Goal: Task Accomplishment & Management: Manage account settings

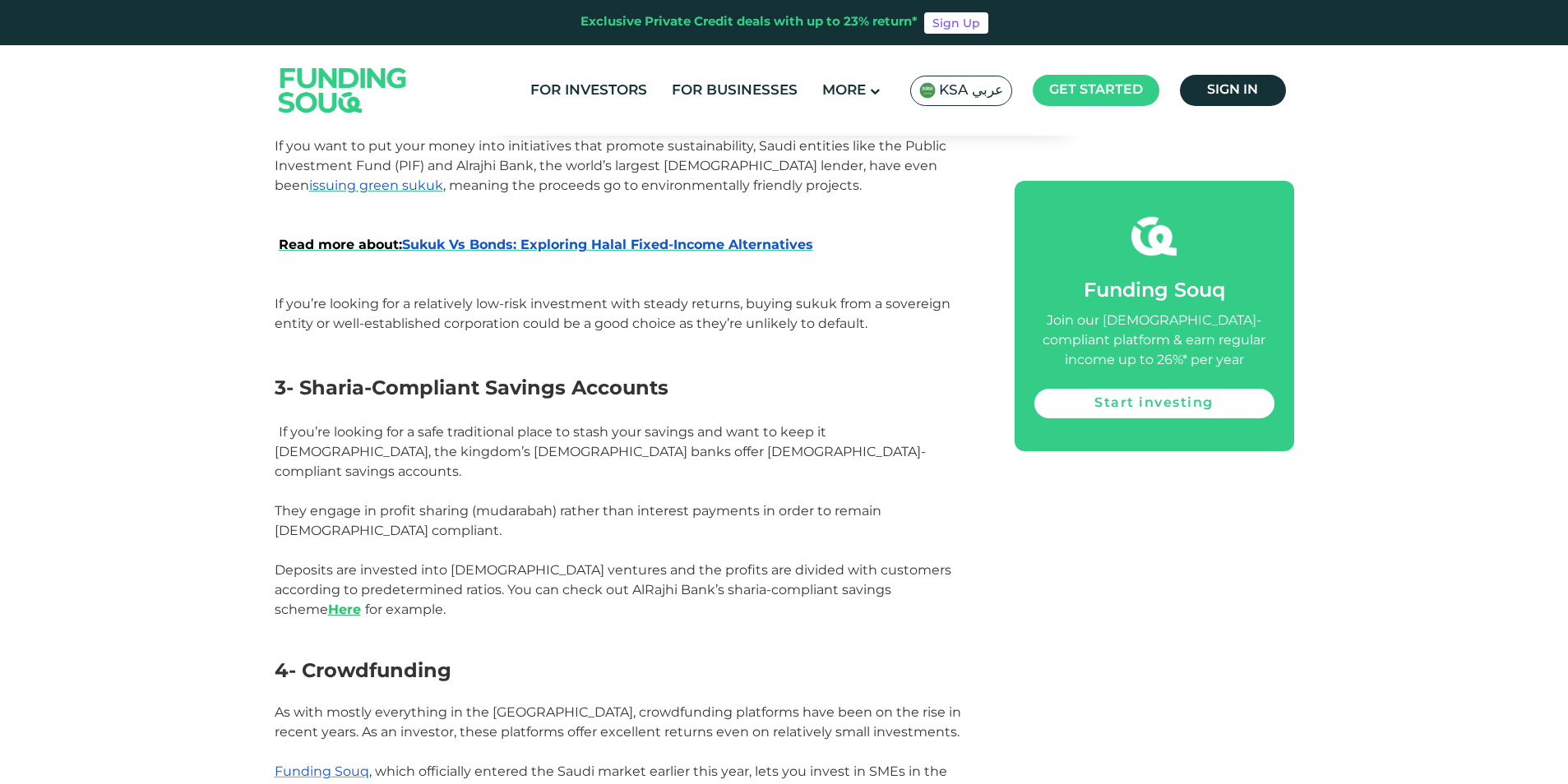
scroll to position [1644, 0]
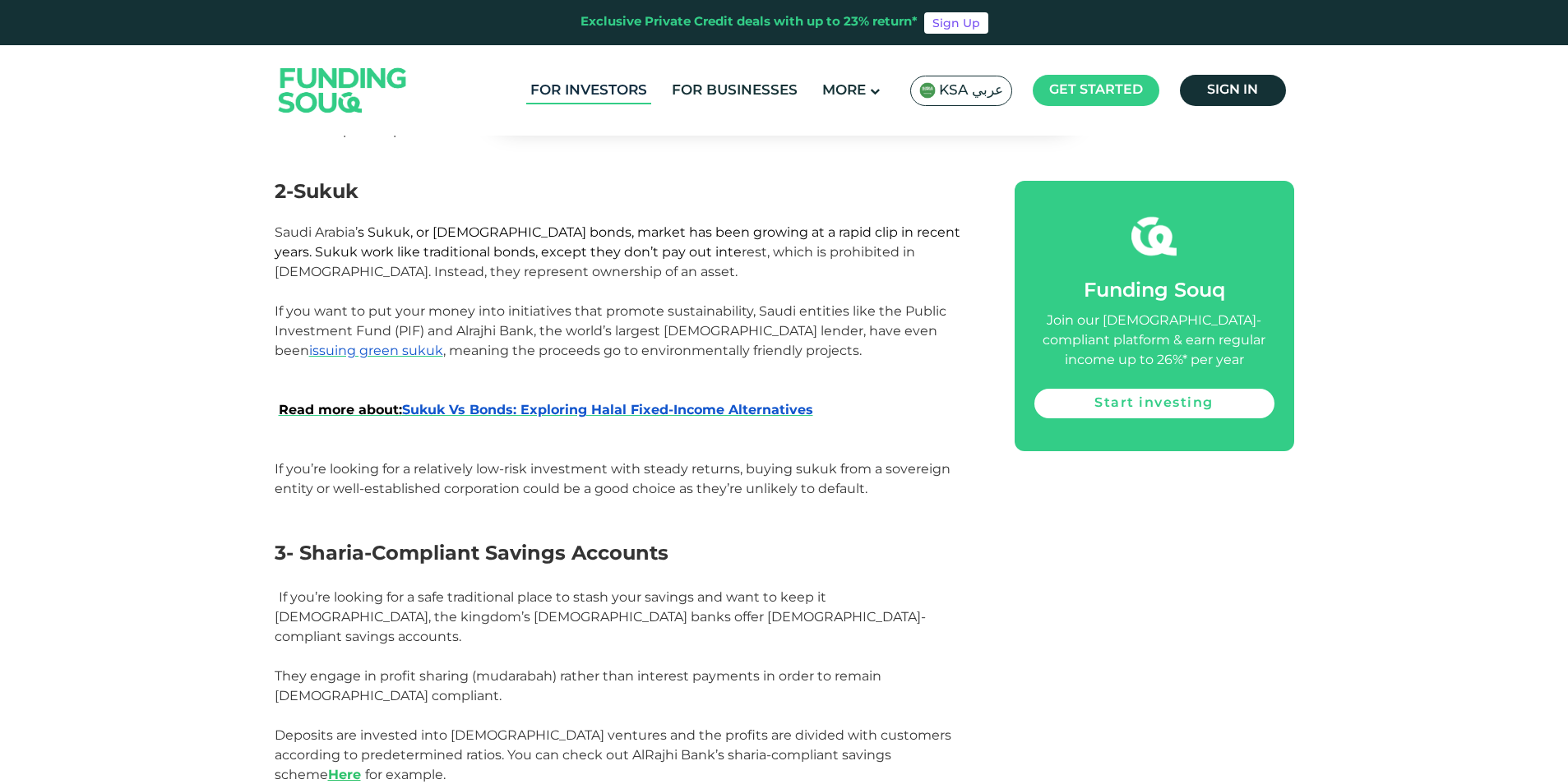
click at [611, 89] on link "For Investors" at bounding box center [588, 91] width 125 height 27
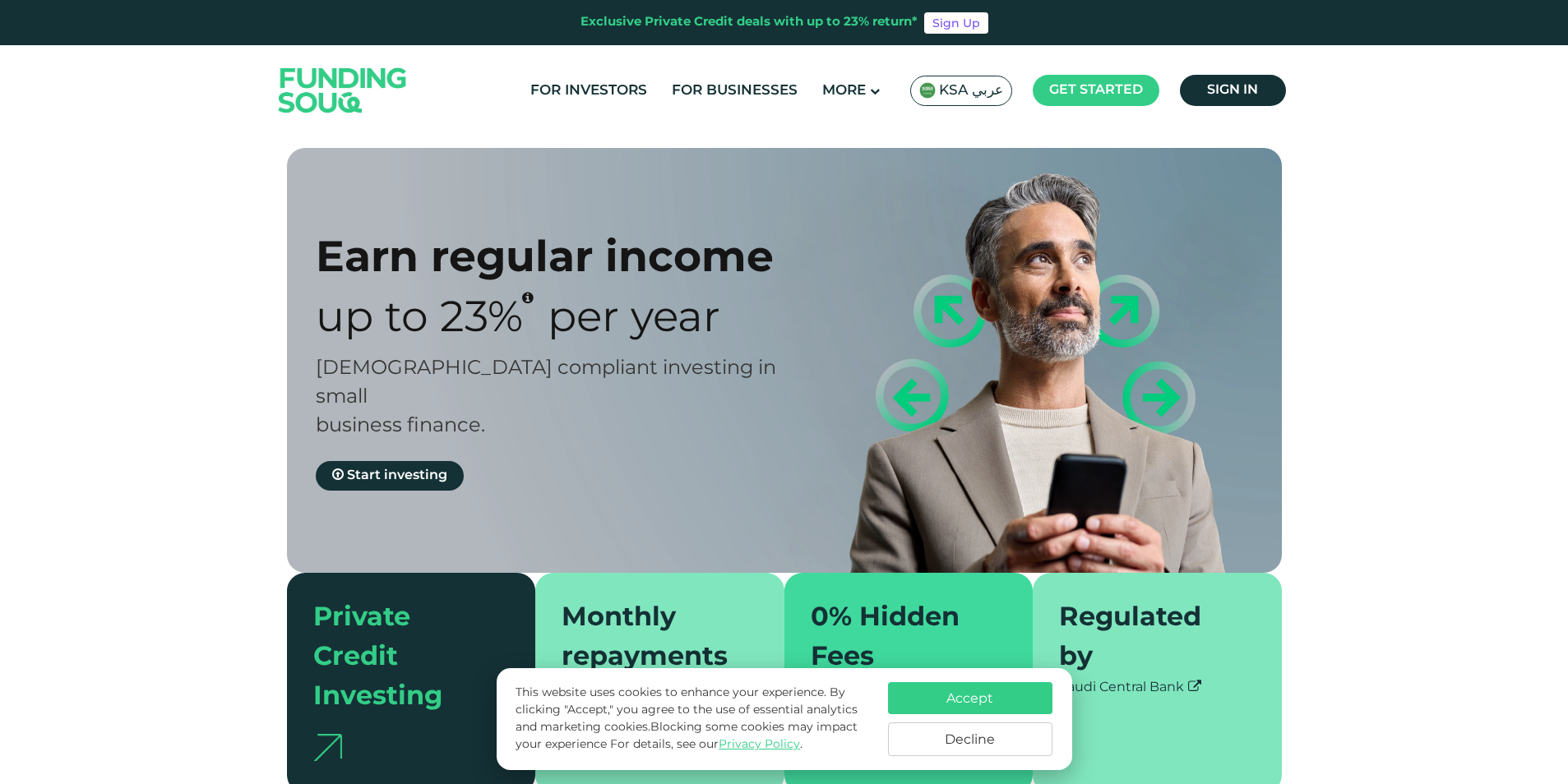
click at [950, 699] on button "Accept" at bounding box center [970, 698] width 164 height 32
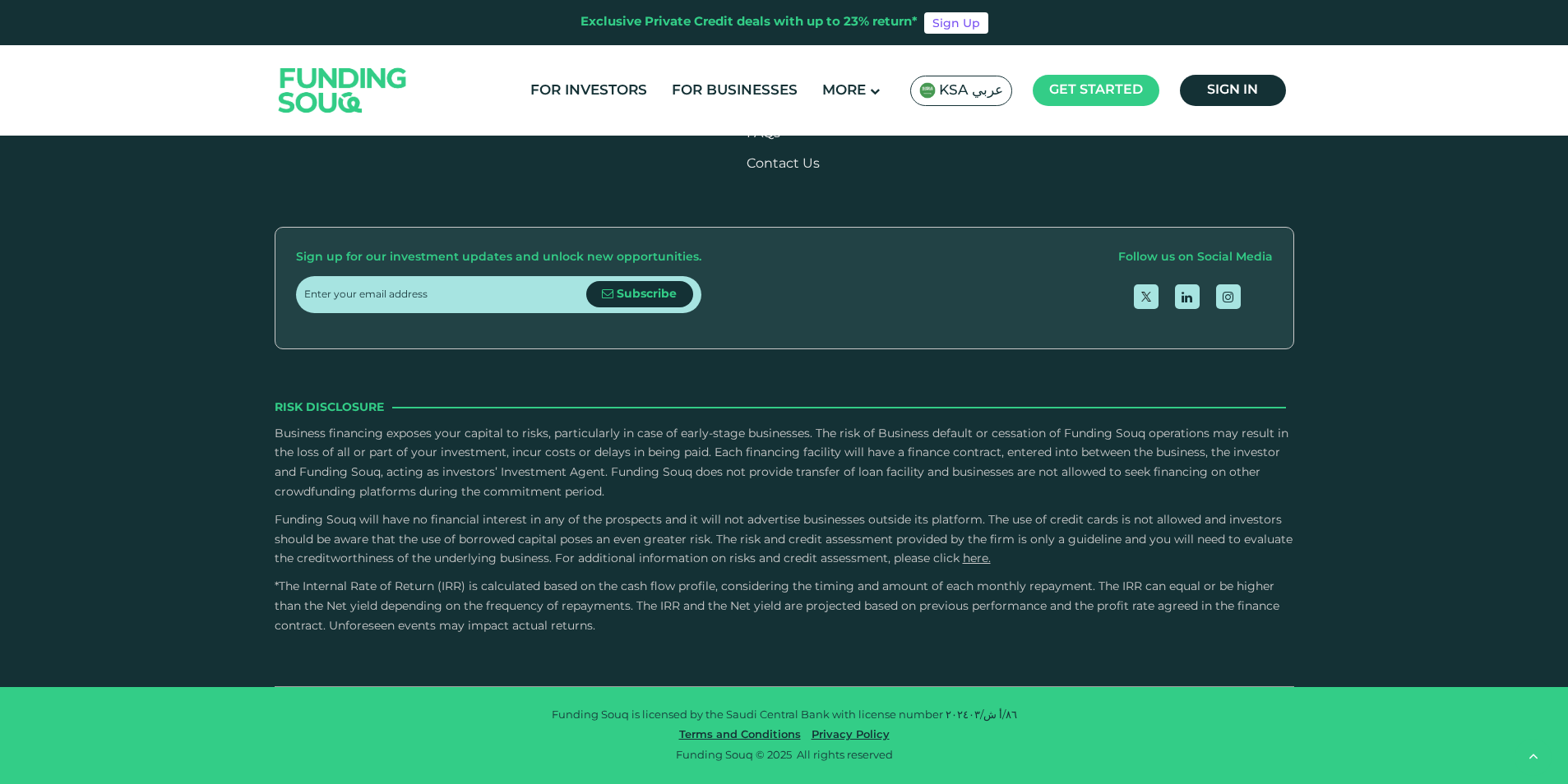
scroll to position [5765, 0]
drag, startPoint x: 554, startPoint y: 714, endPoint x: 629, endPoint y: 716, distance: 75.0
click at [629, 716] on p "Funding Souq is licensed by the Saudi Central Bank with license number ٨٦/أ ش/٢…" at bounding box center [784, 715] width 994 height 17
copy p "Funding Souq"
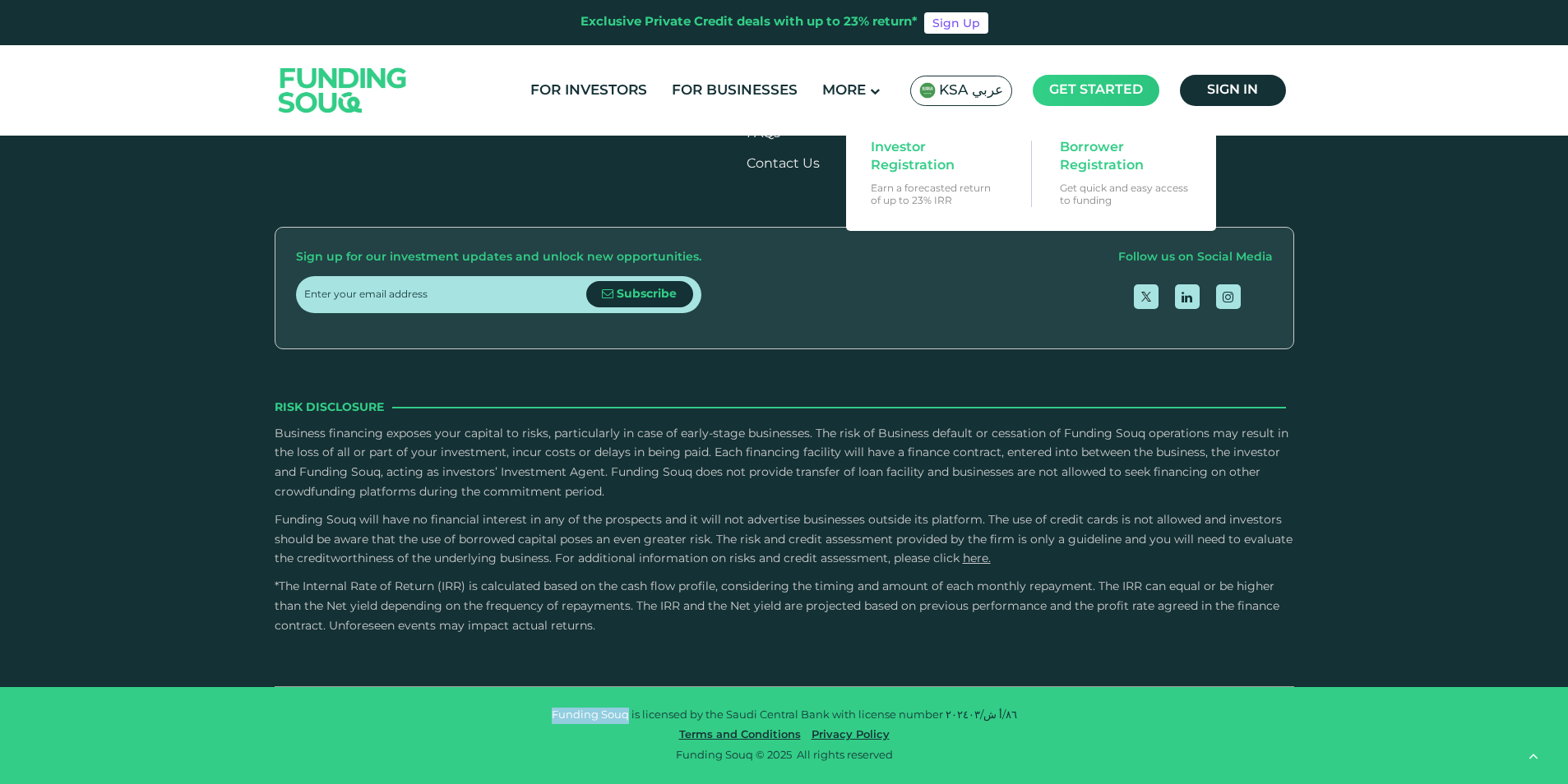
scroll to position [4395, 0]
click at [1069, 83] on main "Get started" at bounding box center [1096, 90] width 126 height 31
click at [904, 153] on span "Investor Registration" at bounding box center [934, 156] width 126 height 36
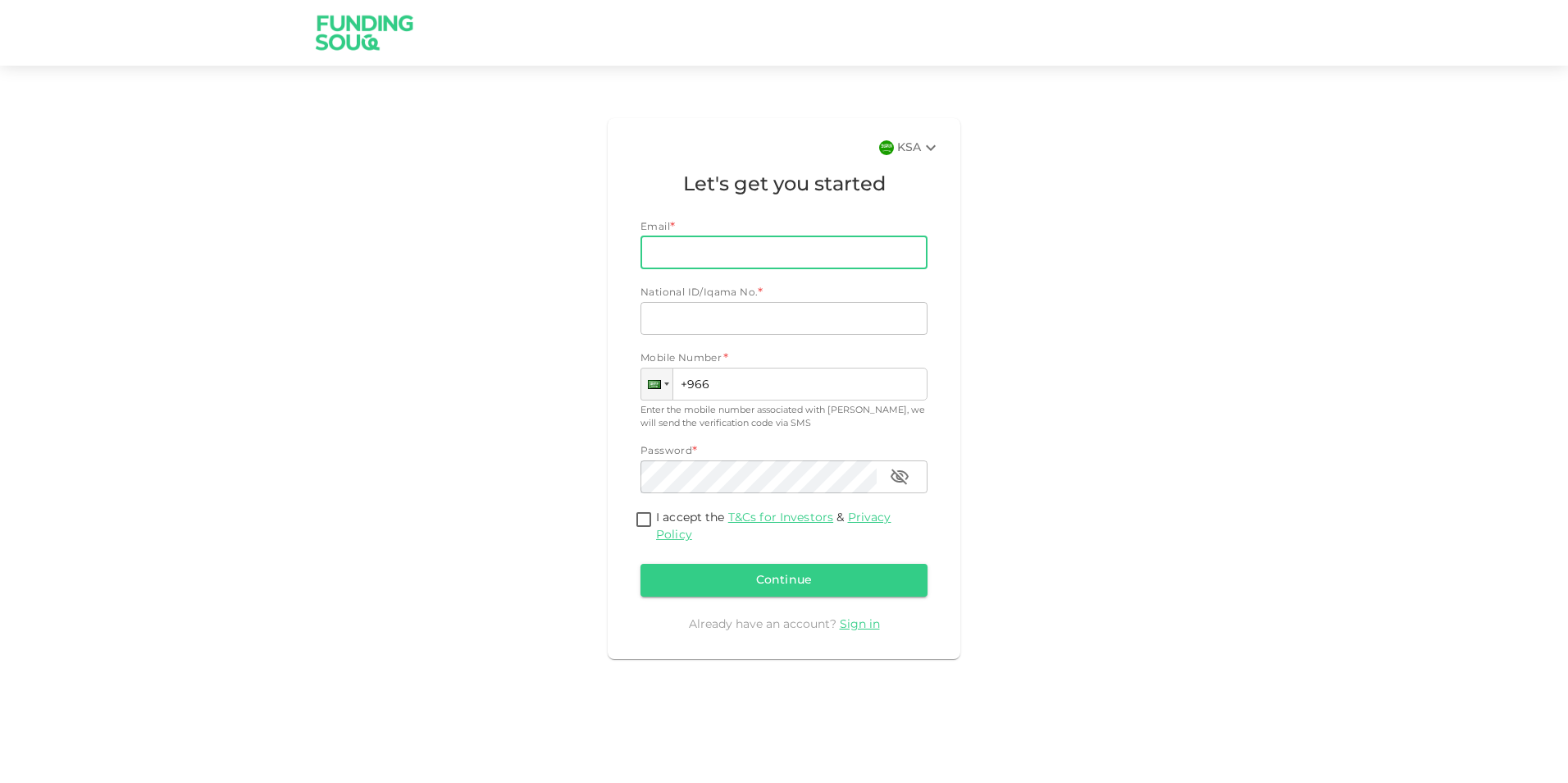
click at [705, 256] on input "Email" at bounding box center [775, 253] width 269 height 33
type input "[EMAIL_ADDRESS][DOMAIN_NAME]"
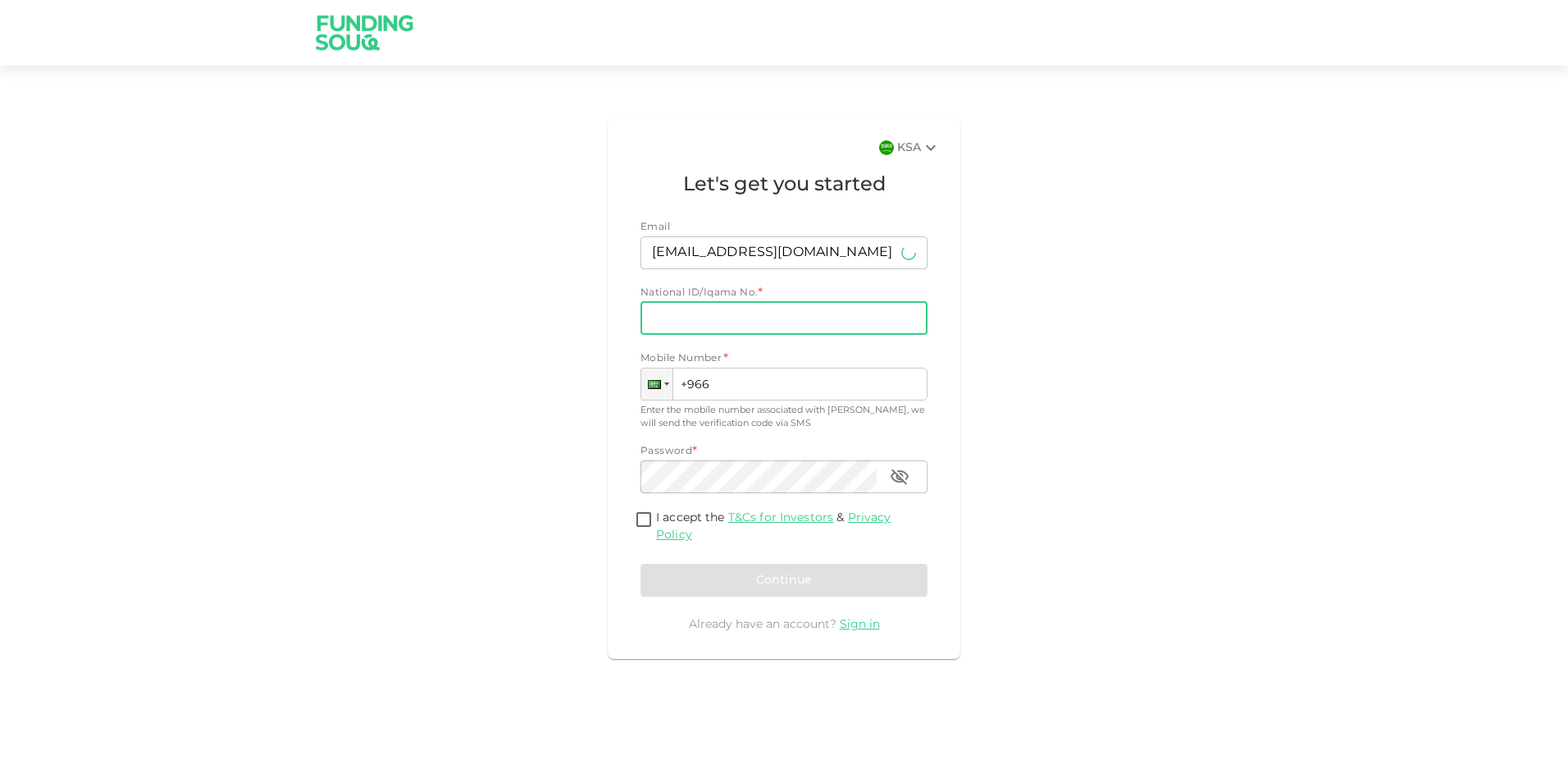
click at [721, 316] on input "National ID/Iqama No." at bounding box center [784, 318] width 287 height 33
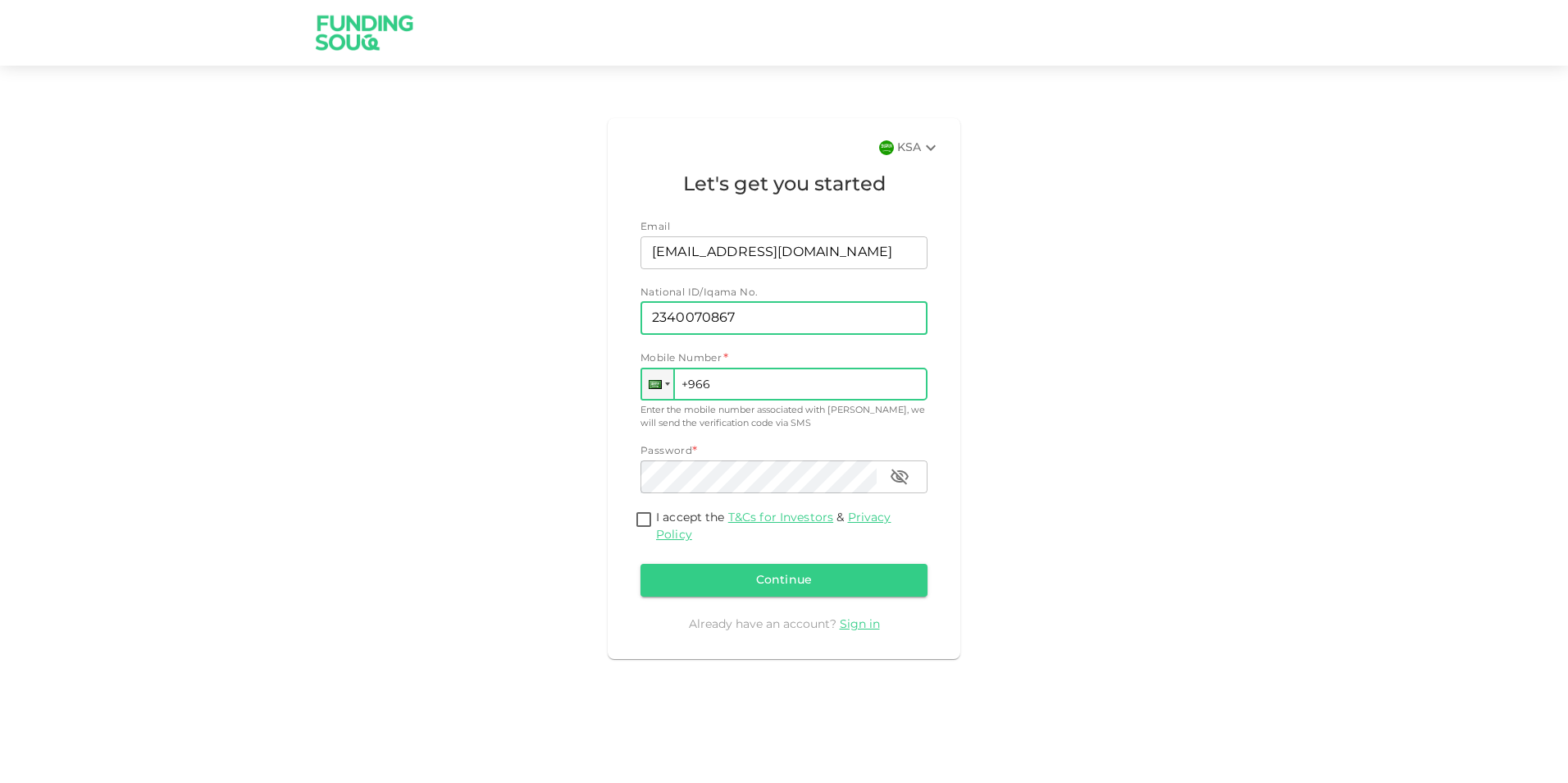
type input "2340070867"
click at [737, 390] on input "+966" at bounding box center [784, 384] width 287 height 33
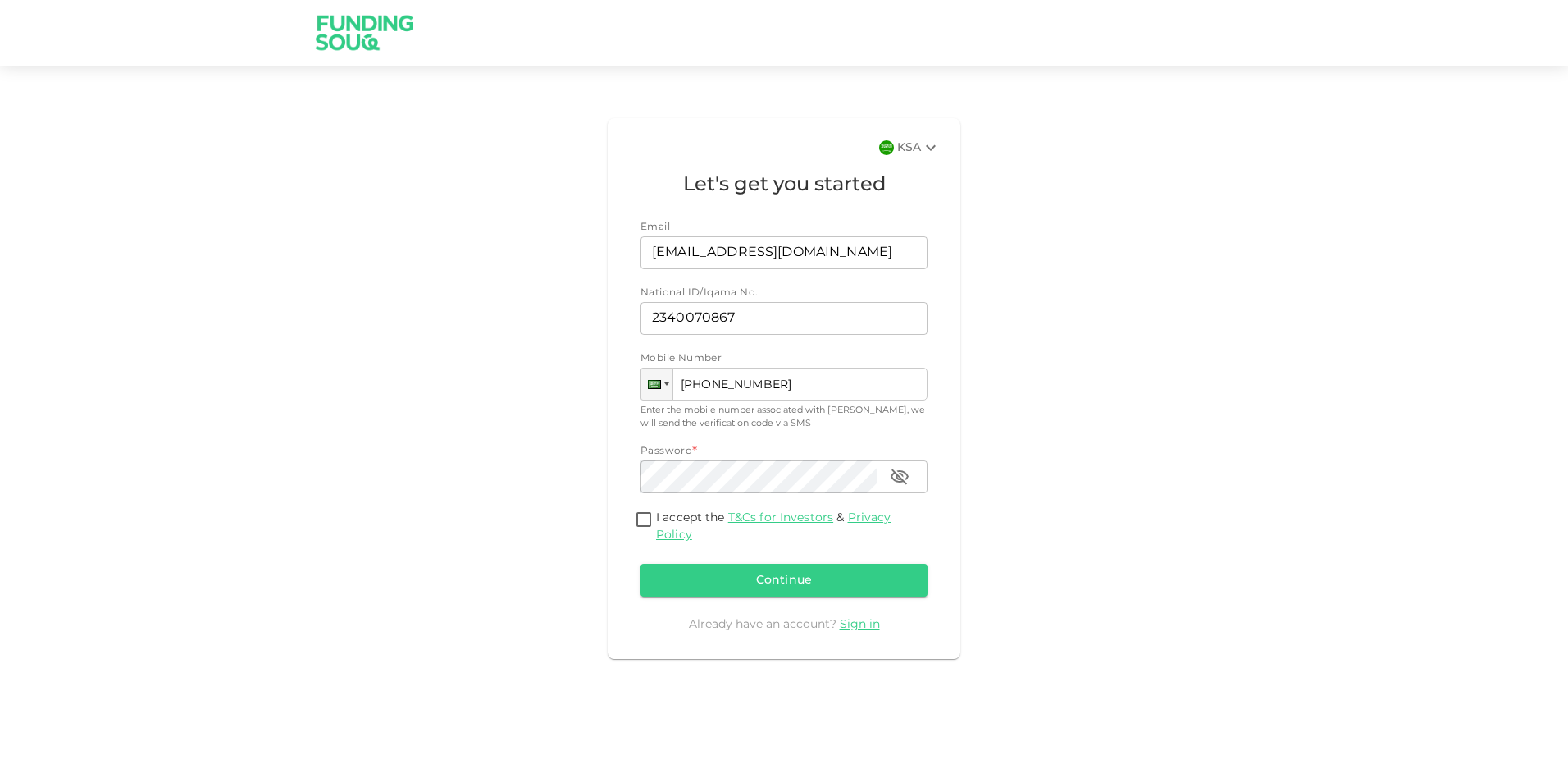
type input "+966 509 688 064"
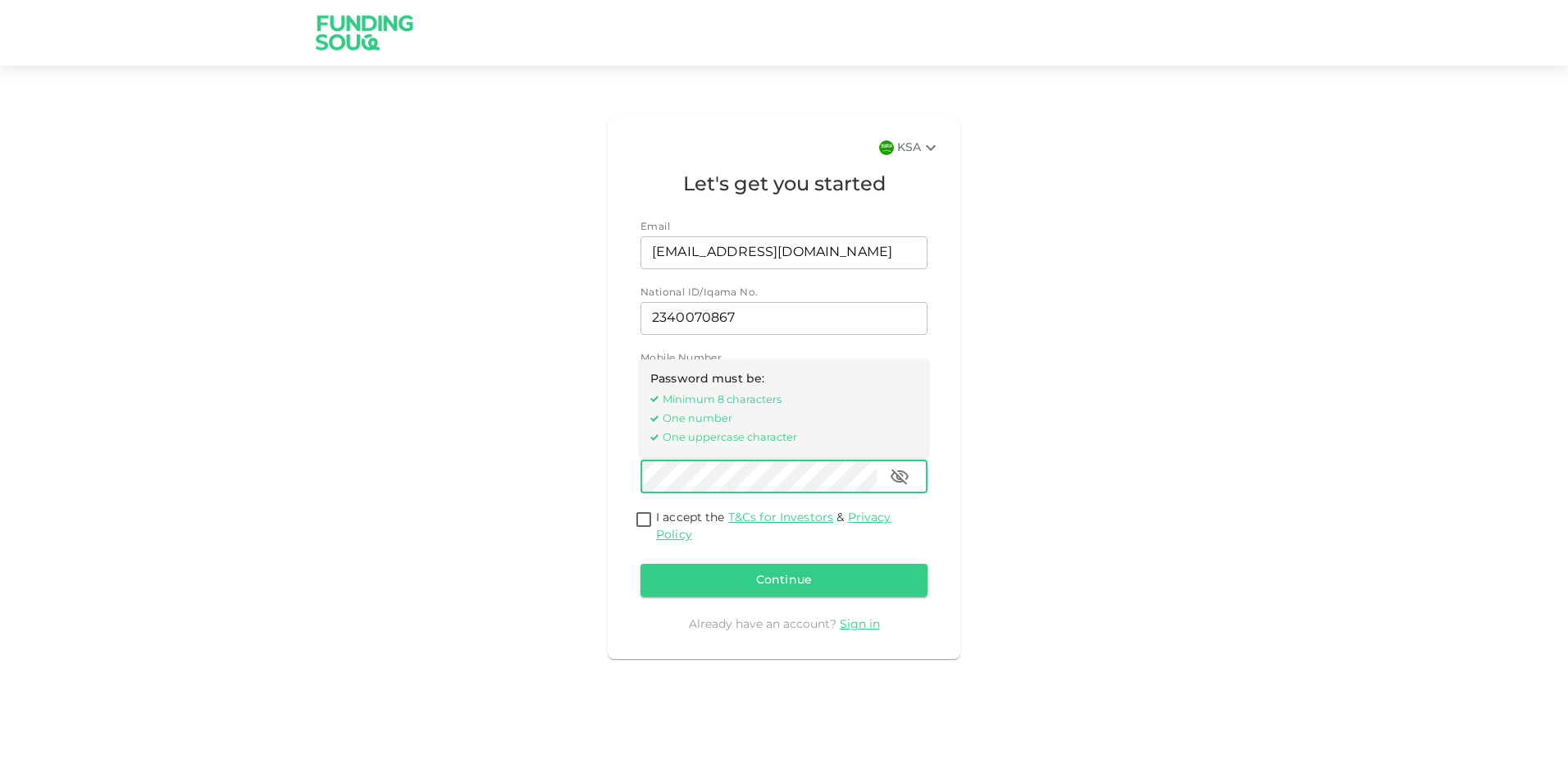
click at [650, 521] on input "I accept the T&Cs for Investors & Privacy Policy" at bounding box center [643, 520] width 24 height 22
checkbox input "true"
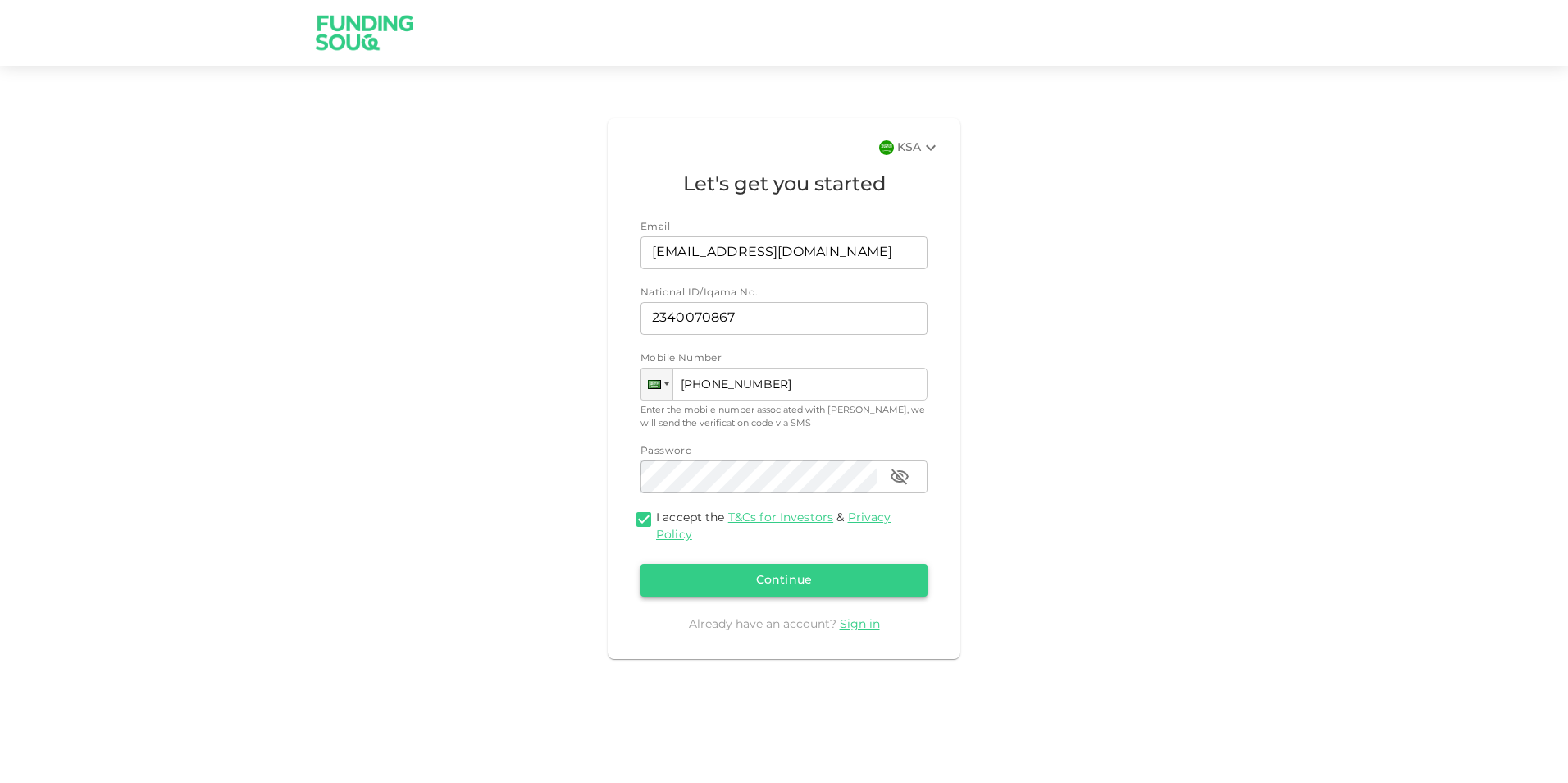
click at [794, 576] on button "Continue" at bounding box center [784, 580] width 287 height 33
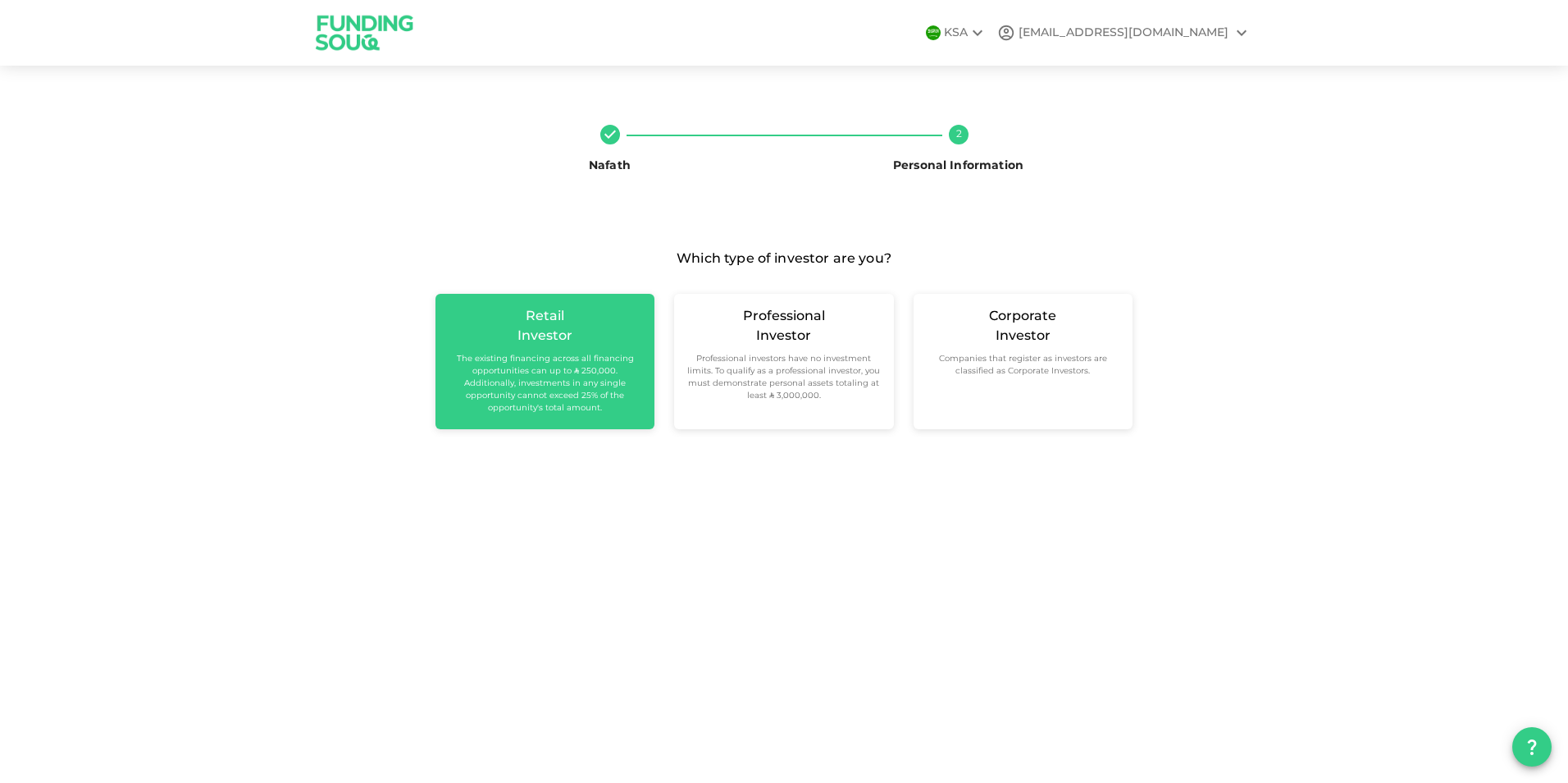
click at [622, 404] on div "Retail Investor The existing financing across all financing opportunities can u…" at bounding box center [545, 362] width 219 height 136
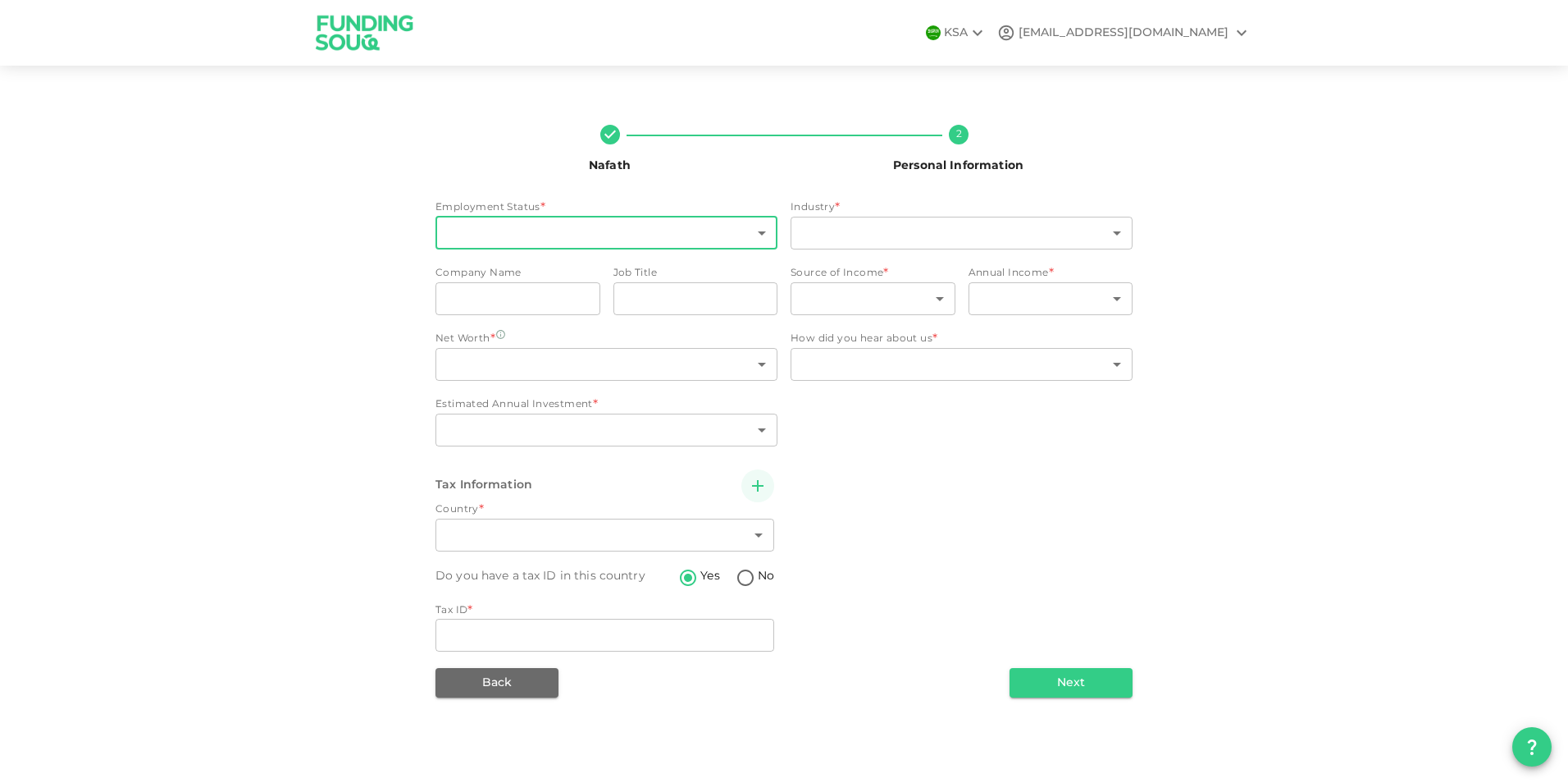
click at [717, 227] on body "KSA zfk21@proton.me Nafath 2 Personal Information Employment Status * ​ ​ Indus…" at bounding box center [784, 391] width 1568 height 783
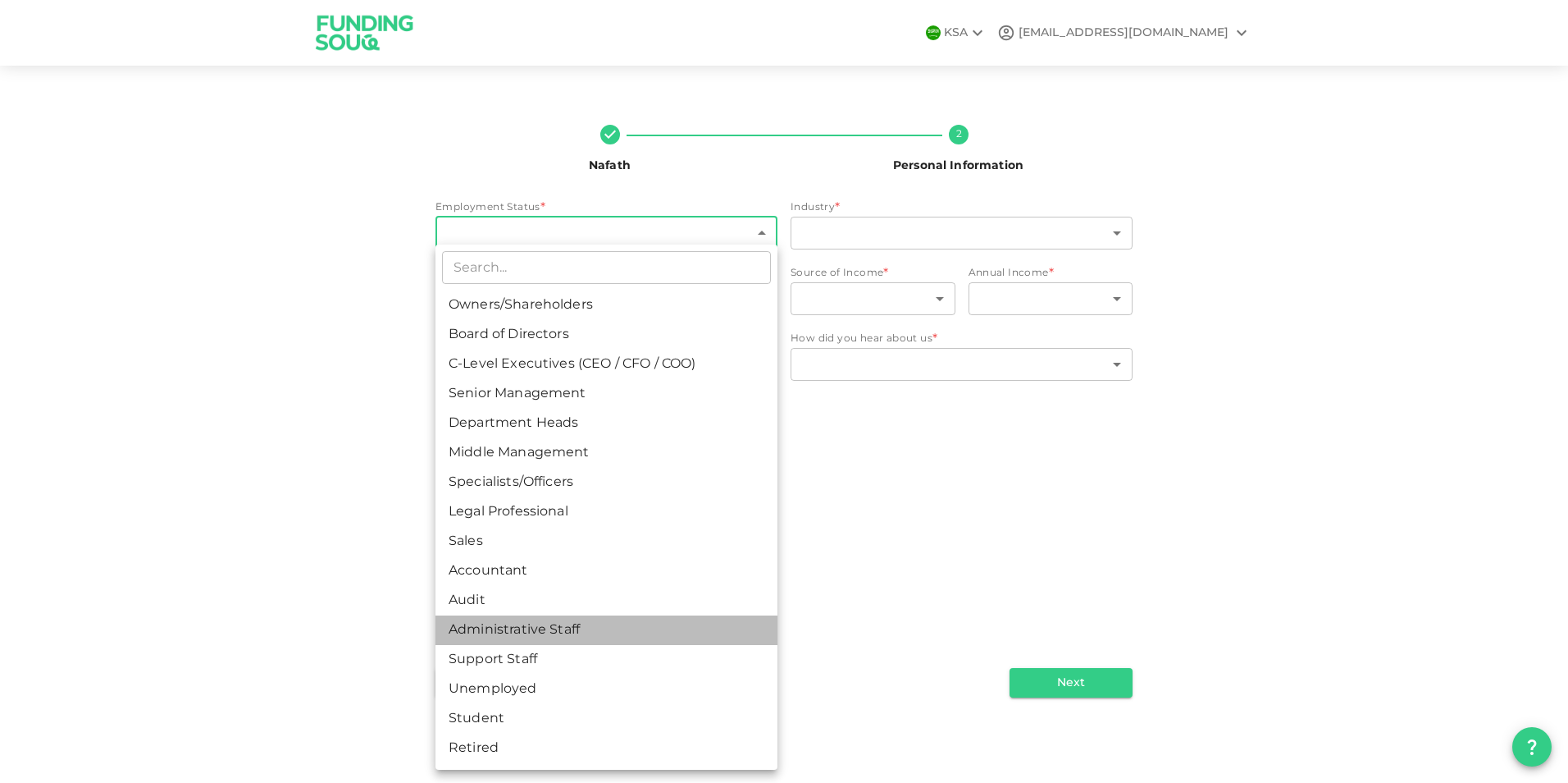
click at [516, 631] on li "Administrative Staff" at bounding box center [606, 630] width 342 height 29
type input "12"
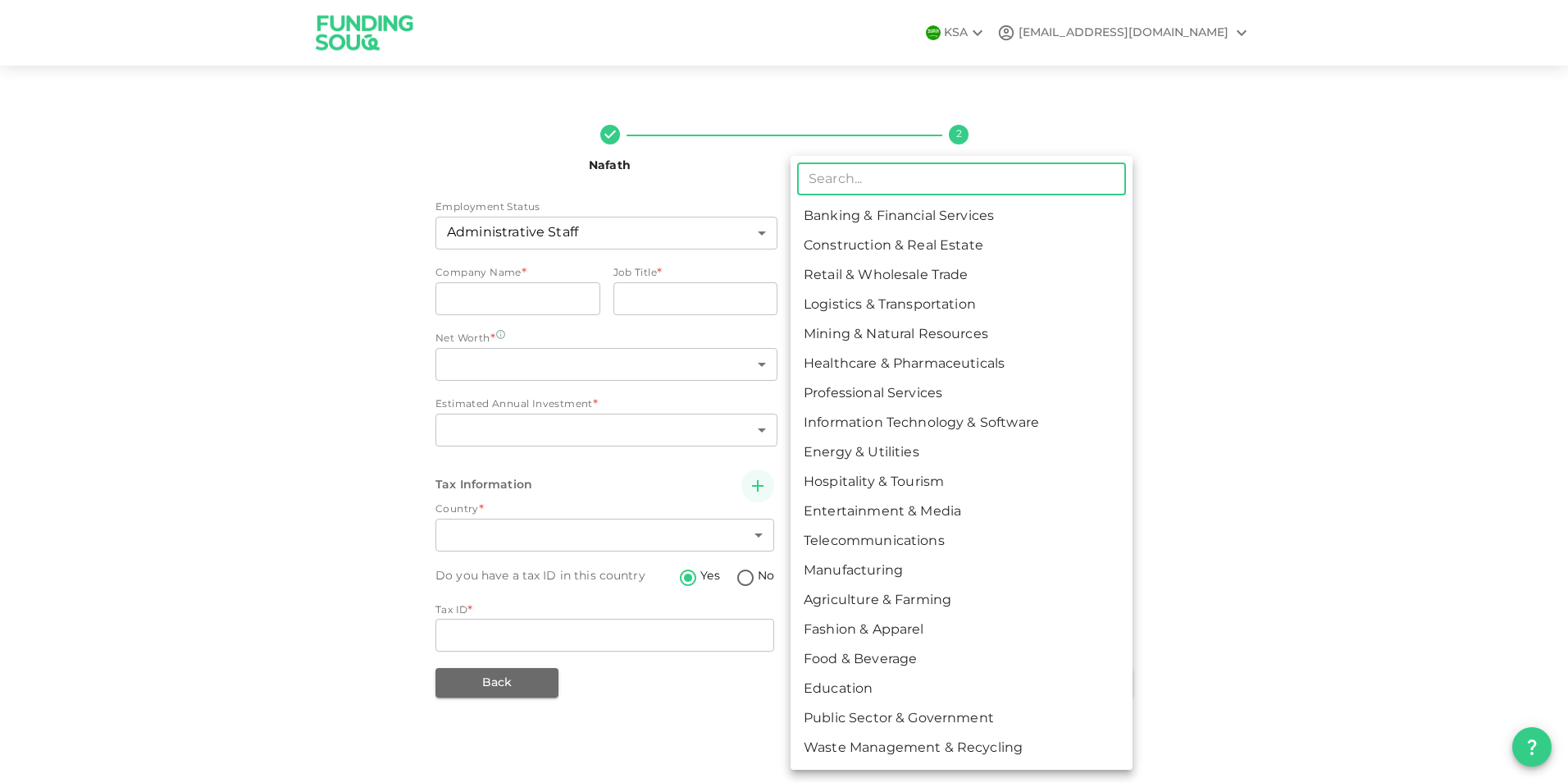
click at [869, 231] on body "KSA zfk21@proton.me Nafath 2 Personal Information Employment Status Administrat…" at bounding box center [784, 391] width 1568 height 783
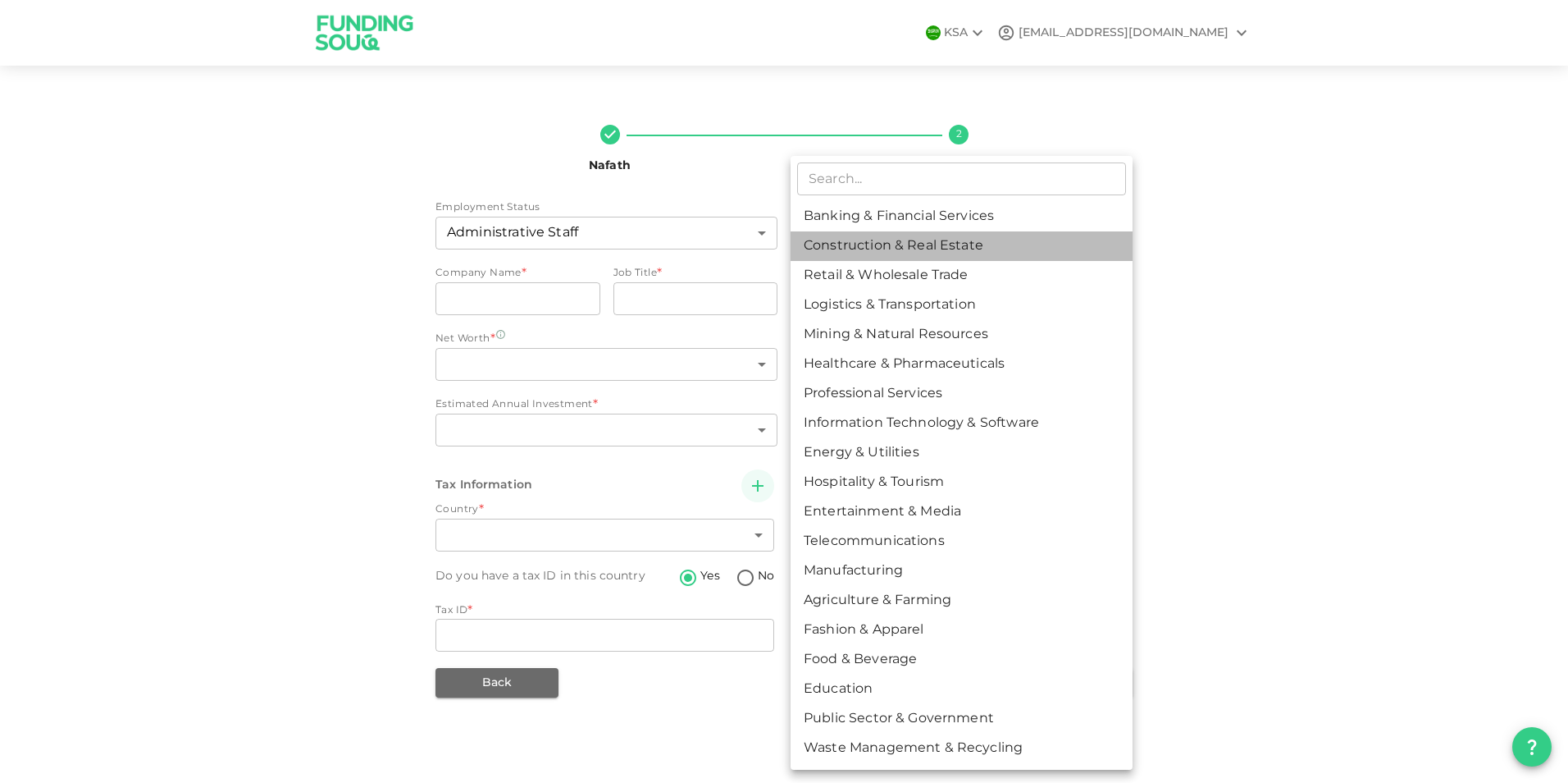
click at [898, 243] on li "Construction & Real Estate" at bounding box center [961, 246] width 342 height 29
type input "2"
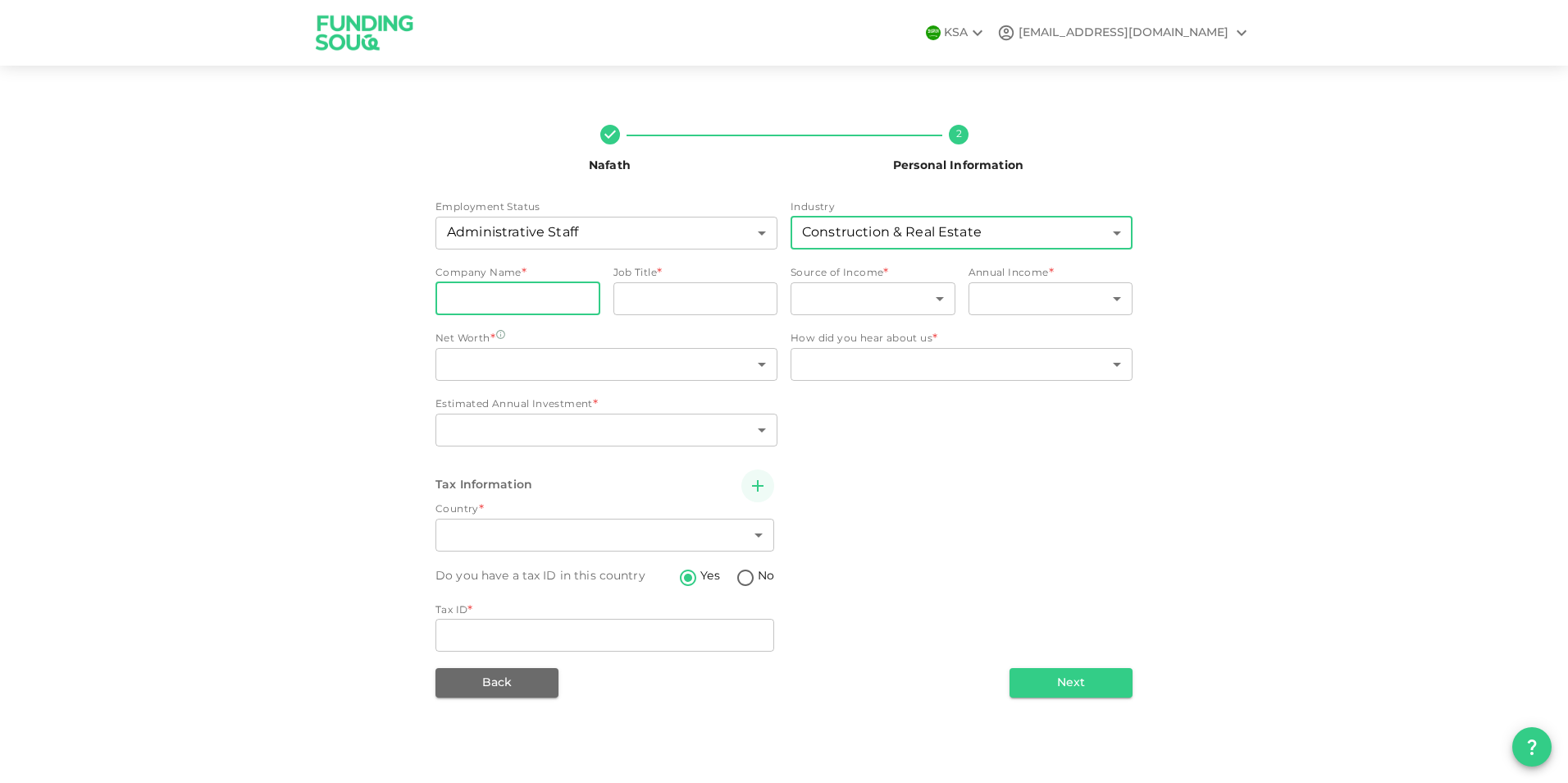
click at [517, 307] on input "companyName" at bounding box center [518, 299] width 165 height 33
type input "Sisco Contracting Company"
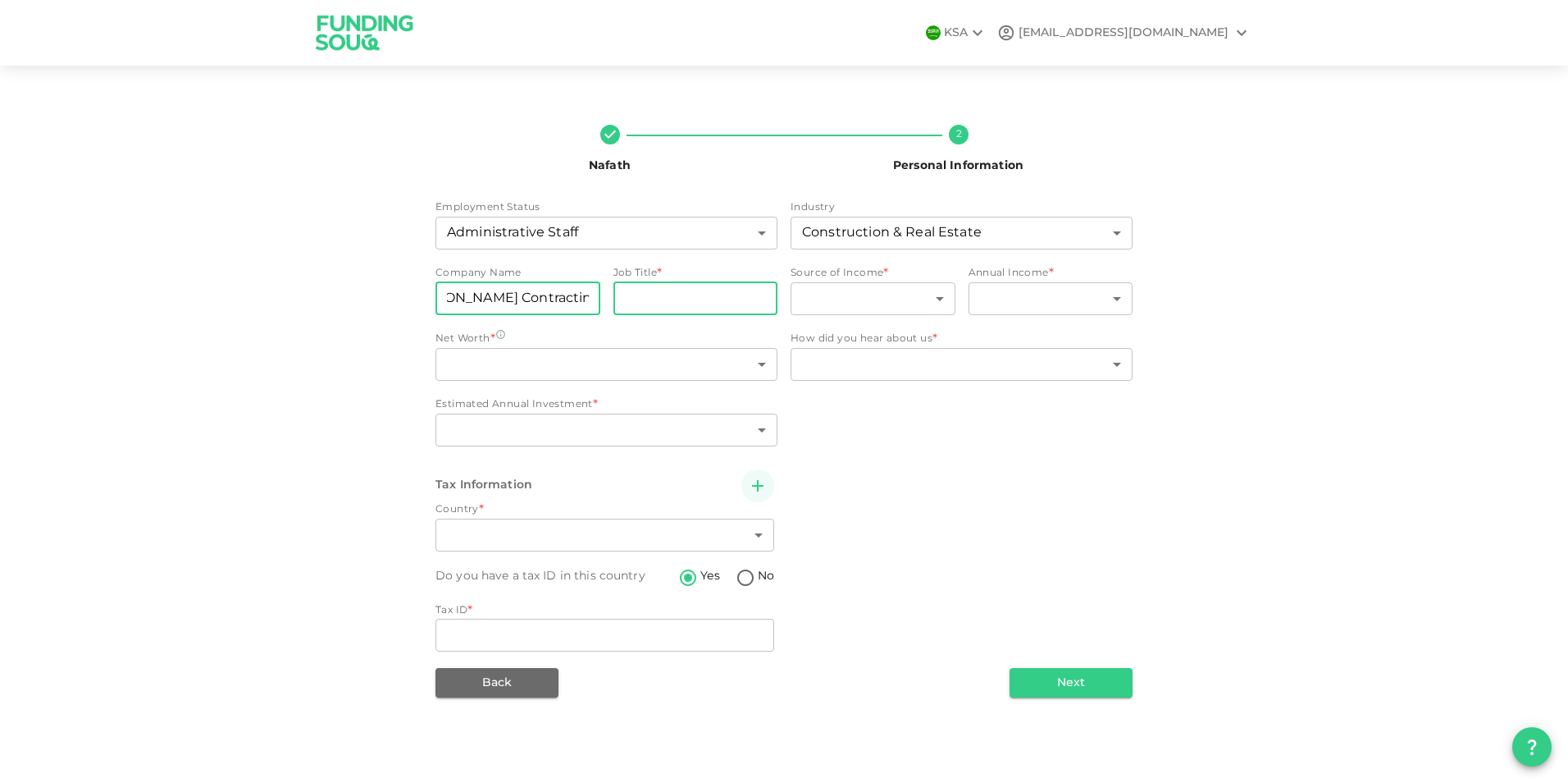
scroll to position [0, 0]
type input "Secretary"
click at [899, 295] on body "KSA zfk21@proton.me Nafath 2 Personal Information Employment Status Administrat…" at bounding box center [784, 391] width 1568 height 783
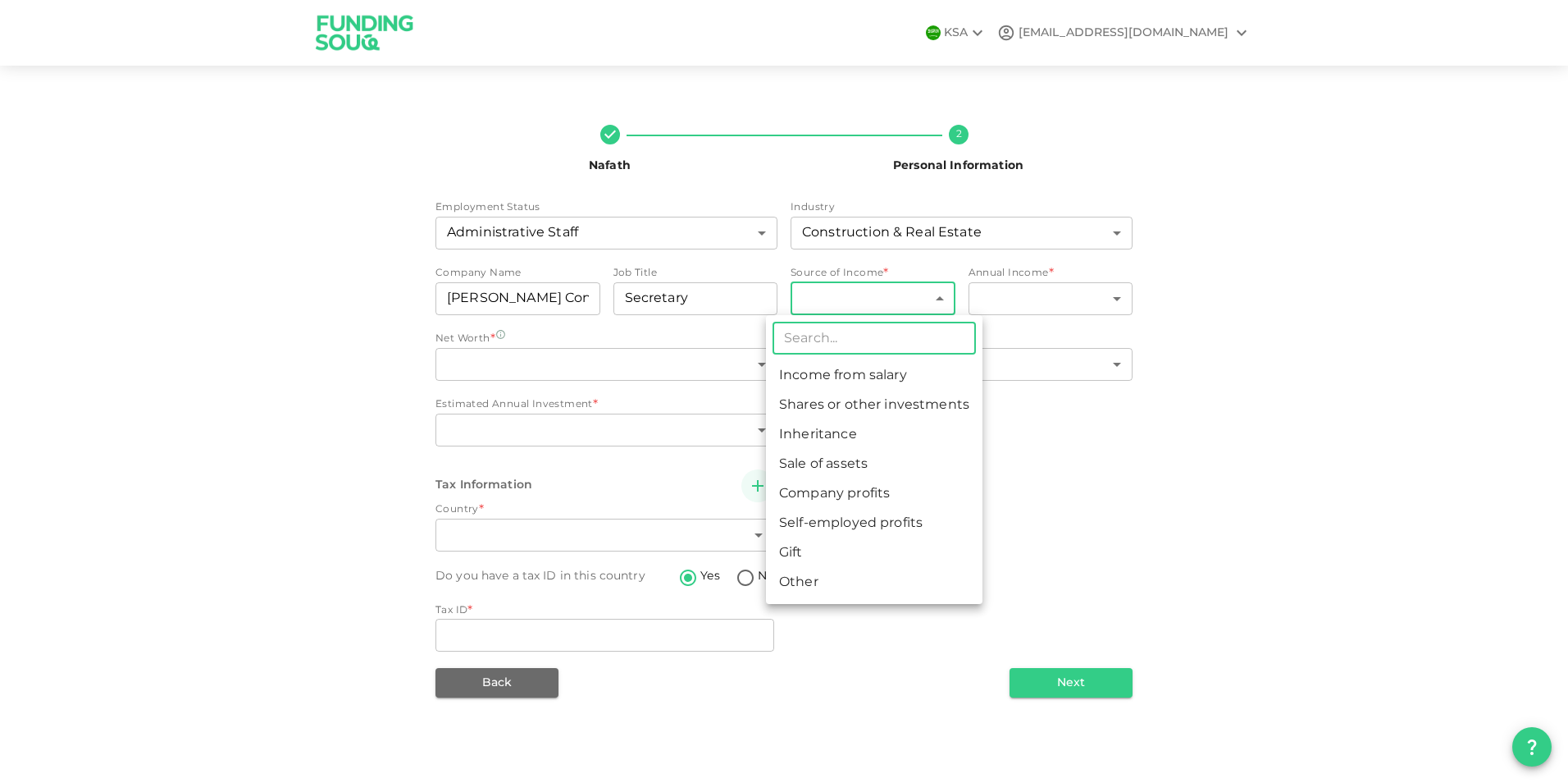
click at [880, 370] on li "Income from salary" at bounding box center [874, 375] width 216 height 29
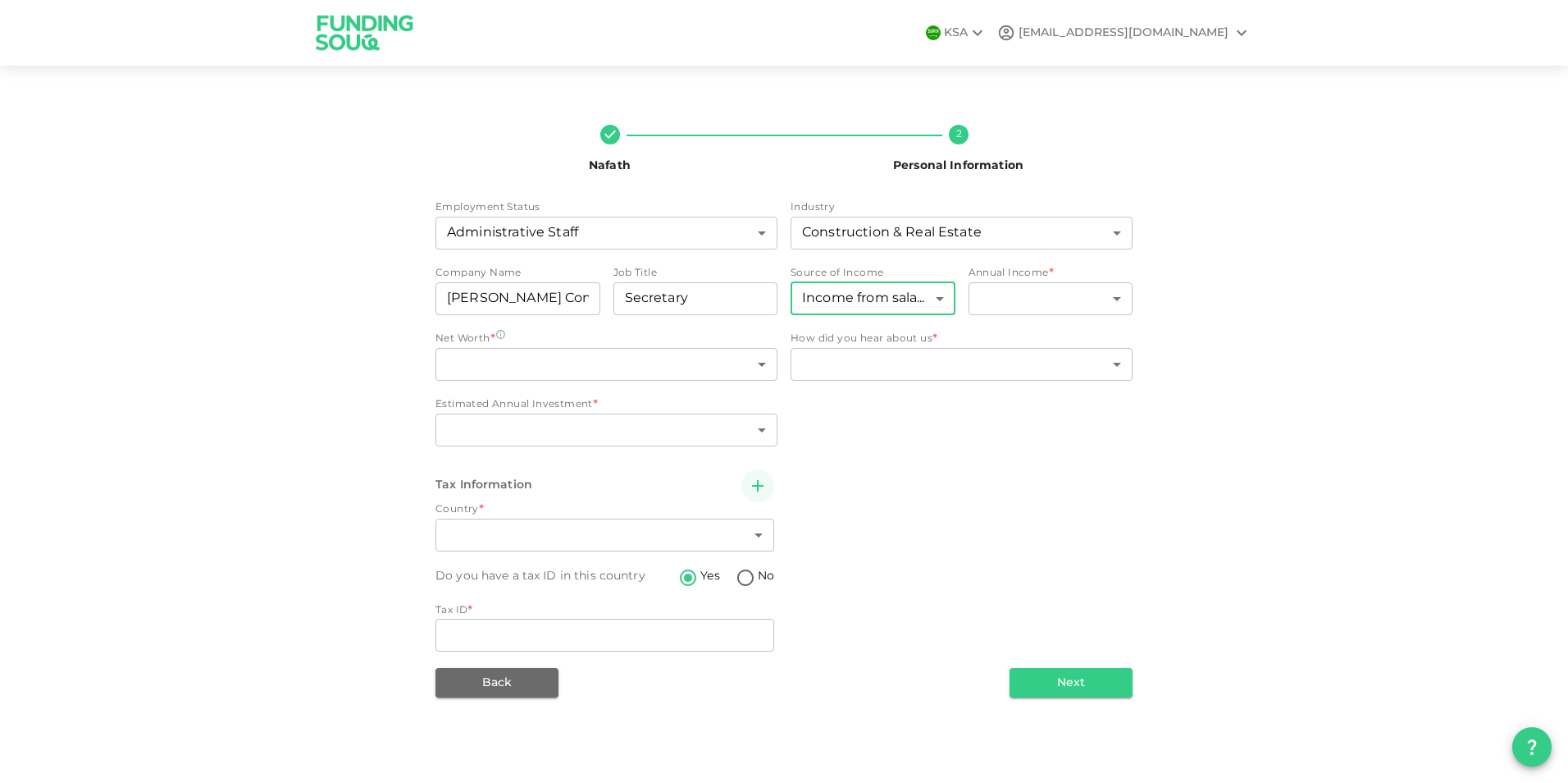
type input "1"
click at [1056, 303] on body "KSA zfk21@proton.me Nafath 2 Personal Information Employment Status Administrat…" at bounding box center [784, 391] width 1568 height 783
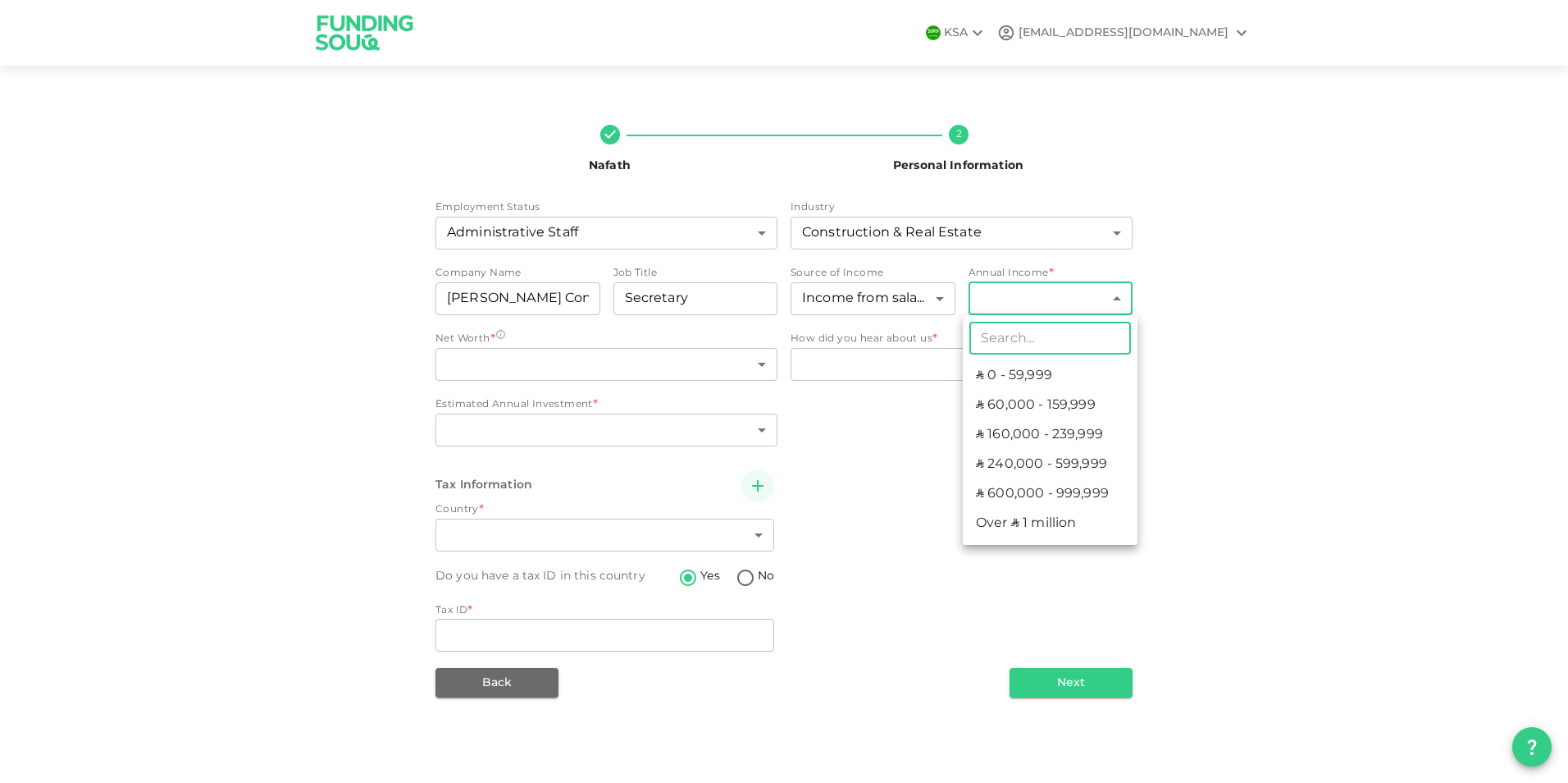
click at [1019, 387] on li "ʢ 0 - 59,999" at bounding box center [1050, 375] width 175 height 29
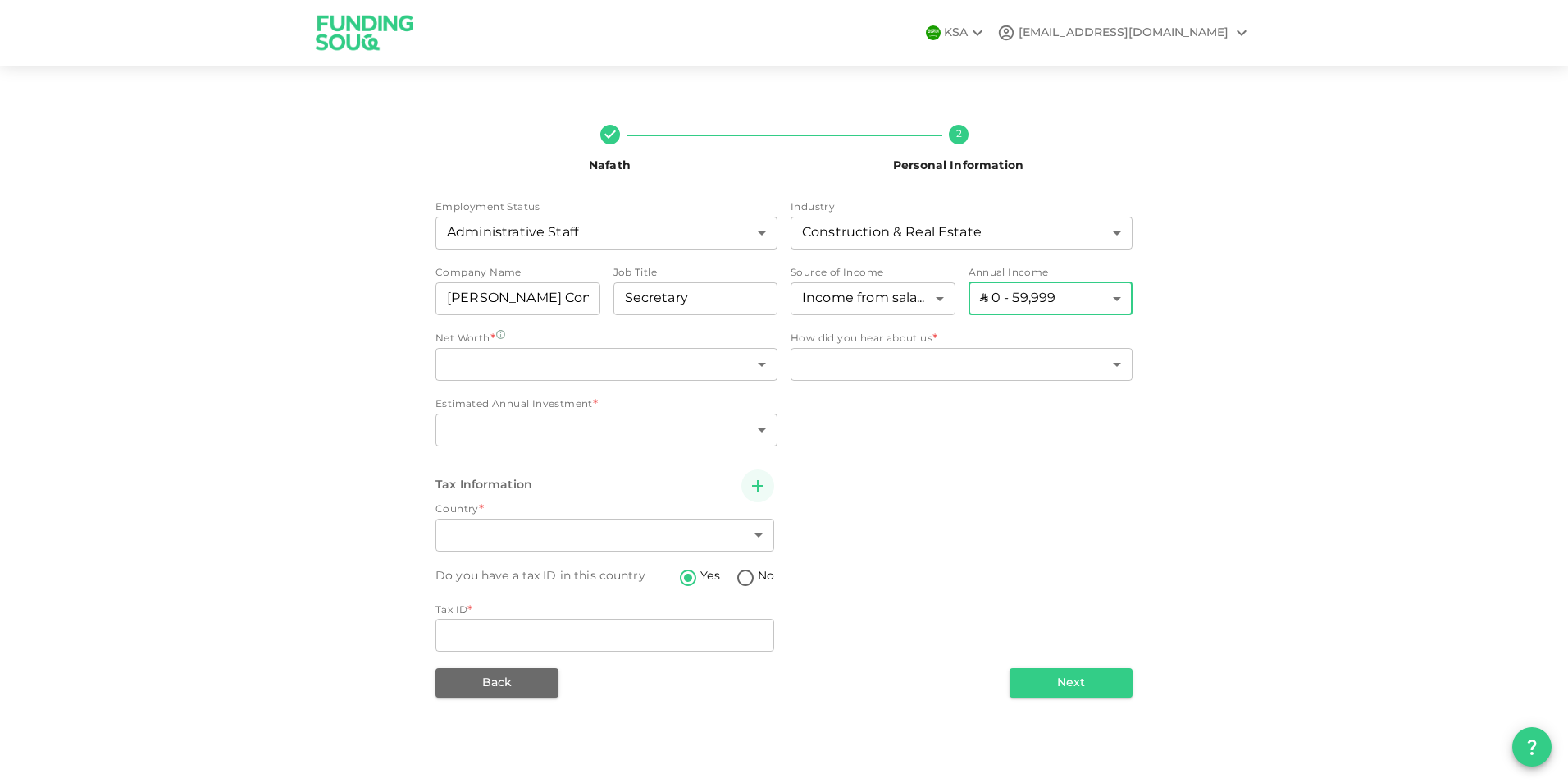
click at [1056, 294] on body "KSA zfk21@proton.me Nafath 2 Personal Information Employment Status Administrat…" at bounding box center [784, 391] width 1568 height 783
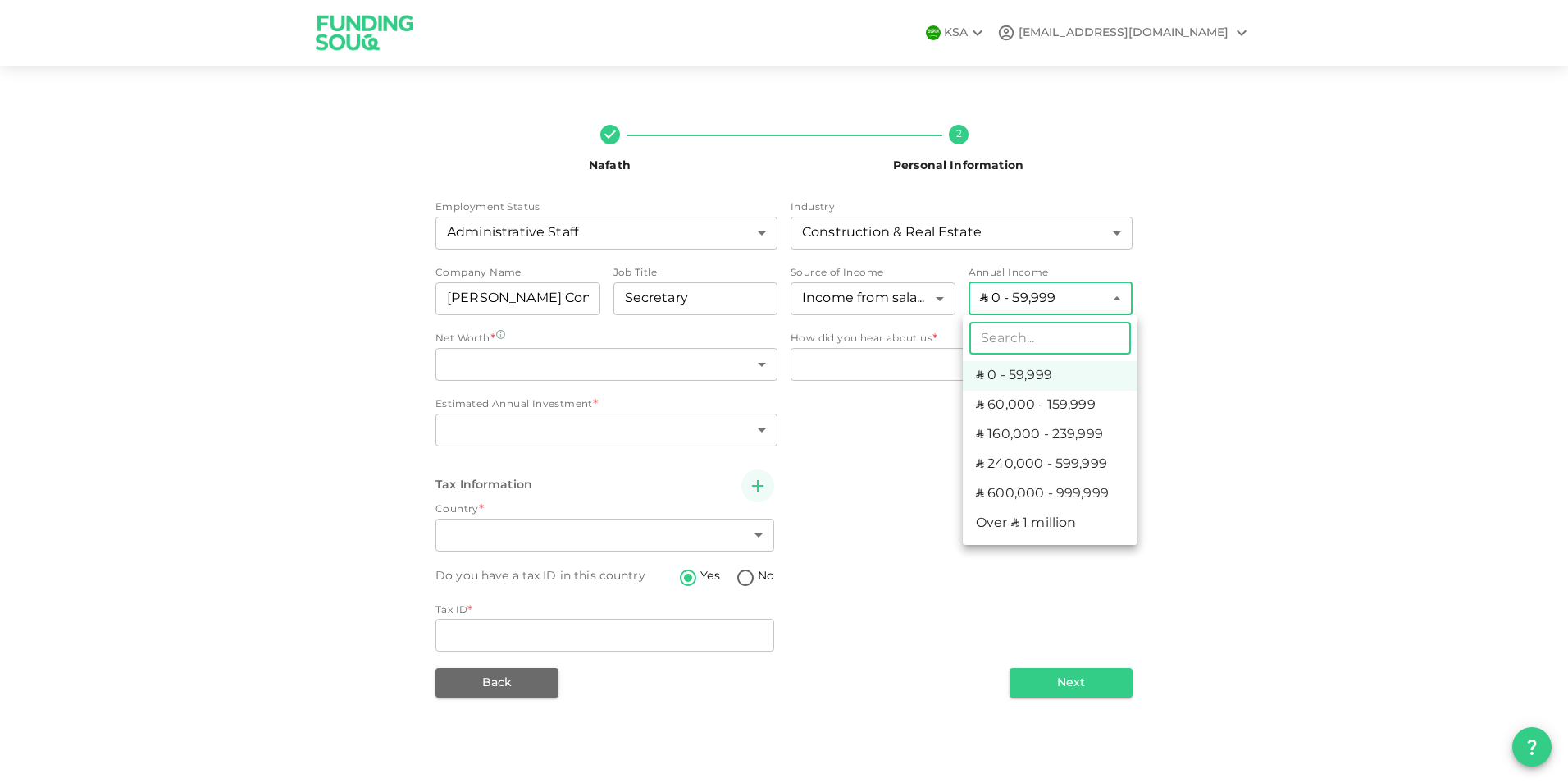
click at [1024, 397] on li "ʢ 60,000 - 159,999" at bounding box center [1050, 406] width 175 height 29
type input "2"
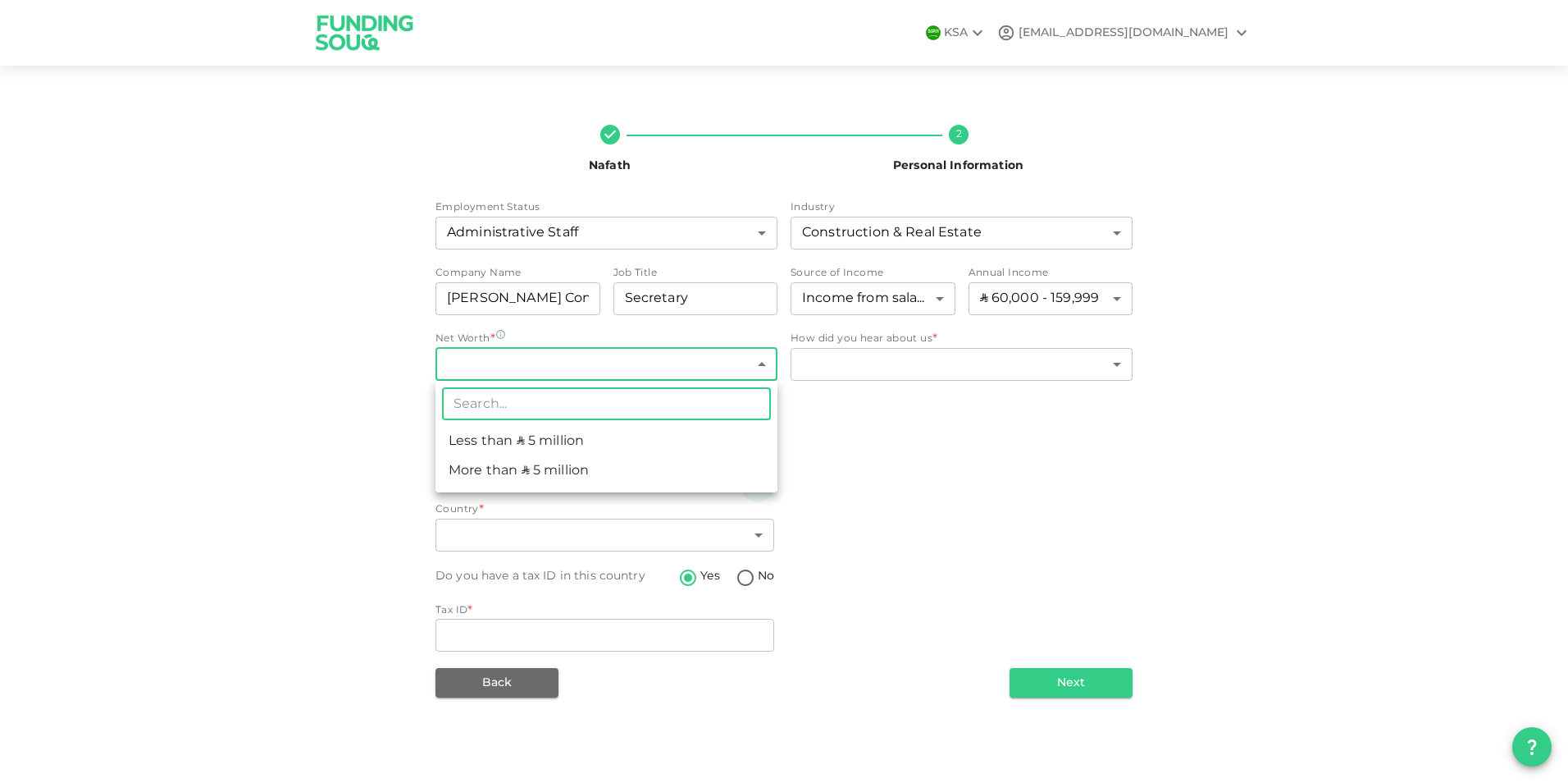
click at [666, 355] on body "KSA zfk21@proton.me Nafath 2 Personal Information Employment Status Administrat…" at bounding box center [784, 391] width 1568 height 783
click at [318, 367] on div at bounding box center [784, 391] width 1568 height 783
click at [504, 375] on body "KSA zfk21@proton.me Nafath 2 Personal Information Employment Status Administrat…" at bounding box center [784, 391] width 1568 height 783
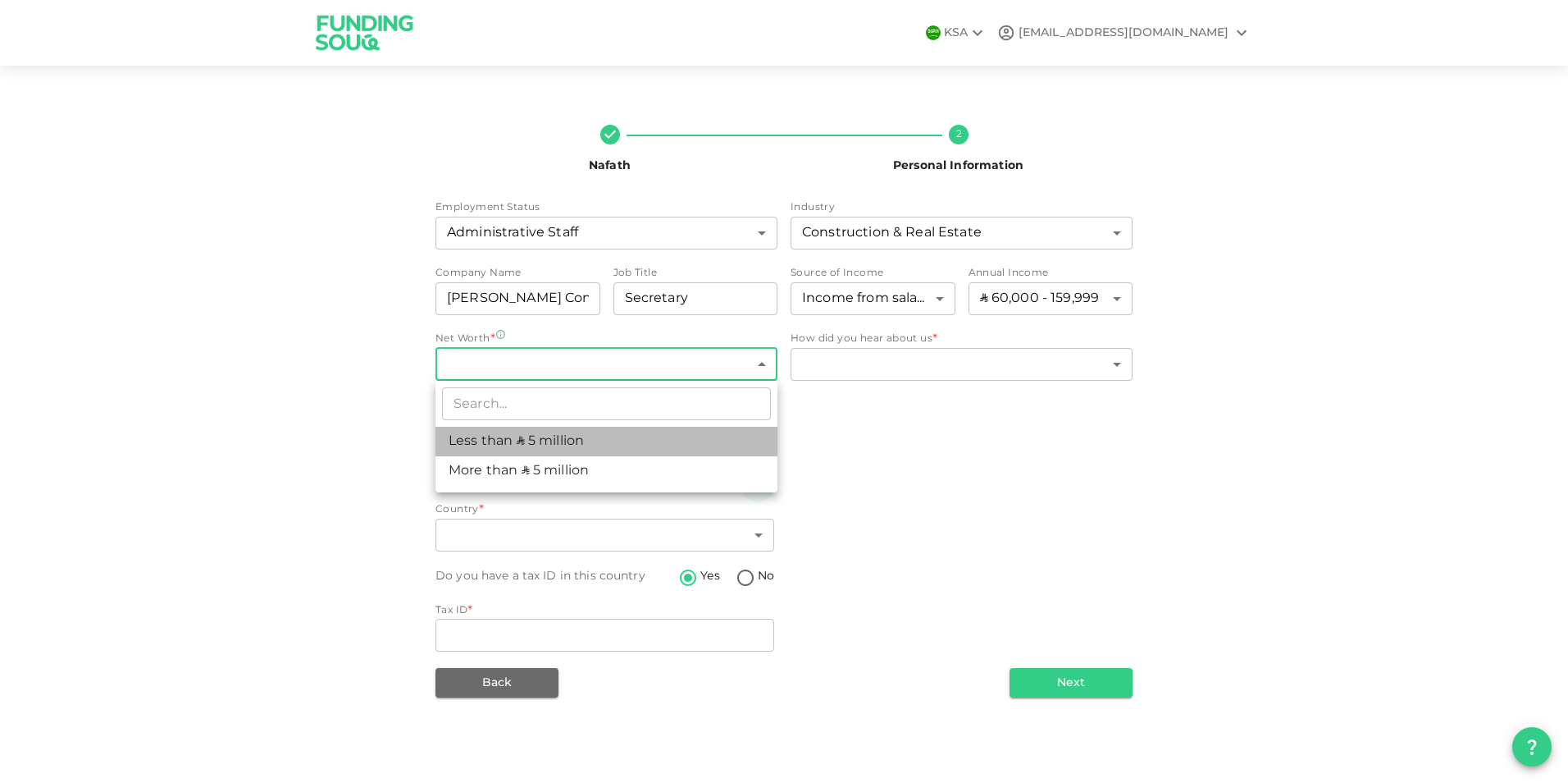
click at [471, 444] on li "Less than ʢ 5 million" at bounding box center [606, 441] width 342 height 29
type input "1"
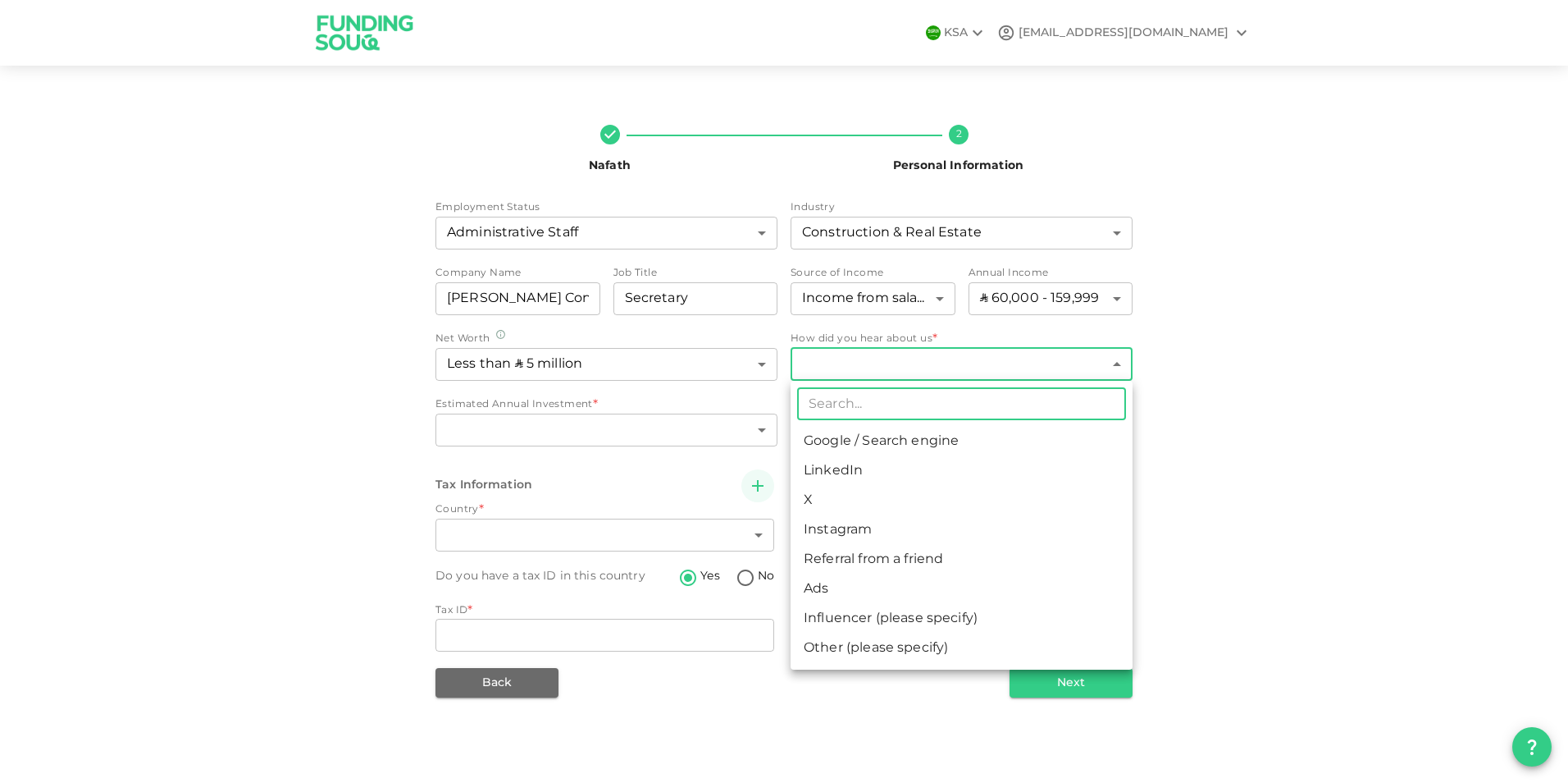
click at [959, 364] on body "KSA zfk21@proton.me Nafath 2 Personal Information Employment Status Administrat…" at bounding box center [784, 391] width 1568 height 783
click at [932, 438] on li "Google / Search engine" at bounding box center [961, 441] width 342 height 29
type input "1"
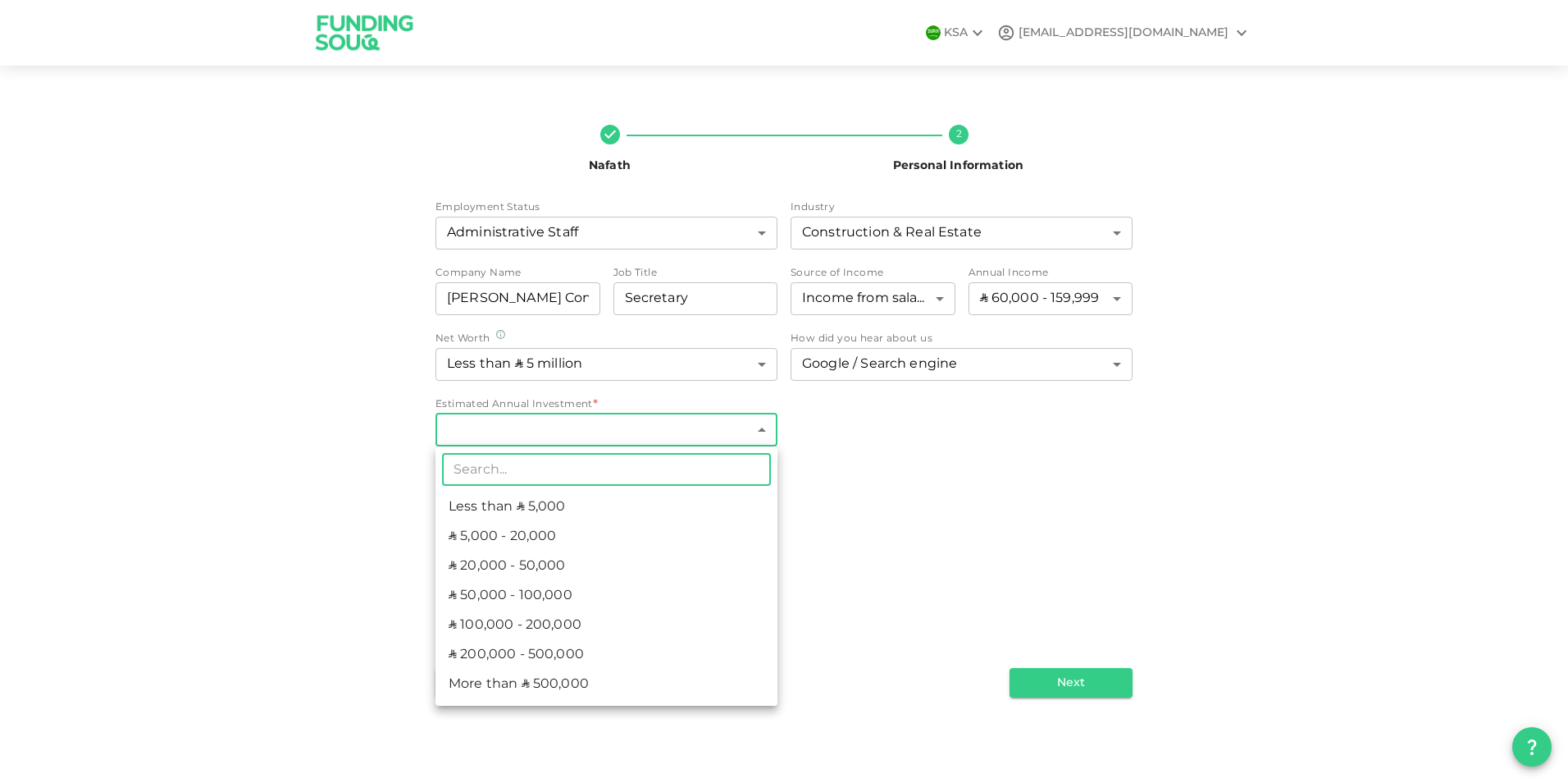
click at [725, 432] on body "KSA zfk21@proton.me Nafath 2 Personal Information Employment Status Administrat…" at bounding box center [784, 391] width 1568 height 783
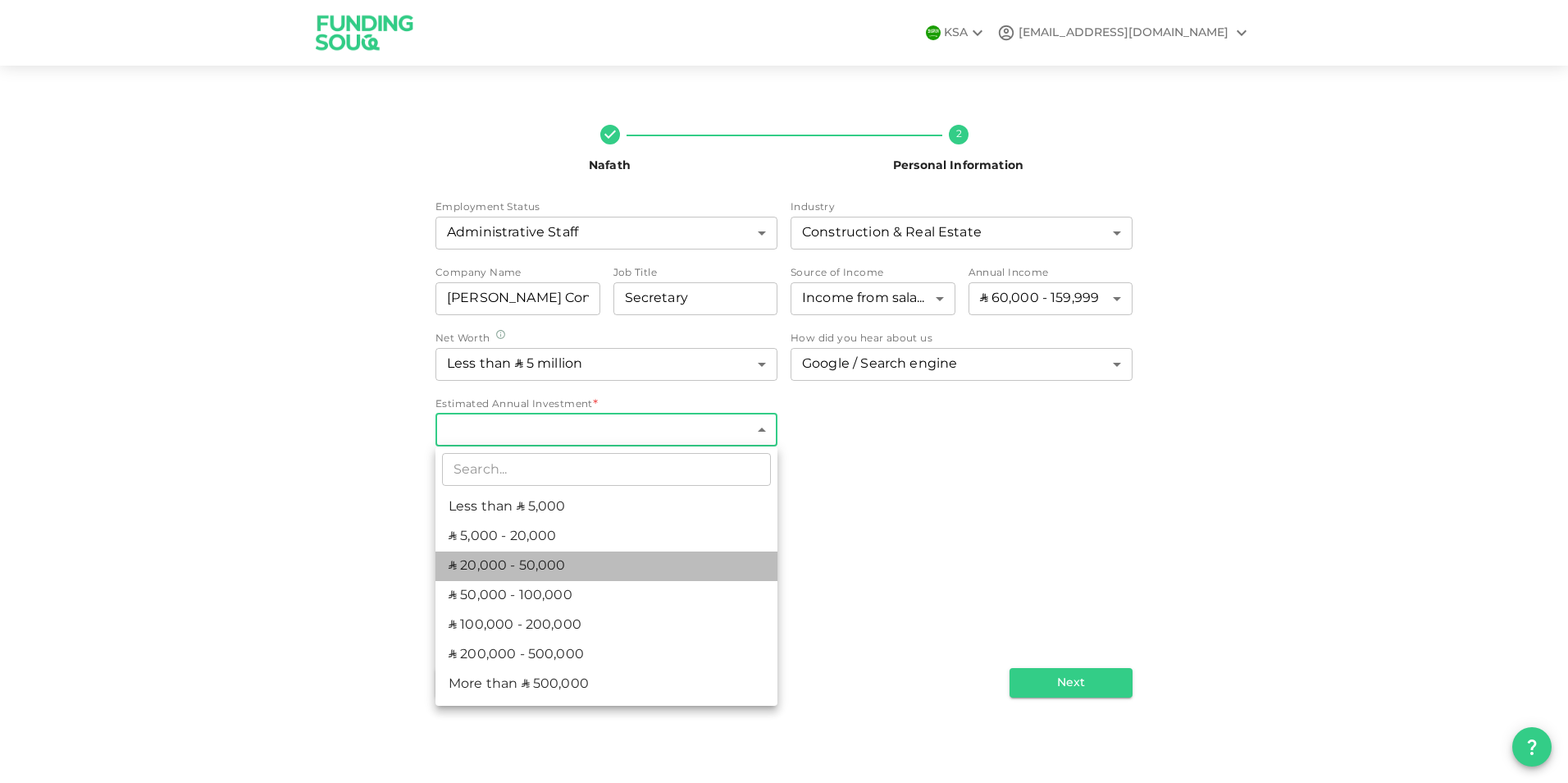
click at [534, 564] on li "ʢ 20,000 - 50,000" at bounding box center [606, 566] width 342 height 29
type input "3"
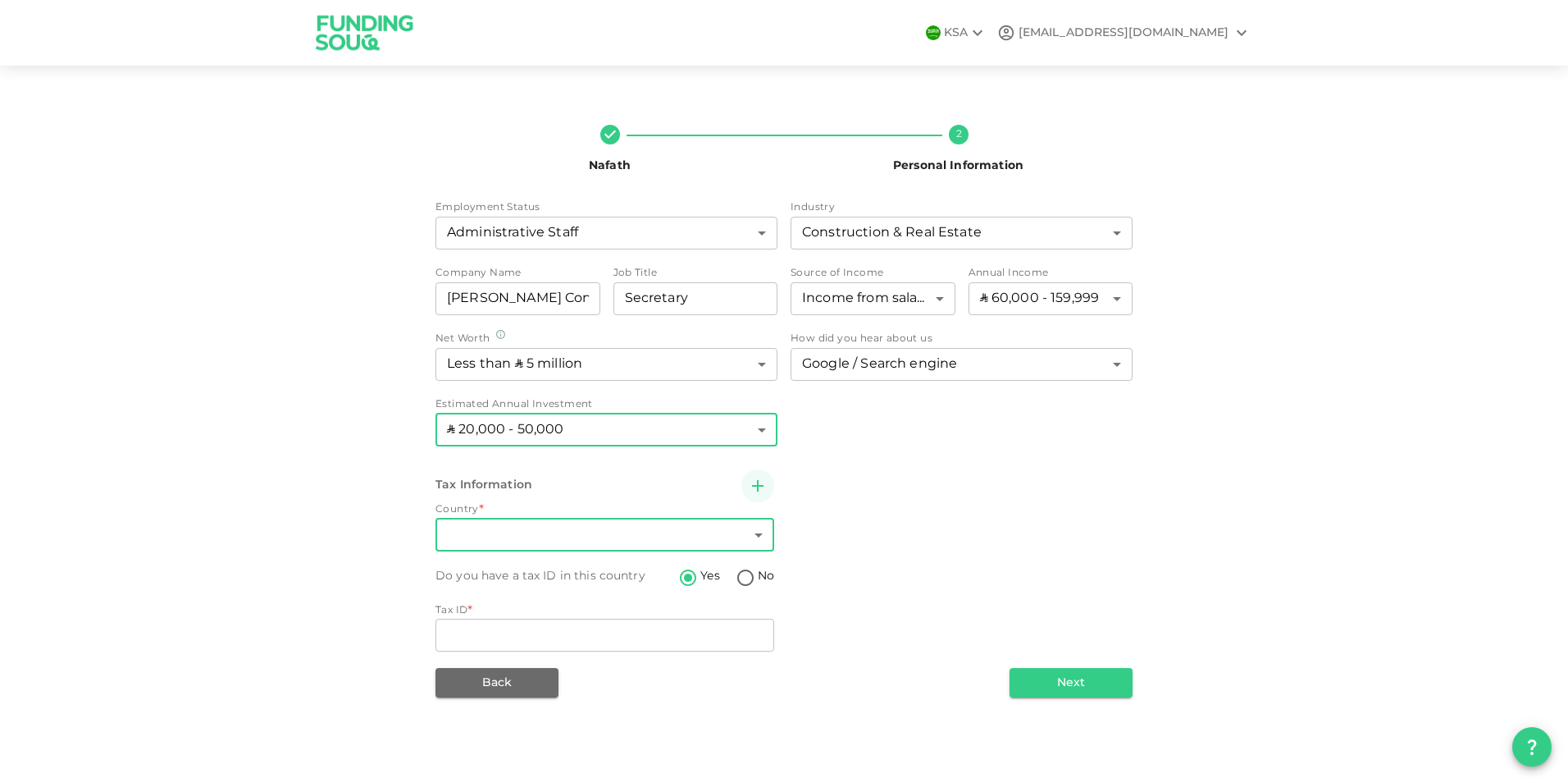
click at [560, 529] on body "KSA zfk21@proton.me Nafath 2 Personal Information Employment Status Administrat…" at bounding box center [784, 391] width 1568 height 783
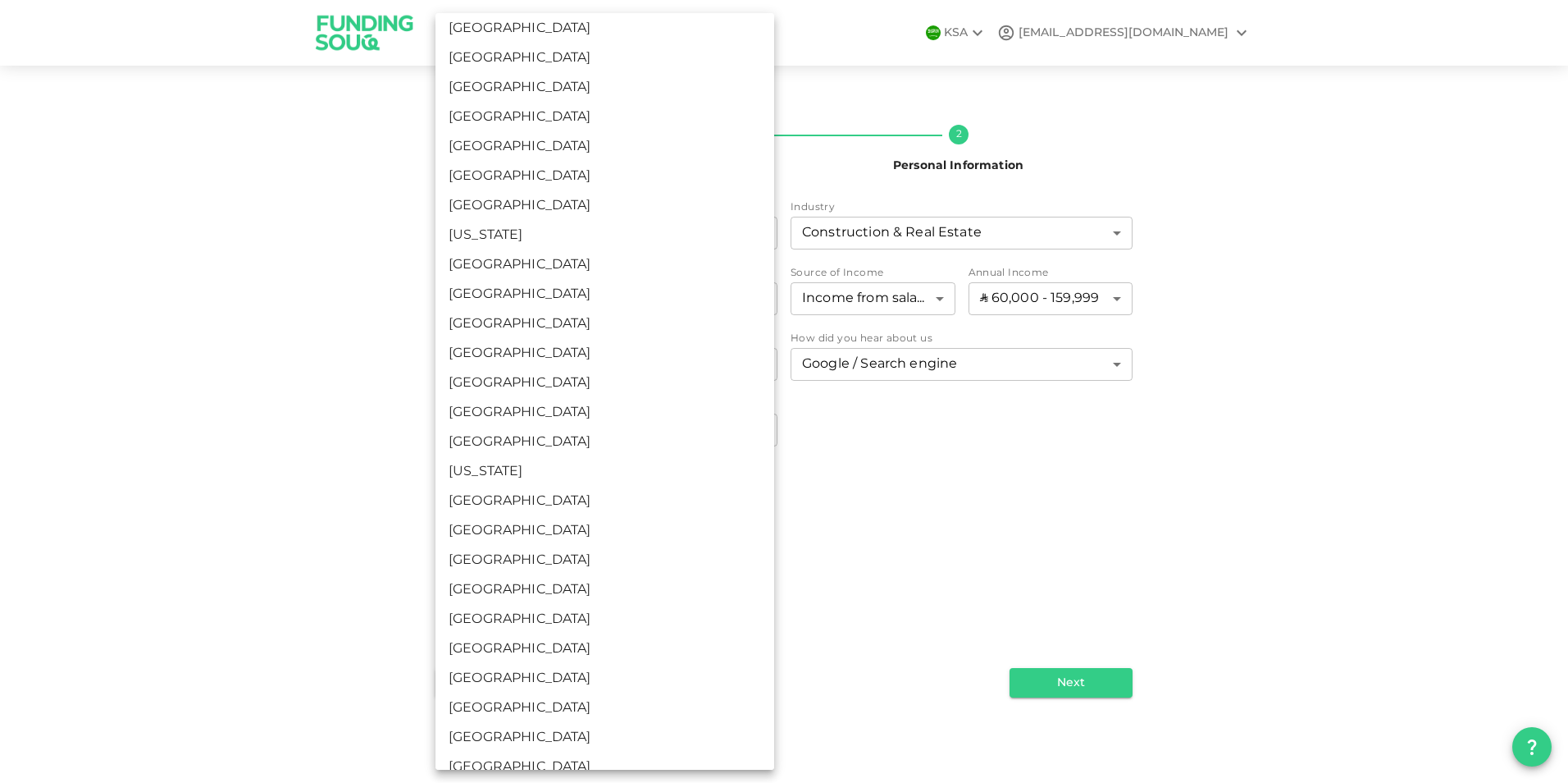
scroll to position [2052, 0]
click at [468, 591] on li "India" at bounding box center [604, 592] width 338 height 29
type input "88"
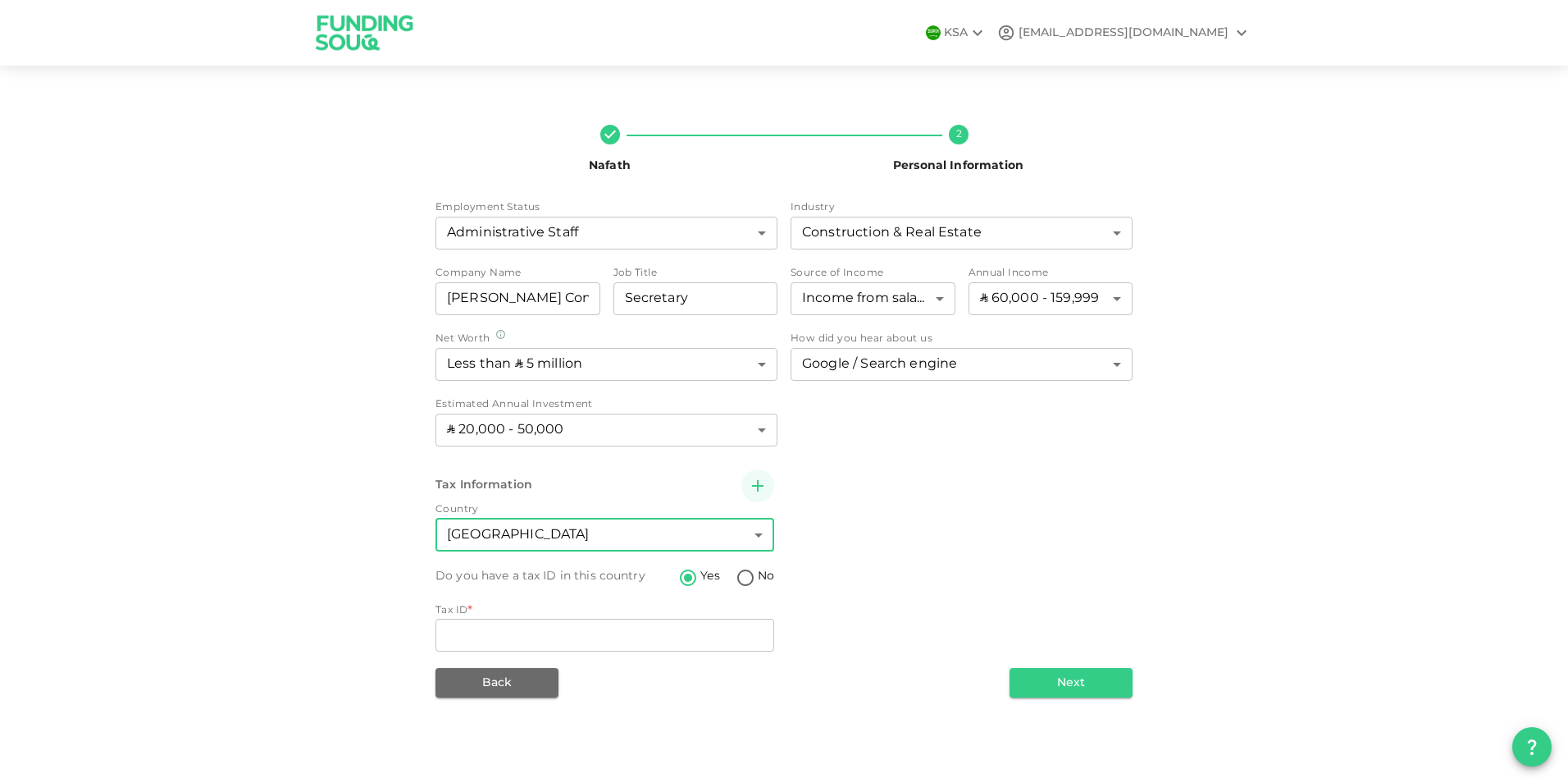
click at [757, 484] on icon "button" at bounding box center [758, 486] width 12 height 12
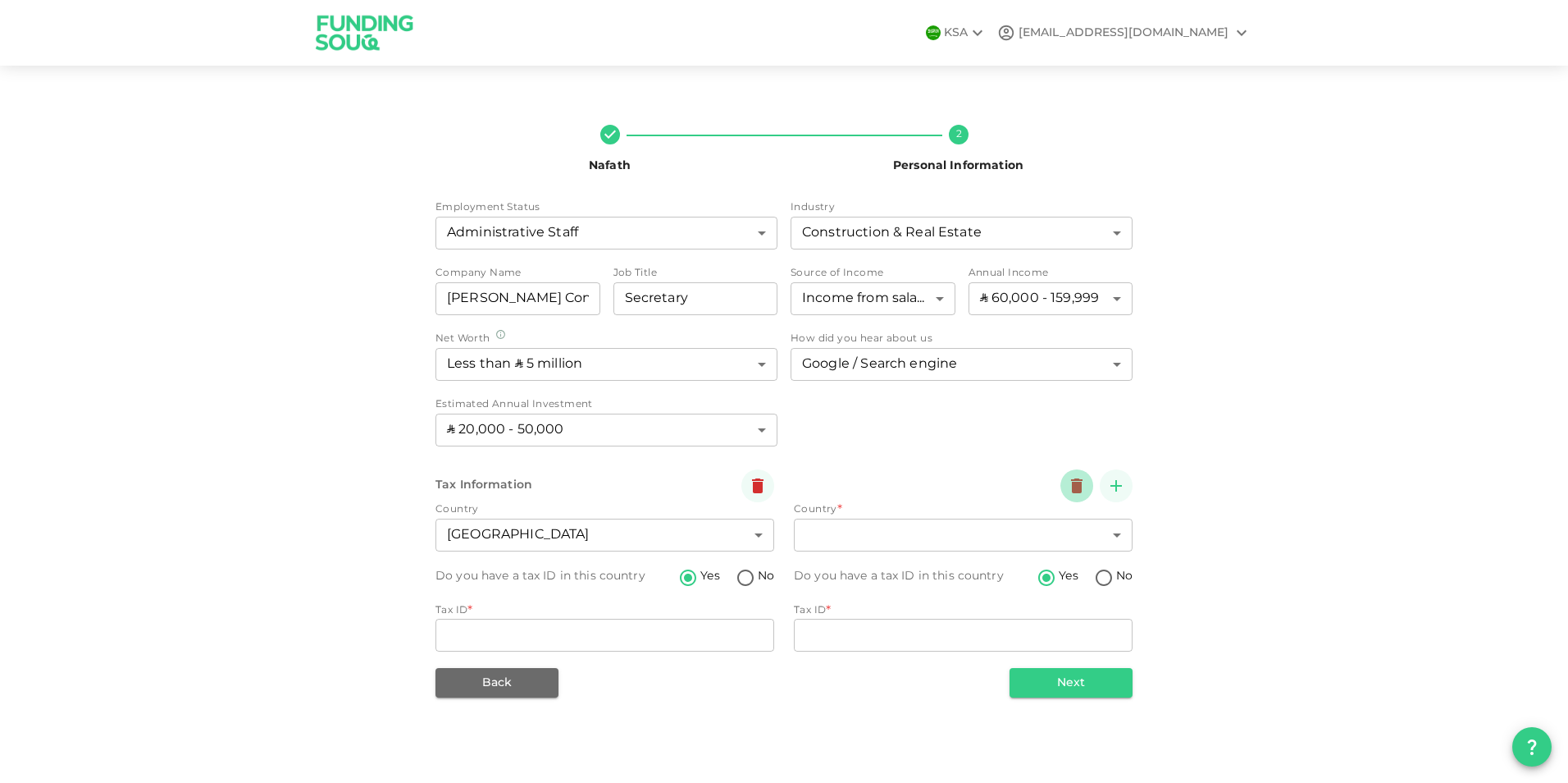
click at [1080, 482] on icon "button" at bounding box center [1077, 485] width 12 height 15
click at [746, 580] on input "No" at bounding box center [745, 578] width 24 height 22
radio input "true"
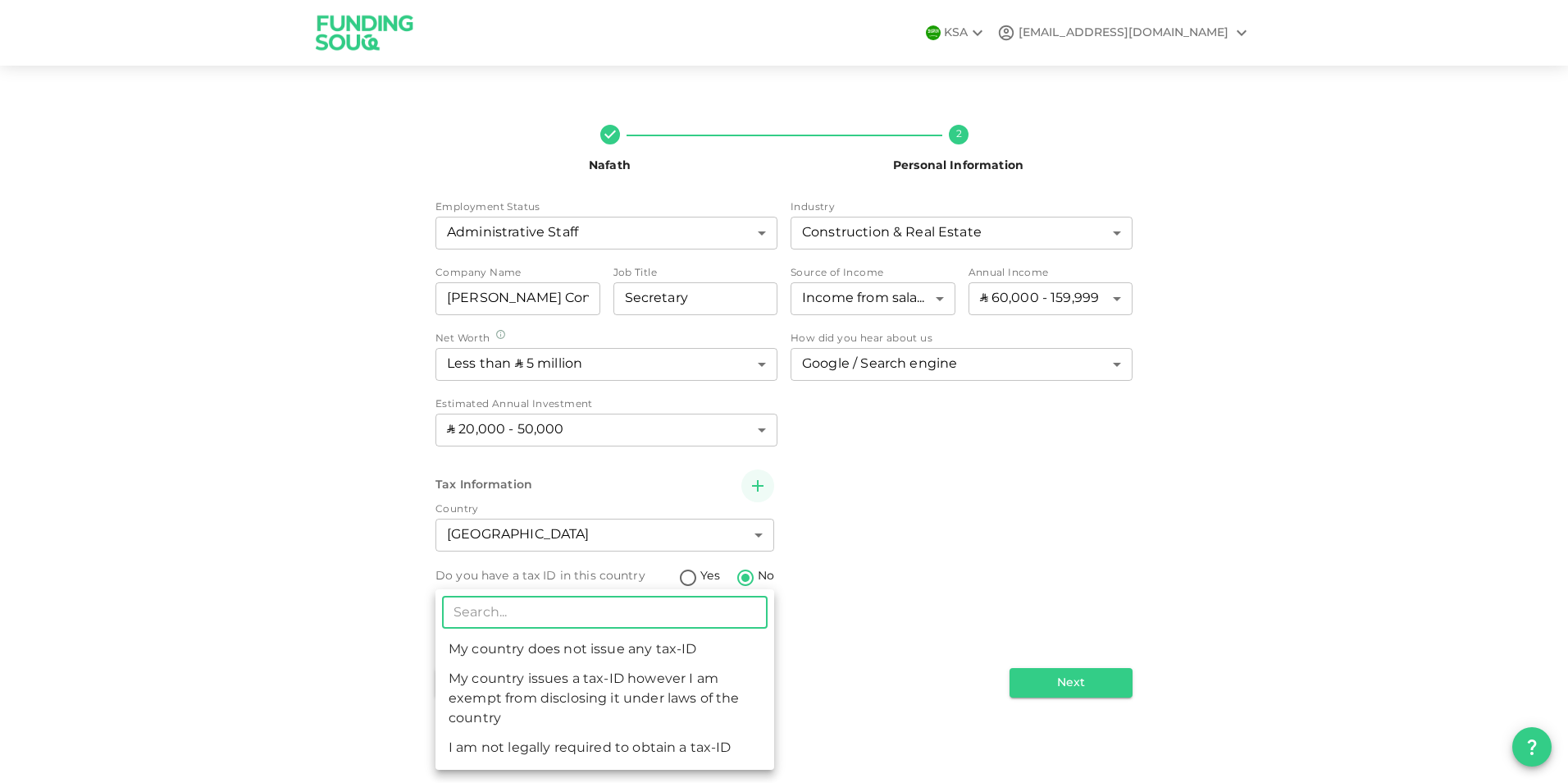
click at [746, 636] on body "KSA zfk21@proton.me Nafath 2 Personal Information Employment Status Administrat…" at bounding box center [784, 391] width 1568 height 783
click at [689, 577] on div at bounding box center [784, 391] width 1568 height 783
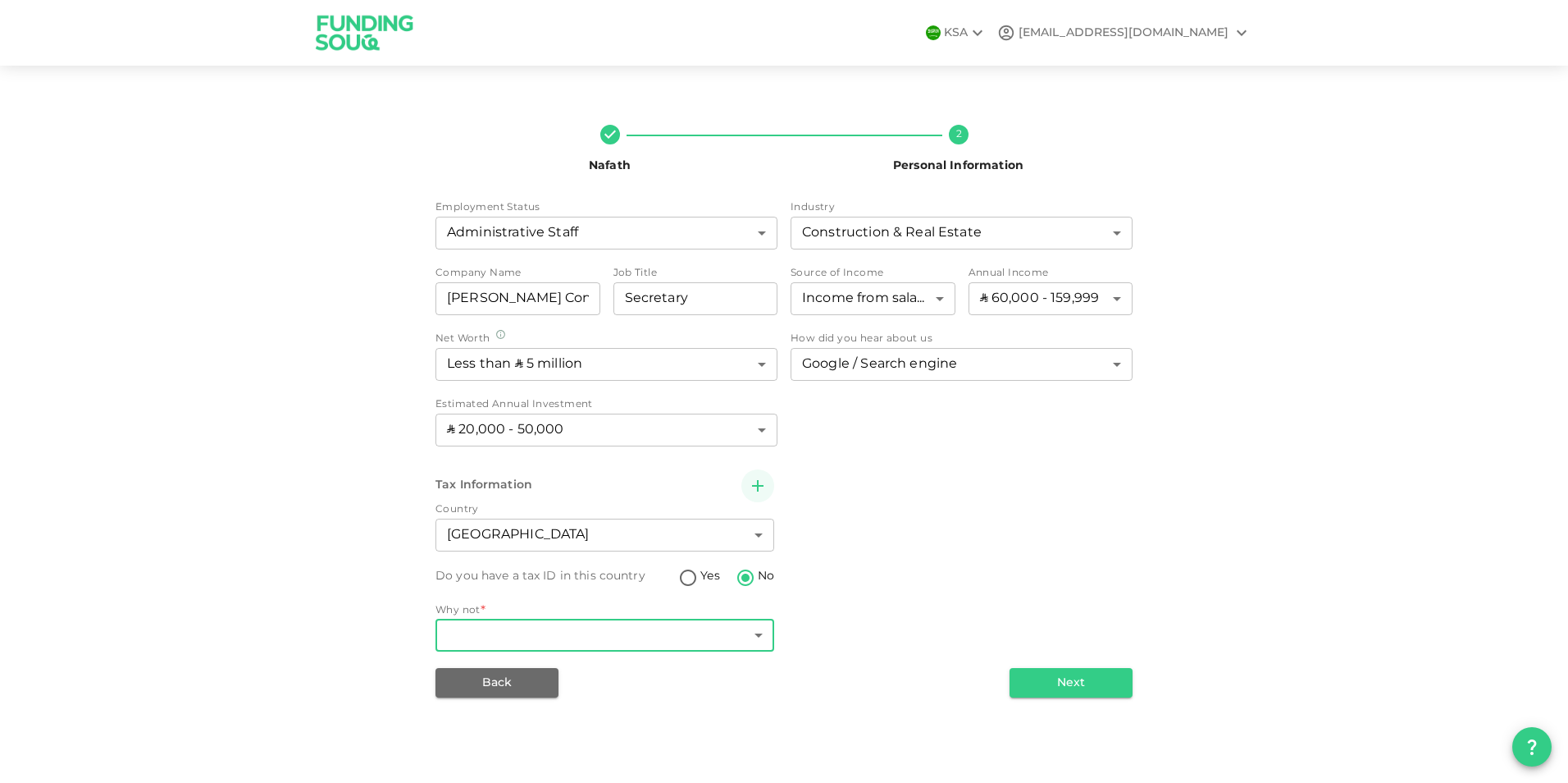
click at [692, 576] on input "Yes" at bounding box center [688, 578] width 24 height 22
radio input "true"
click at [731, 633] on input "Tax ID" at bounding box center [604, 636] width 338 height 33
type input "BHVPK9182L"
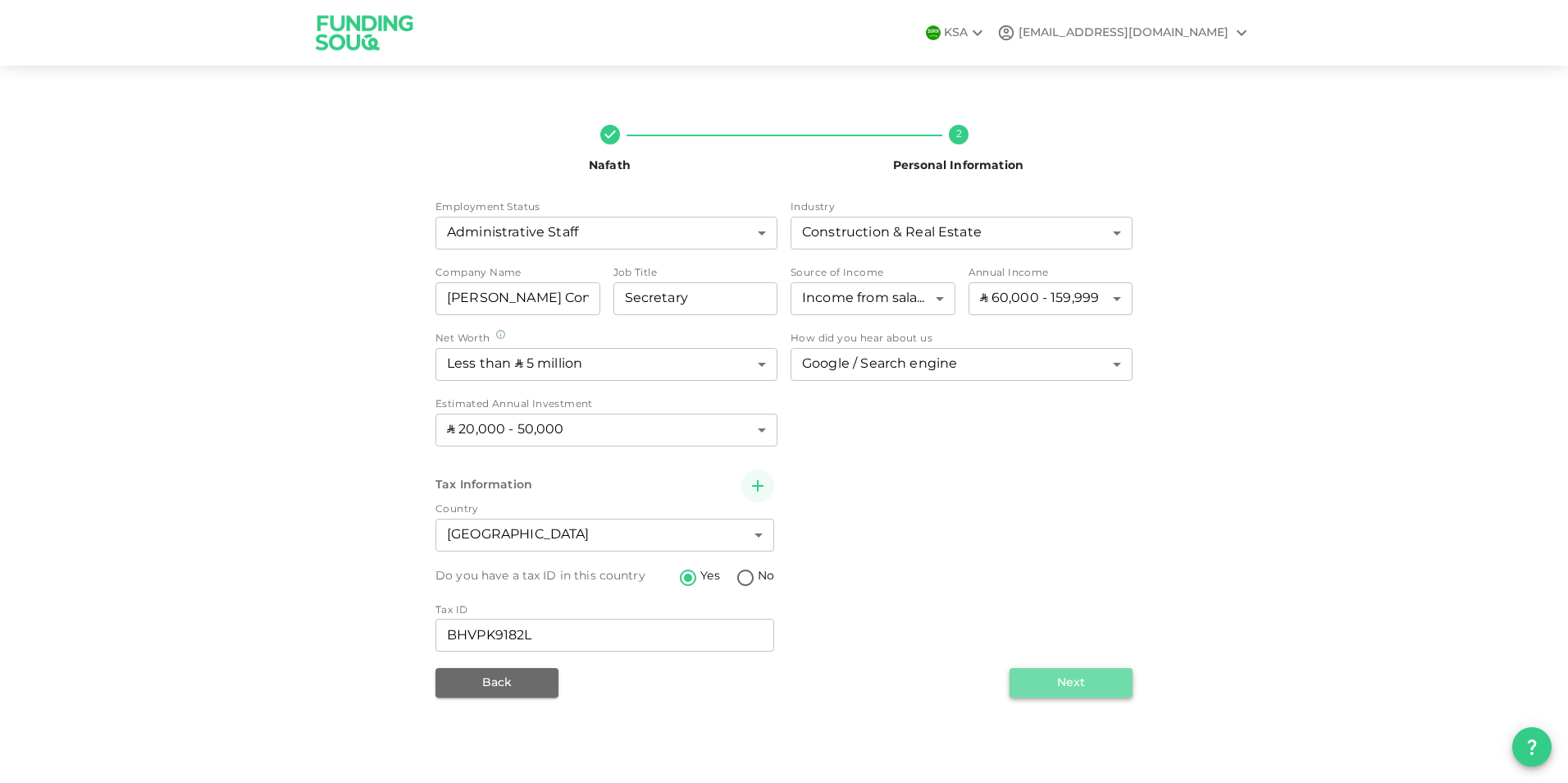
click at [1058, 683] on button "Next" at bounding box center [1071, 683] width 123 height 29
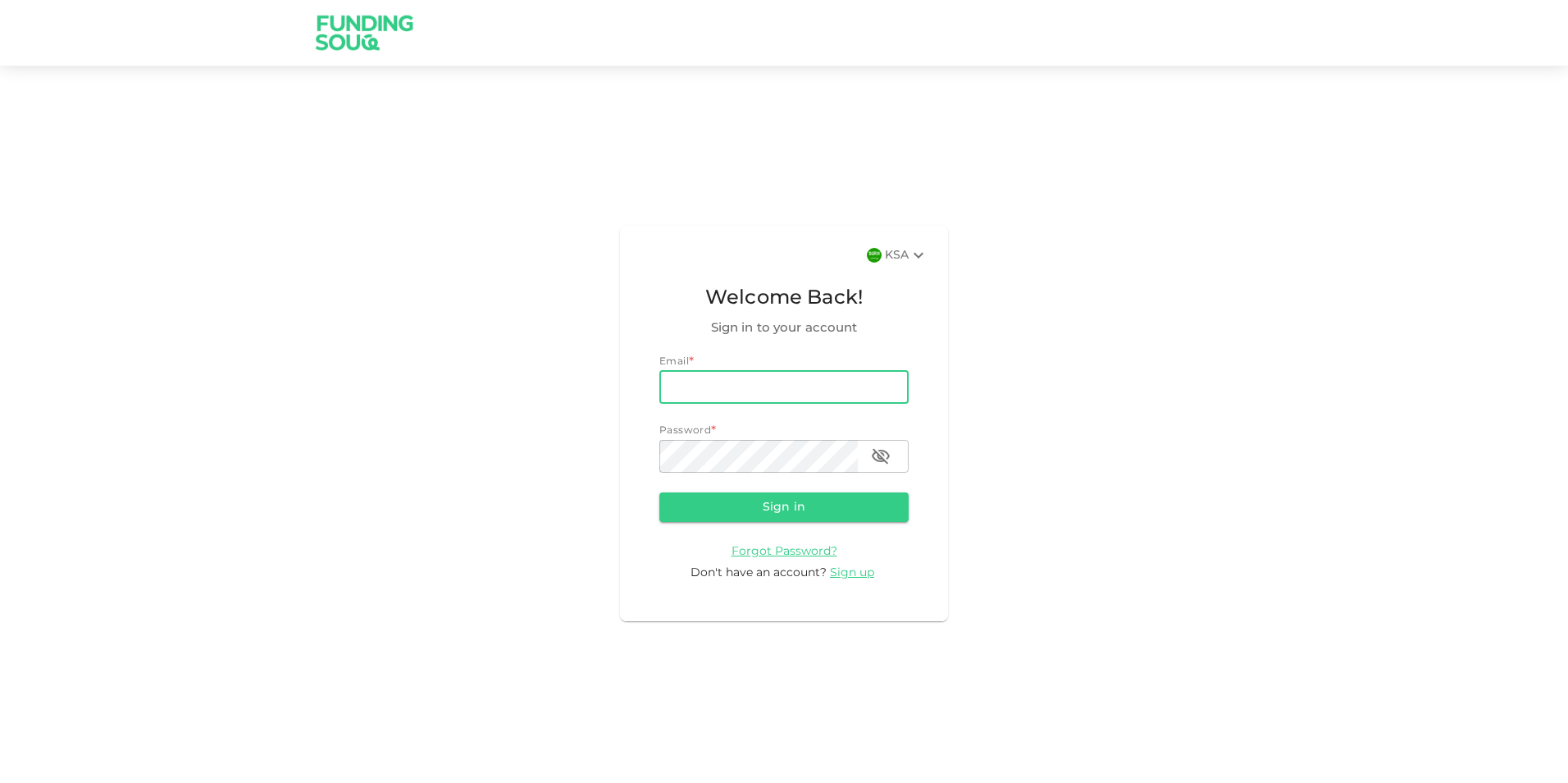
click at [736, 381] on input "email" at bounding box center [784, 387] width 249 height 33
type input "[EMAIL_ADDRESS][DOMAIN_NAME]"
click at [882, 455] on icon "button" at bounding box center [880, 456] width 19 height 19
click at [885, 454] on icon "button" at bounding box center [880, 456] width 19 height 19
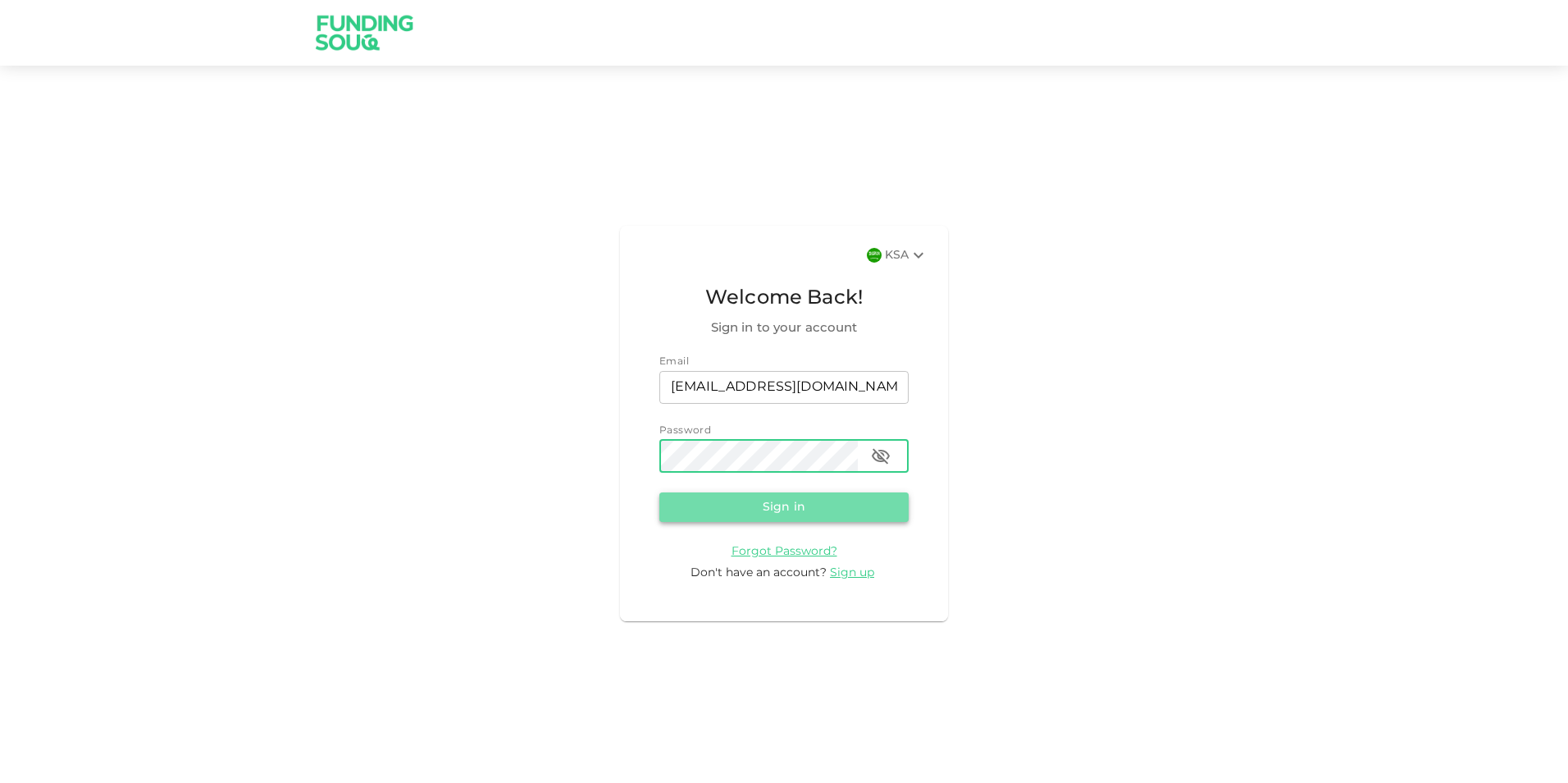
click at [804, 506] on button "Sign in" at bounding box center [784, 507] width 249 height 29
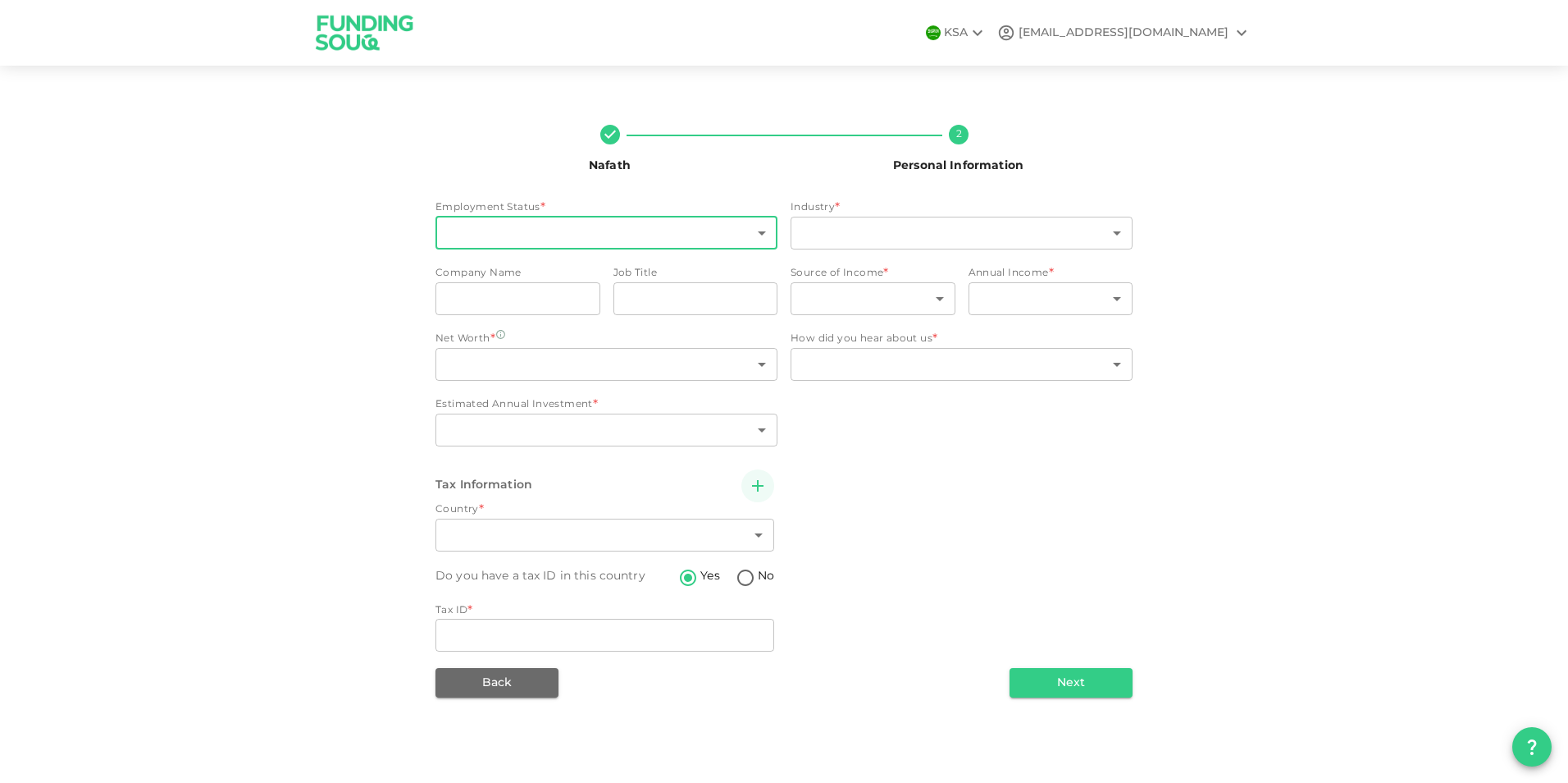
click at [676, 237] on body "KSA zfk21@proton.me Nafath 2 Personal Information Employment Status * ​ ​ Indus…" at bounding box center [784, 391] width 1568 height 783
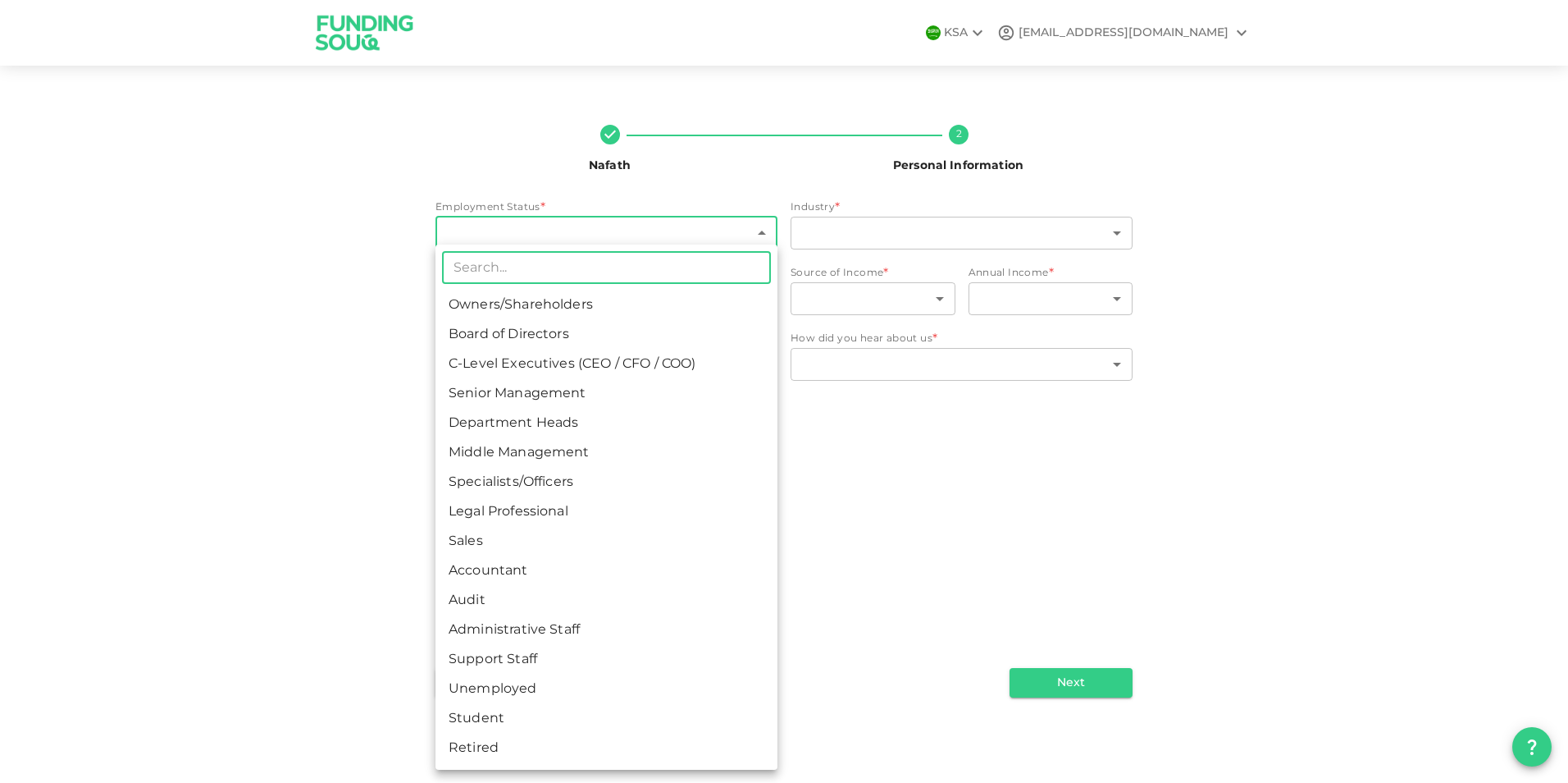
click at [529, 624] on li "Administrative Staff" at bounding box center [606, 630] width 342 height 29
type input "12"
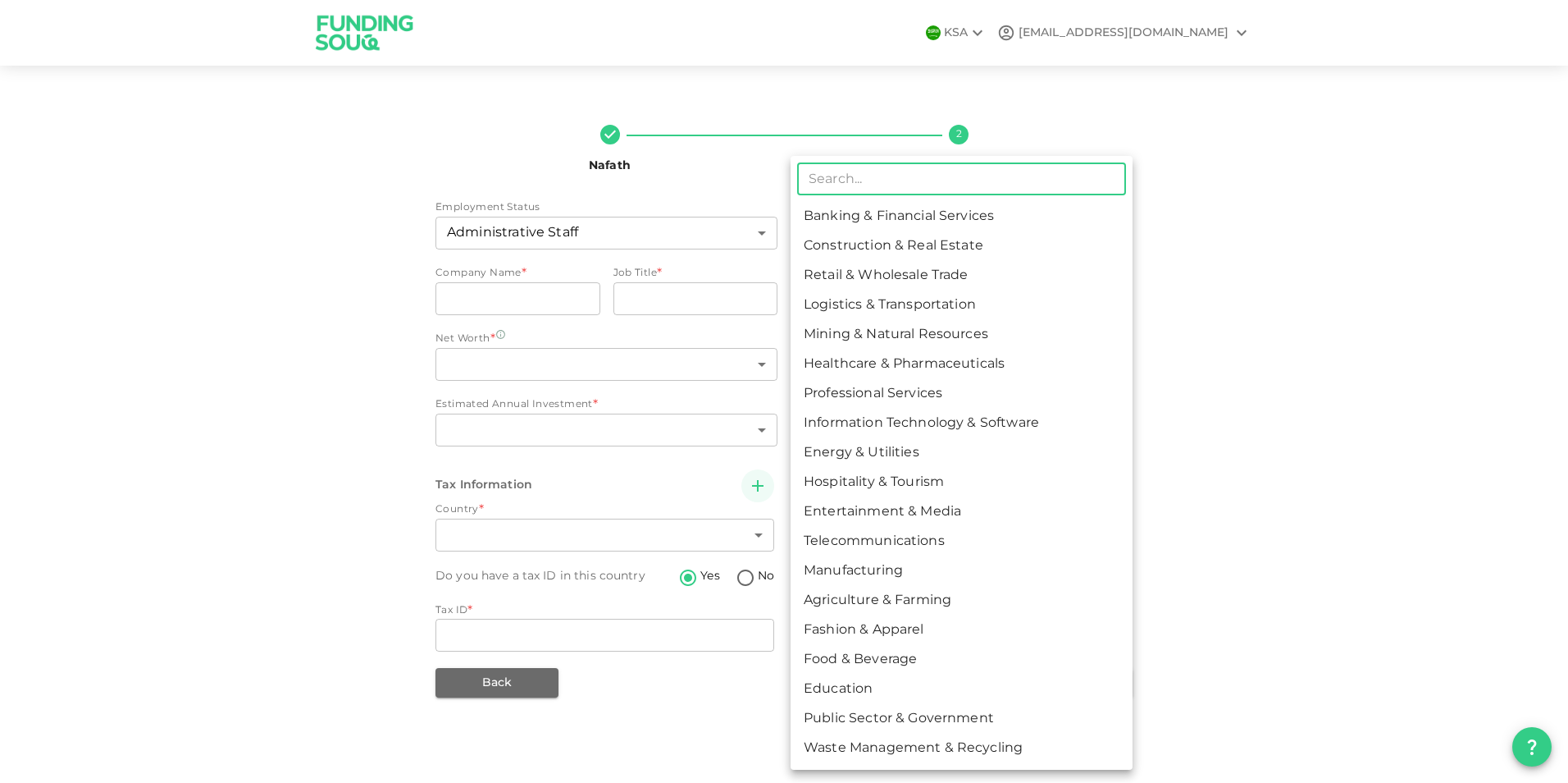
click at [878, 232] on body "KSA zfk21@proton.me Nafath 2 Personal Information Employment Status Administrat…" at bounding box center [784, 391] width 1568 height 783
click at [874, 245] on li "Construction & Real Estate" at bounding box center [961, 246] width 342 height 29
type input "2"
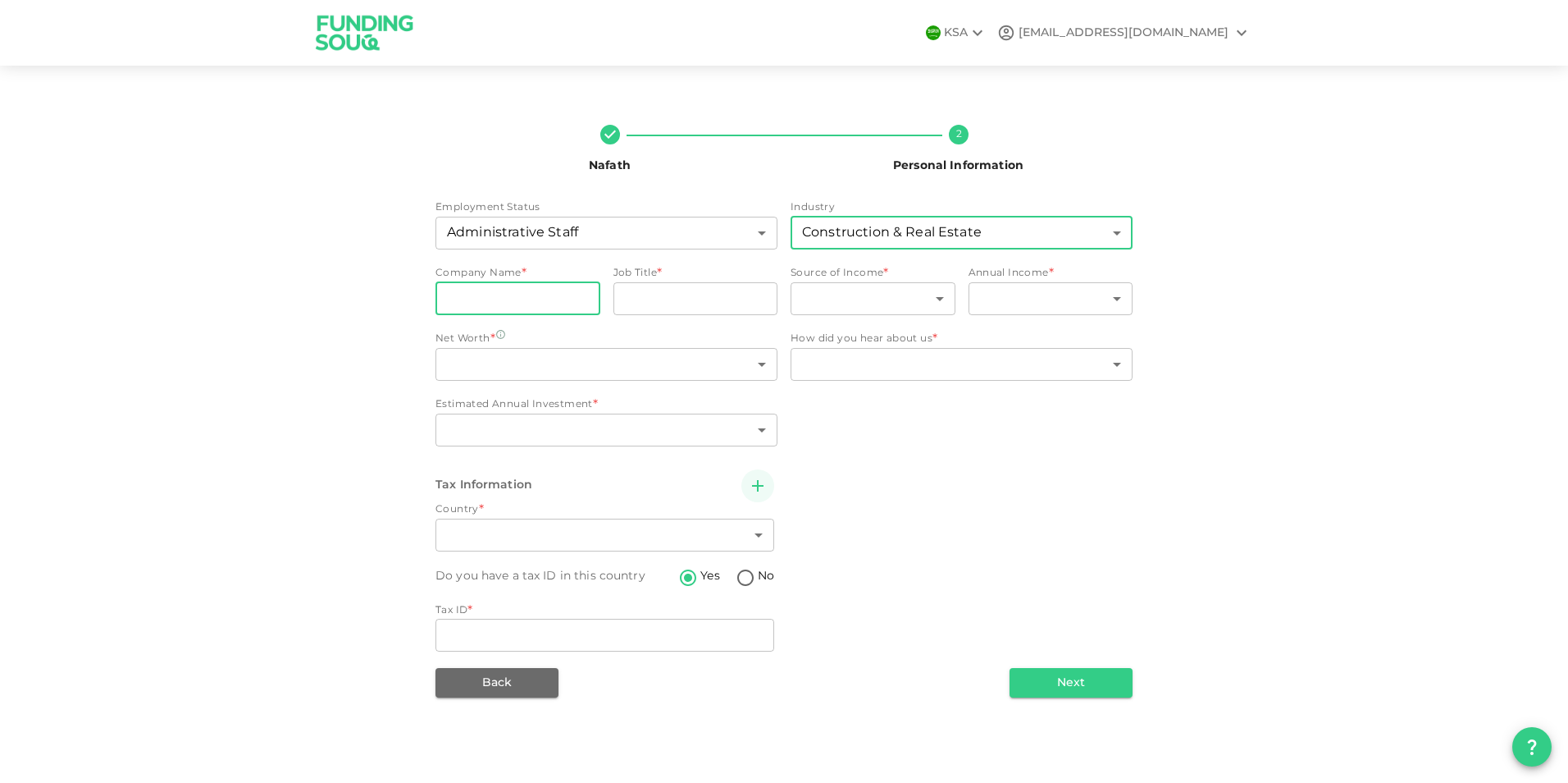
click at [553, 299] on input "companyName" at bounding box center [518, 299] width 165 height 33
type input "Sisco Contracting Company"
type input "Secretary"
type input "1"
type input "2"
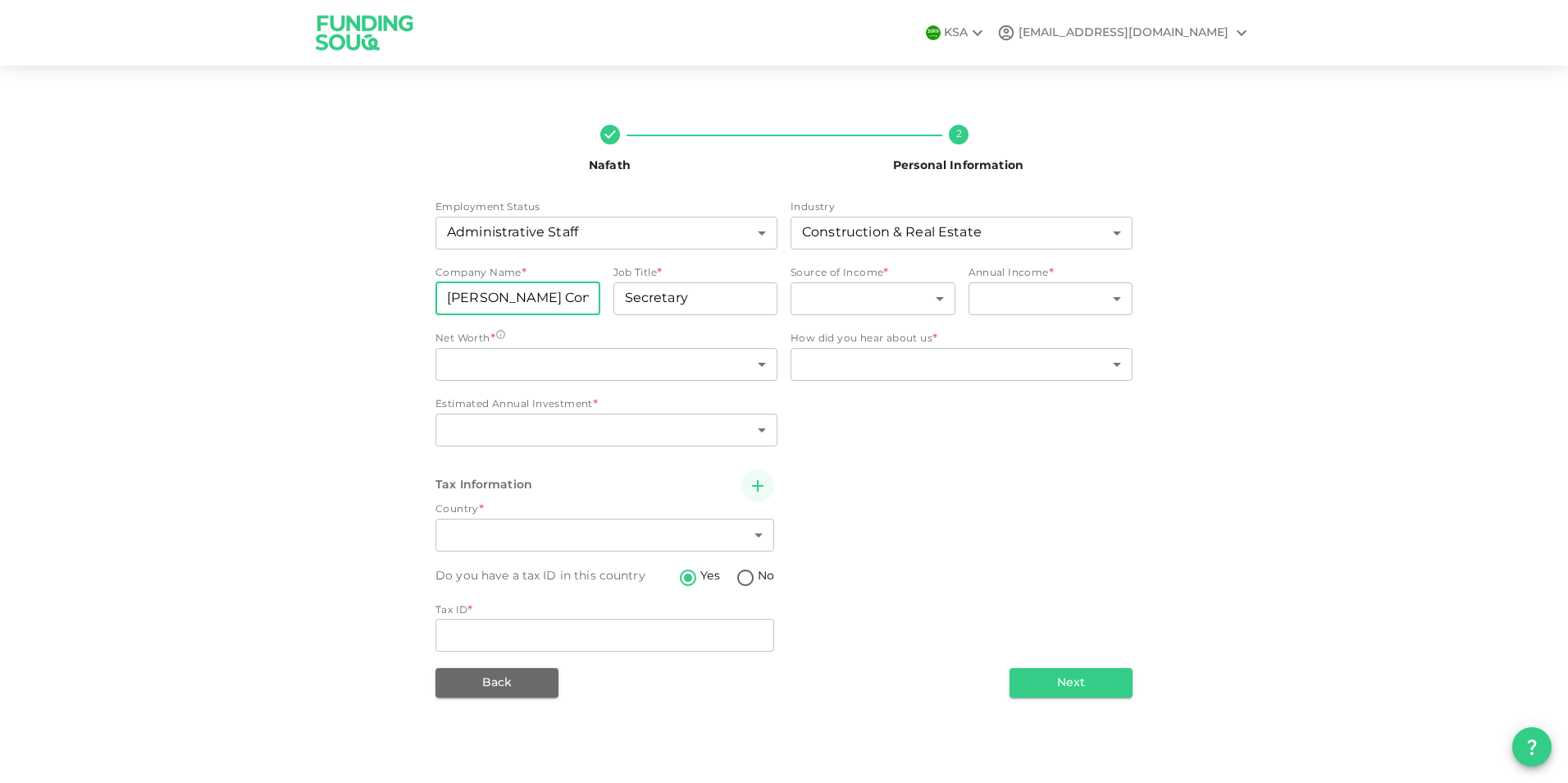
type input "1"
type input "3"
type input "1"
type input "88"
type input "BHVPK9182L"
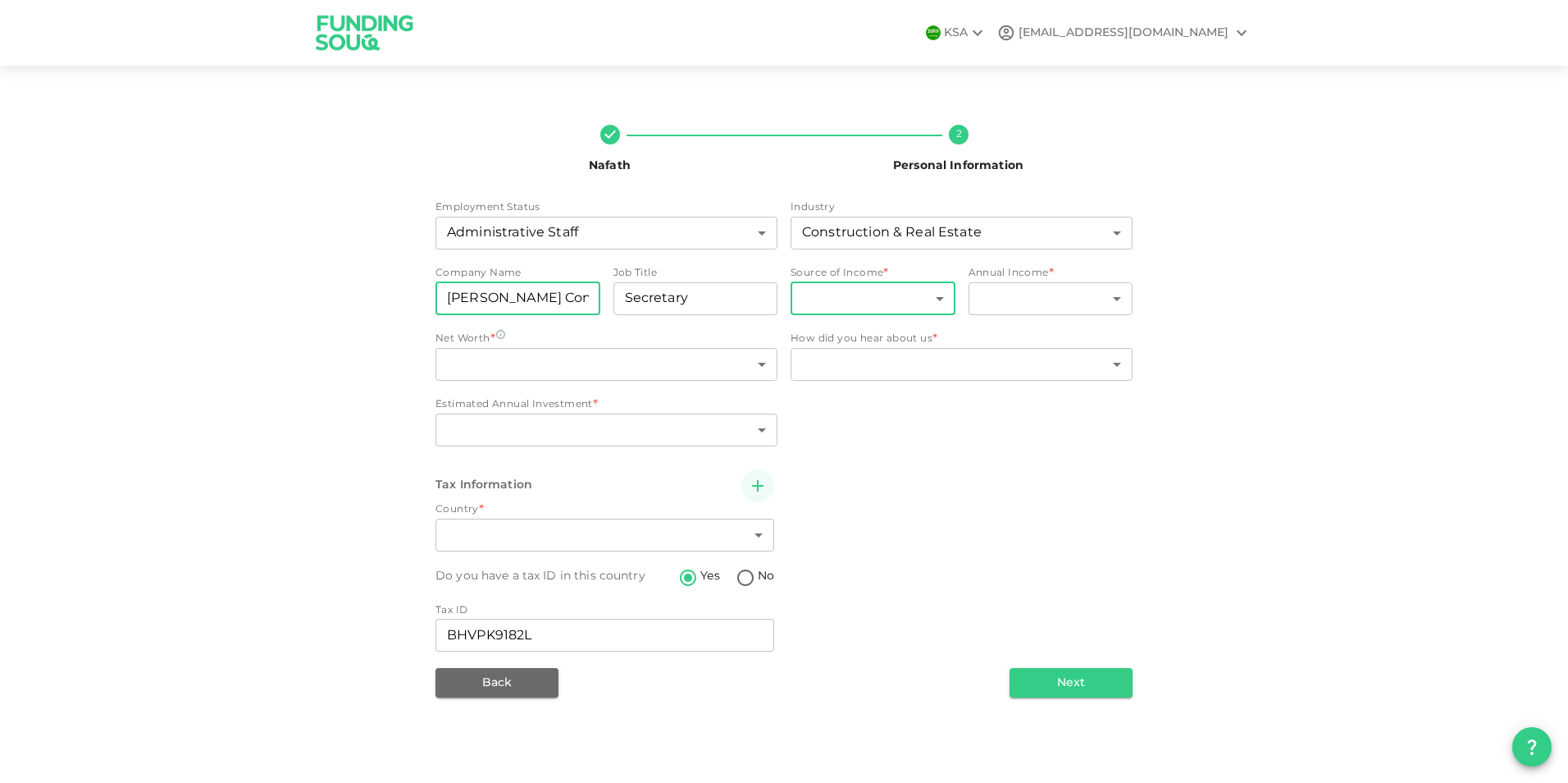
click at [908, 294] on body "KSA zfk21@proton.me Nafath 2 Personal Information Employment Status Administrat…" at bounding box center [784, 391] width 1568 height 783
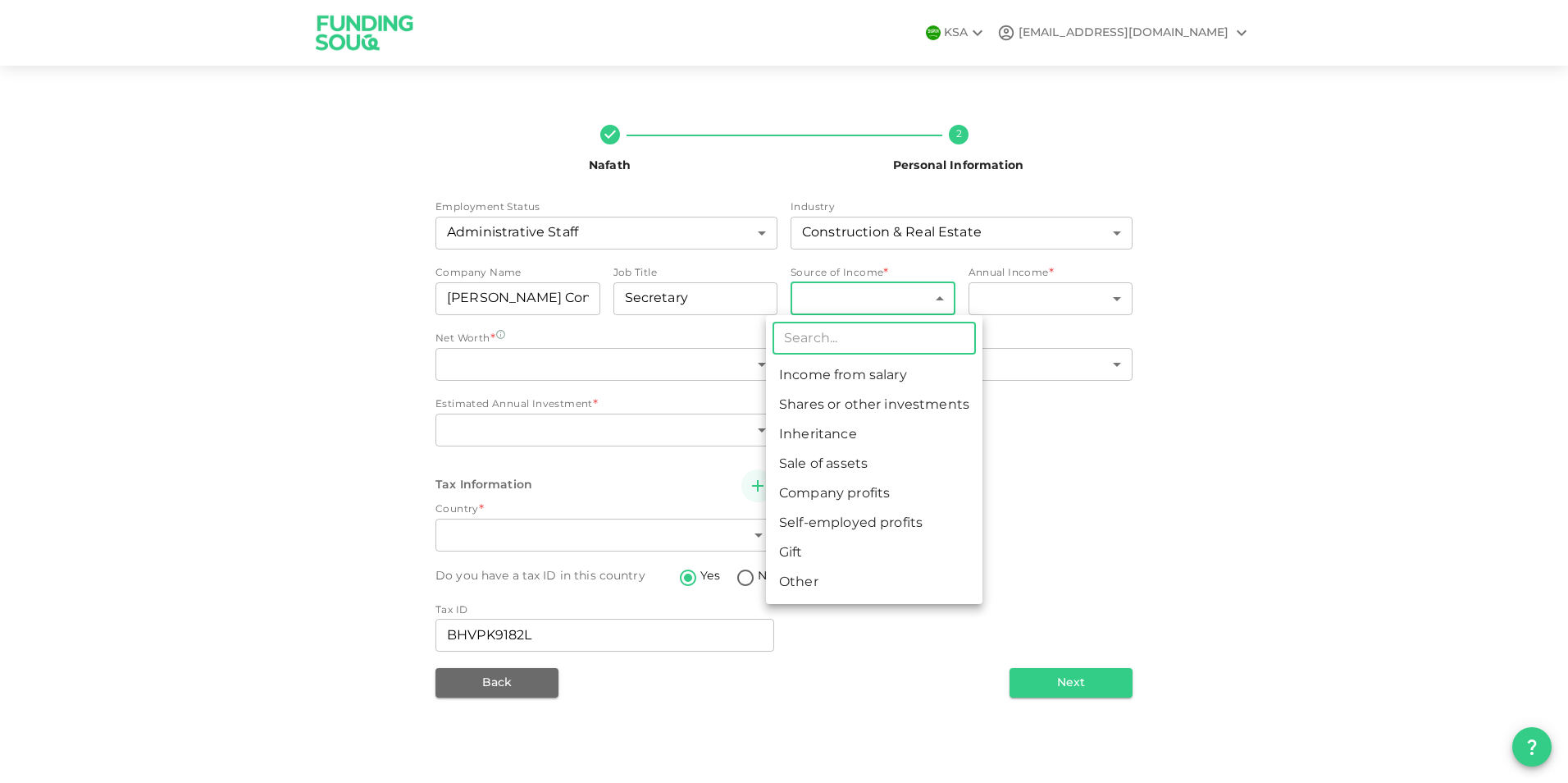
click at [837, 373] on li "Income from salary" at bounding box center [874, 375] width 216 height 29
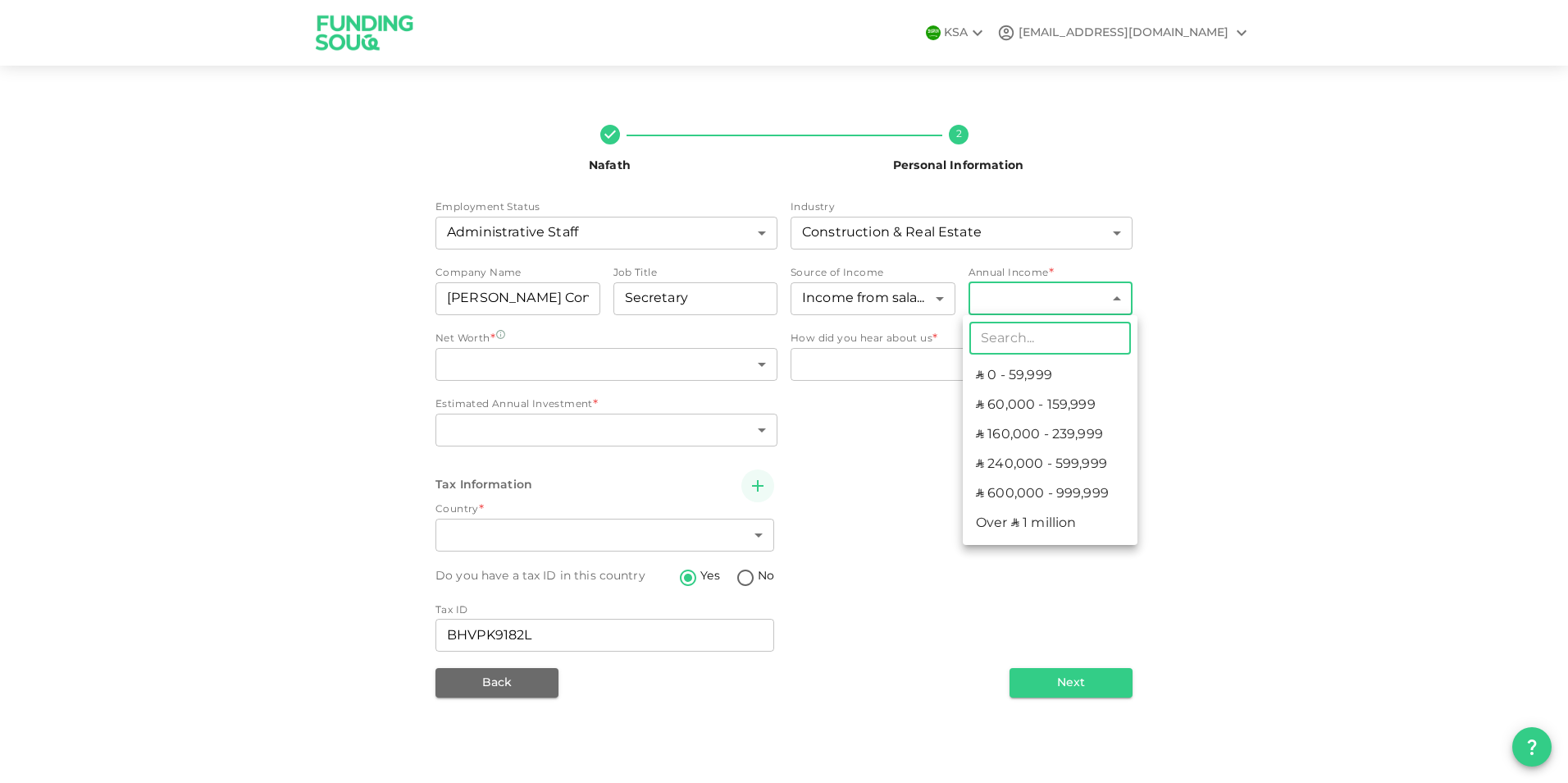
click at [1072, 298] on body "KSA zfk21@proton.me Nafath 2 Personal Information Employment Status Administrat…" at bounding box center [784, 391] width 1568 height 783
click at [1035, 403] on li "ʢ 60,000 - 159,999" at bounding box center [1050, 406] width 175 height 29
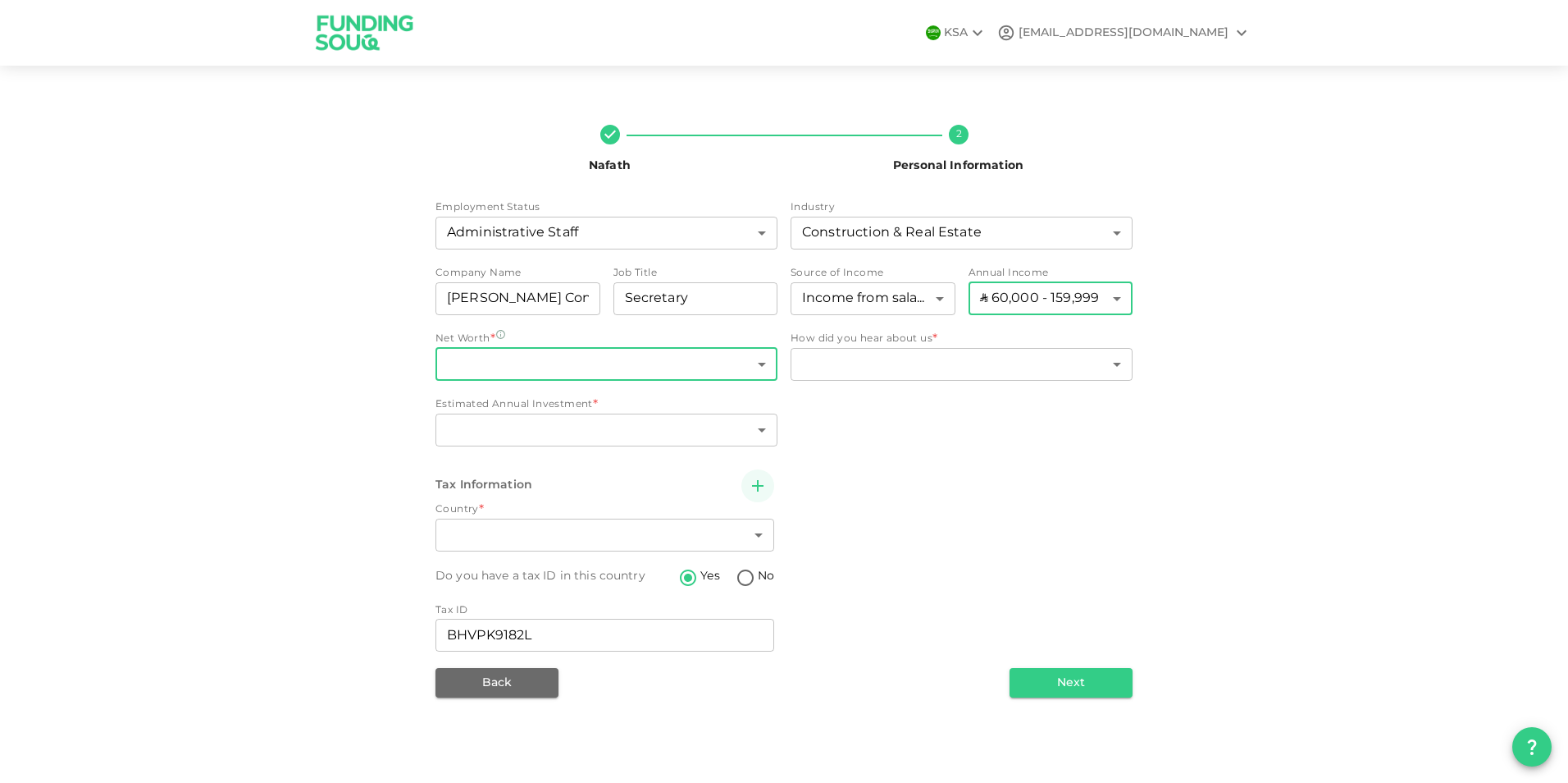
click at [604, 368] on body "KSA zfk21@proton.me Nafath 2 Personal Information Employment Status Administrat…" at bounding box center [784, 391] width 1568 height 783
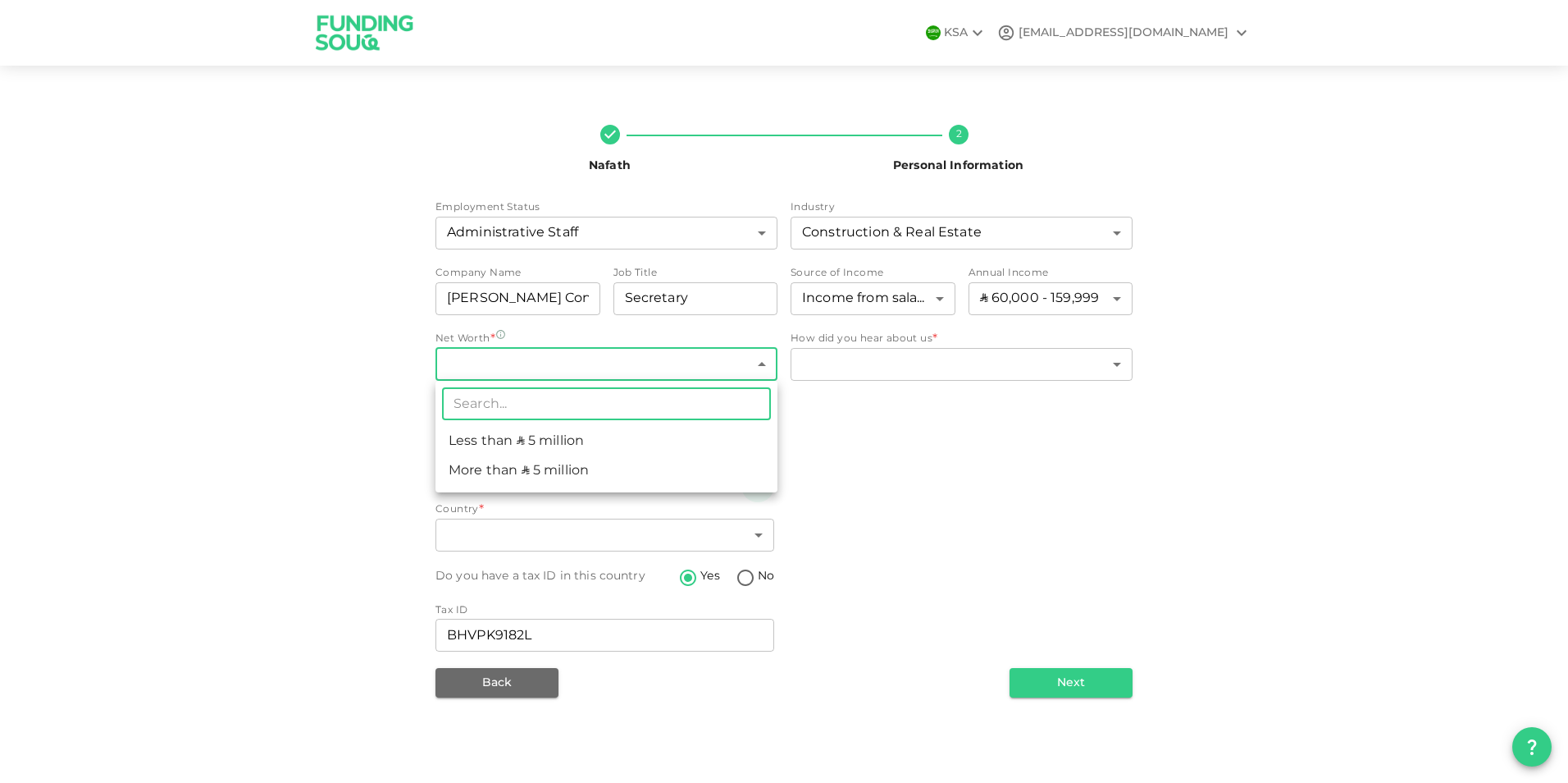
click at [548, 441] on li "Less than ʢ 5 million" at bounding box center [606, 441] width 342 height 29
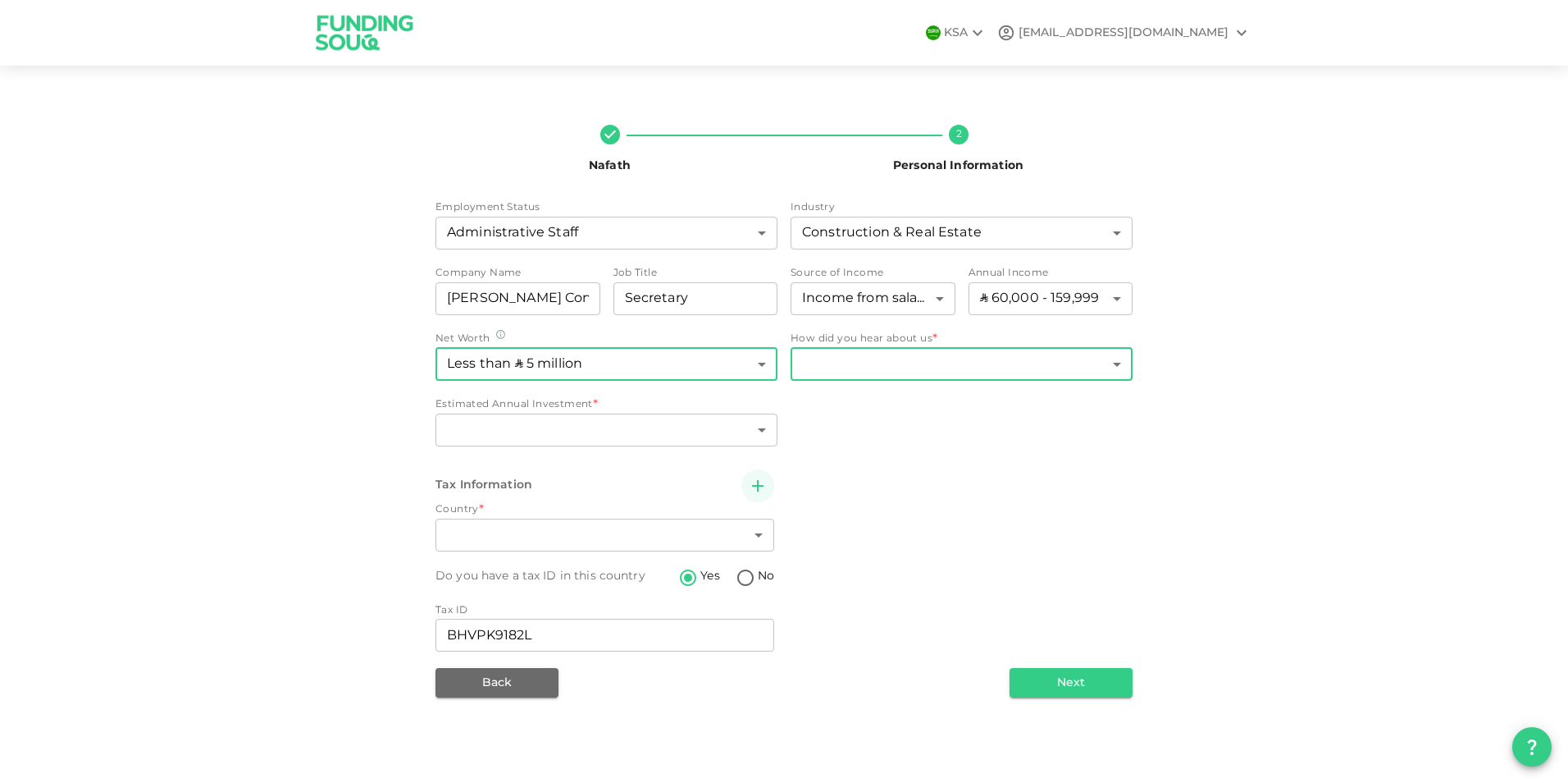
click at [984, 359] on body "KSA zfk21@proton.me Nafath 2 Personal Information Employment Status Administrat…" at bounding box center [784, 391] width 1568 height 783
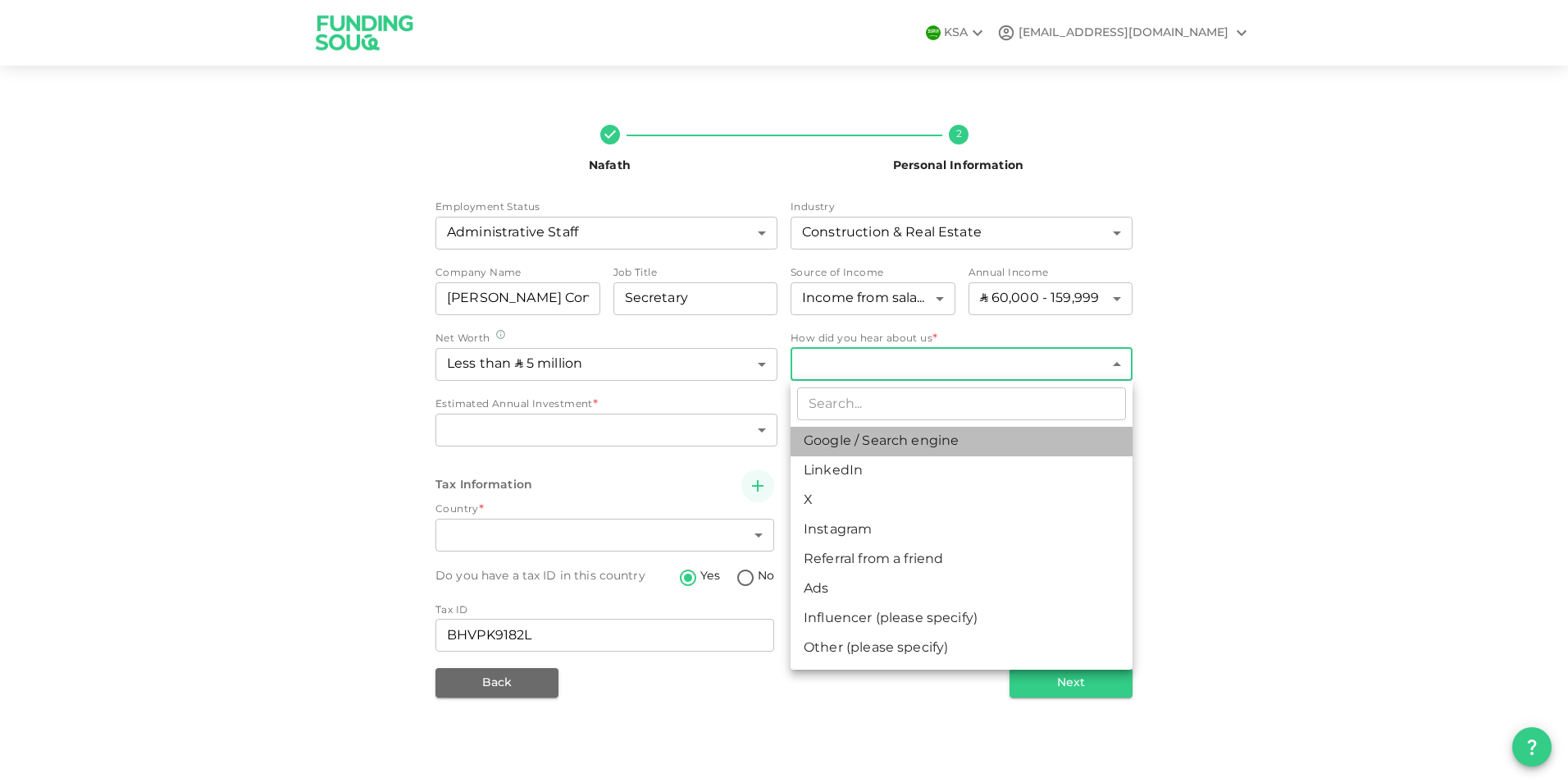
click at [885, 444] on li "Google / Search engine" at bounding box center [961, 441] width 342 height 29
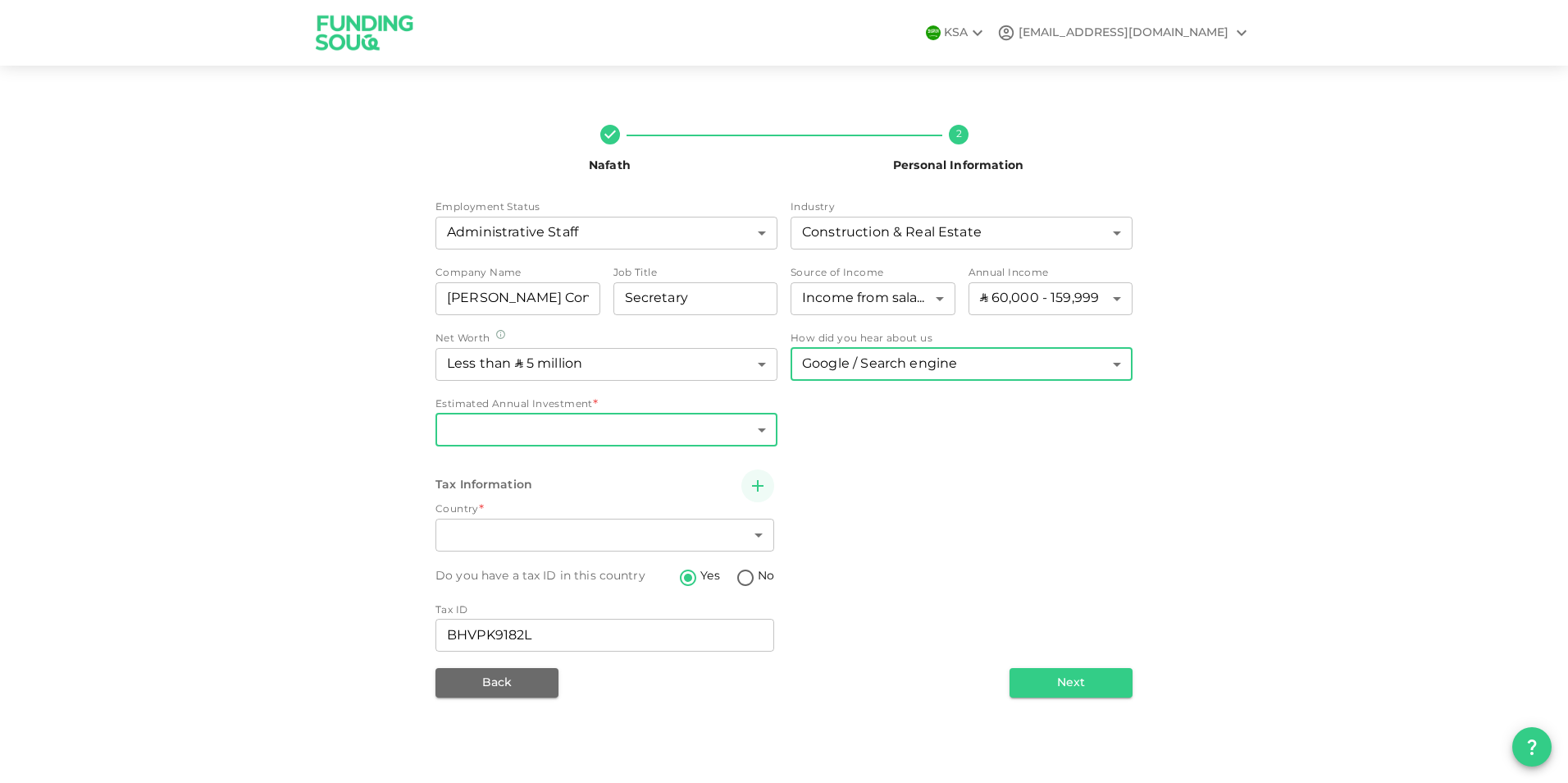
click at [583, 425] on body "KSA zfk21@proton.me Nafath 2 Personal Information Employment Status Administrat…" at bounding box center [784, 391] width 1568 height 783
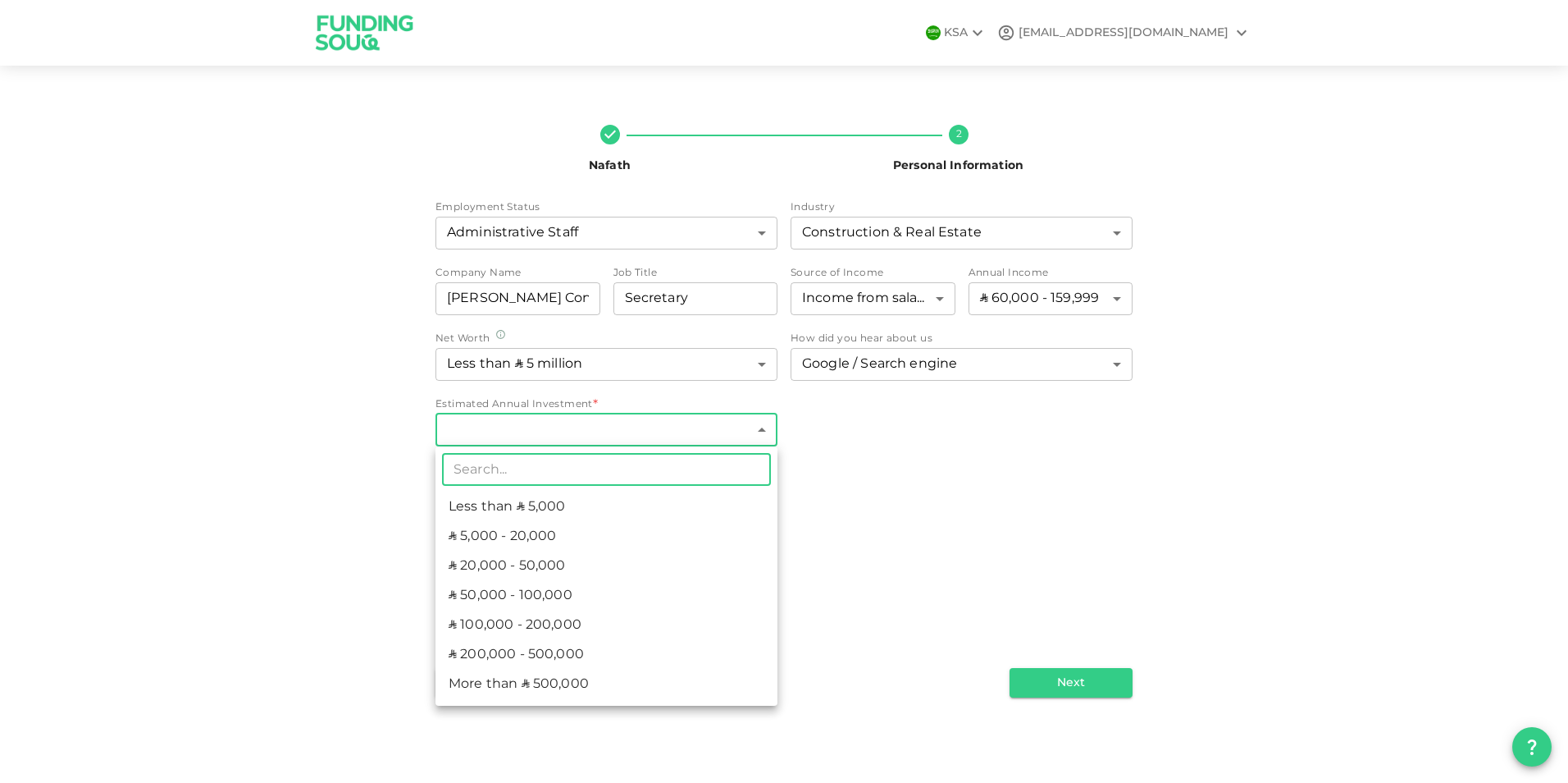
click at [540, 565] on li "ʢ 20,000 - 50,000" at bounding box center [606, 566] width 342 height 29
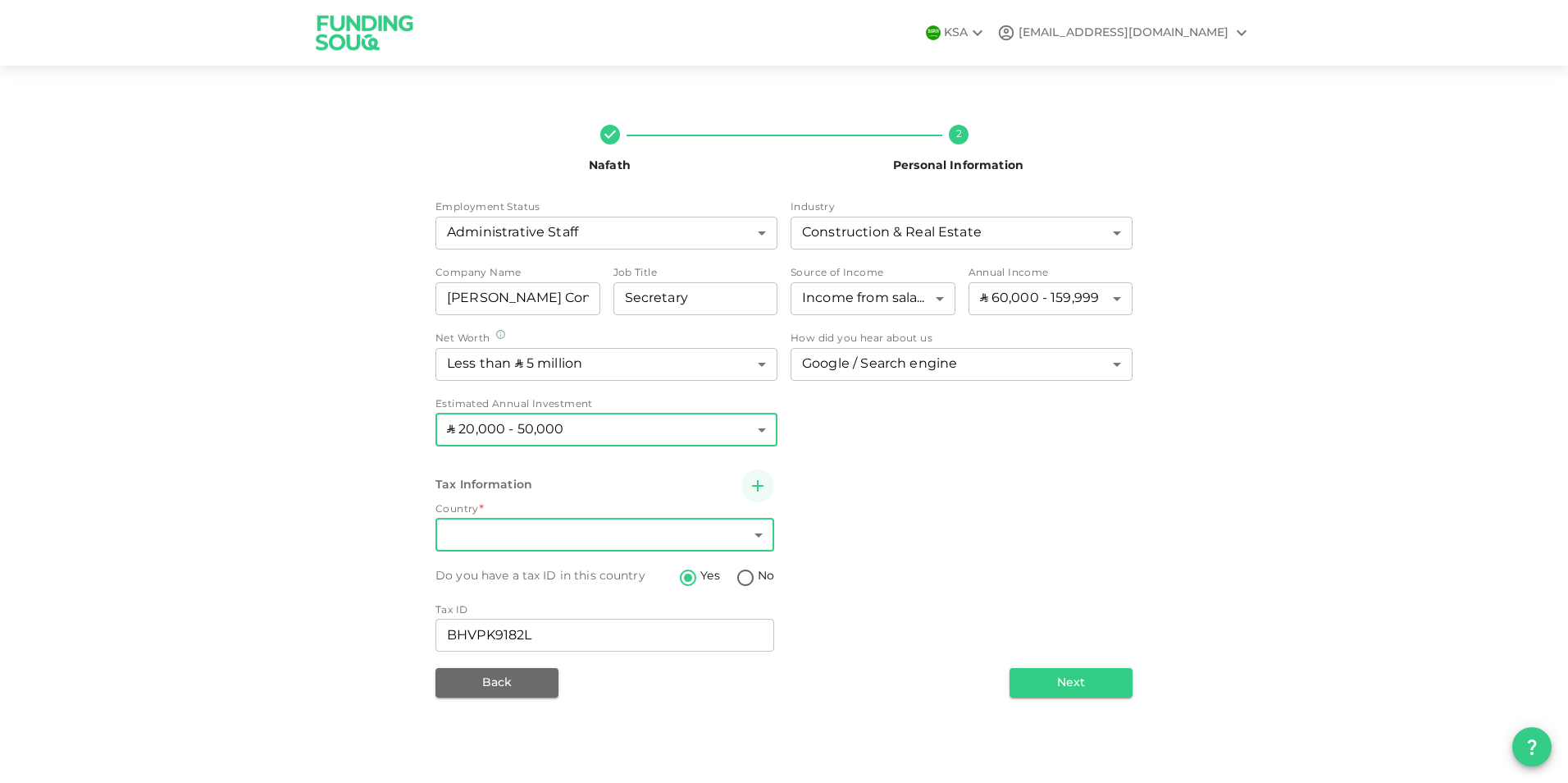
click at [588, 541] on body "KSA zfk21@proton.me Nafath 2 Personal Information Employment Status Administrat…" at bounding box center [784, 391] width 1568 height 783
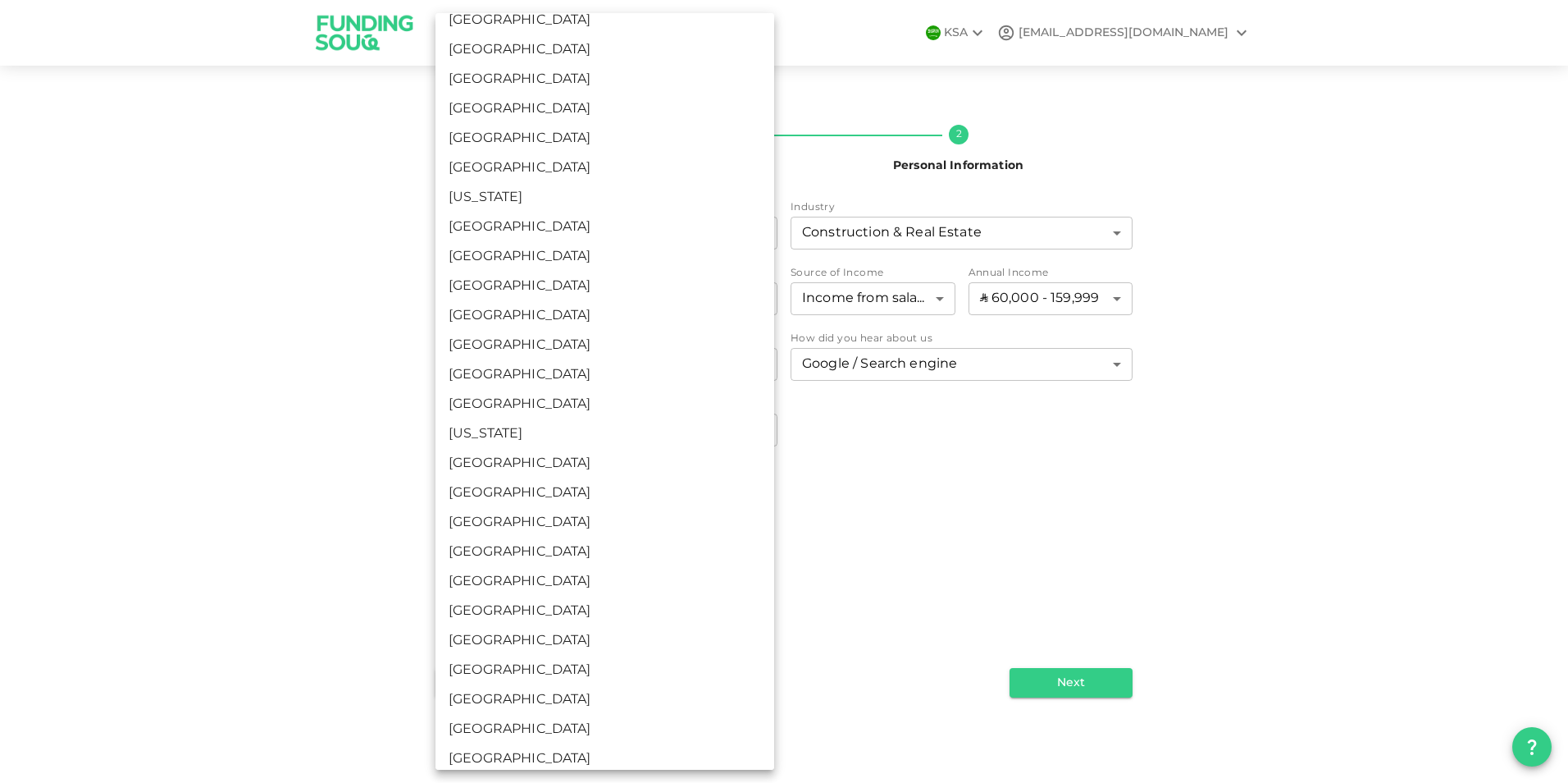
scroll to position [2052, 0]
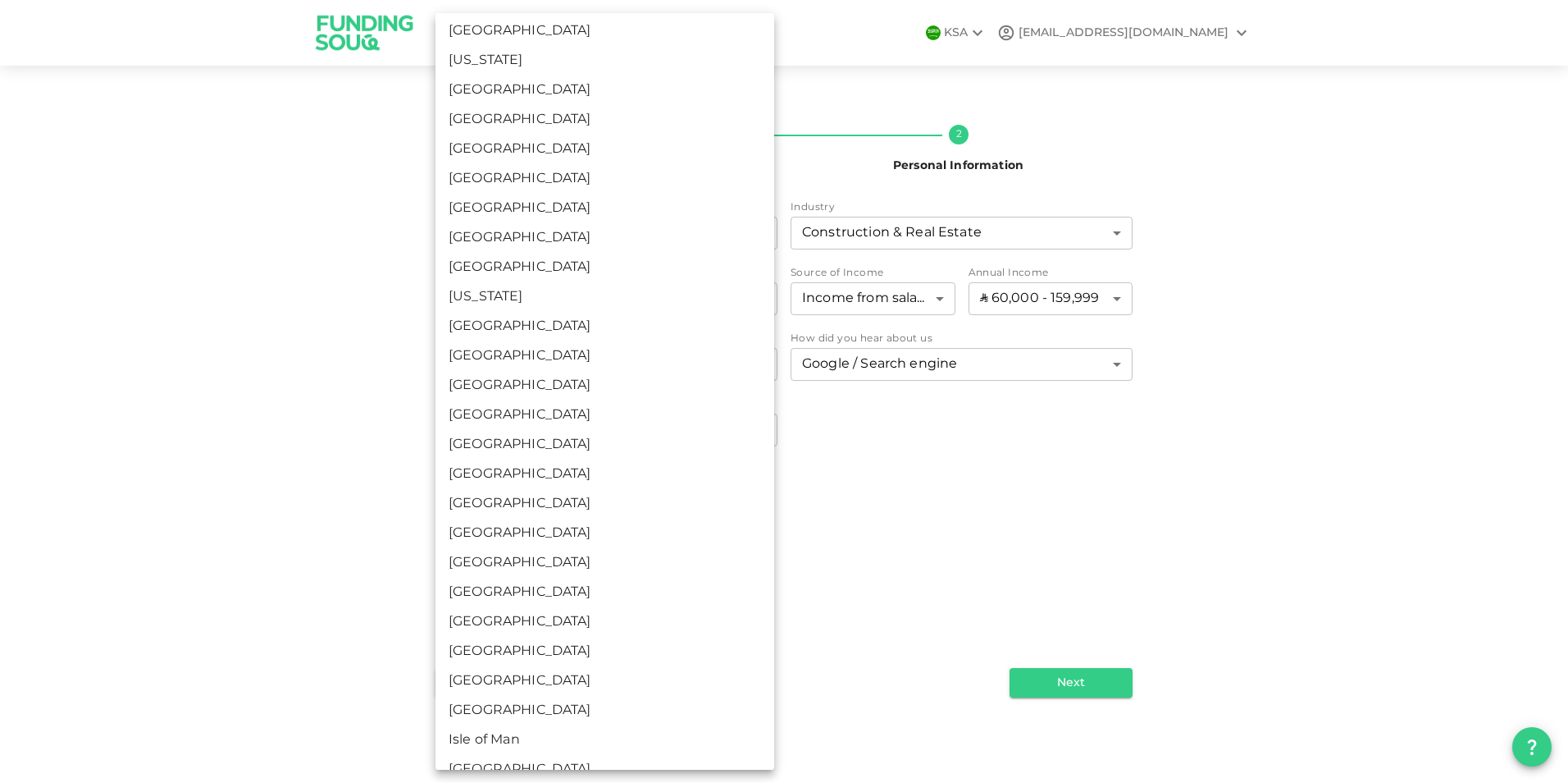
click at [471, 587] on li "India" at bounding box center [604, 592] width 338 height 29
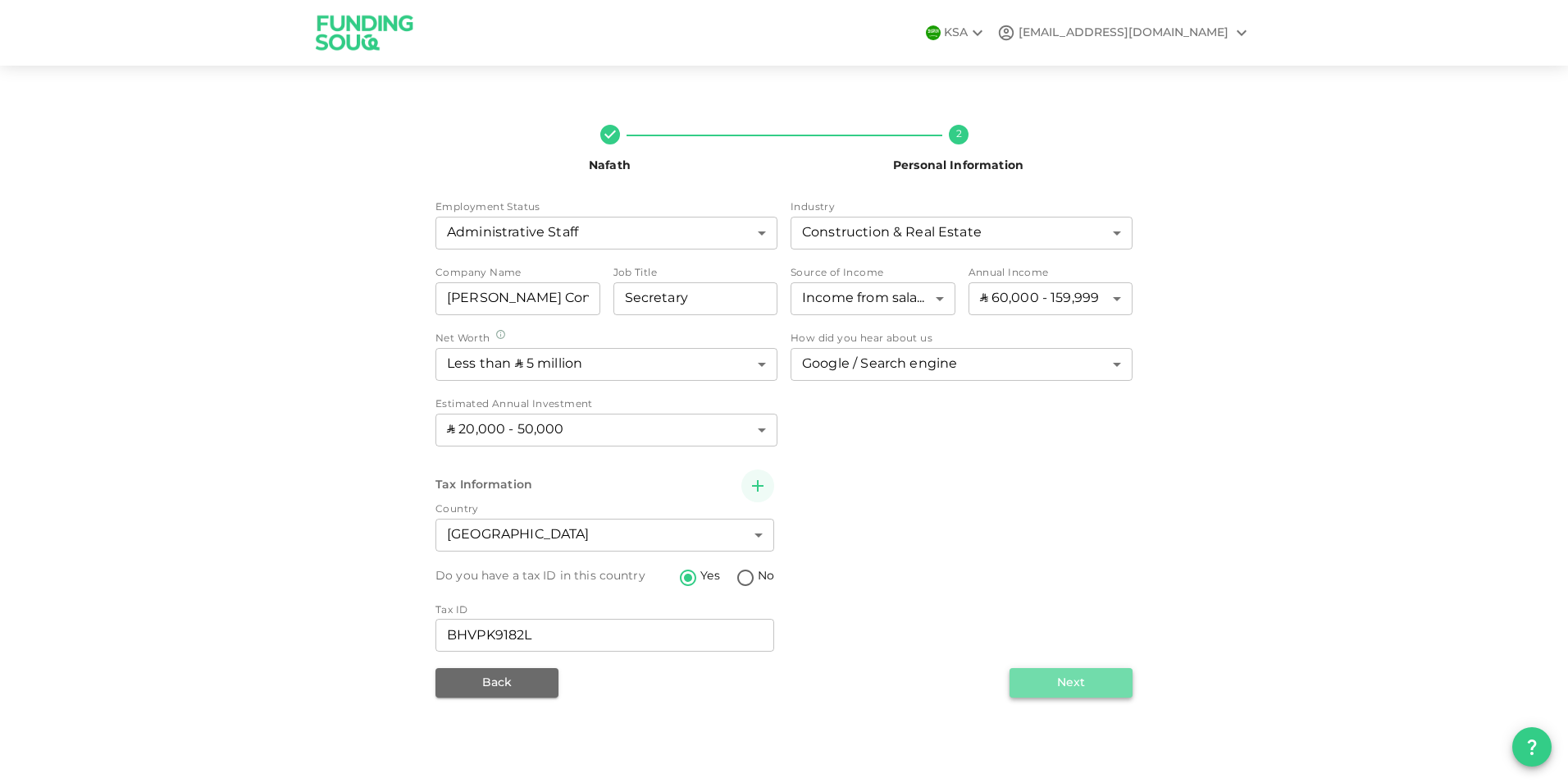
click at [1076, 681] on button "Next" at bounding box center [1071, 683] width 123 height 29
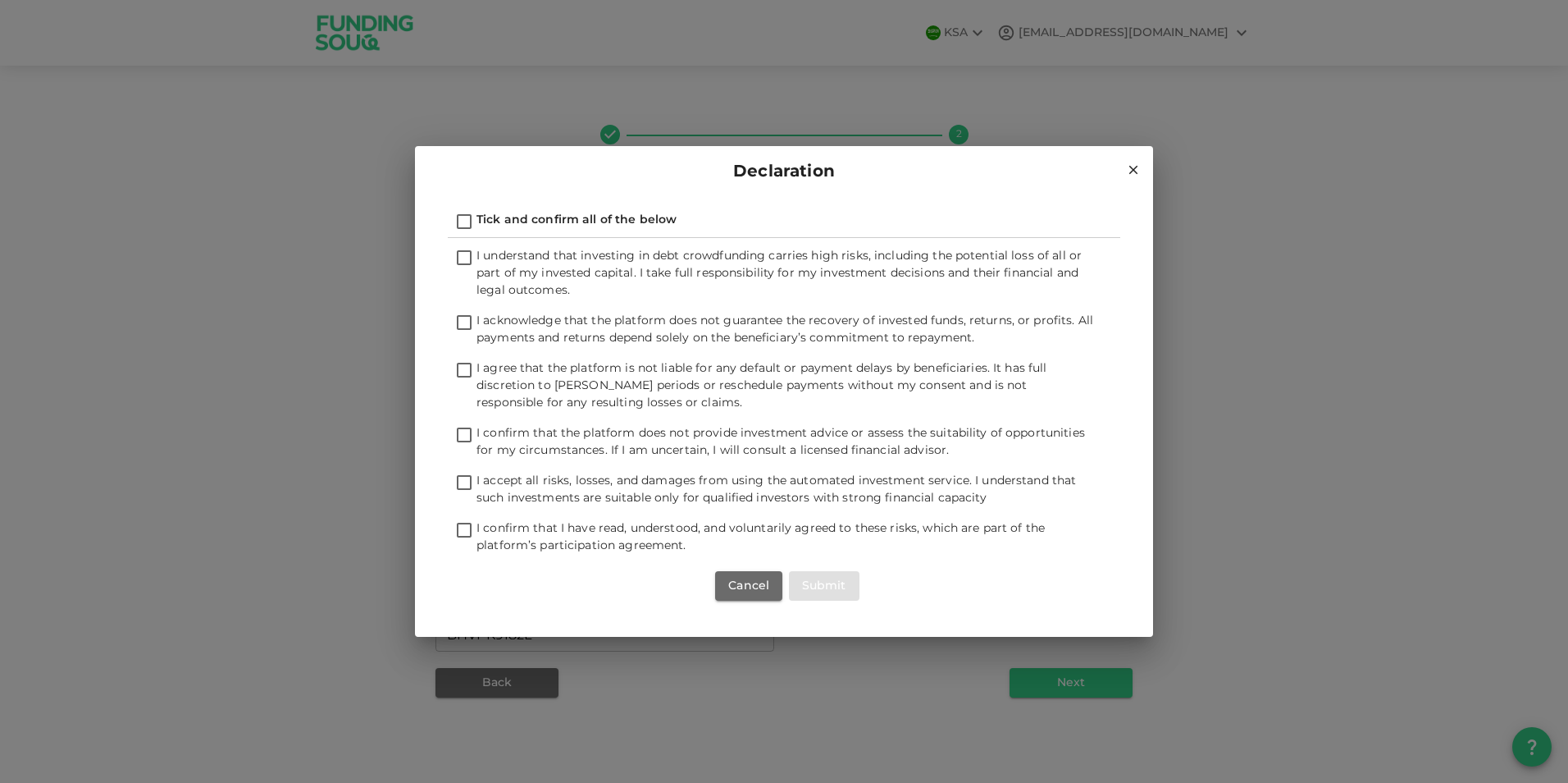
click at [467, 219] on input "Tick and confirm all of the below" at bounding box center [464, 222] width 24 height 22
checkbox input "true"
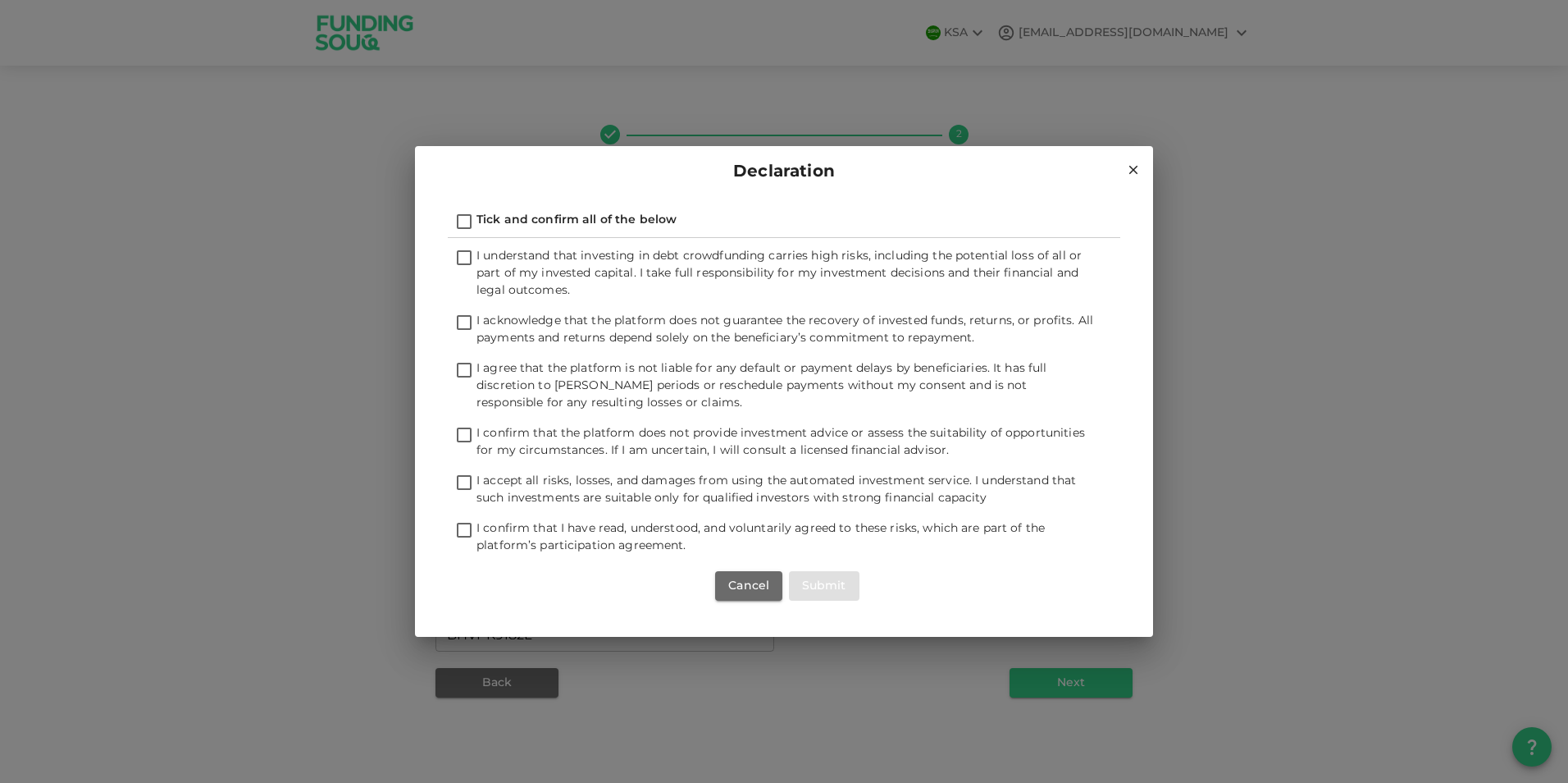
checkbox input "true"
click at [743, 583] on button "Cancel" at bounding box center [749, 586] width 67 height 29
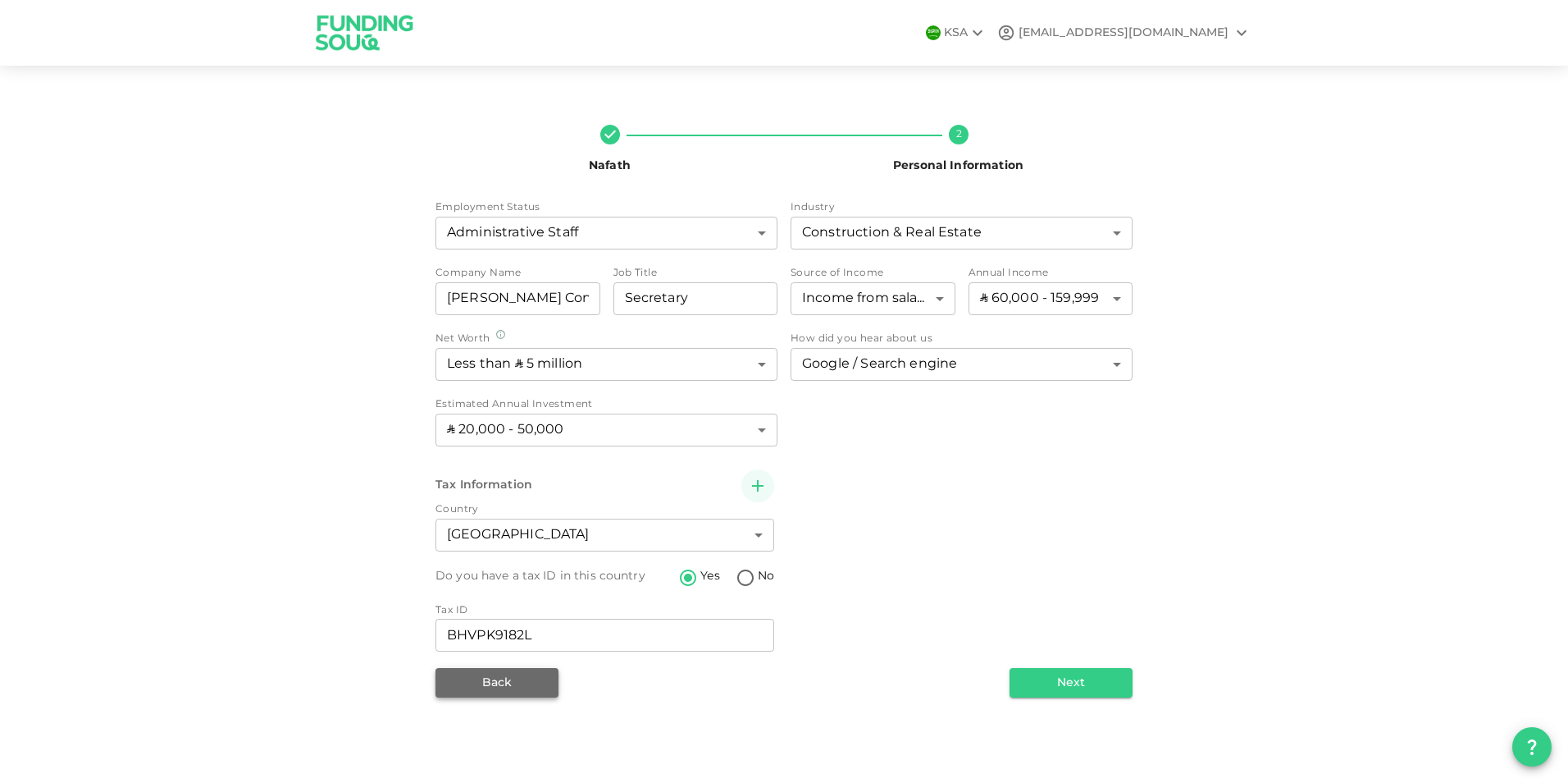
click at [476, 686] on button "Back" at bounding box center [496, 683] width 123 height 29
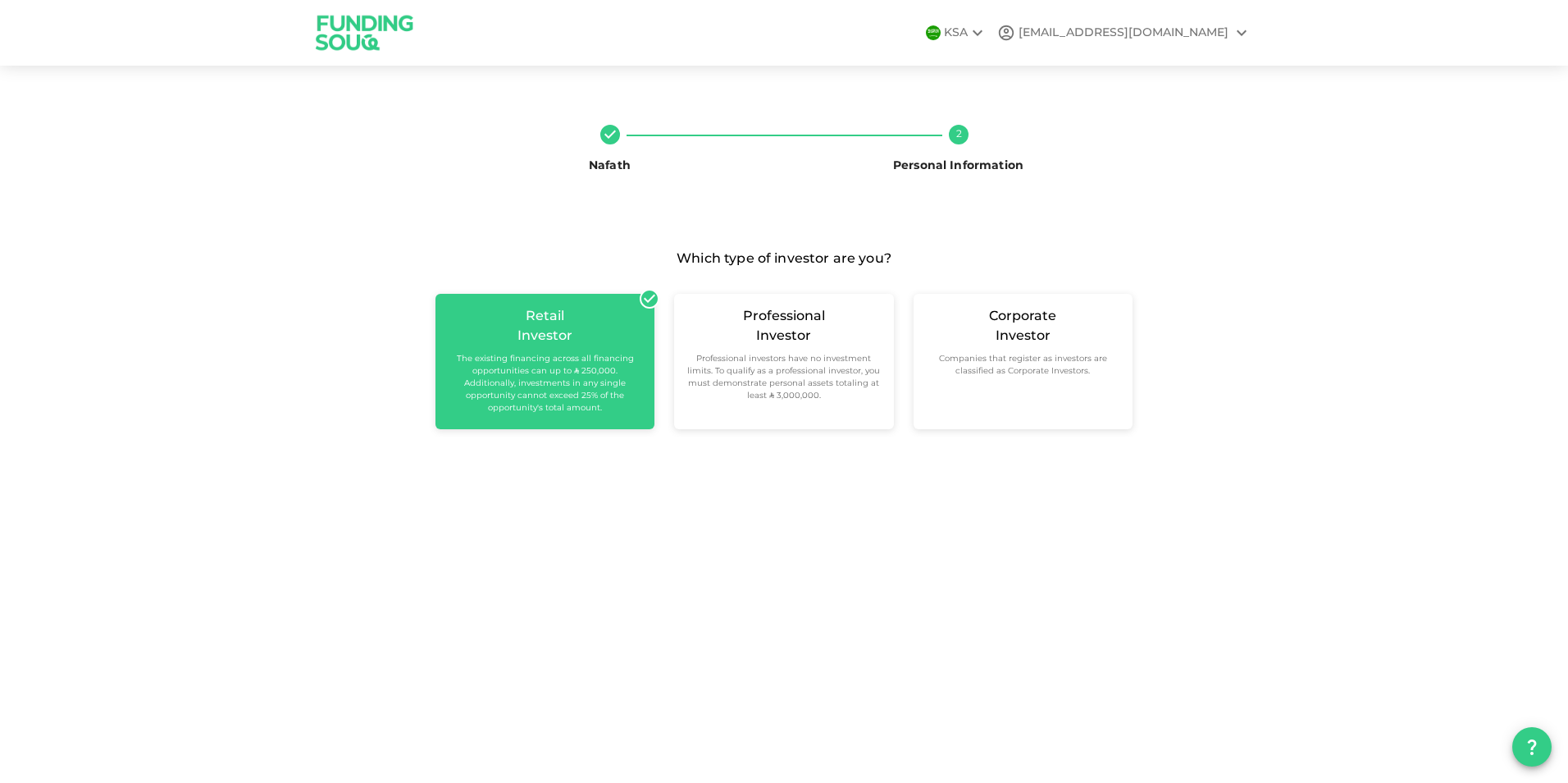
click at [1253, 30] on header "KSA zfk21@proton.me" at bounding box center [784, 33] width 1568 height 66
click at [1242, 31] on icon at bounding box center [1241, 33] width 19 height 19
click at [921, 63] on div at bounding box center [784, 391] width 1568 height 783
click at [1240, 40] on icon at bounding box center [1241, 33] width 19 height 19
click at [1152, 72] on div "Sign Out" at bounding box center [1148, 74] width 52 height 16
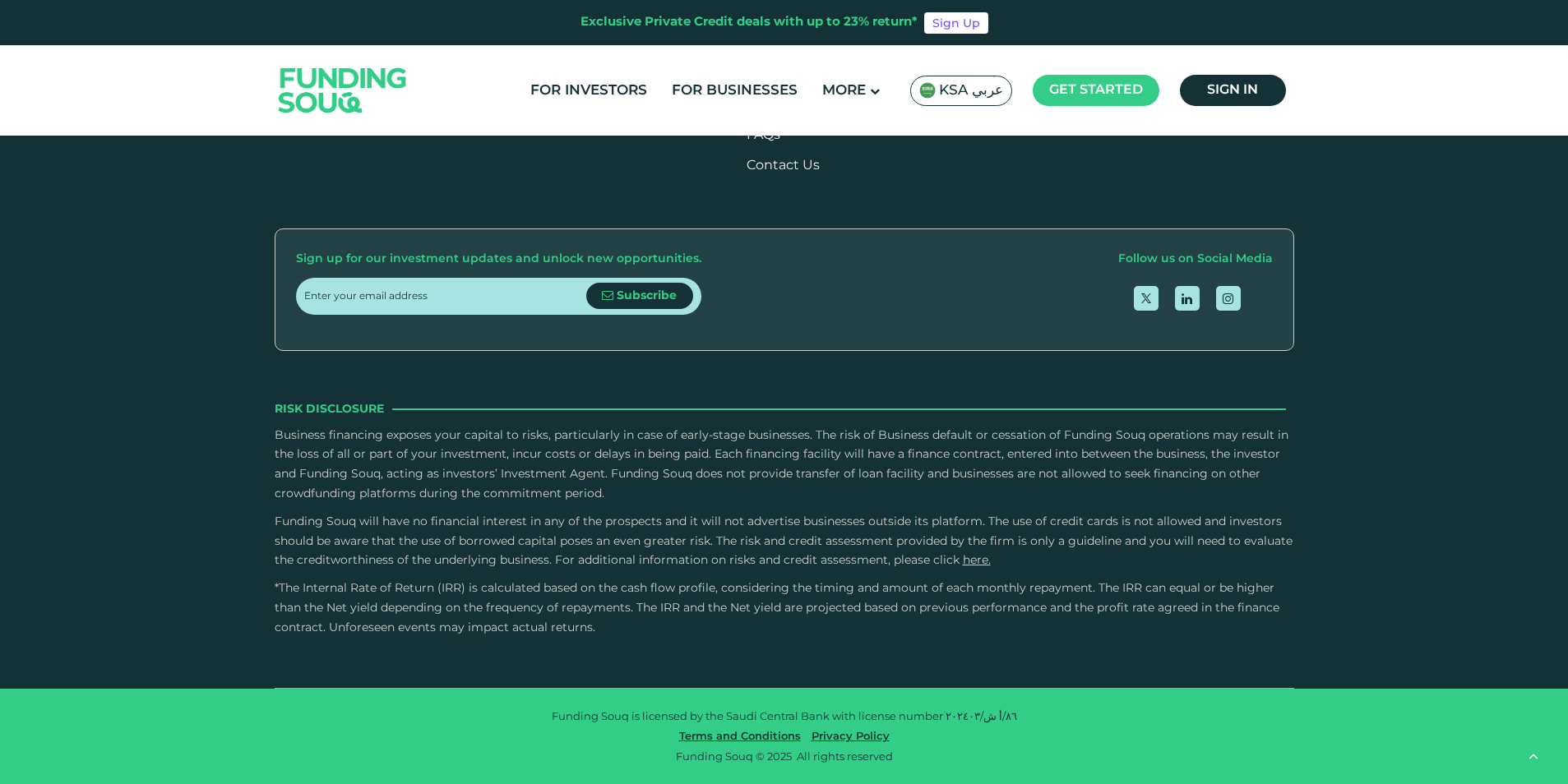
scroll to position [2192, 0]
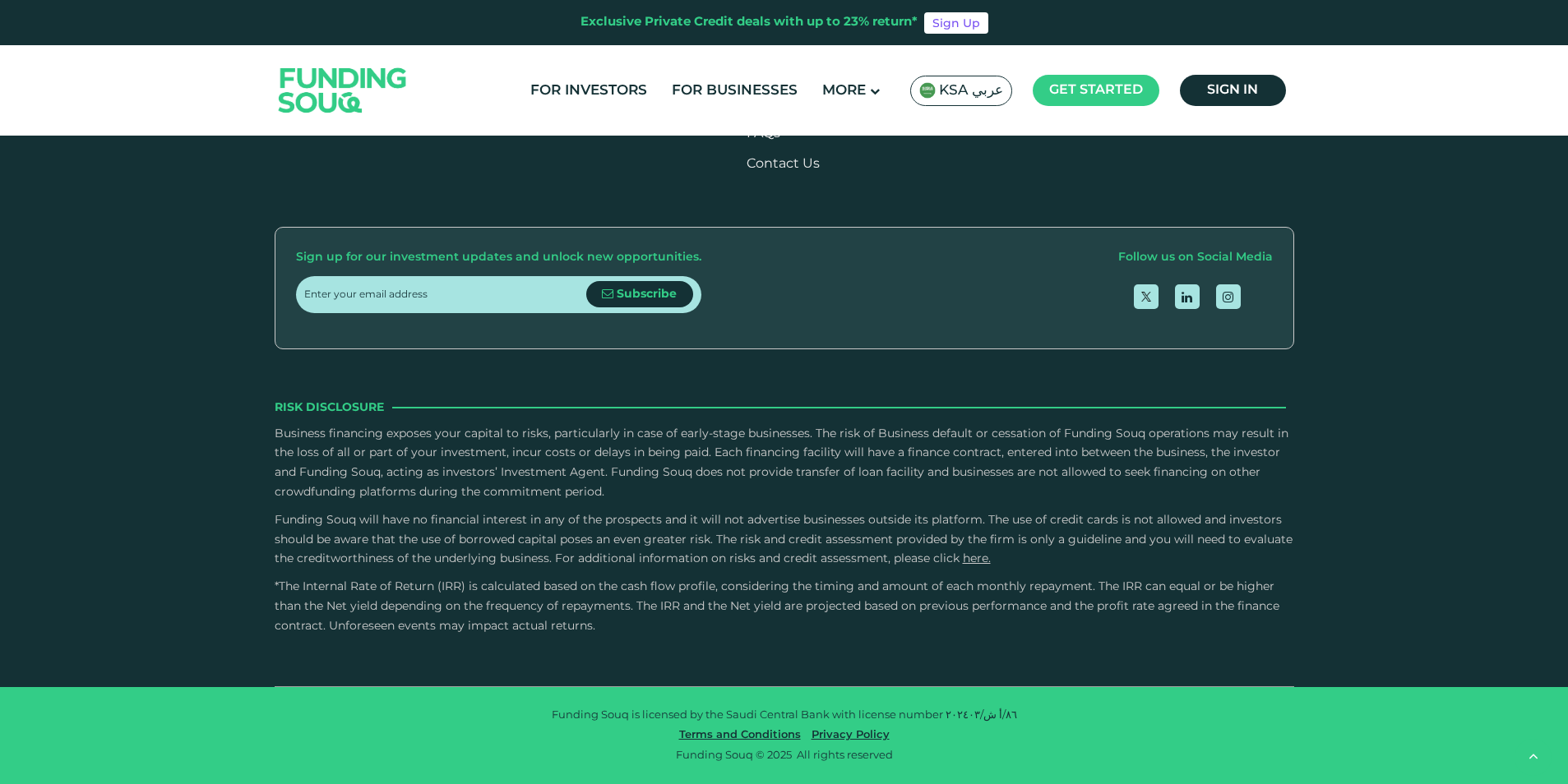
type tc-range-slider "4"
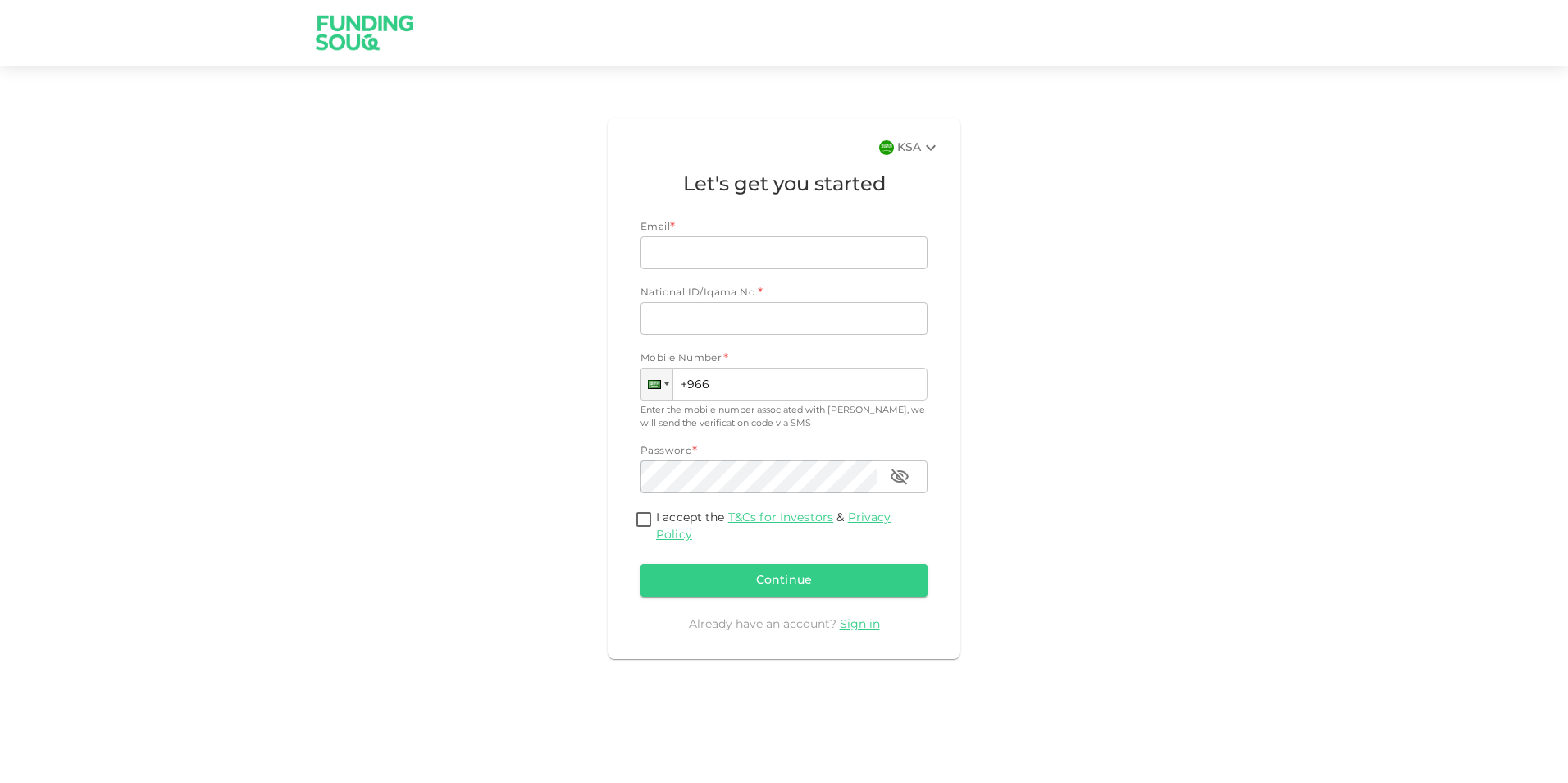
click at [867, 630] on div "Already have an account? Sign in" at bounding box center [784, 624] width 287 height 16
click at [865, 623] on link "Sign in" at bounding box center [859, 625] width 40 height 12
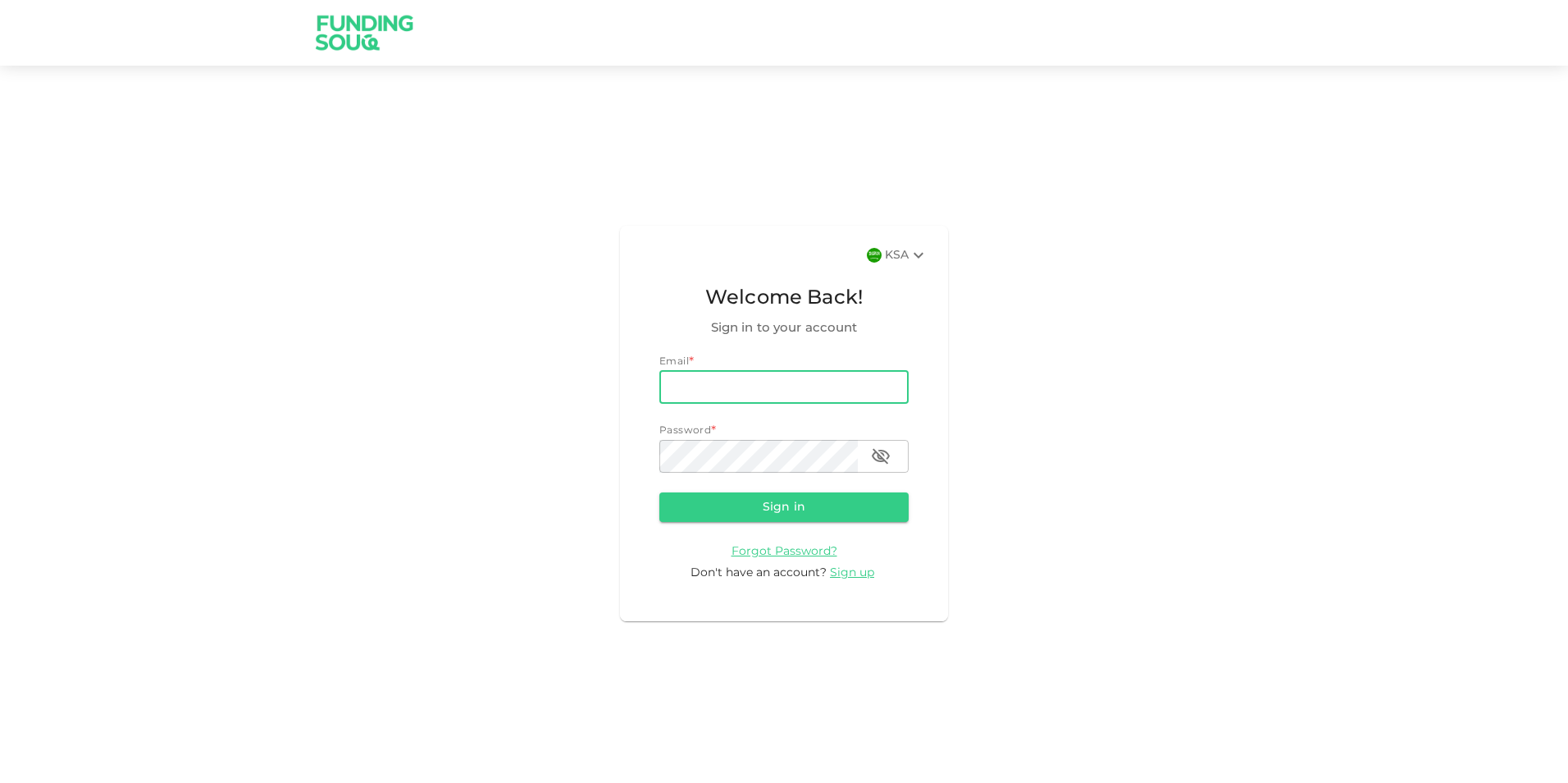
click at [765, 385] on input "email" at bounding box center [784, 387] width 249 height 33
type input "[EMAIL_ADDRESS][DOMAIN_NAME]"
click at [754, 518] on button "Sign in" at bounding box center [784, 507] width 249 height 29
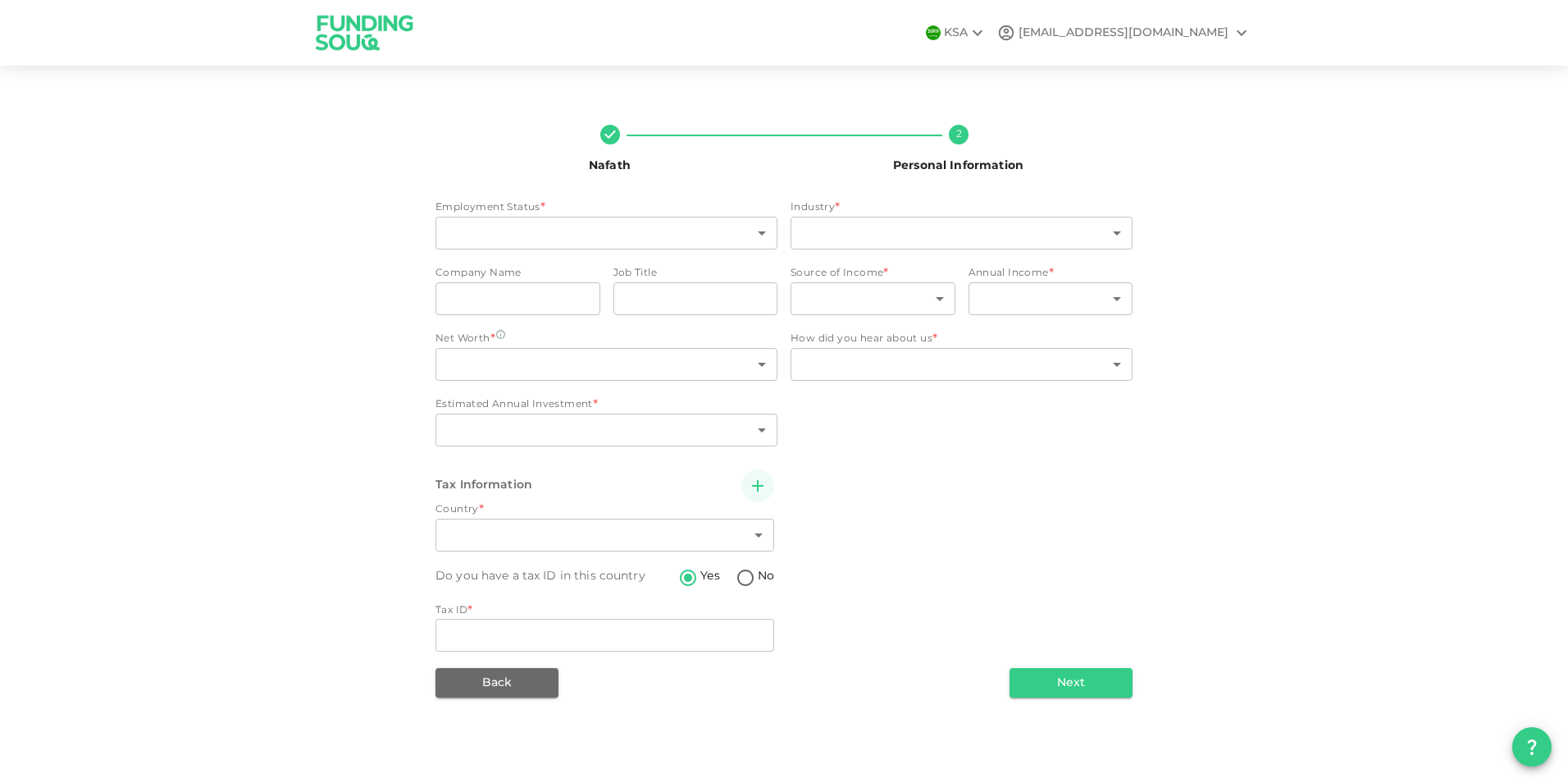
type input "12"
type input "2"
type input "[PERSON_NAME] Contracting Company"
type input "Secretary"
type input "1"
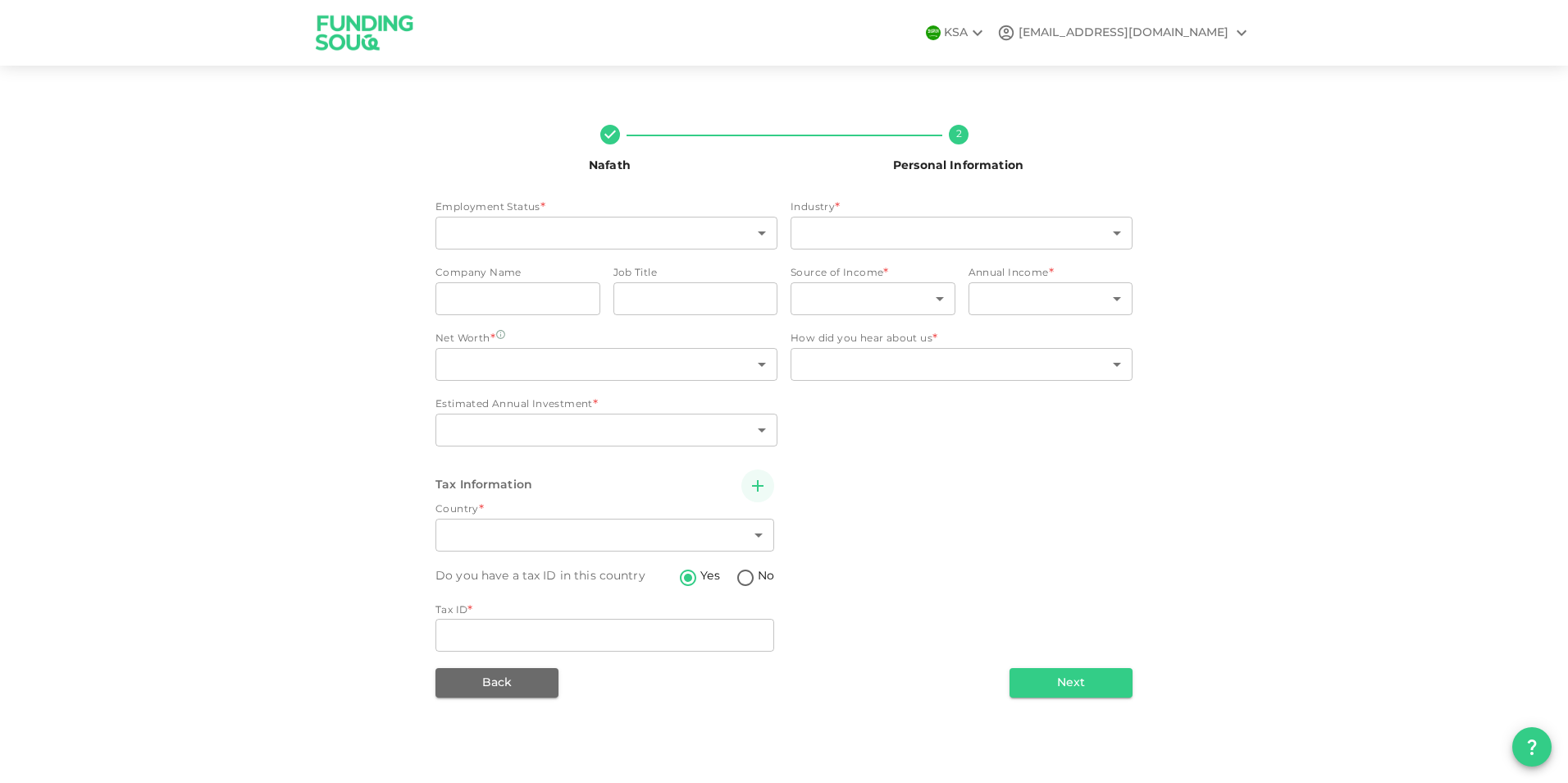
type input "2"
type input "1"
type input "3"
type input "1"
type input "88"
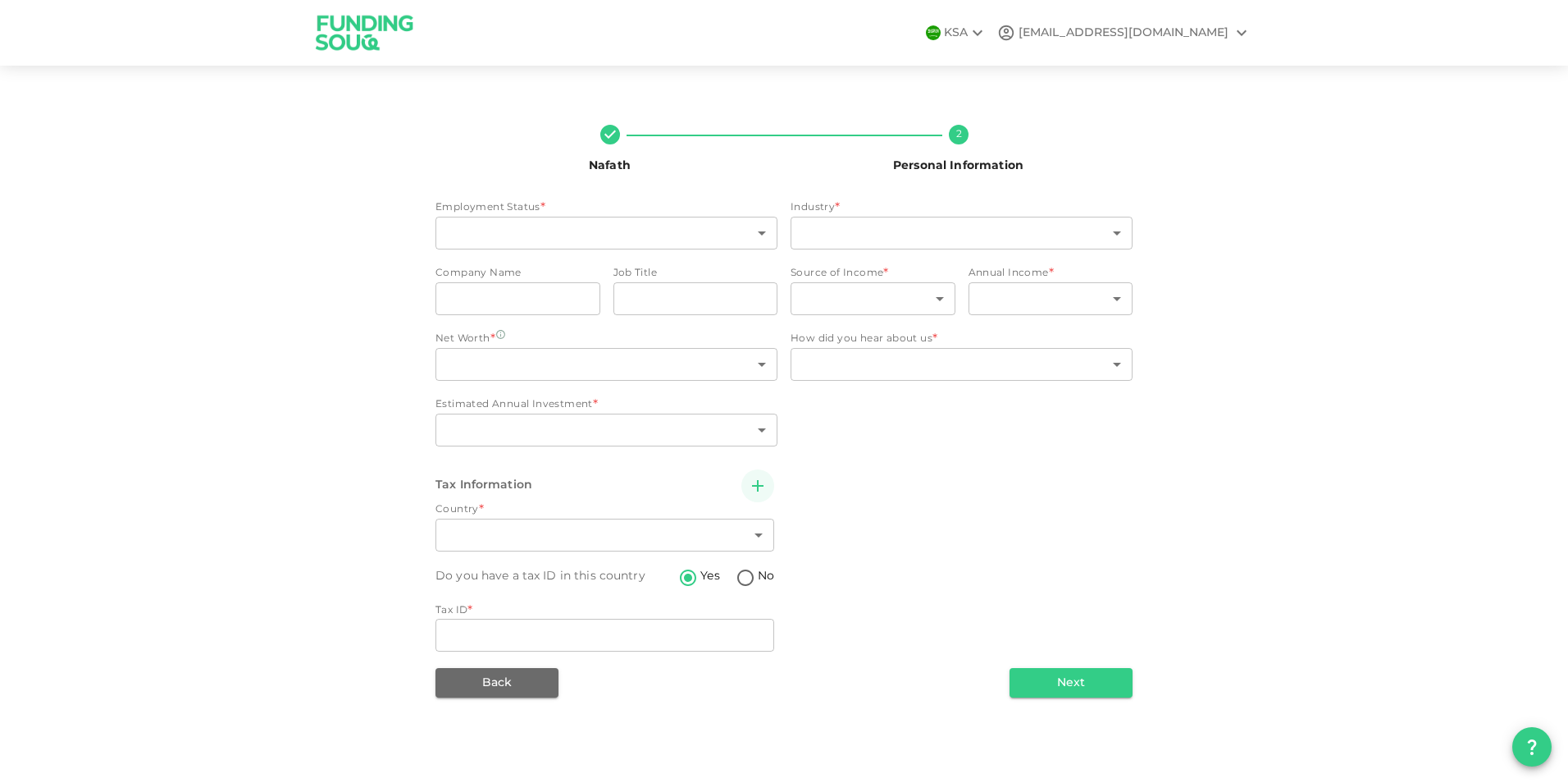
type input "BHVPK9182L"
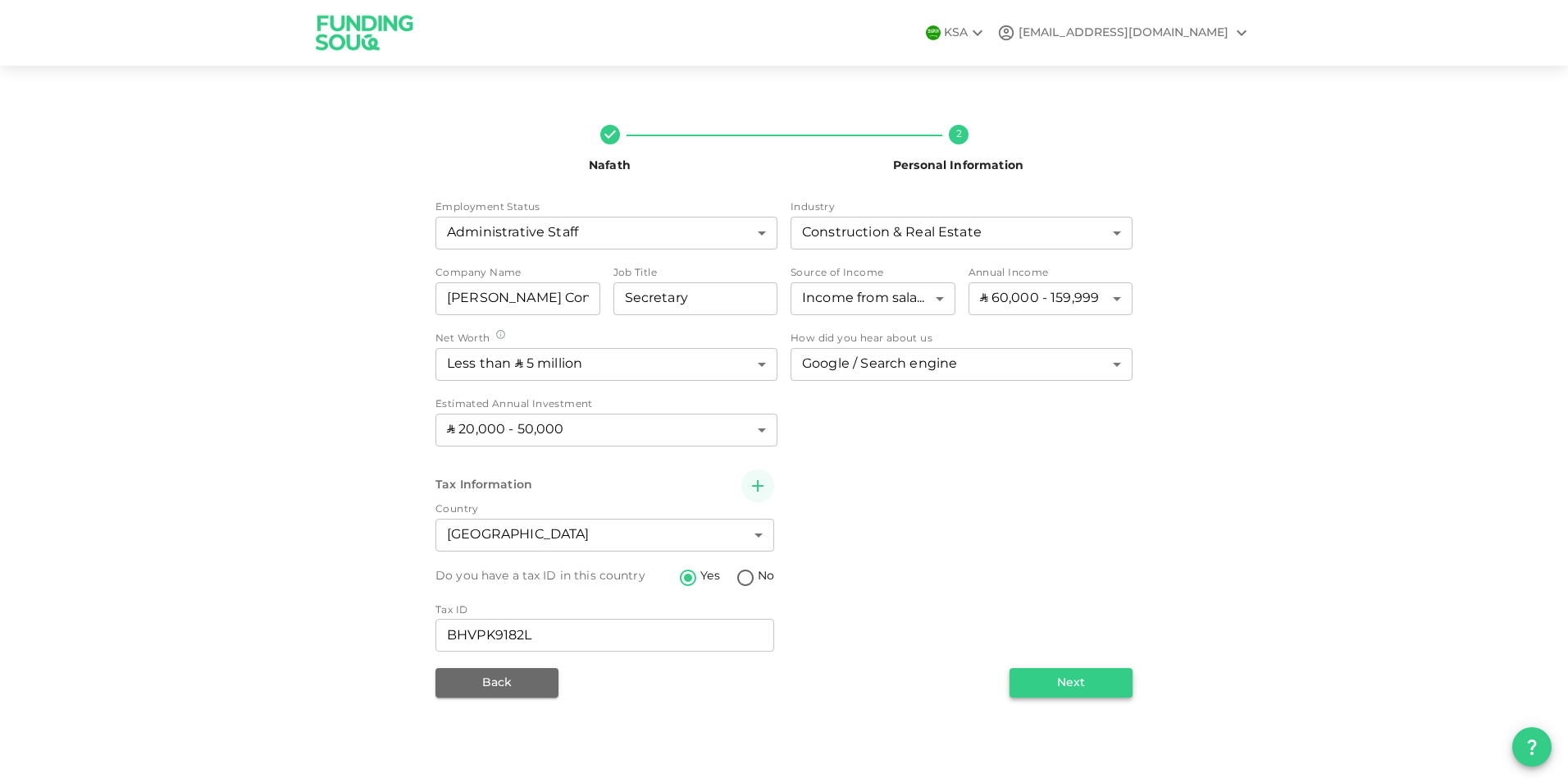
click at [1072, 684] on button "Next" at bounding box center [1071, 683] width 123 height 29
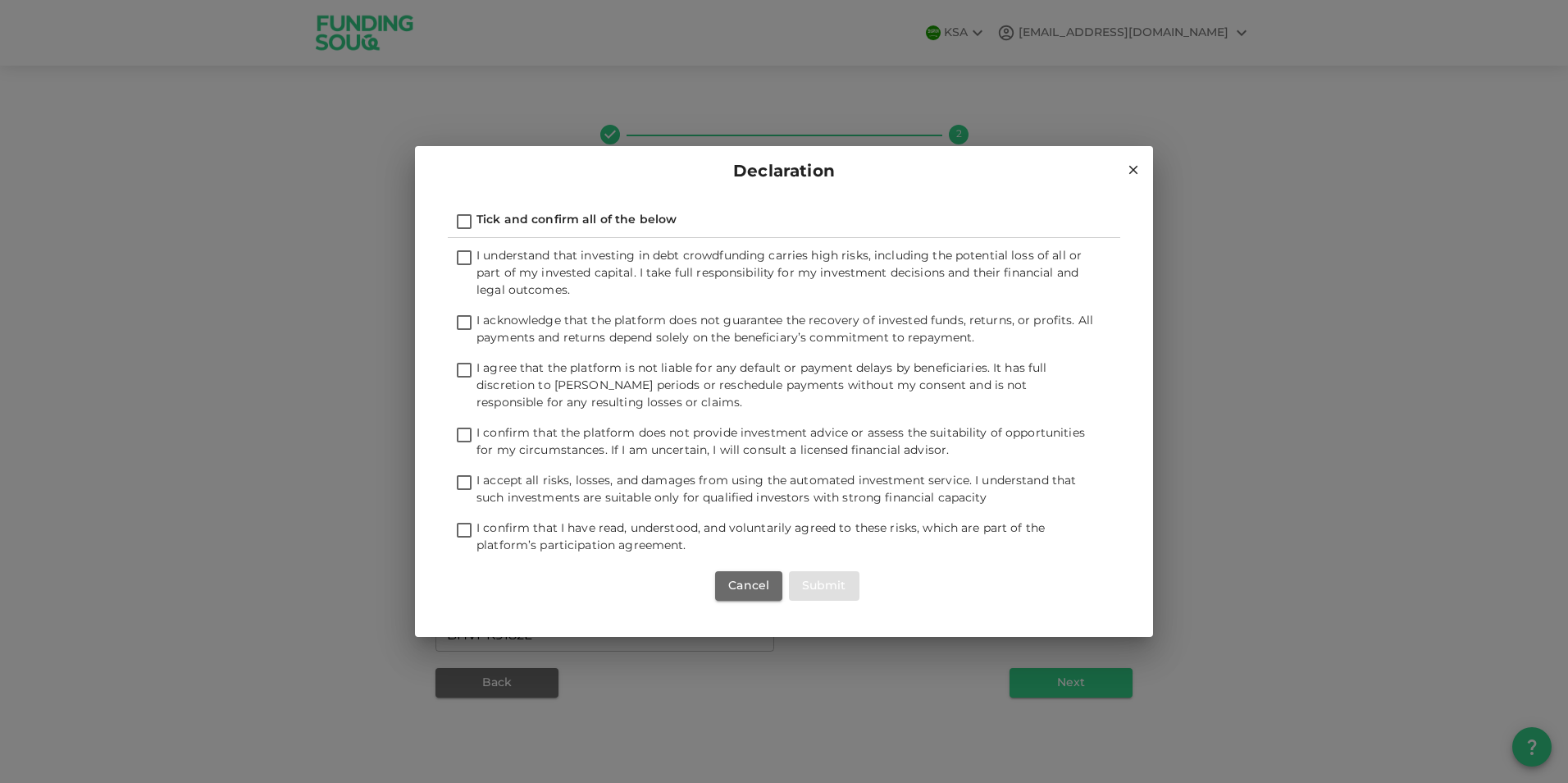
click at [463, 223] on input "Tick and confirm all of the below" at bounding box center [464, 222] width 24 height 22
checkbox input "true"
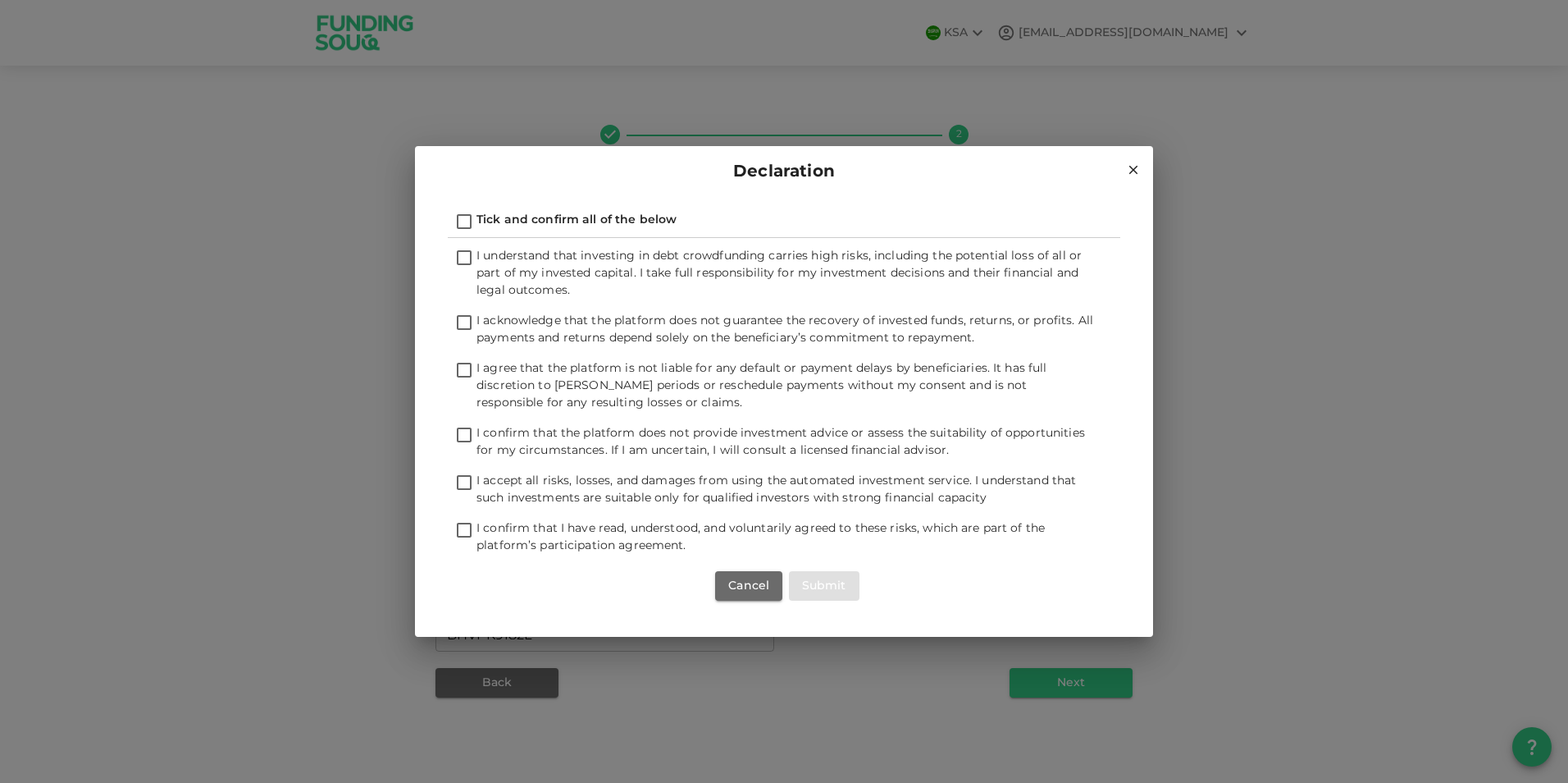
checkbox input "true"
click at [840, 588] on button "Submit" at bounding box center [824, 586] width 71 height 29
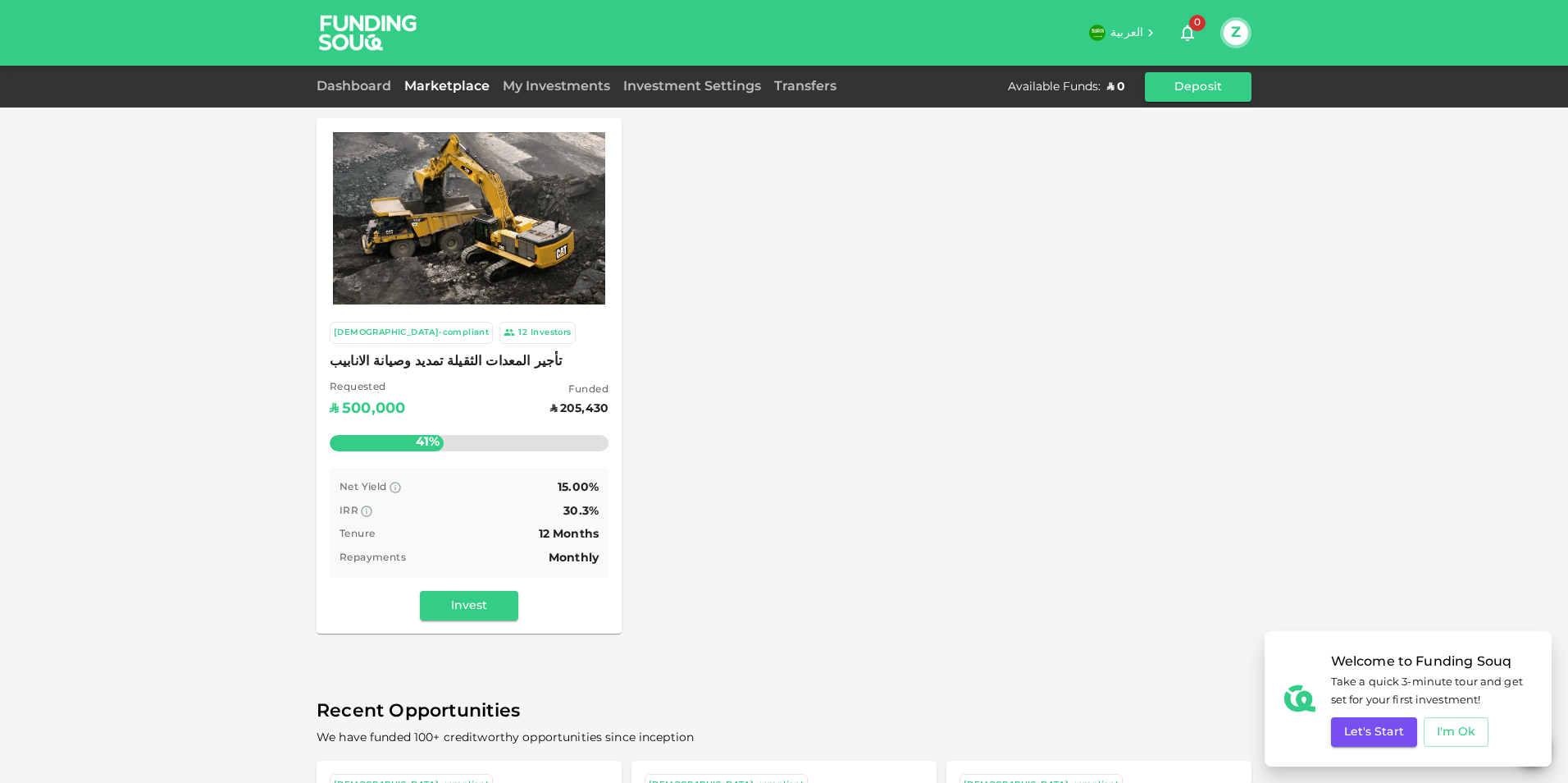
scroll to position [274, 0]
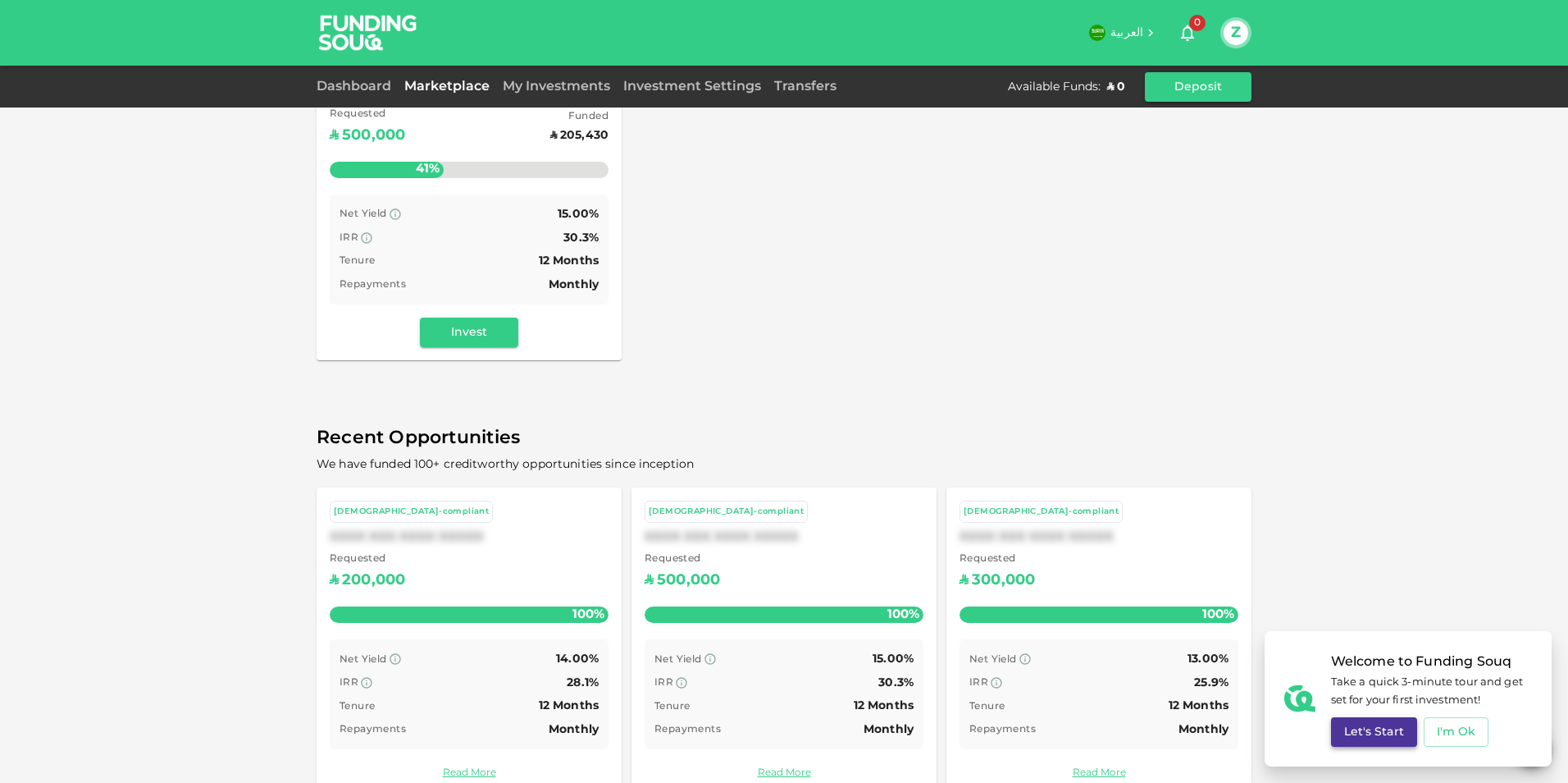
click at [1365, 732] on button "Let's Start" at bounding box center [1374, 732] width 86 height 29
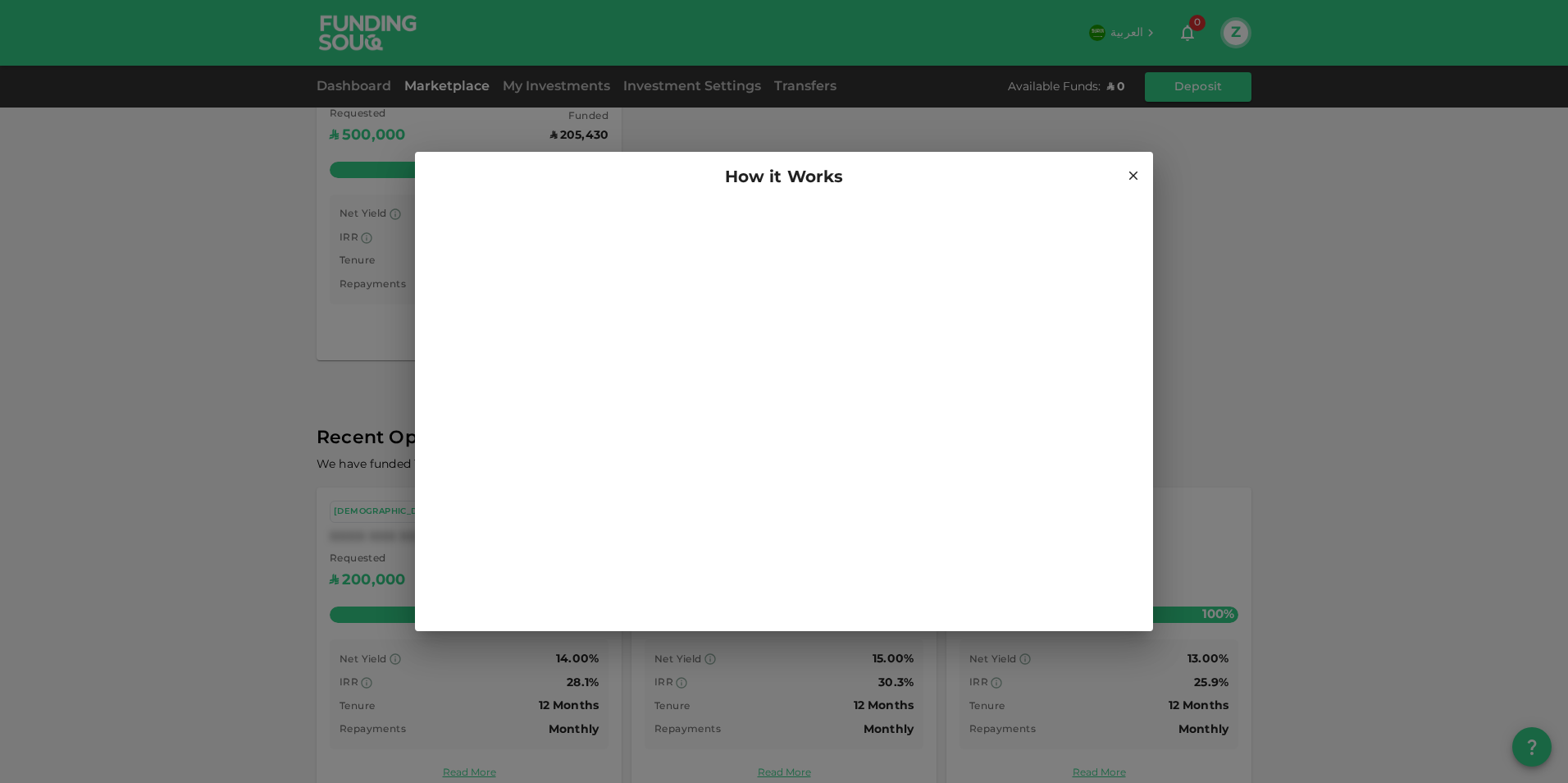
click at [1129, 173] on icon at bounding box center [1133, 175] width 15 height 15
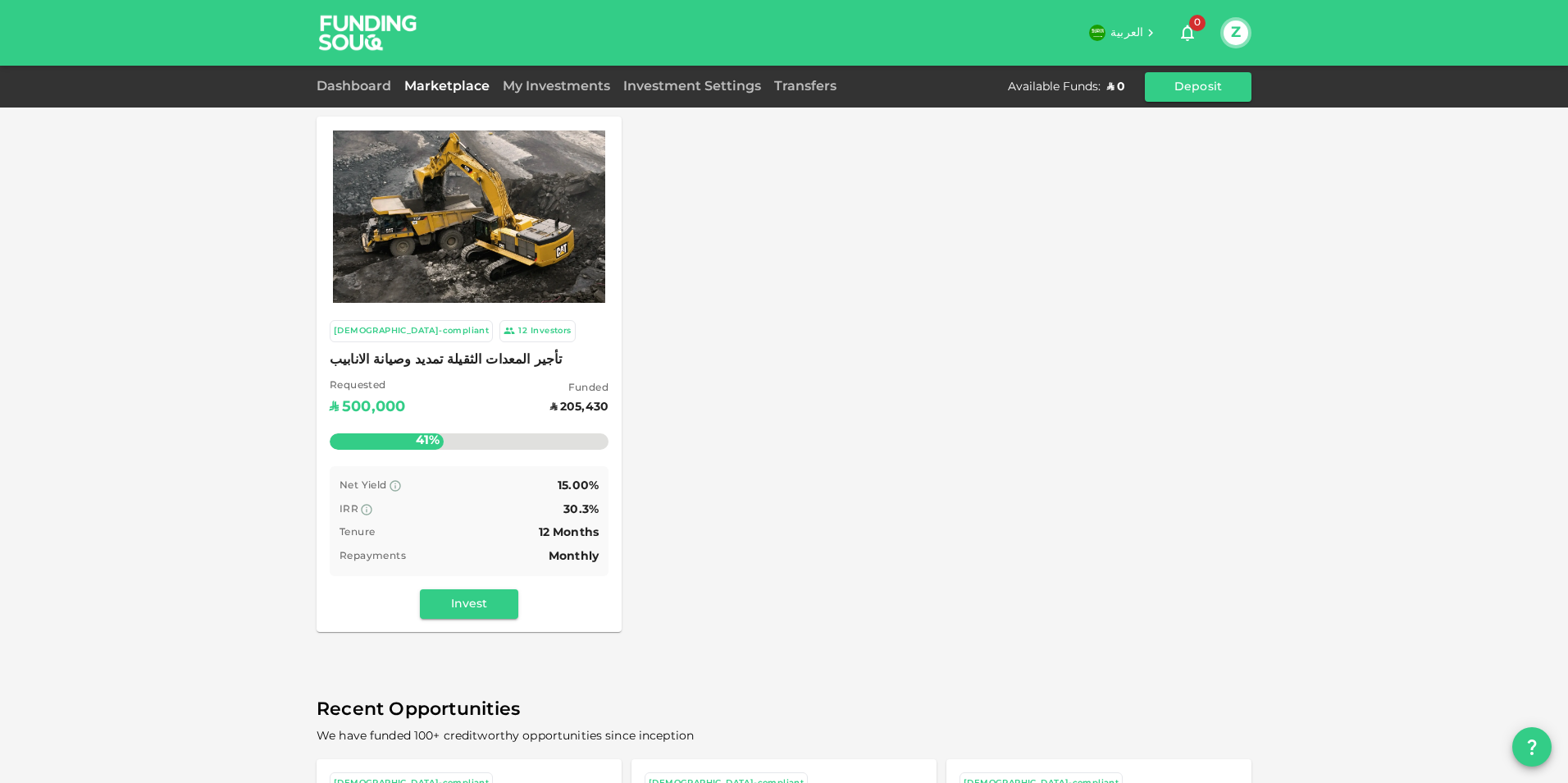
scroll to position [0, 0]
click at [484, 601] on button "Invest" at bounding box center [469, 605] width 99 height 29
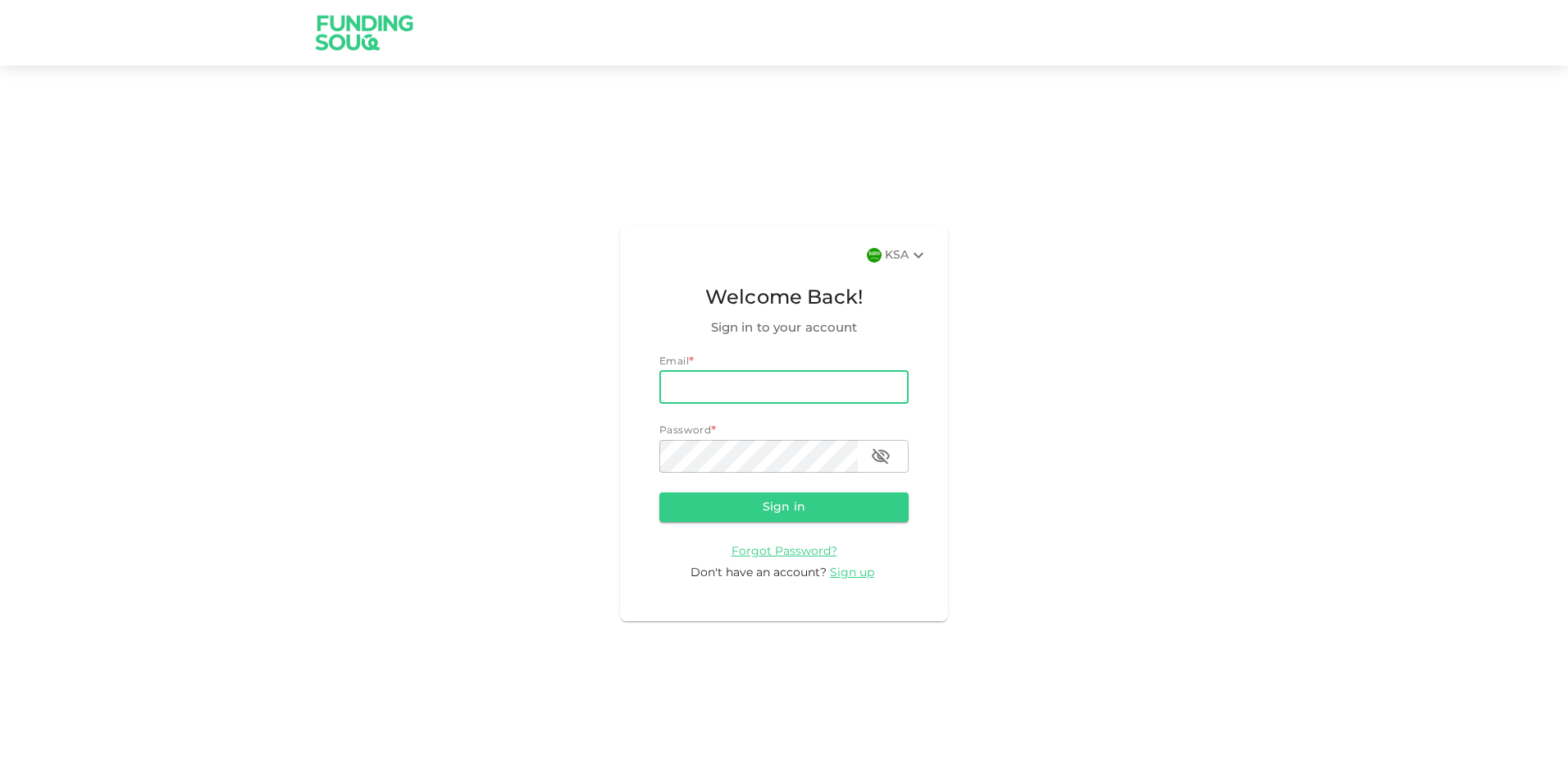
click at [744, 390] on input "email" at bounding box center [784, 387] width 249 height 33
type input "[EMAIL_ADDRESS][DOMAIN_NAME]"
click at [784, 500] on button "Sign in" at bounding box center [784, 507] width 249 height 29
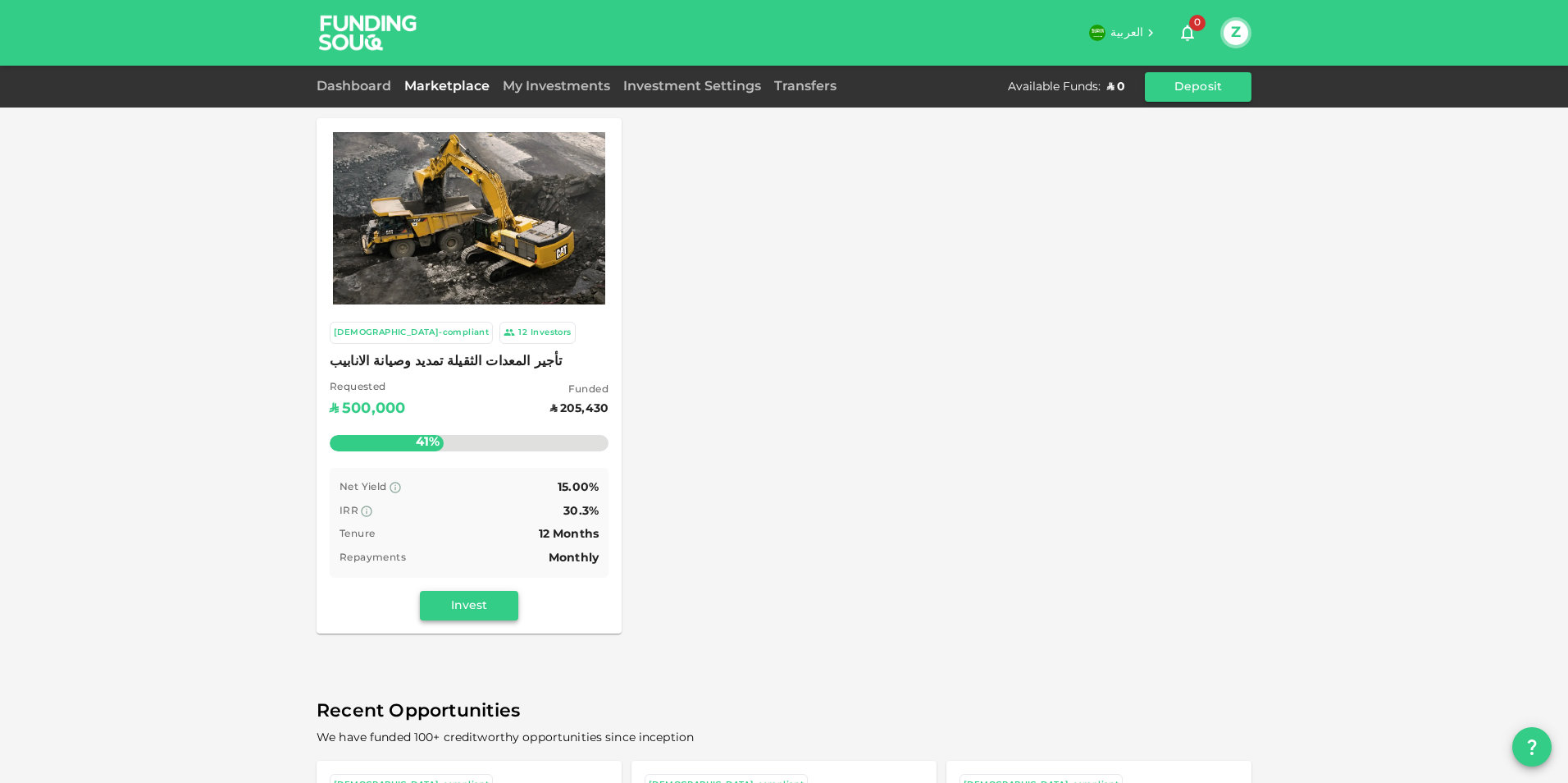
click at [477, 604] on button "Invest" at bounding box center [469, 605] width 99 height 29
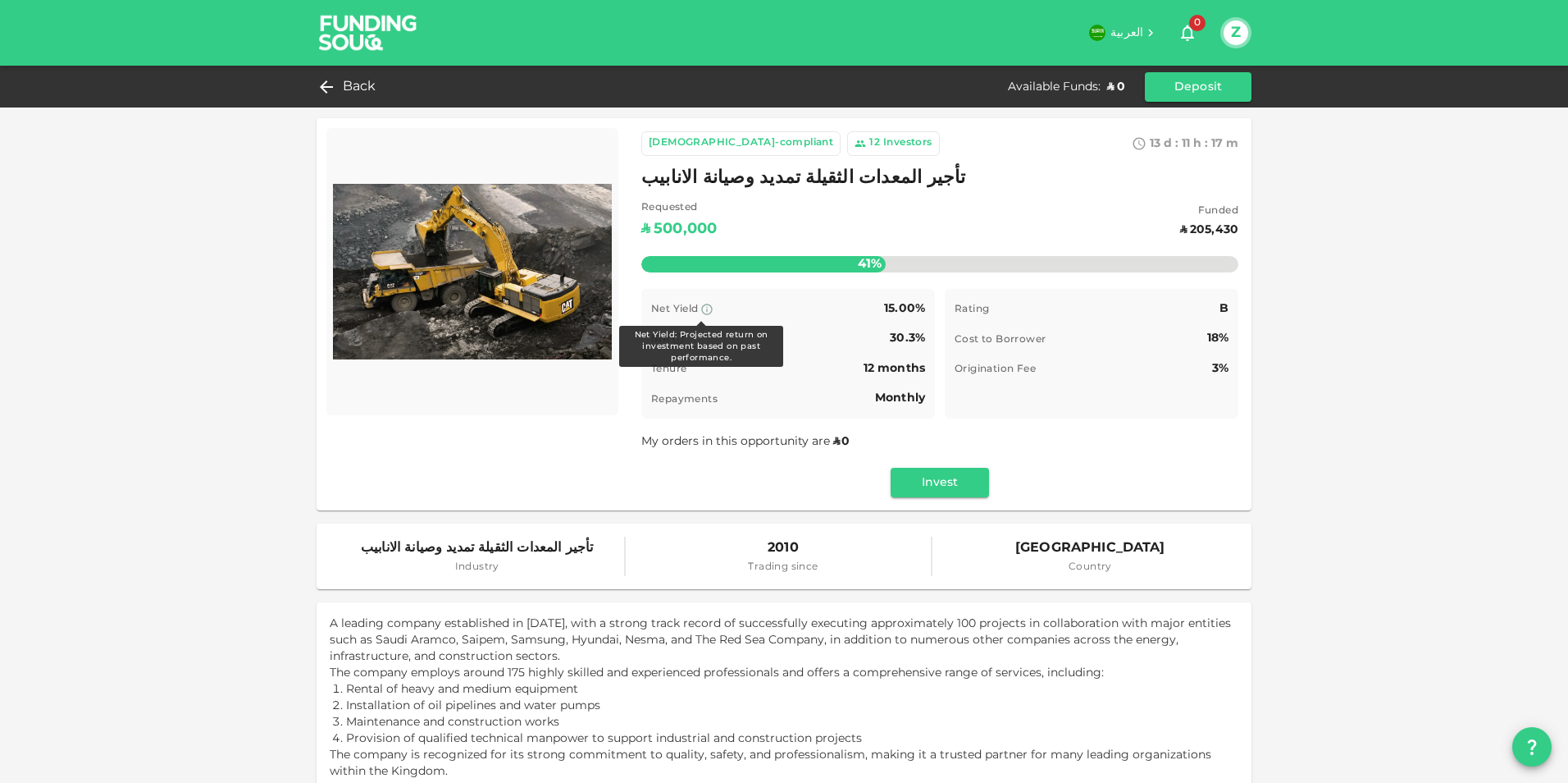
click at [702, 310] on icon at bounding box center [707, 310] width 14 height 14
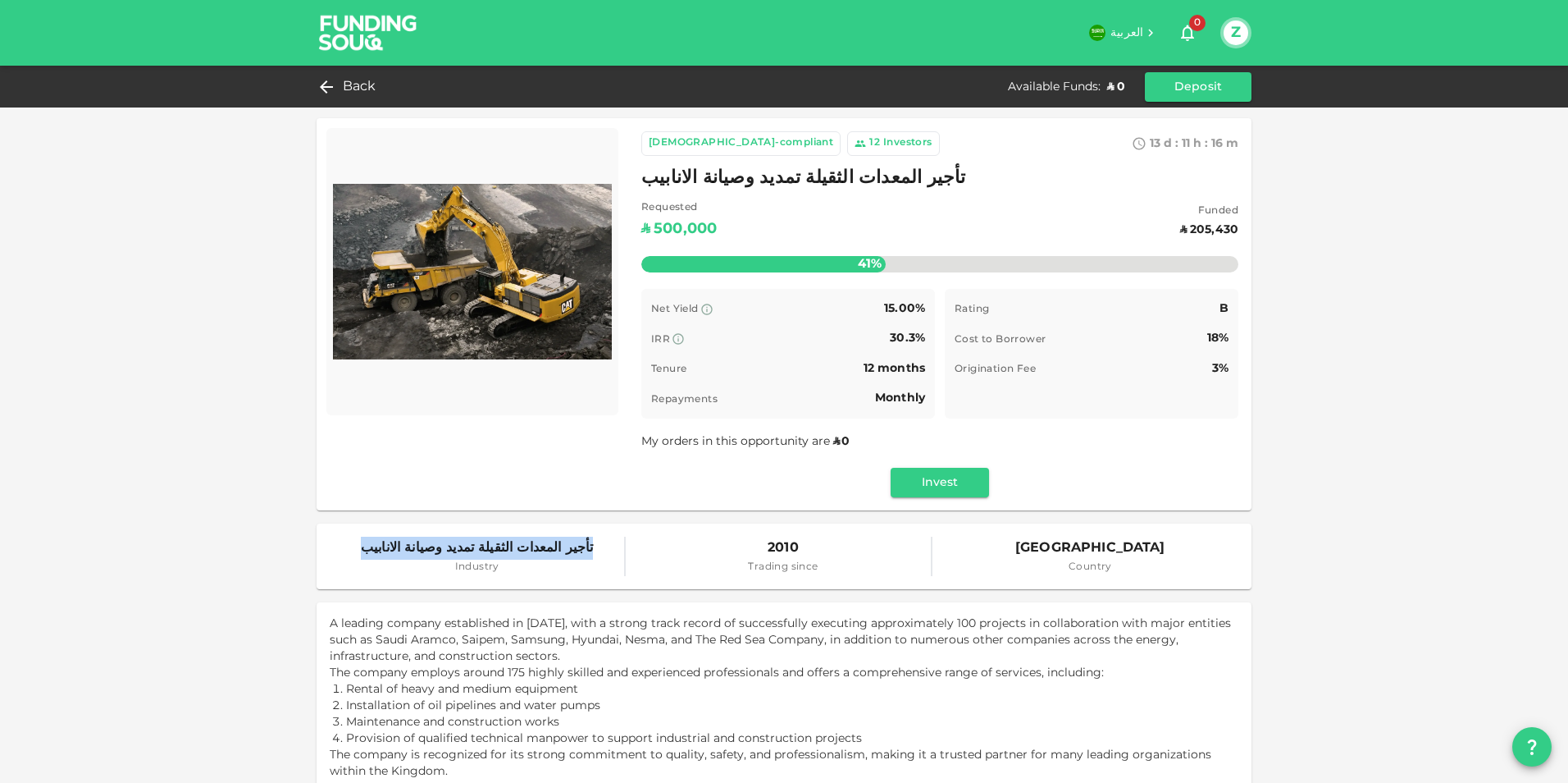
drag, startPoint x: 566, startPoint y: 550, endPoint x: 380, endPoint y: 554, distance: 186.0
click at [380, 554] on div "تأجير المعدات الثقيلة تمديد وصيانة الانابيب Industry" at bounding box center [477, 556] width 296 height 40
copy span "تأجير المعدات الثقيلة تمديد وصيانة الانابيب"
click at [848, 133] on div "12 Investors" at bounding box center [893, 143] width 92 height 24
click at [883, 147] on div "Investors" at bounding box center [908, 144] width 49 height 16
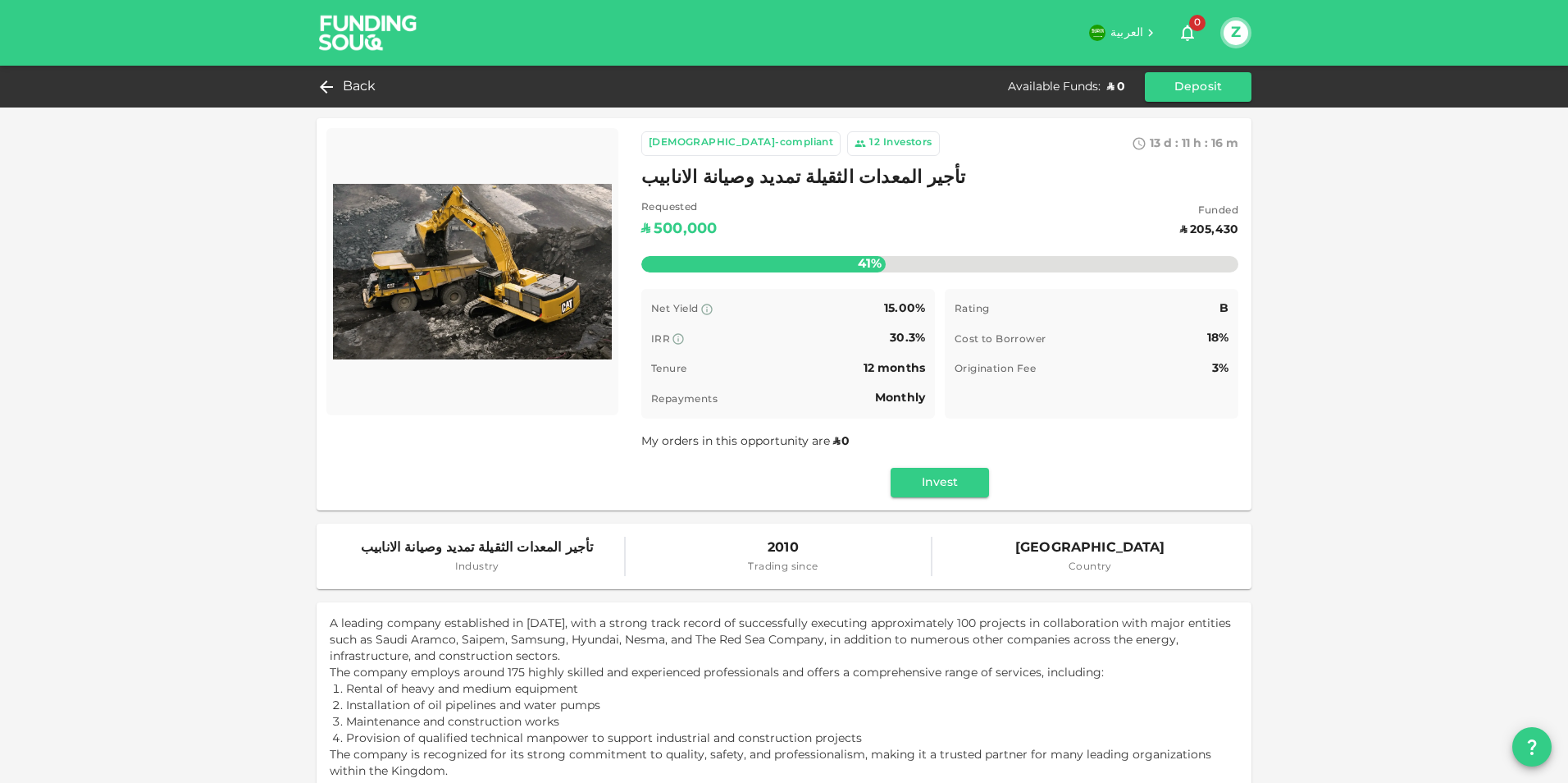
click at [883, 142] on div "Investors" at bounding box center [908, 144] width 49 height 16
click at [854, 143] on icon at bounding box center [860, 144] width 12 height 12
click at [929, 485] on button "Invest" at bounding box center [941, 482] width 99 height 29
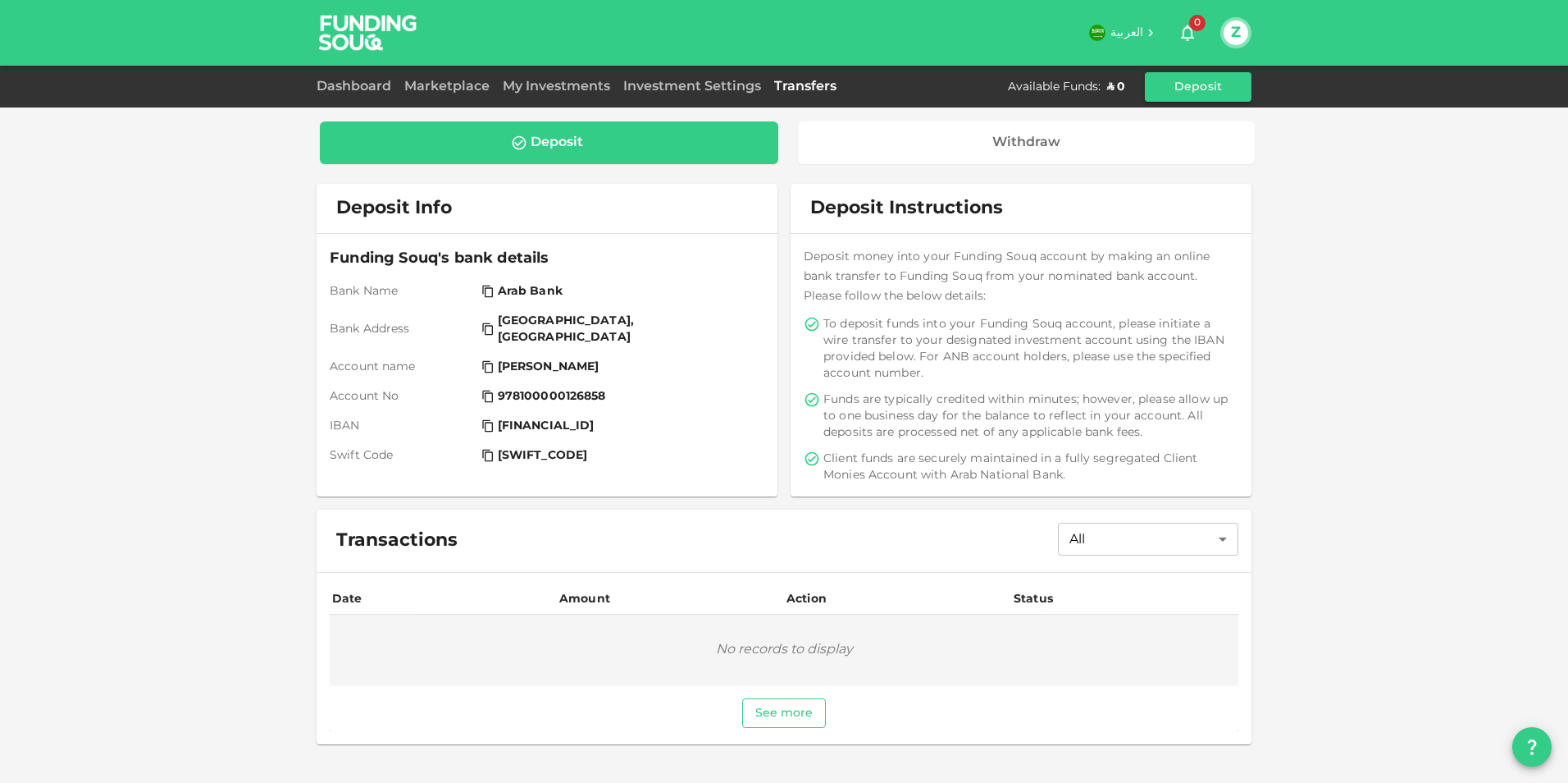
click at [784, 705] on button "See more" at bounding box center [784, 713] width 84 height 29
click at [1147, 30] on icon at bounding box center [1150, 32] width 15 height 15
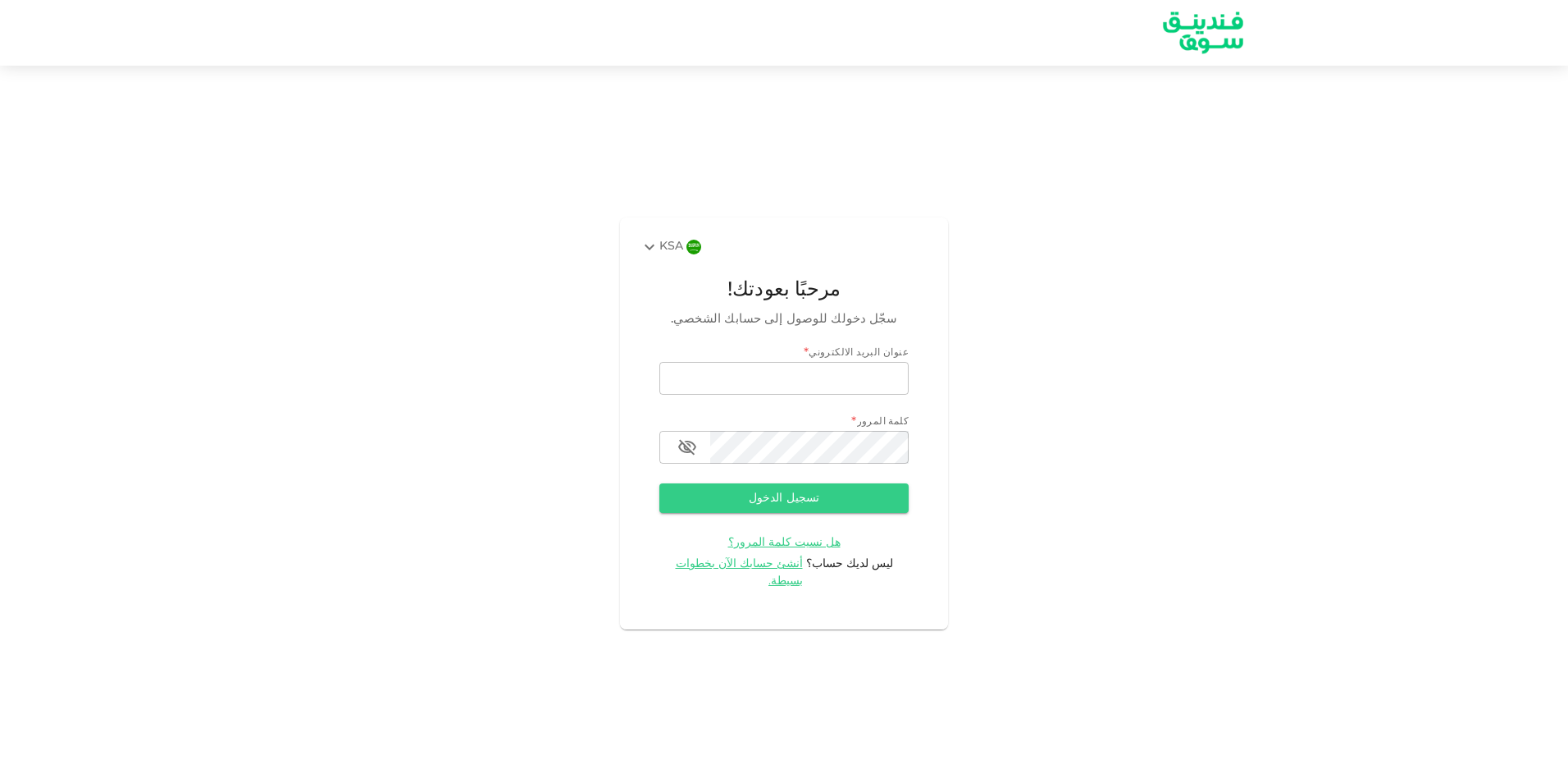
click at [645, 257] on icon at bounding box center [650, 246] width 19 height 19
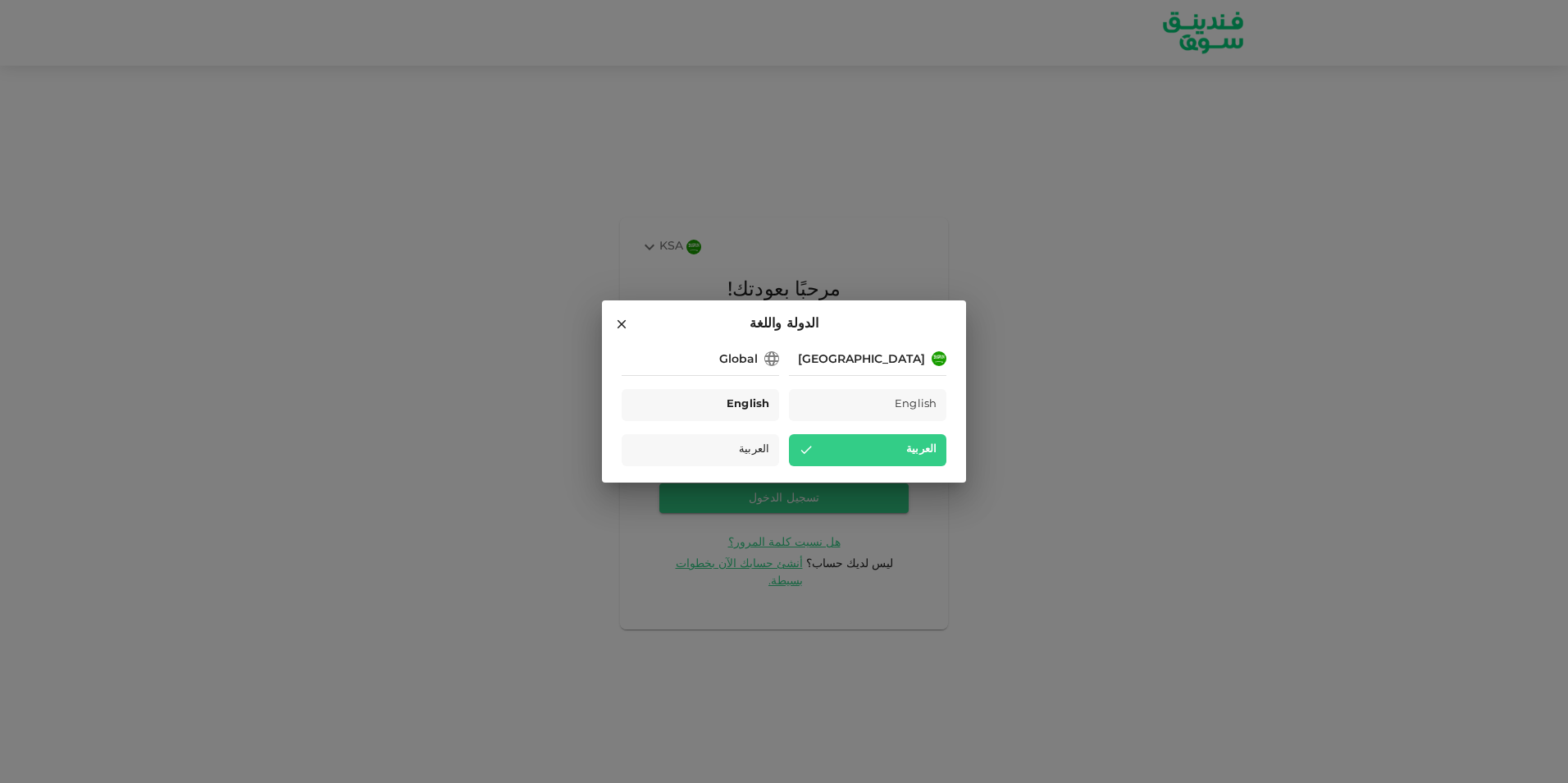
click at [748, 409] on span "English" at bounding box center [748, 405] width 43 height 18
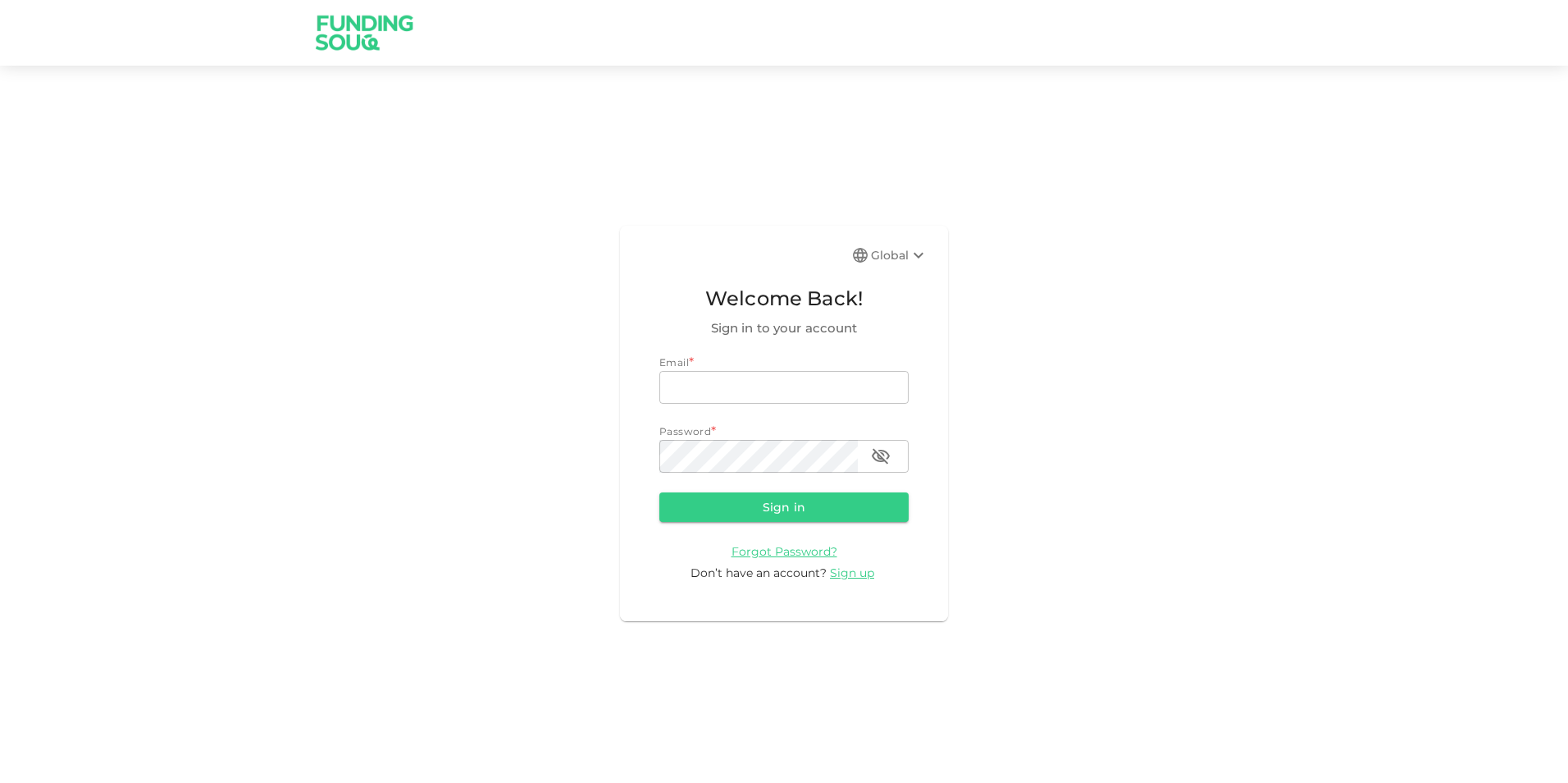
click at [365, 29] on img at bounding box center [365, 32] width 123 height 65
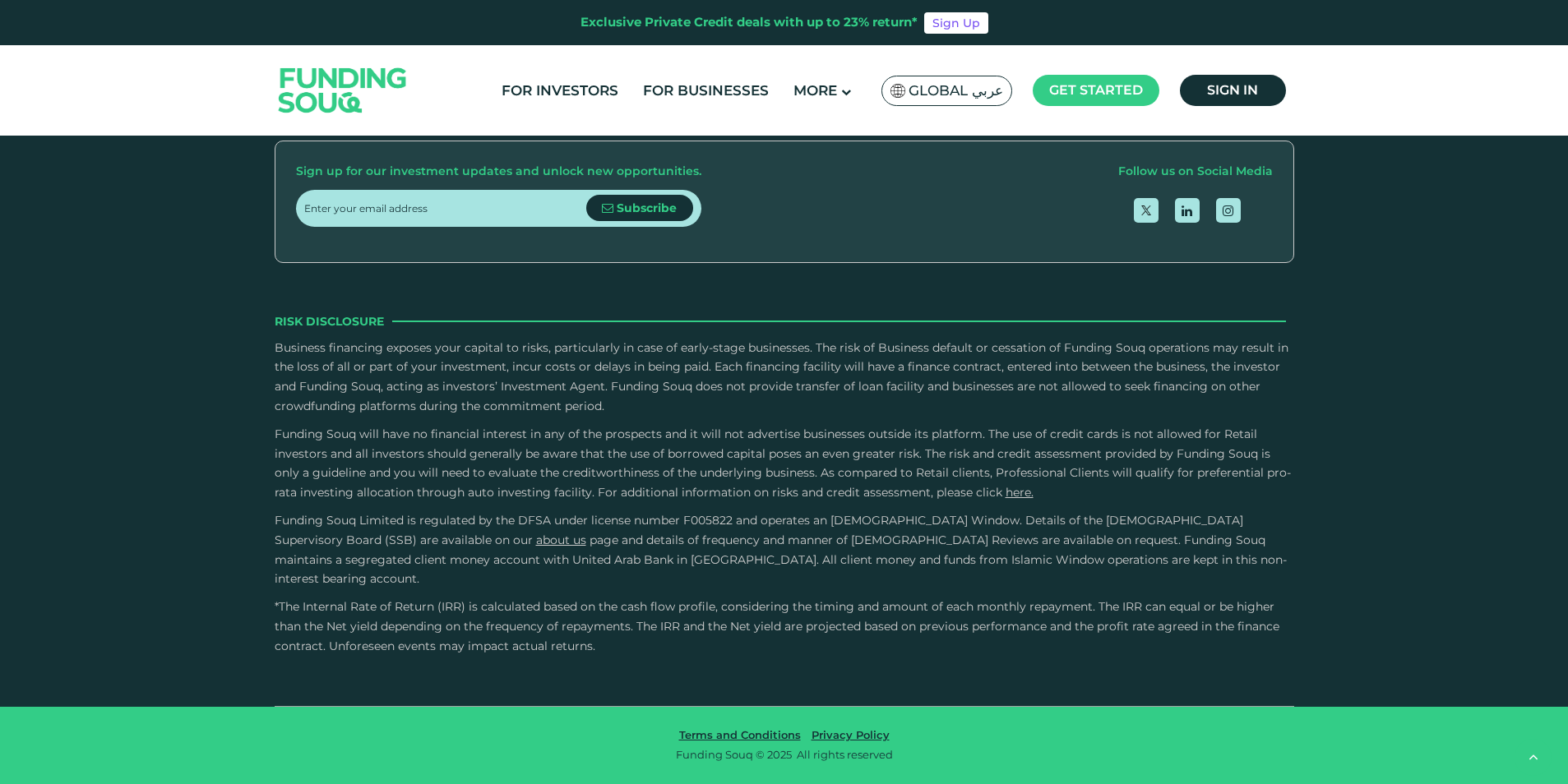
scroll to position [2192, 0]
type tc-range-slider "4"
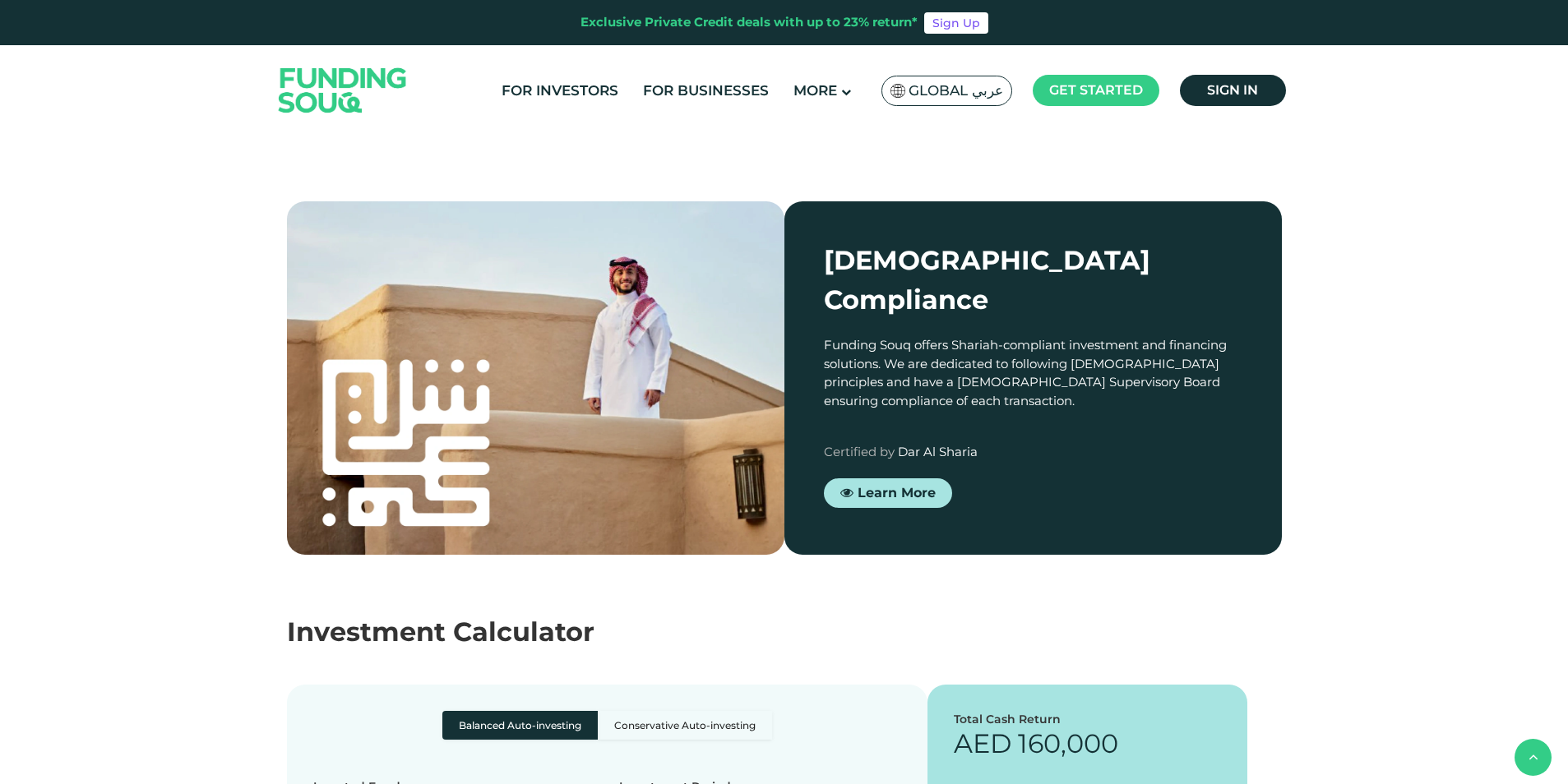
scroll to position [1096, 0]
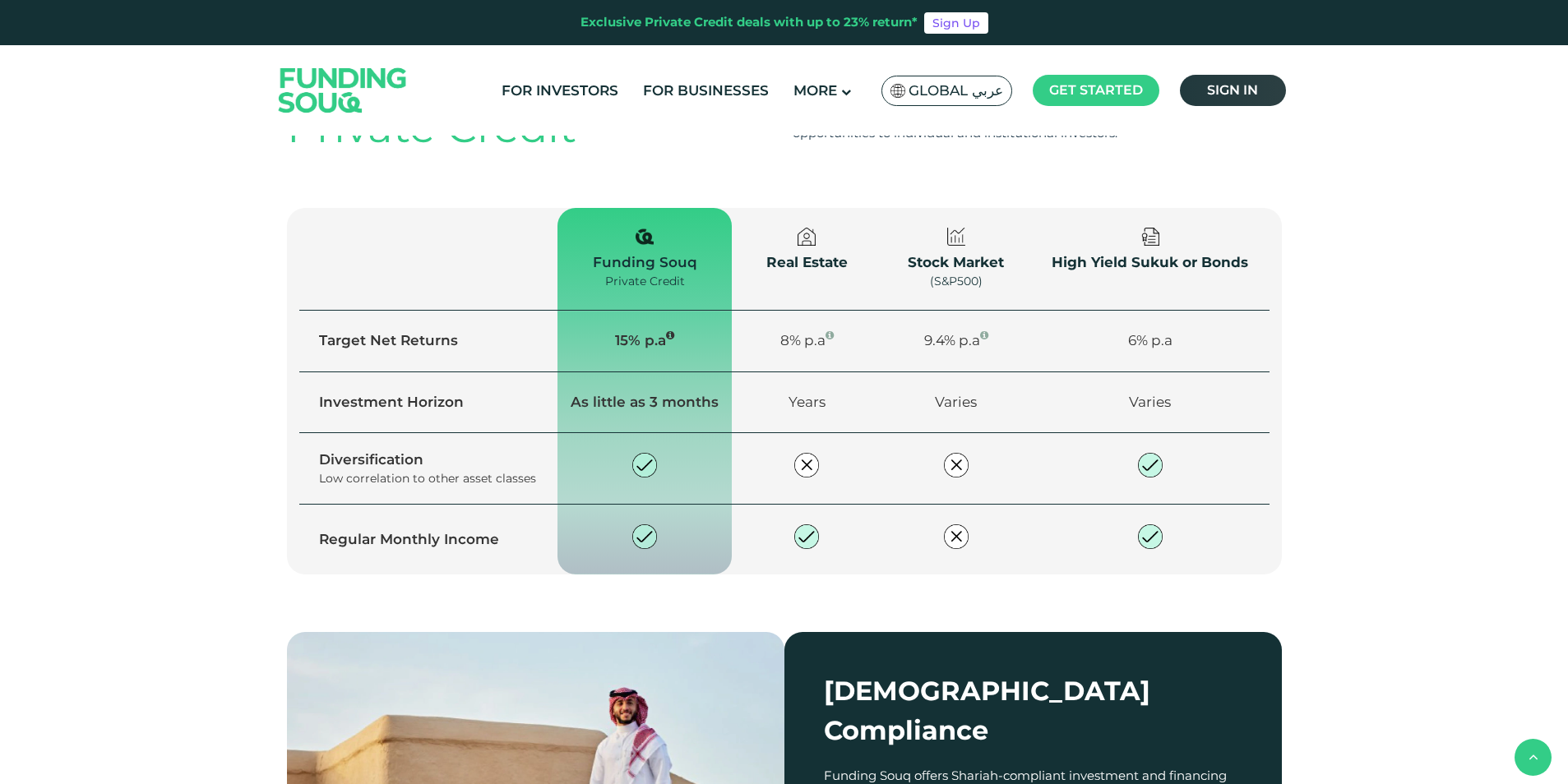
click at [1242, 99] on link "Sign in" at bounding box center [1233, 90] width 106 height 31
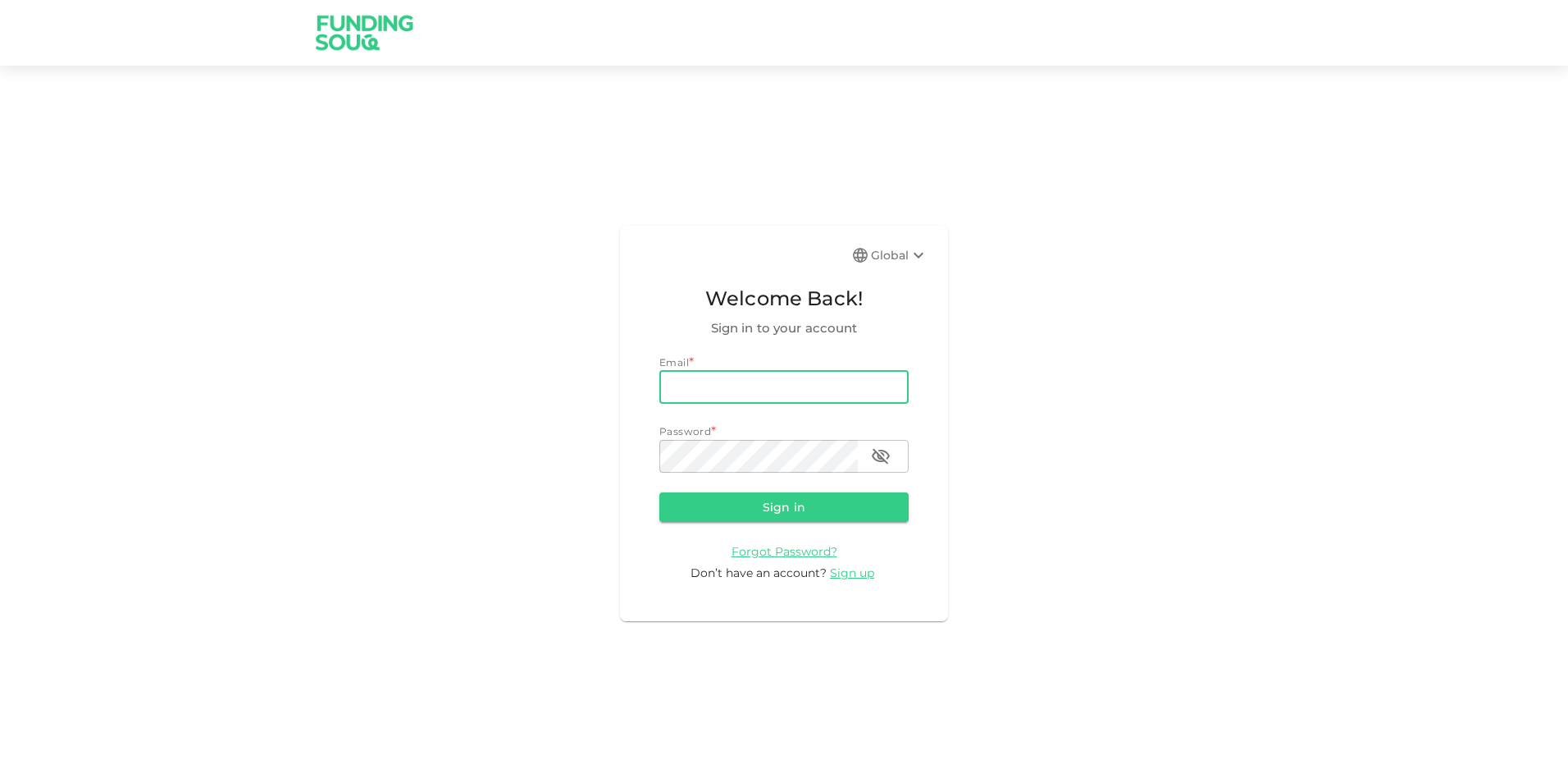
click at [790, 397] on input "email" at bounding box center [784, 387] width 249 height 33
type input "[EMAIL_ADDRESS][DOMAIN_NAME]"
click at [763, 499] on button "Sign in" at bounding box center [784, 507] width 249 height 29
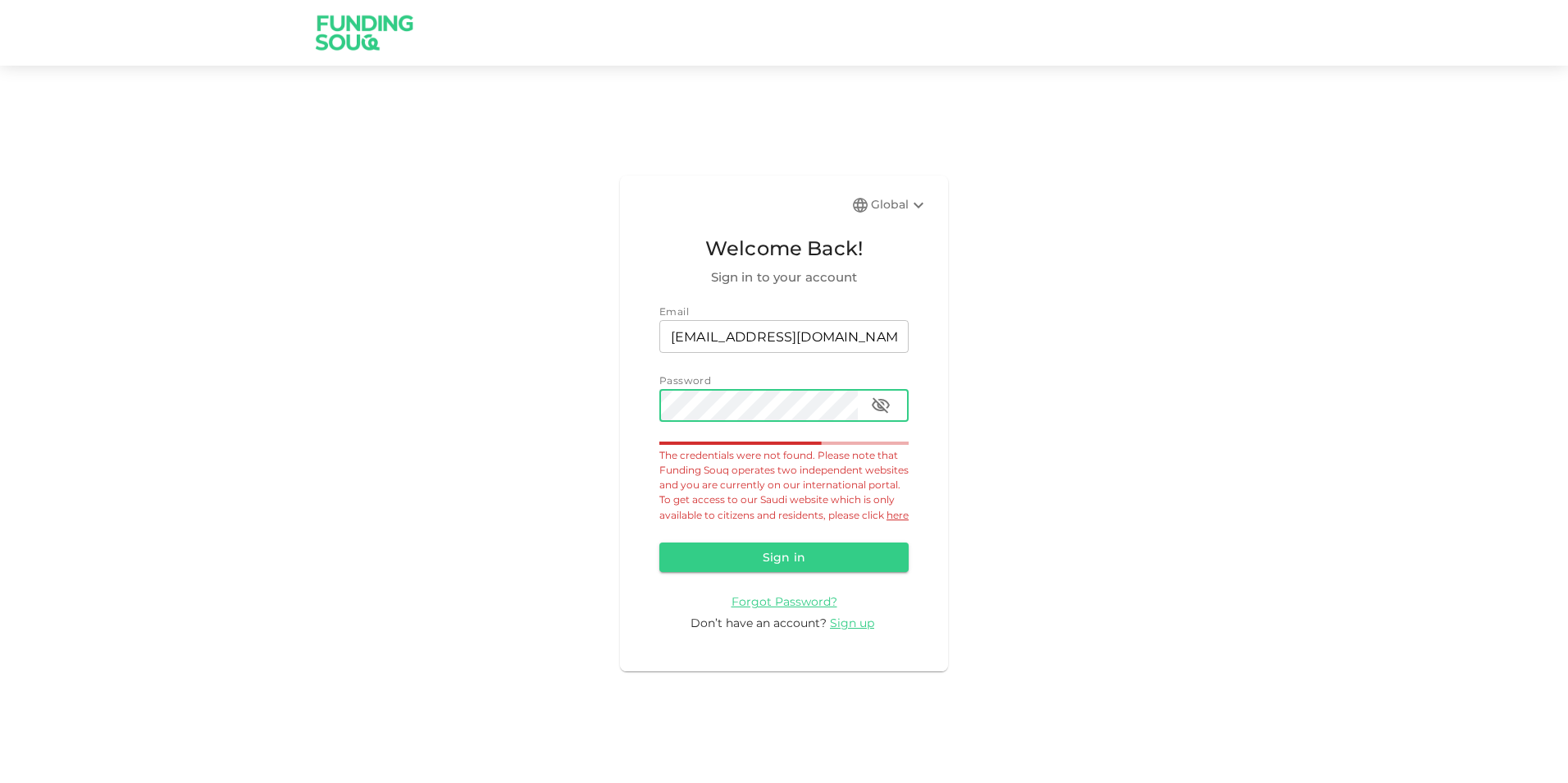
click at [630, 404] on div "Global Welcome Back! Sign in to your account Email email zfk21@proton.me email …" at bounding box center [784, 423] width 328 height 496
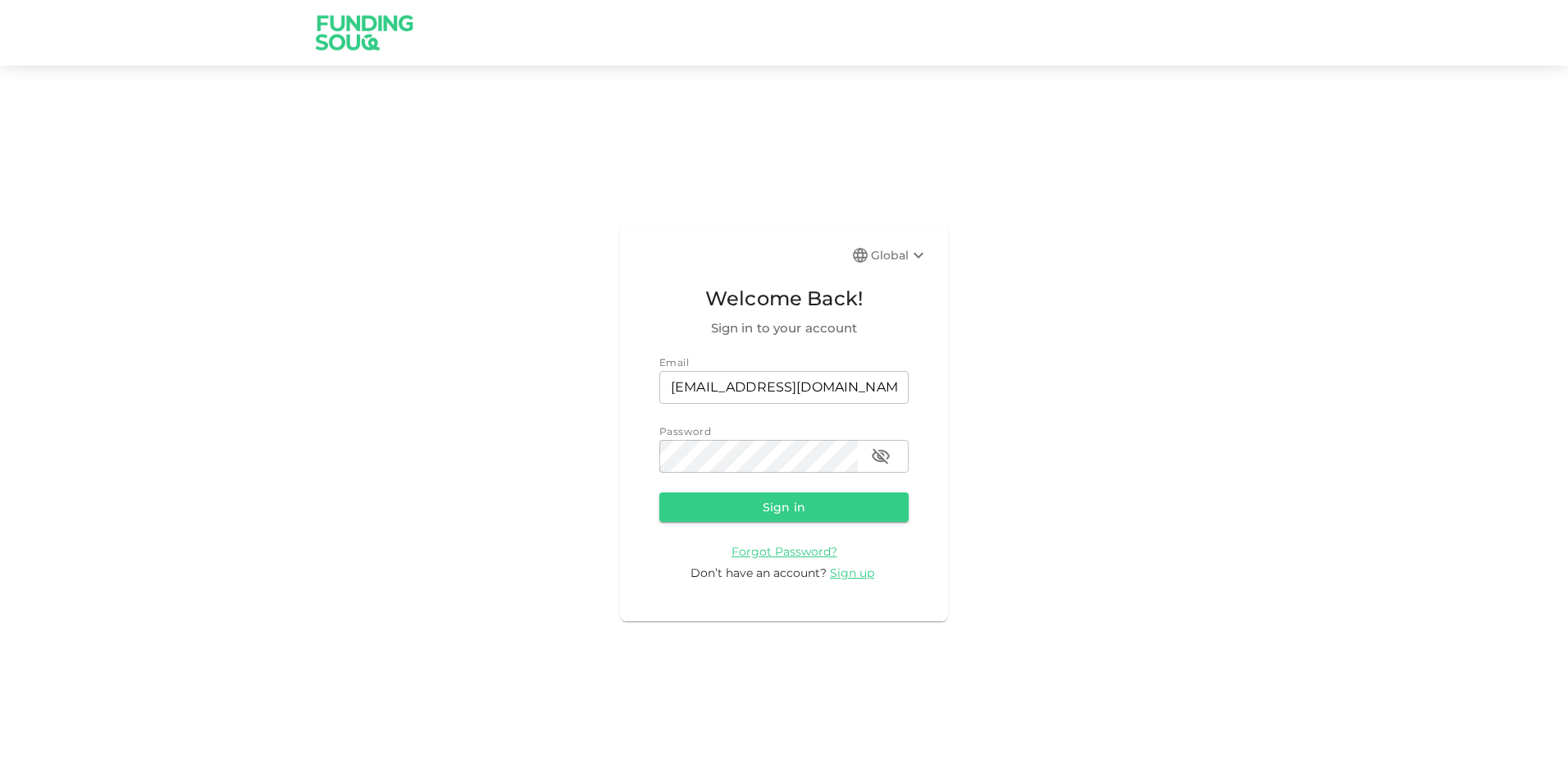
click at [916, 251] on icon at bounding box center [918, 255] width 19 height 19
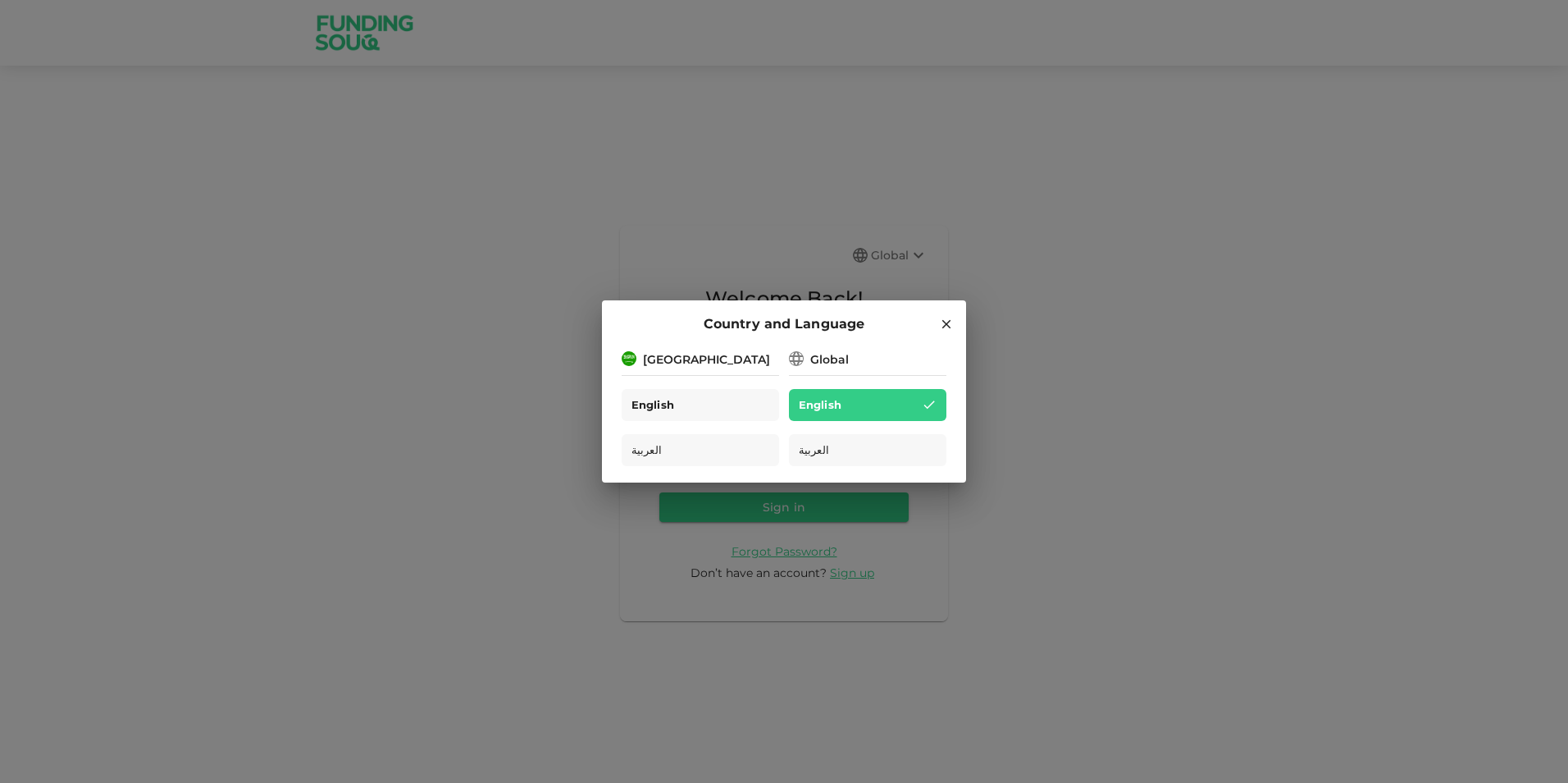
click at [660, 401] on span "English" at bounding box center [653, 405] width 43 height 18
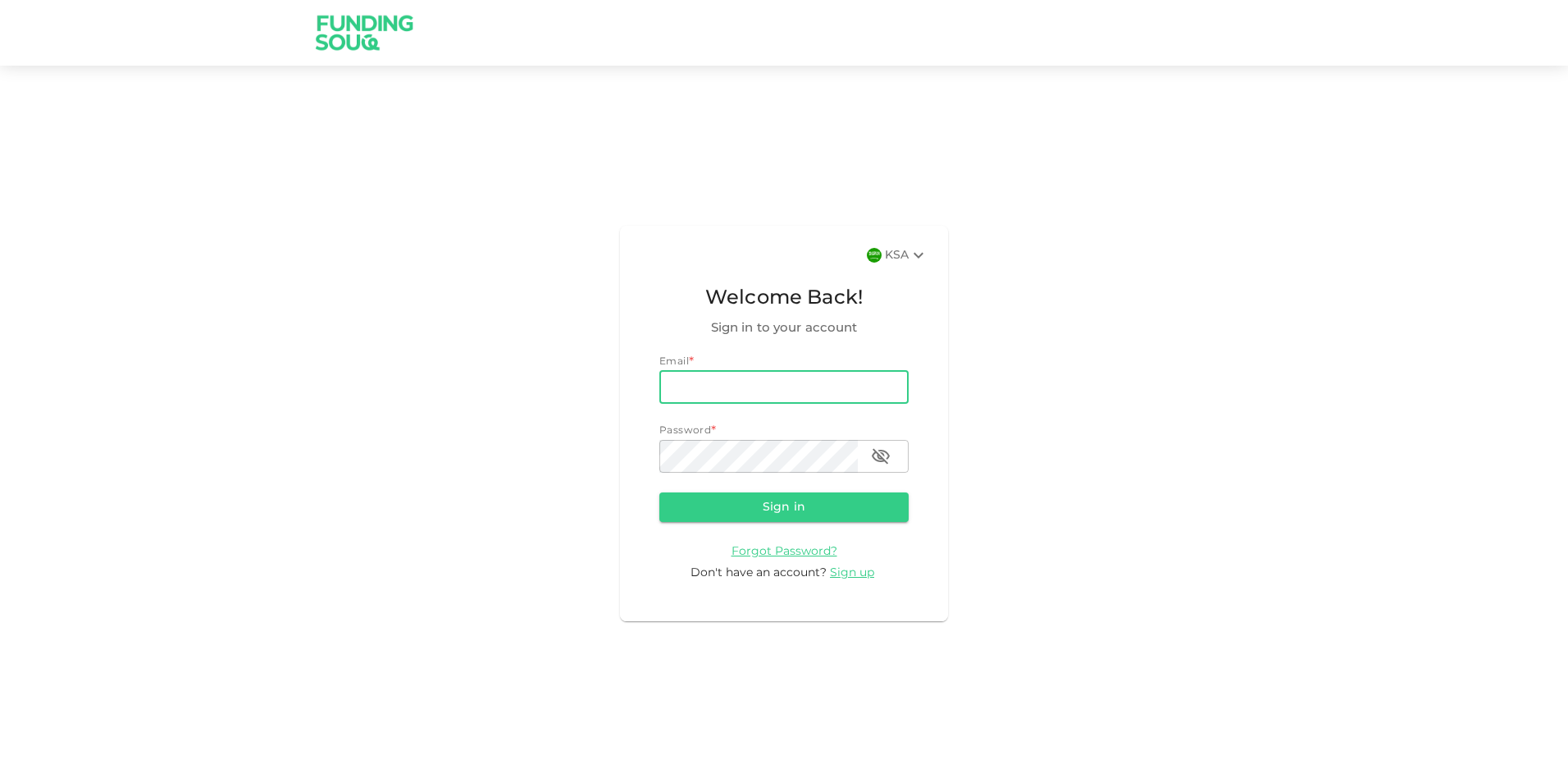
click at [763, 395] on input "email" at bounding box center [784, 387] width 249 height 33
type input "[EMAIL_ADDRESS][DOMAIN_NAME]"
click at [748, 506] on button "Sign in" at bounding box center [784, 507] width 249 height 29
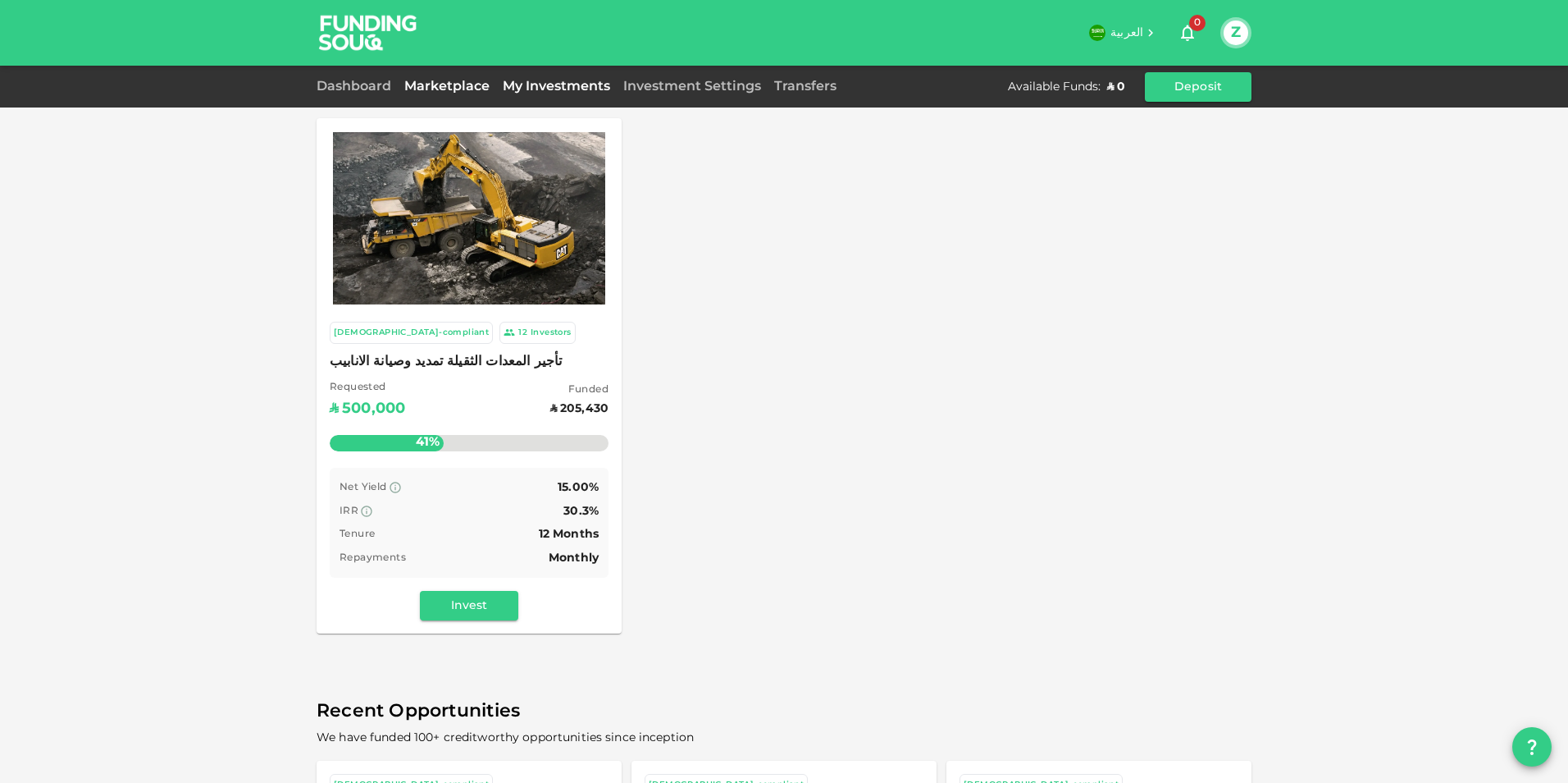
click at [580, 84] on link "My Investments" at bounding box center [557, 86] width 120 height 13
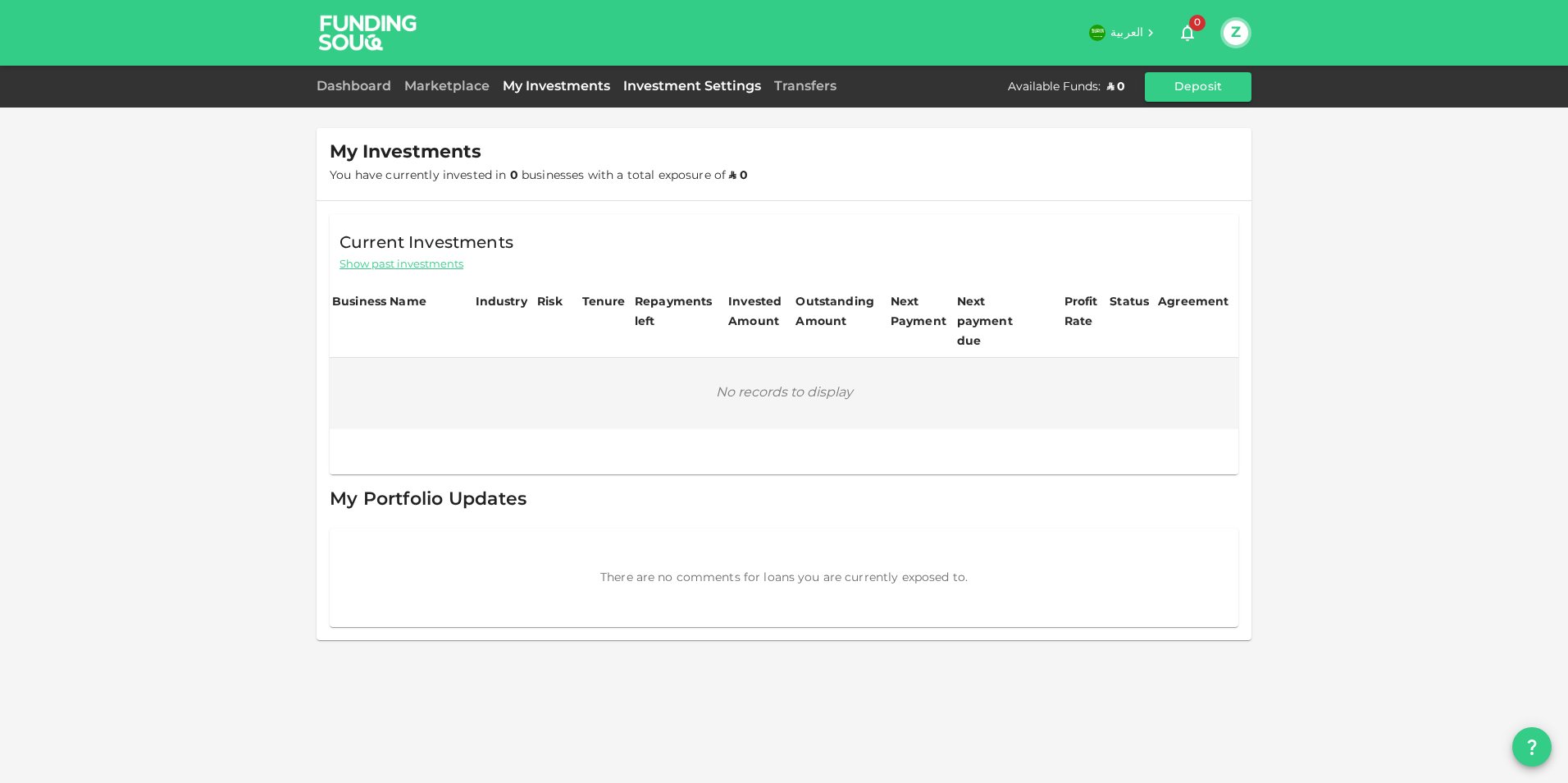
click at [661, 82] on link "Investment Settings" at bounding box center [692, 86] width 151 height 13
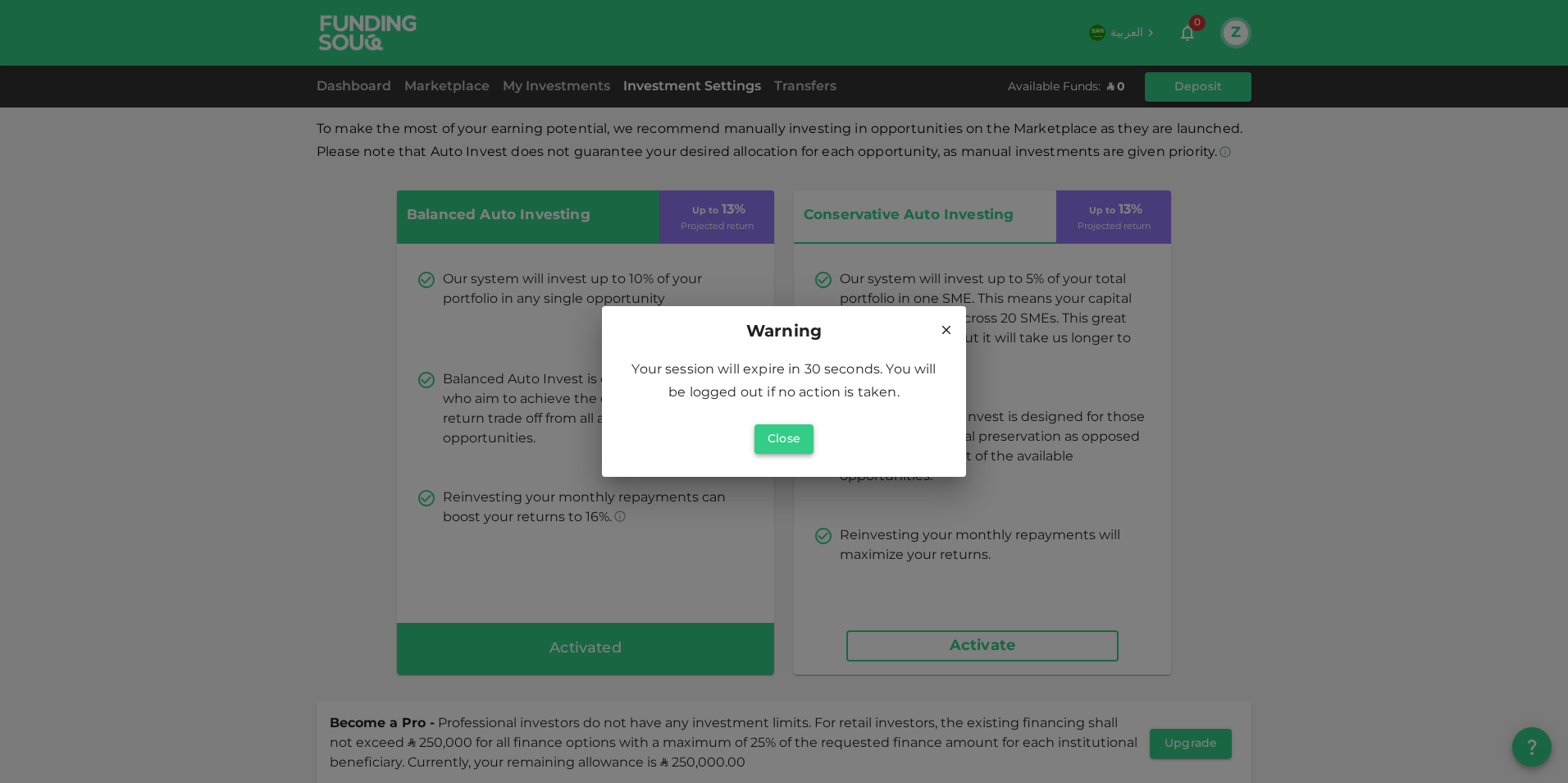
click at [772, 443] on button "Close" at bounding box center [784, 439] width 59 height 29
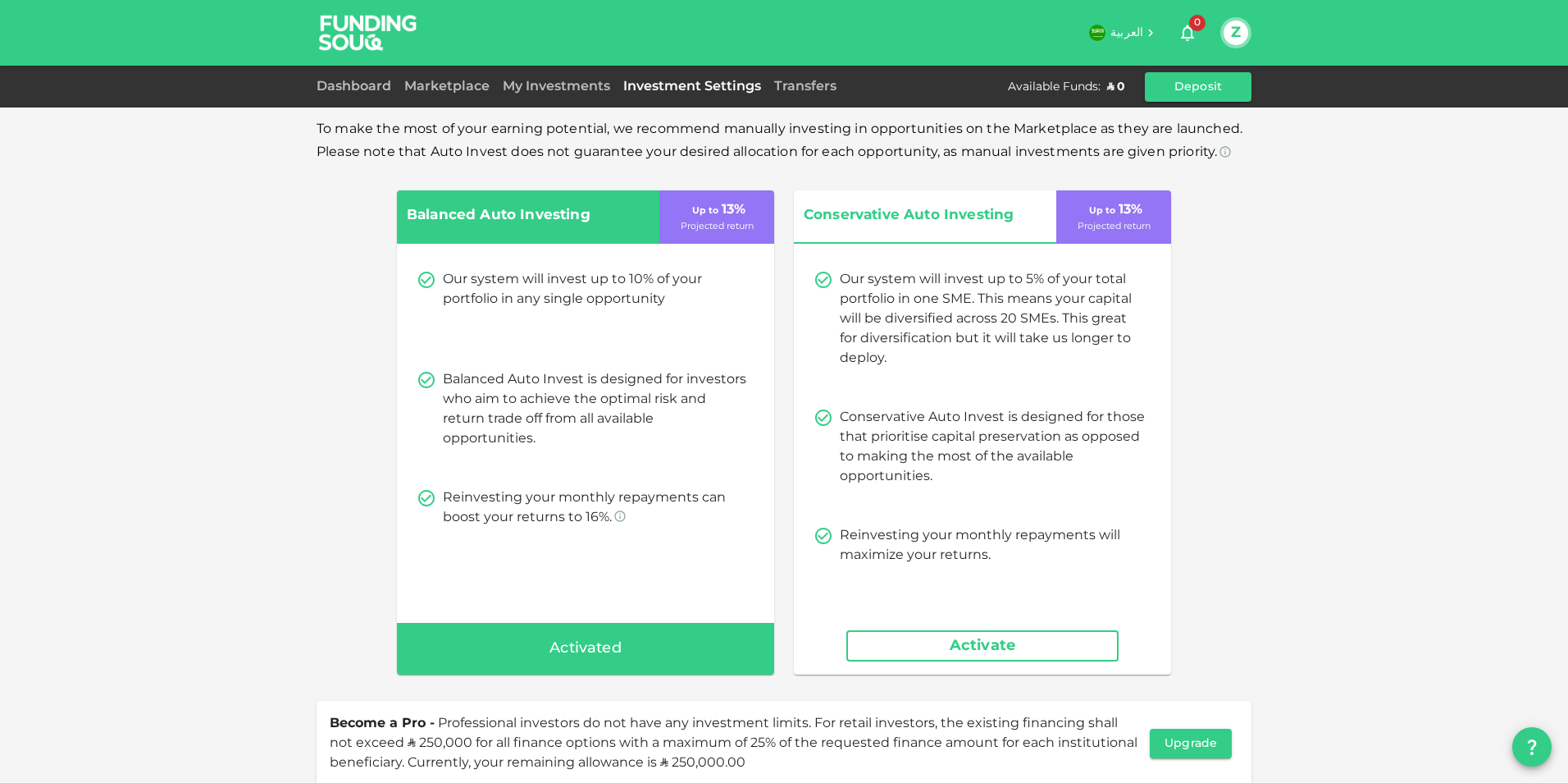
scroll to position [92, 0]
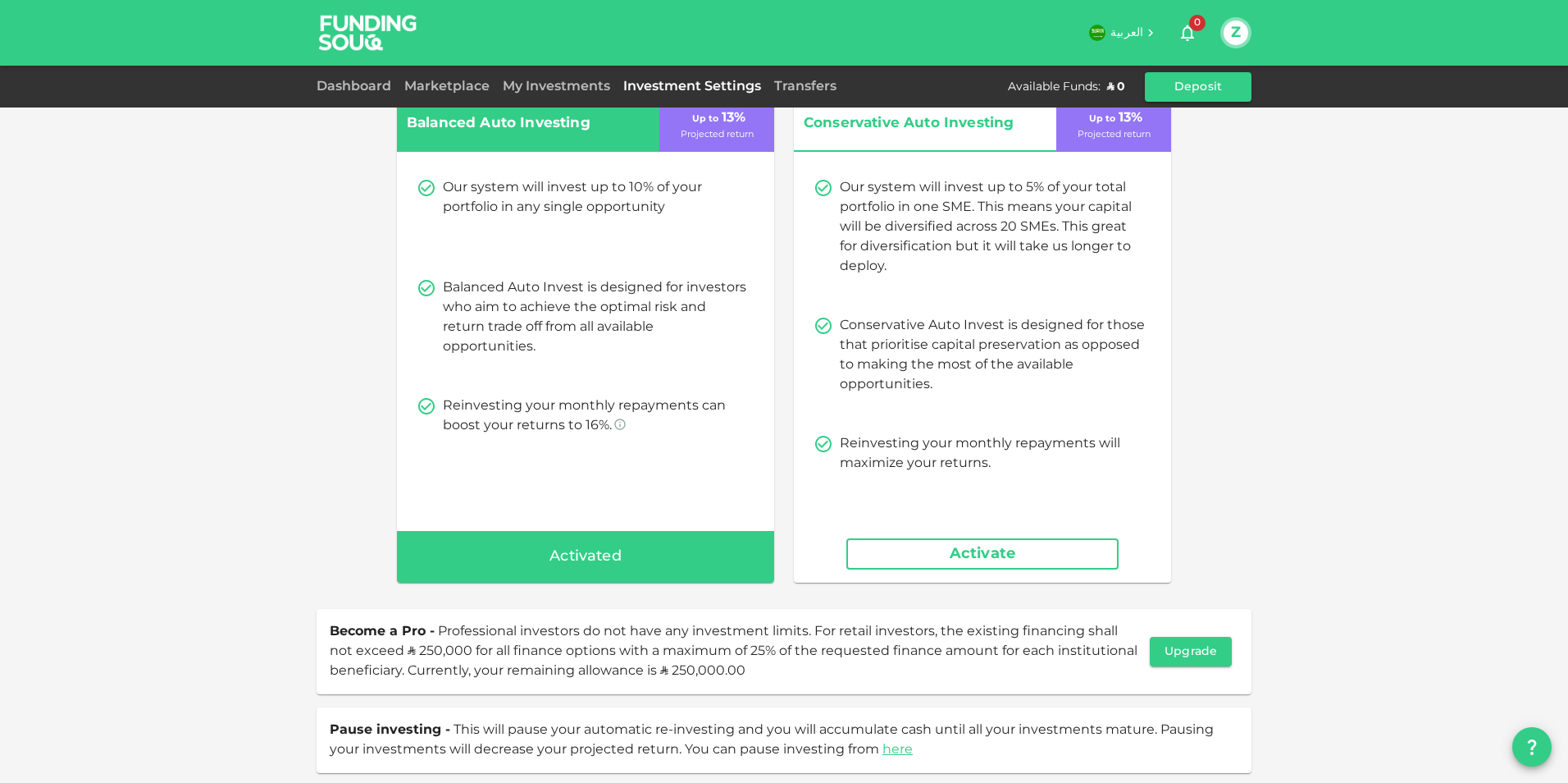
click at [981, 567] on button "Activate" at bounding box center [982, 554] width 272 height 31
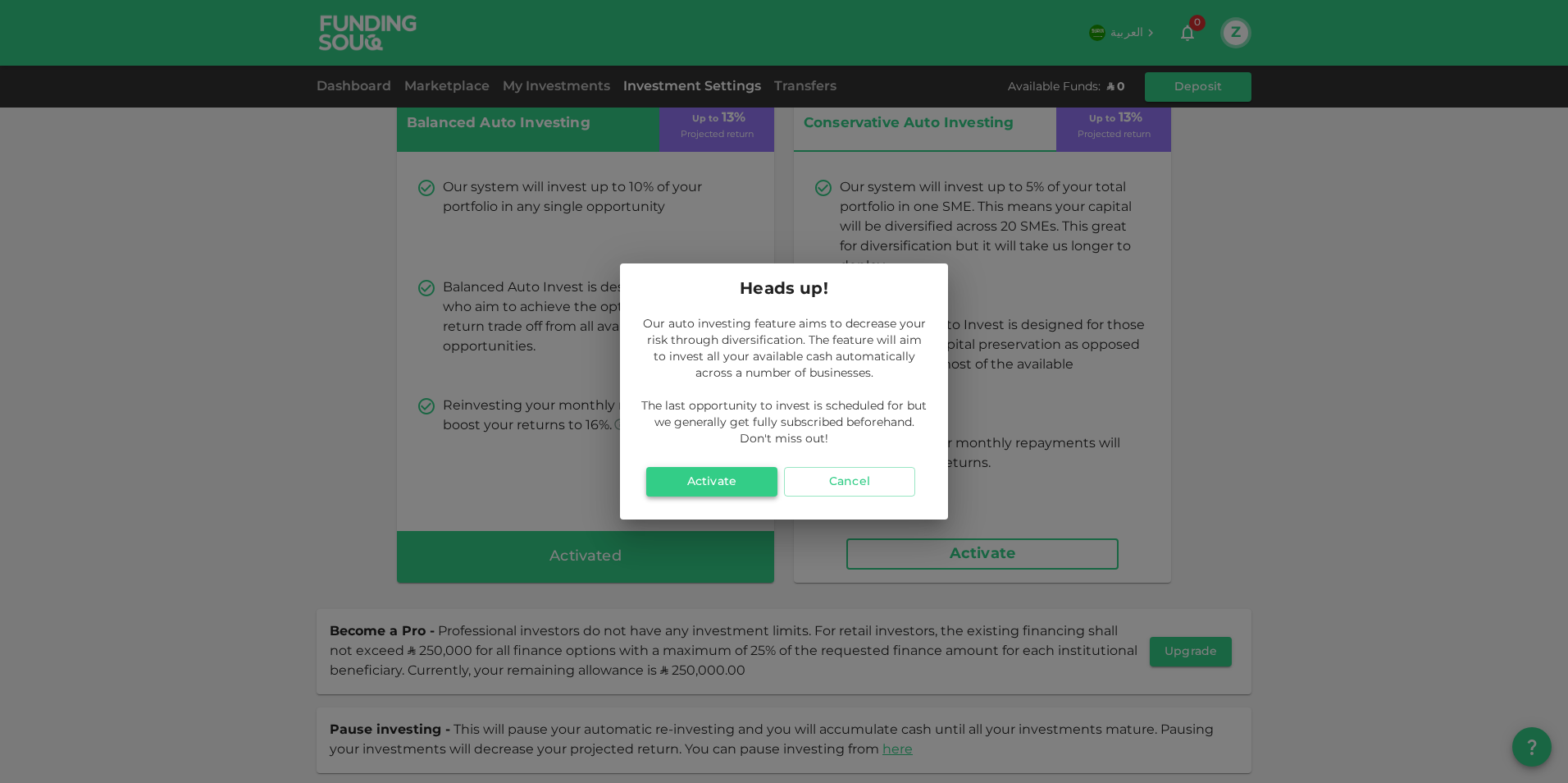
click at [727, 472] on button "Activate" at bounding box center [712, 481] width 131 height 29
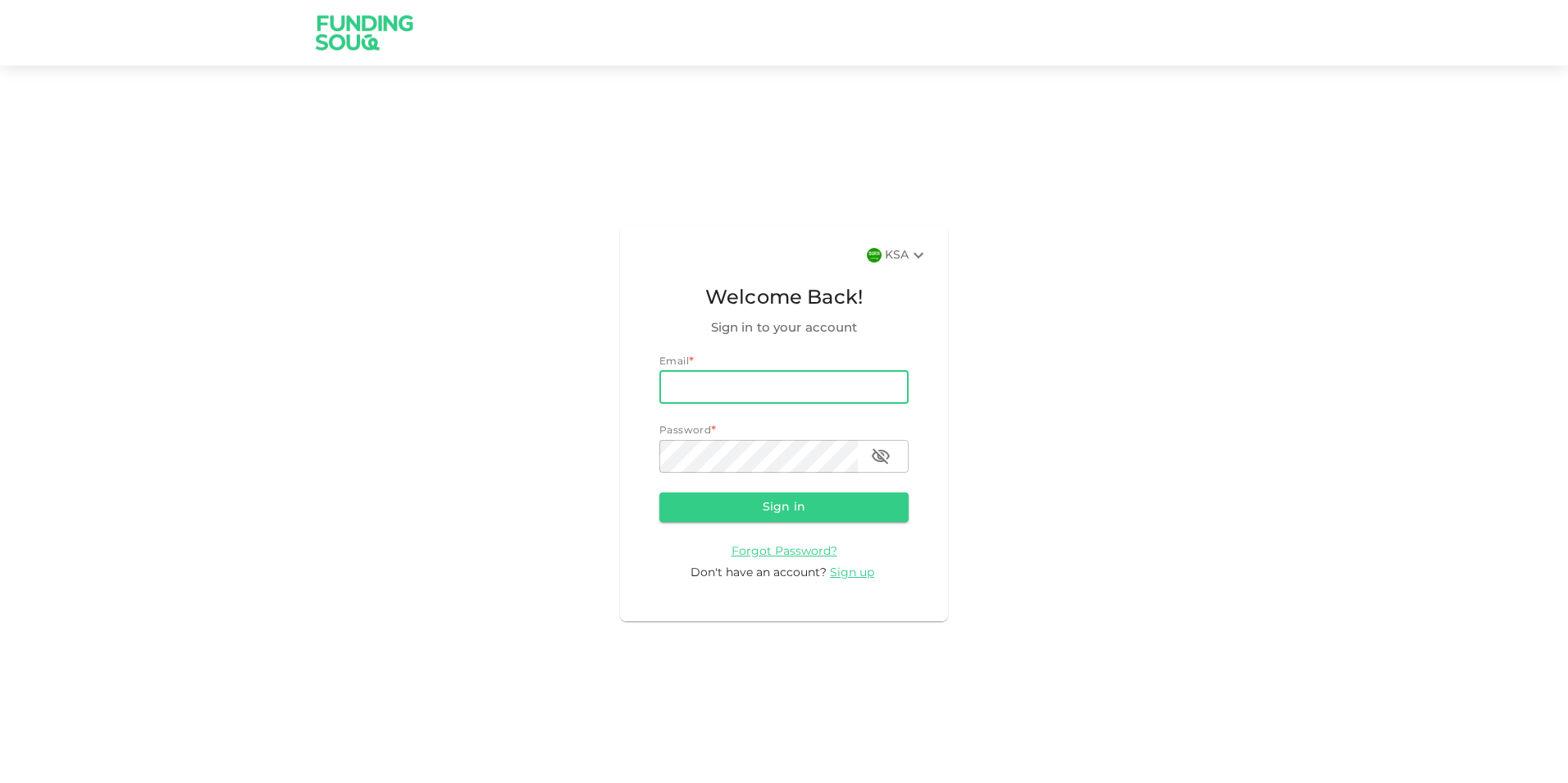
click at [756, 386] on input "email" at bounding box center [784, 387] width 249 height 33
type input "[EMAIL_ADDRESS][DOMAIN_NAME]"
click at [797, 512] on button "Sign in" at bounding box center [784, 507] width 249 height 29
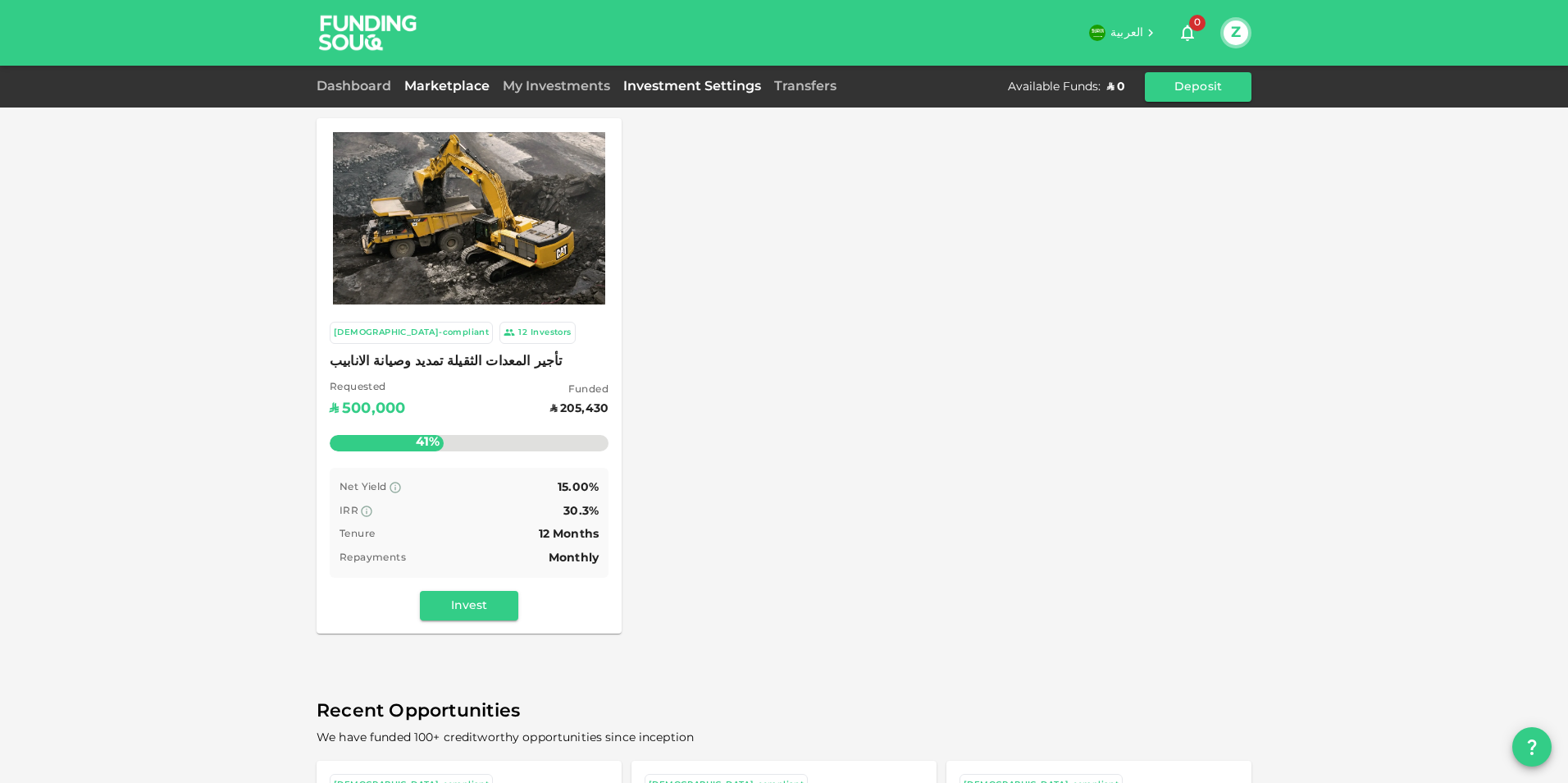
click at [689, 83] on link "Investment Settings" at bounding box center [692, 86] width 151 height 13
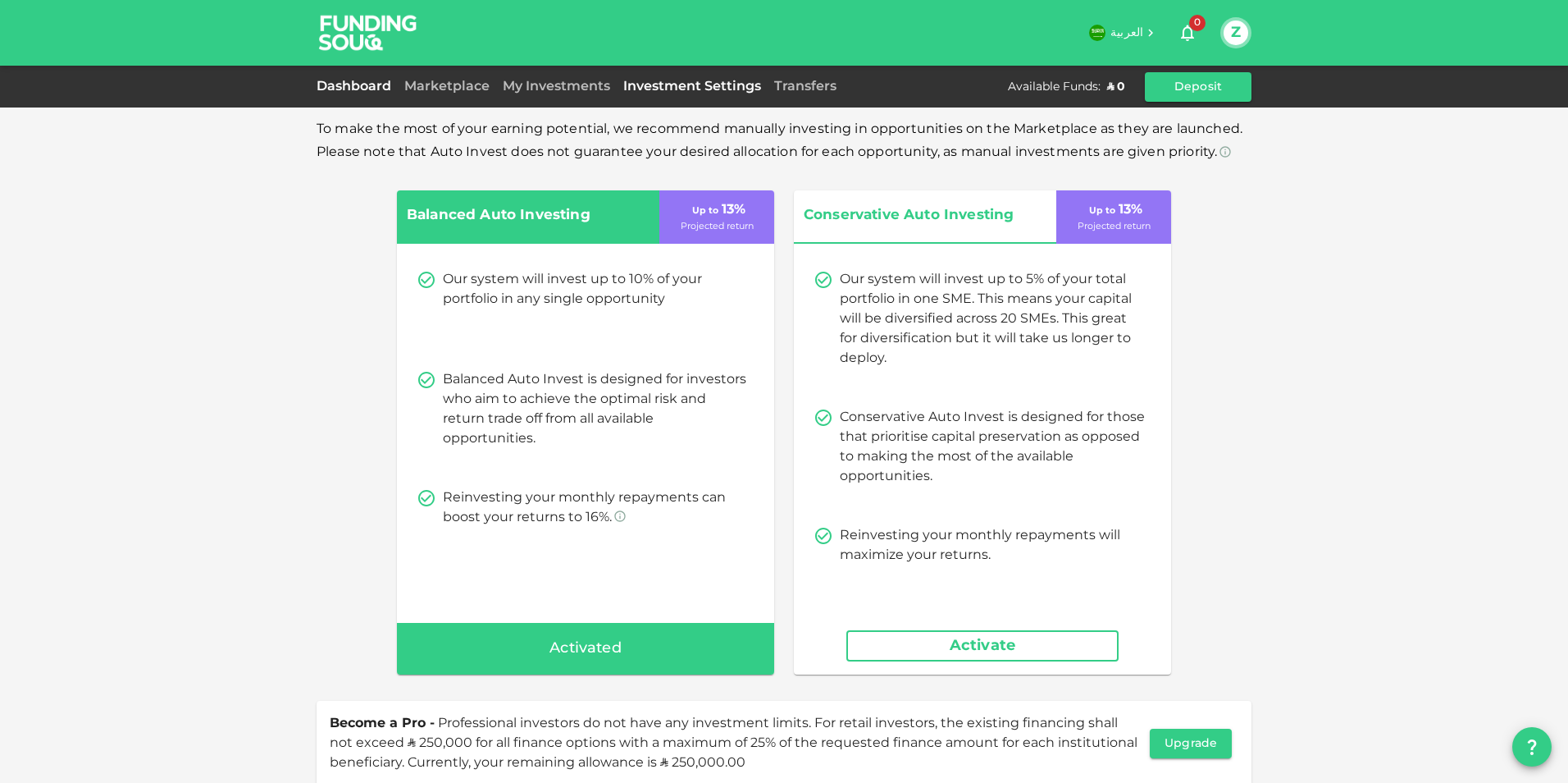
click at [348, 82] on link "Dashboard" at bounding box center [357, 86] width 81 height 13
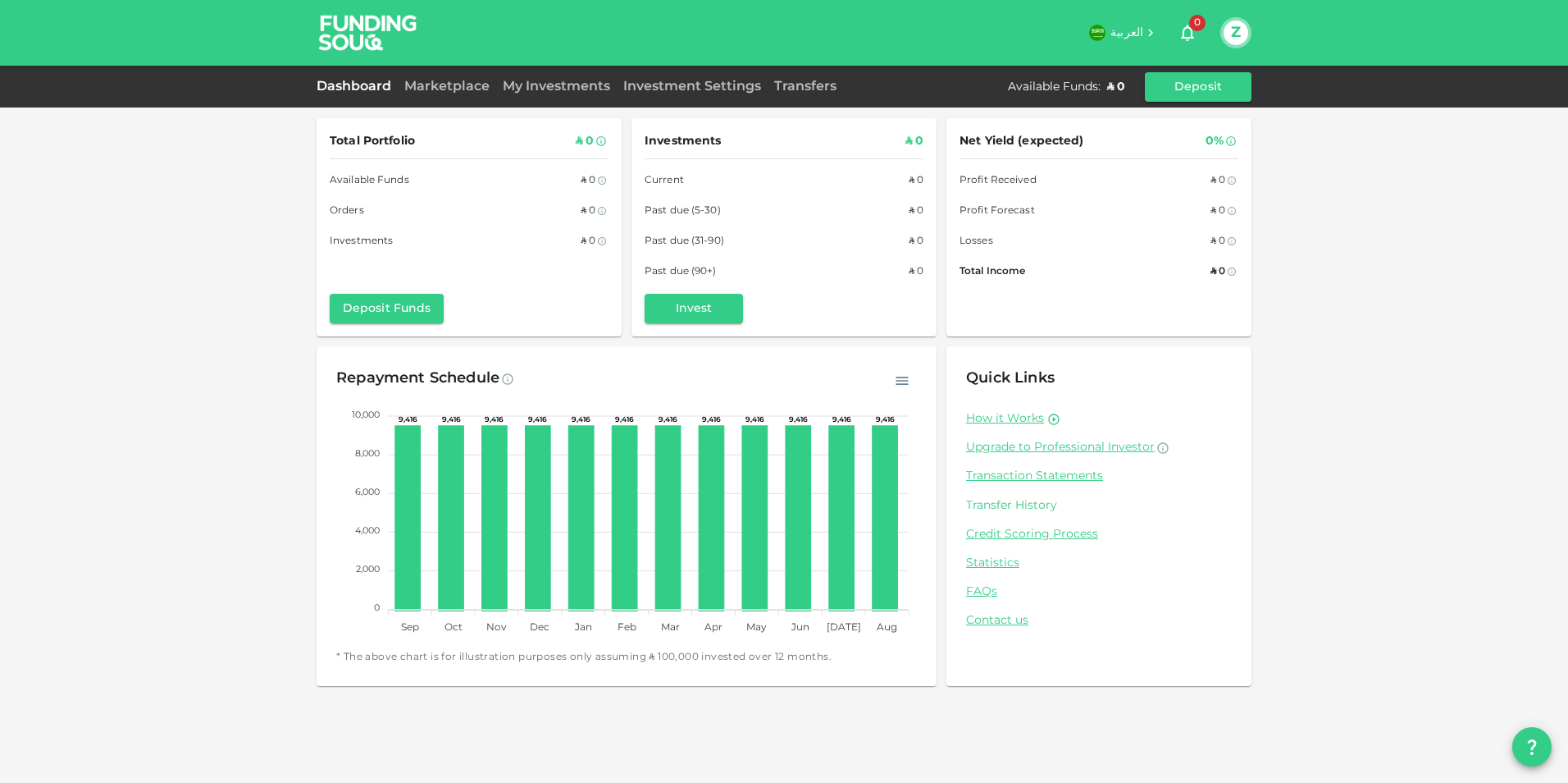
click at [999, 507] on link "Transfer History" at bounding box center [1099, 506] width 266 height 16
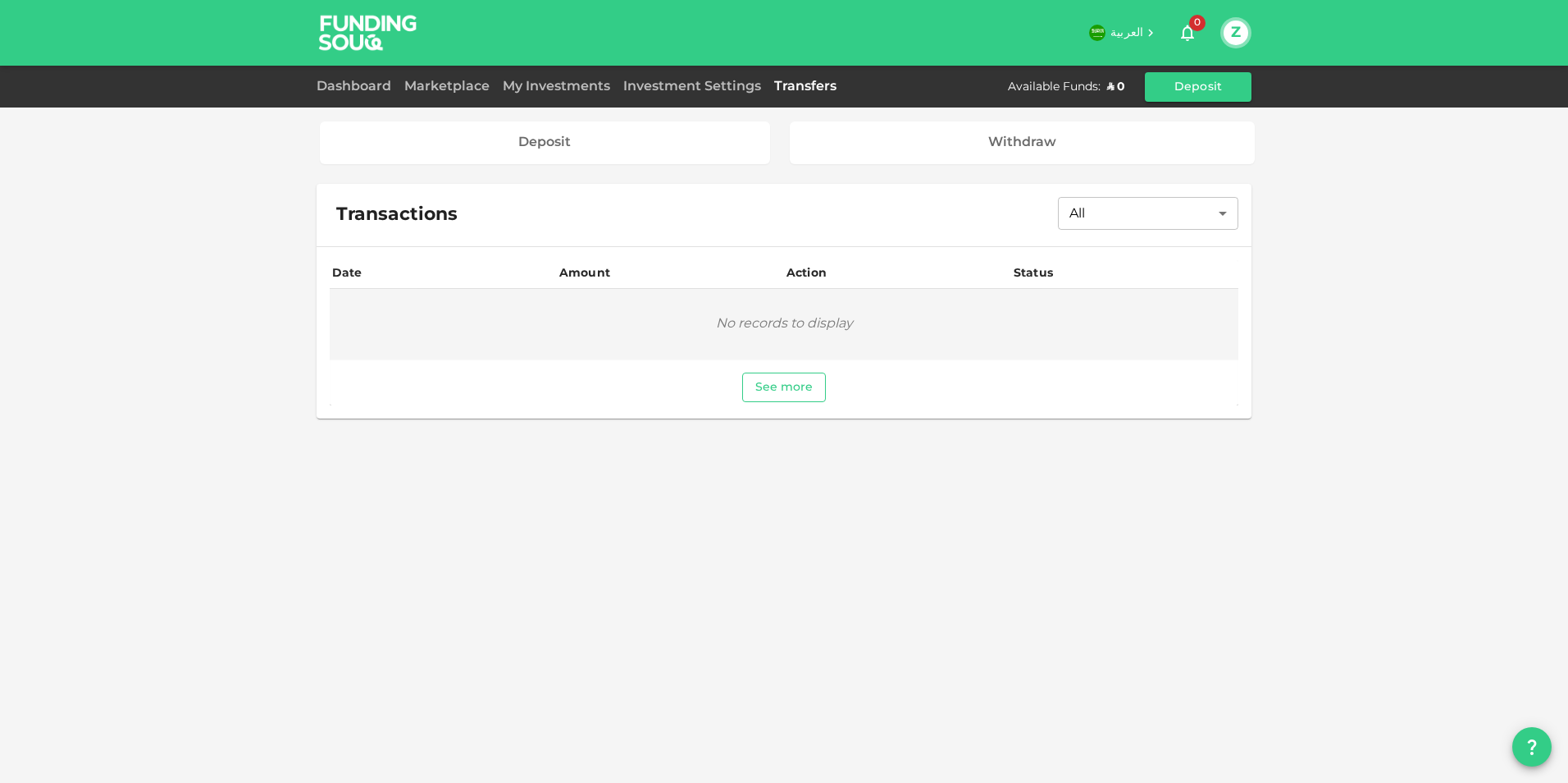
click at [784, 379] on button "See more" at bounding box center [784, 387] width 84 height 29
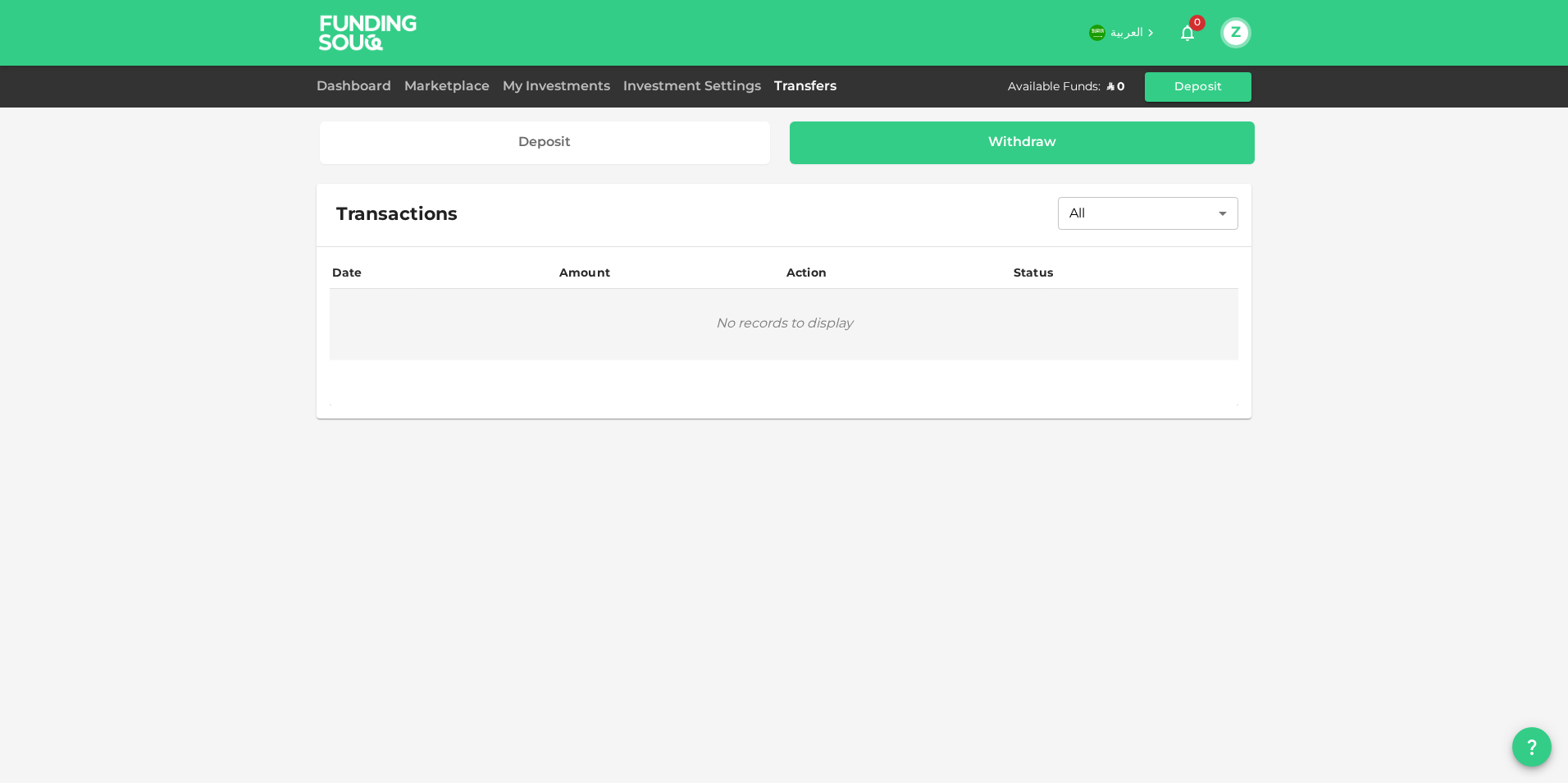
click at [944, 134] on div "Withdraw" at bounding box center [1023, 143] width 465 height 43
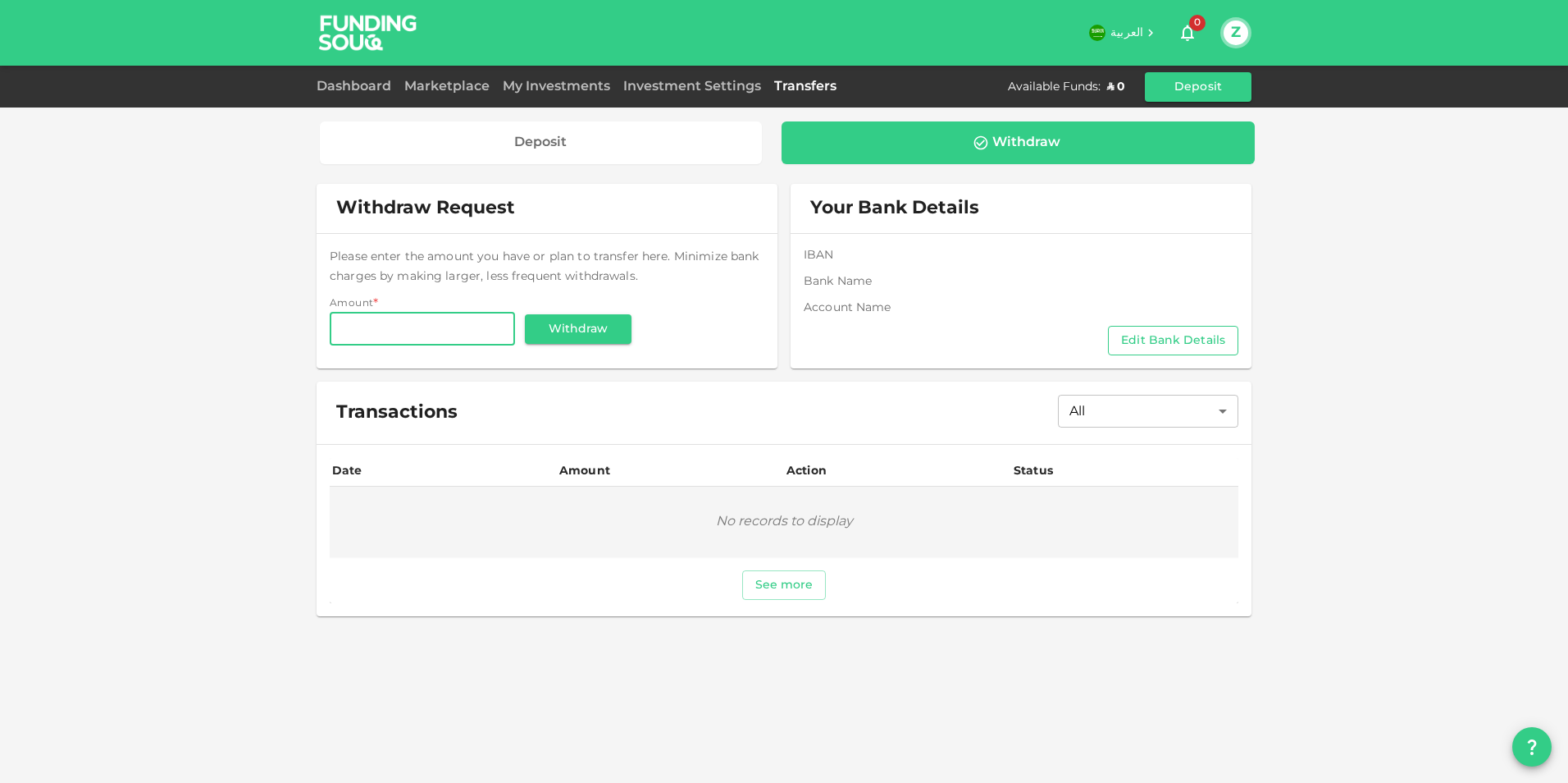
click at [1137, 334] on button "Edit Bank Details" at bounding box center [1173, 341] width 130 height 29
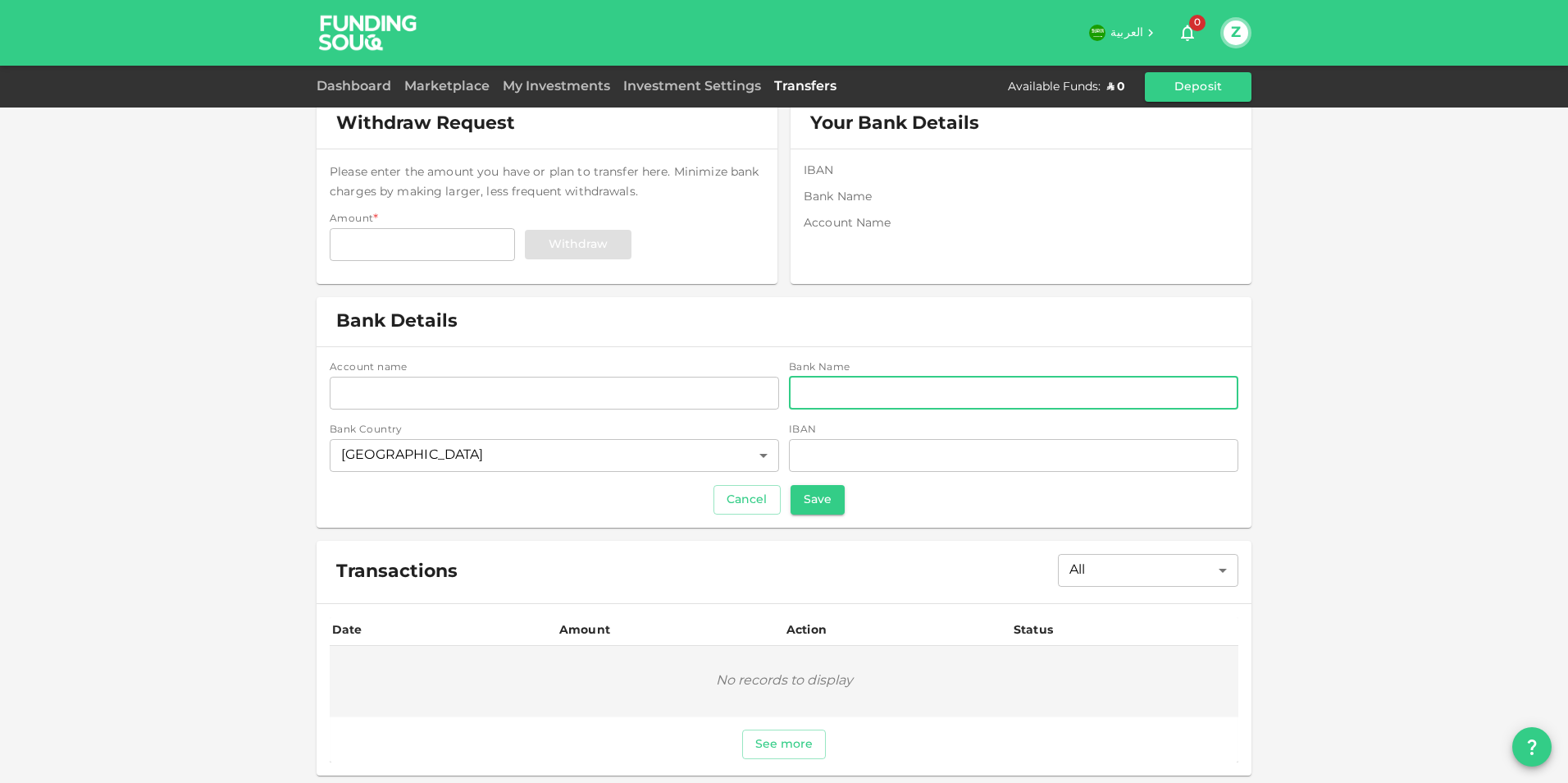
scroll to position [87, 0]
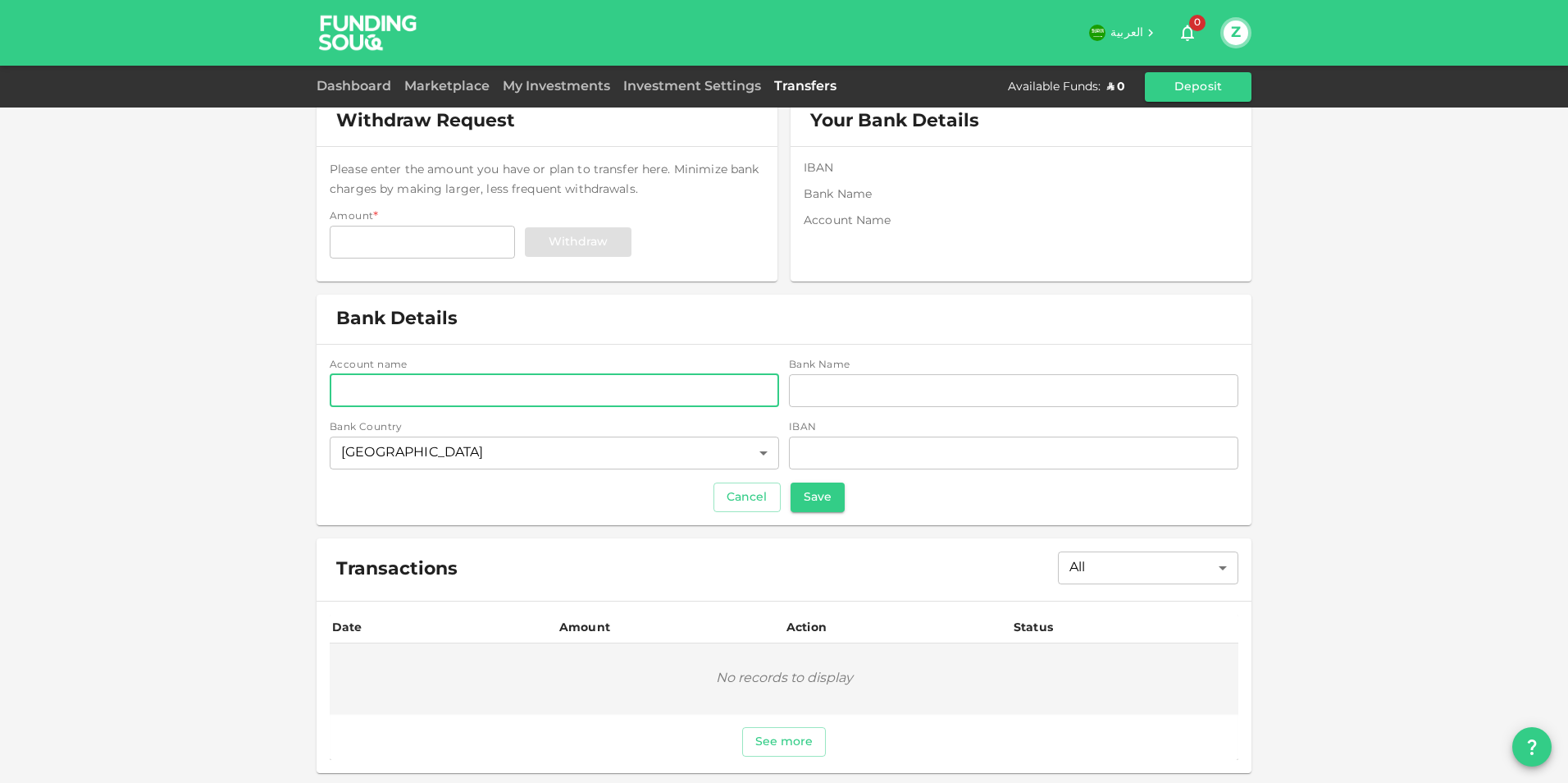
click at [403, 388] on input "accountName" at bounding box center [555, 391] width 450 height 33
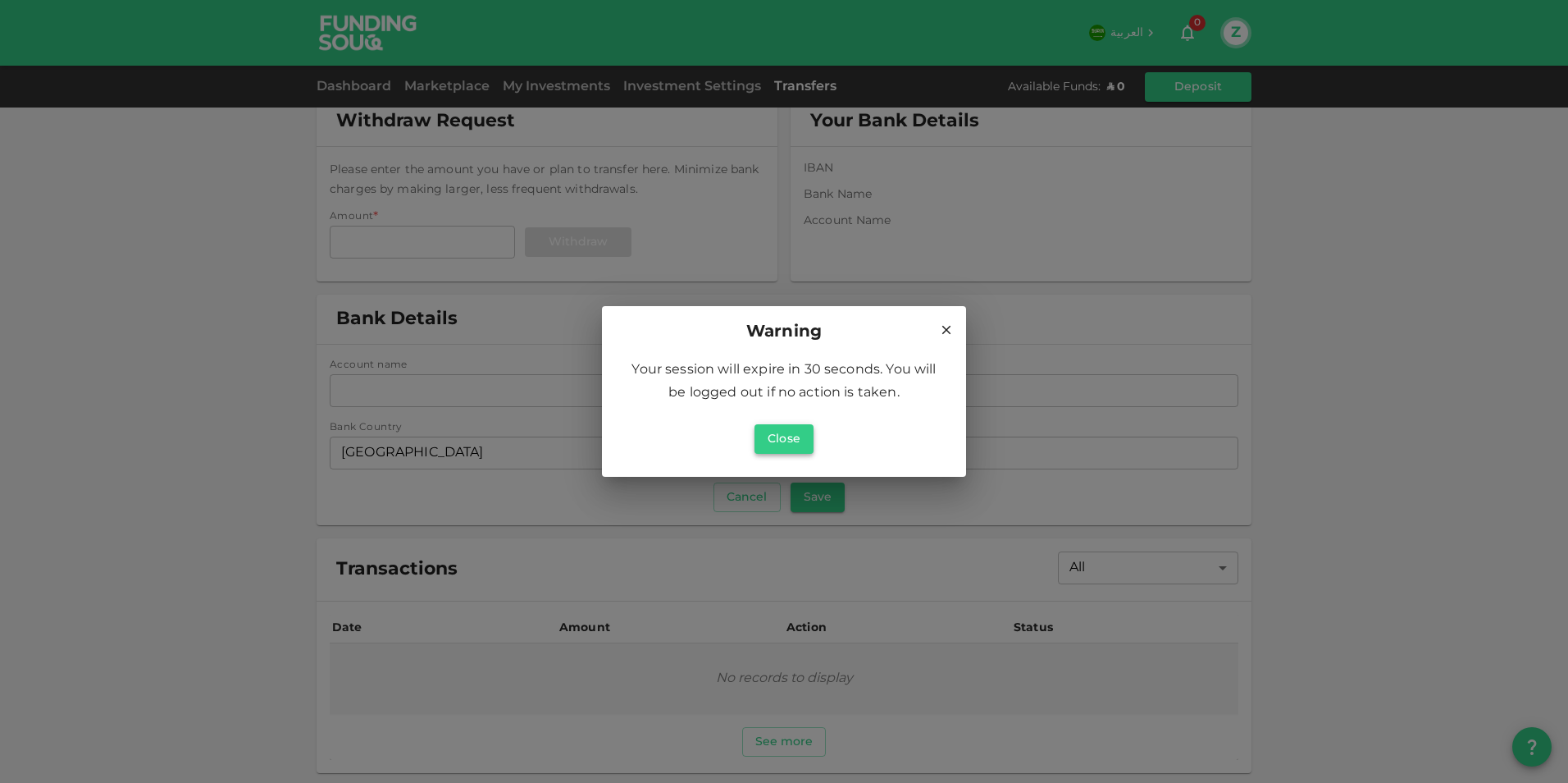
click at [784, 444] on button "Close" at bounding box center [784, 439] width 59 height 29
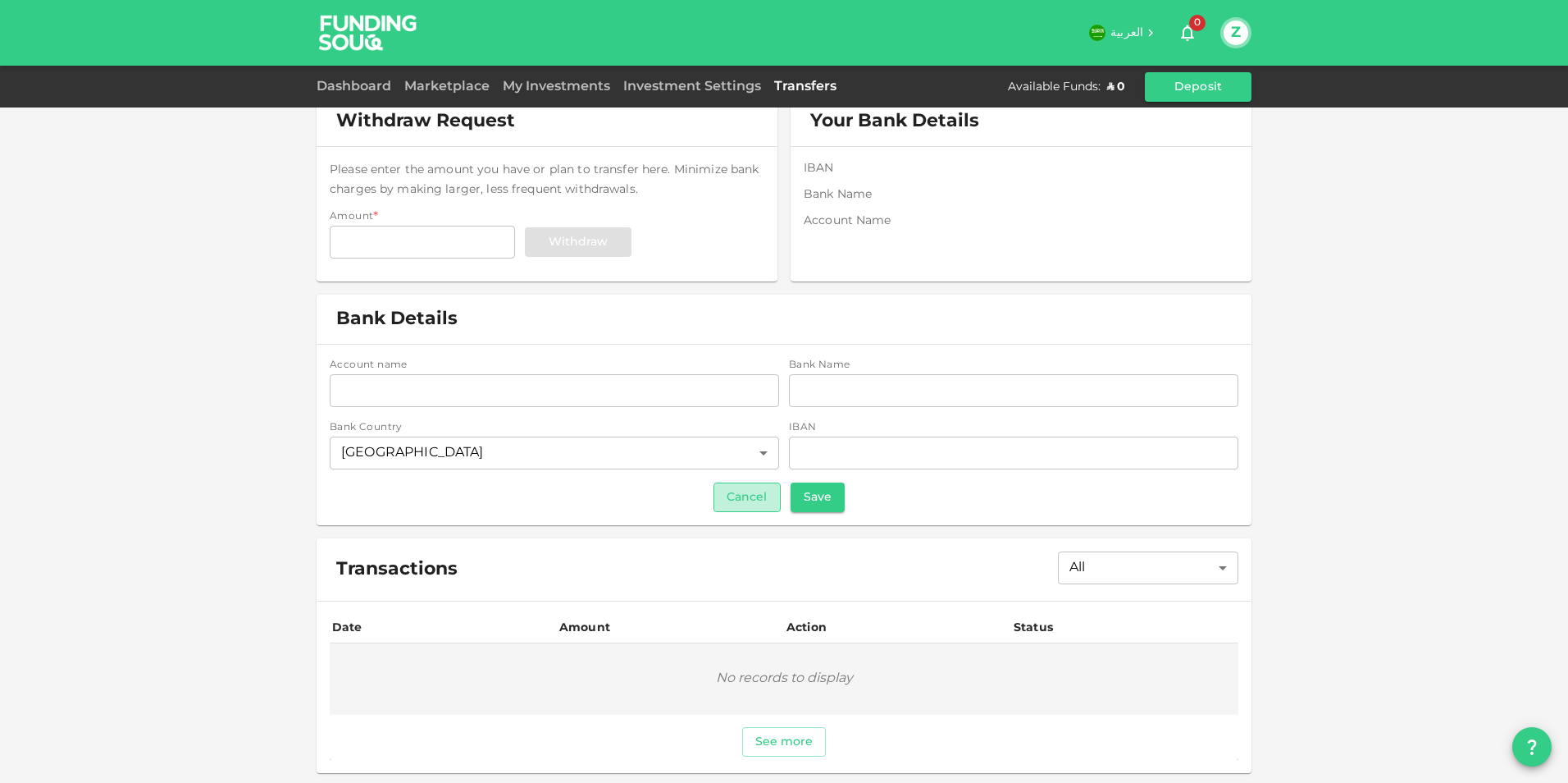
click at [730, 495] on button "Cancel" at bounding box center [747, 497] width 67 height 29
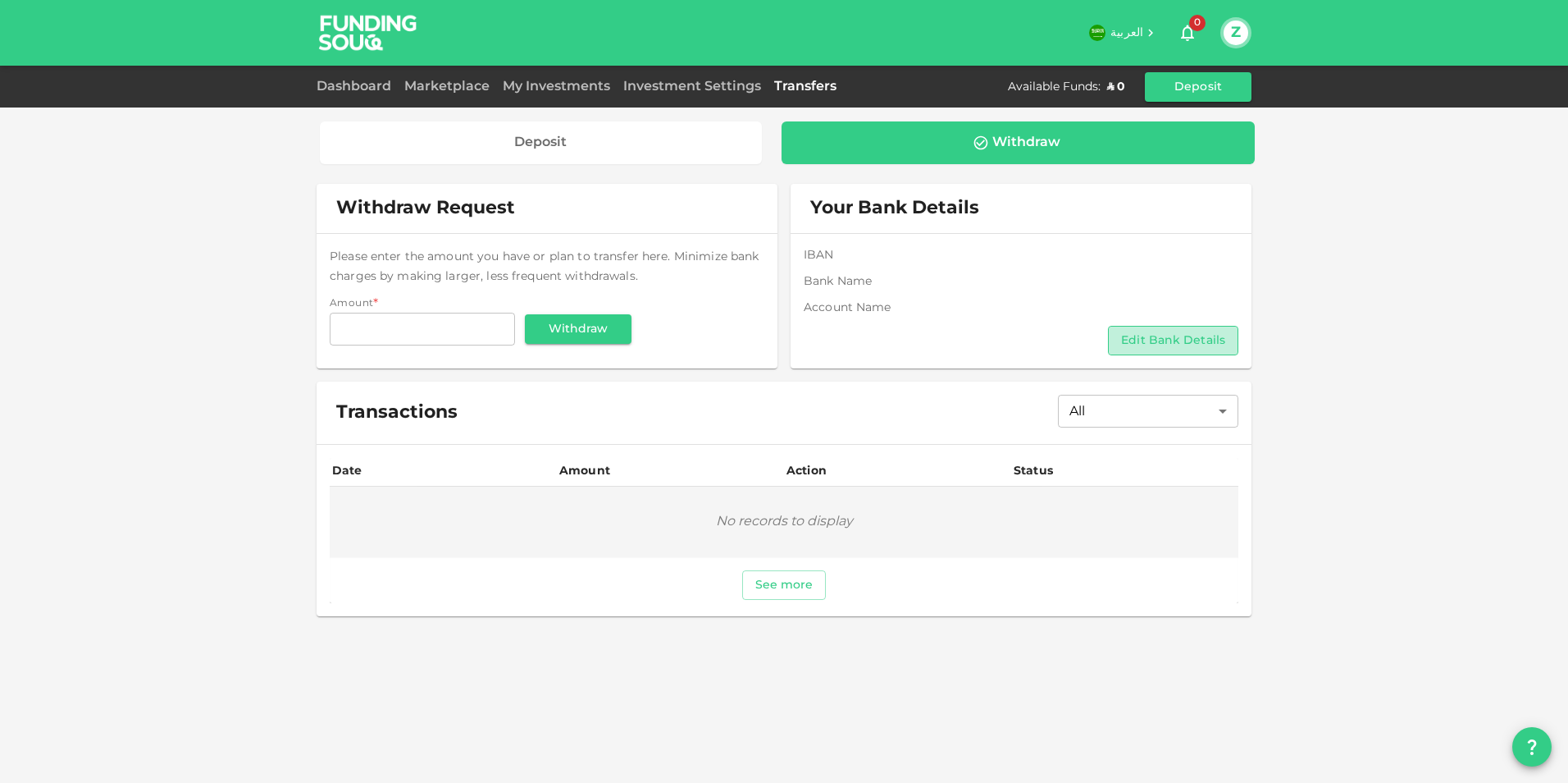
click at [1204, 339] on button "Edit Bank Details" at bounding box center [1173, 341] width 130 height 29
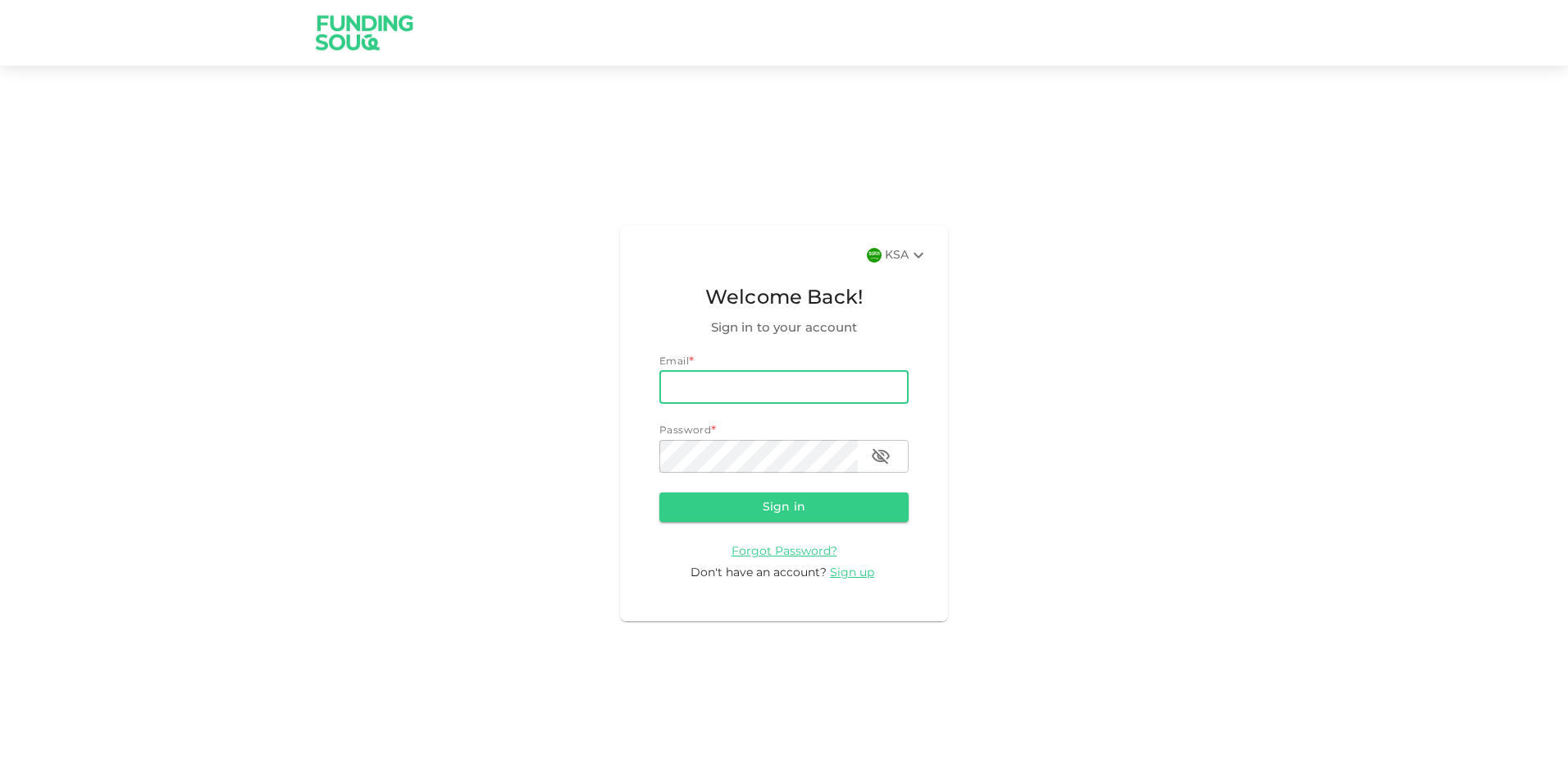
click at [706, 394] on input "email" at bounding box center [784, 387] width 249 height 33
type input "[EMAIL_ADDRESS][DOMAIN_NAME]"
click at [738, 525] on form "Email email [EMAIL_ADDRESS][DOMAIN_NAME] email Password password password Sign …" at bounding box center [784, 468] width 249 height 227
click at [772, 517] on button "Sign in" at bounding box center [784, 507] width 249 height 29
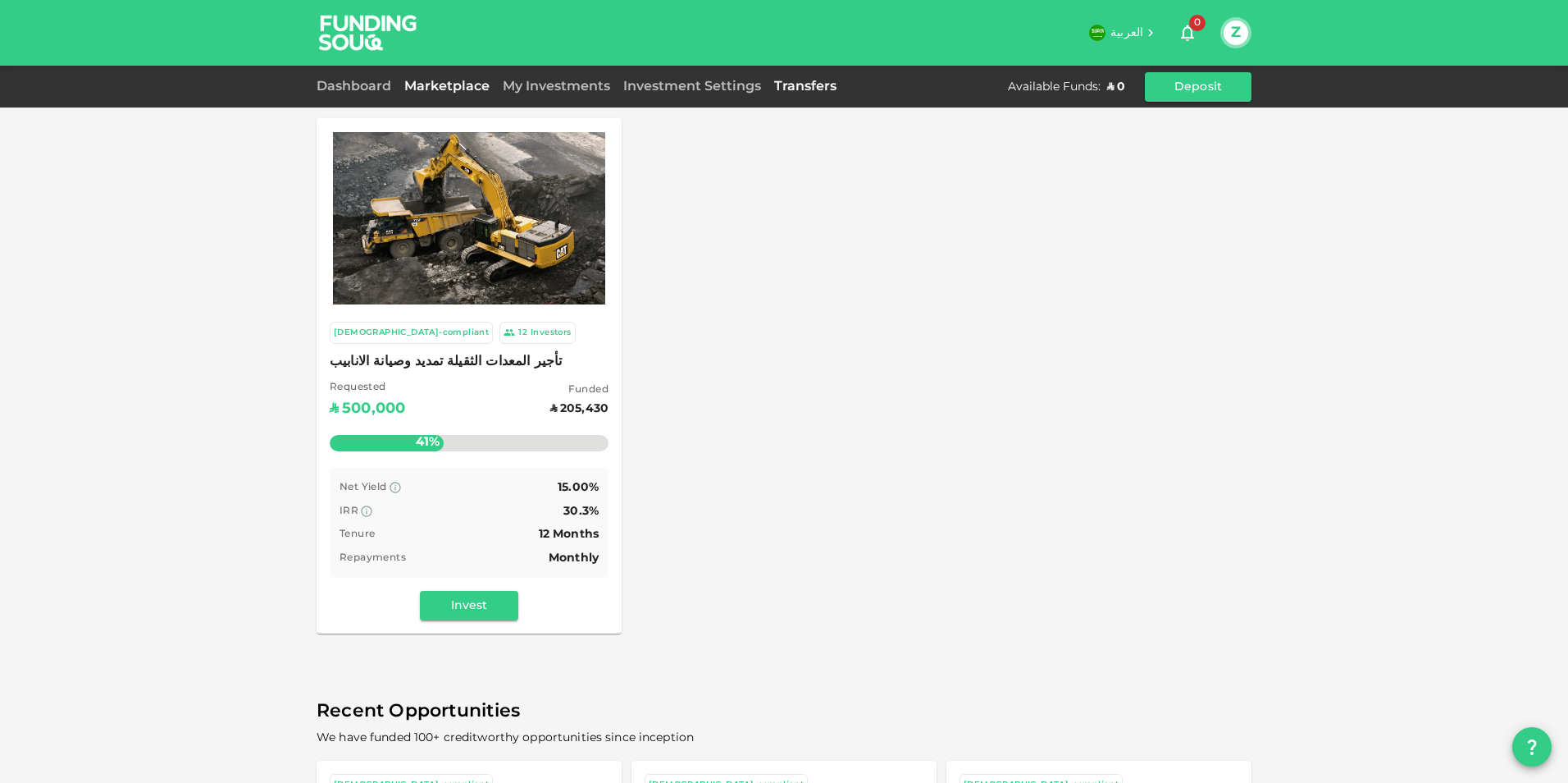
click at [810, 88] on link "Transfers" at bounding box center [806, 86] width 76 height 13
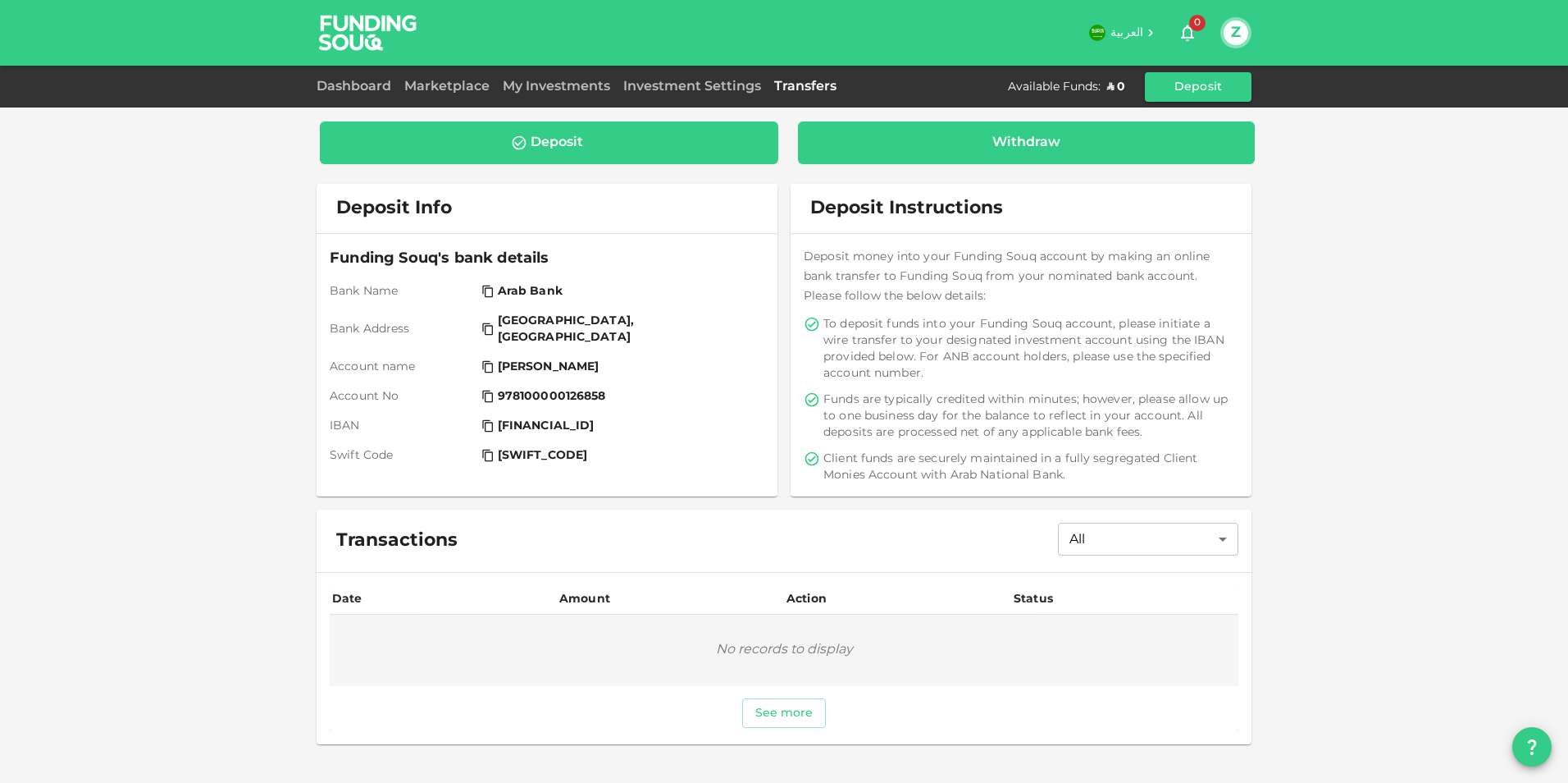
click at [1032, 142] on div "Withdraw" at bounding box center [1026, 143] width 68 height 16
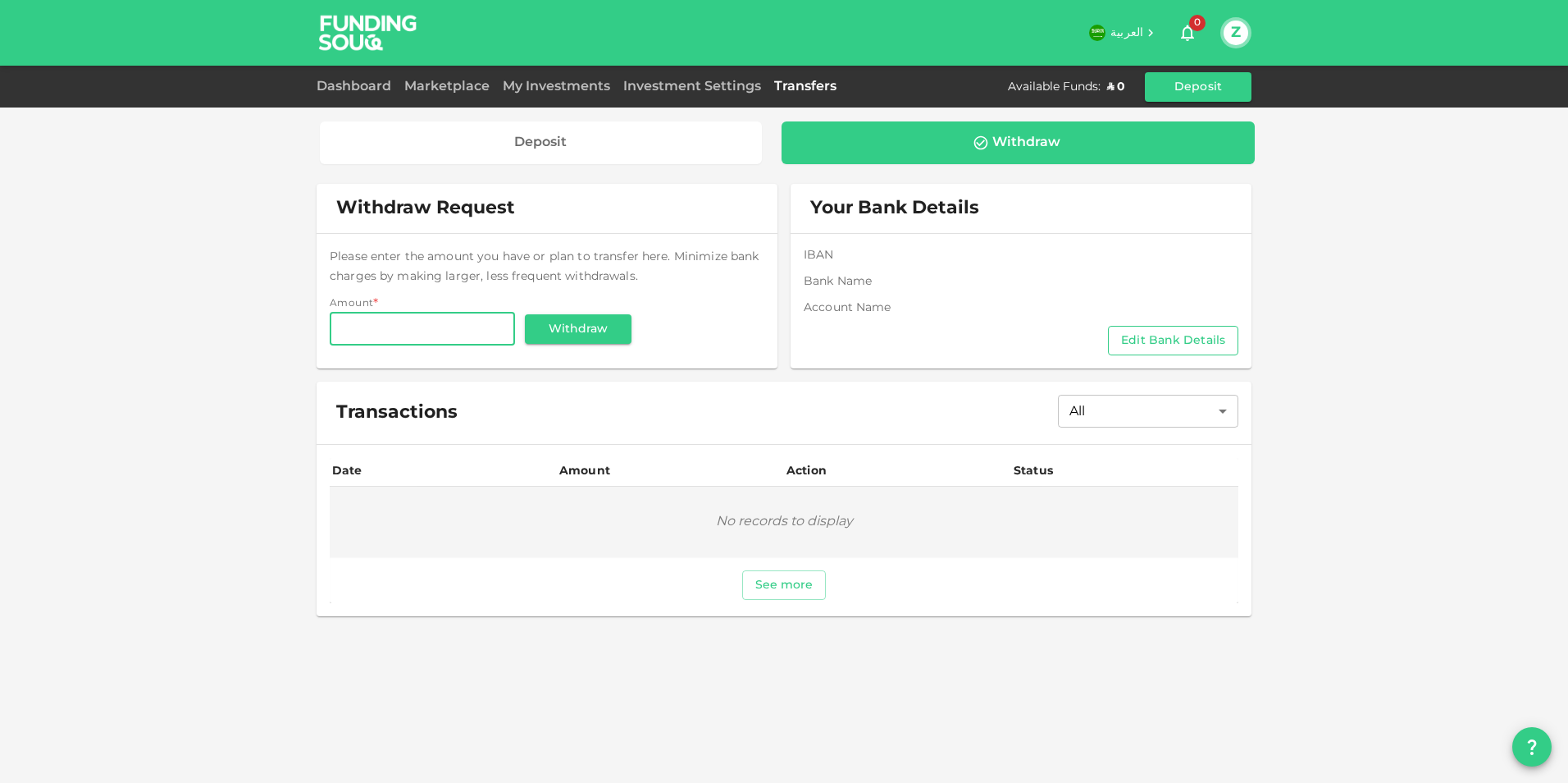
click at [1173, 337] on button "Edit Bank Details" at bounding box center [1173, 341] width 130 height 29
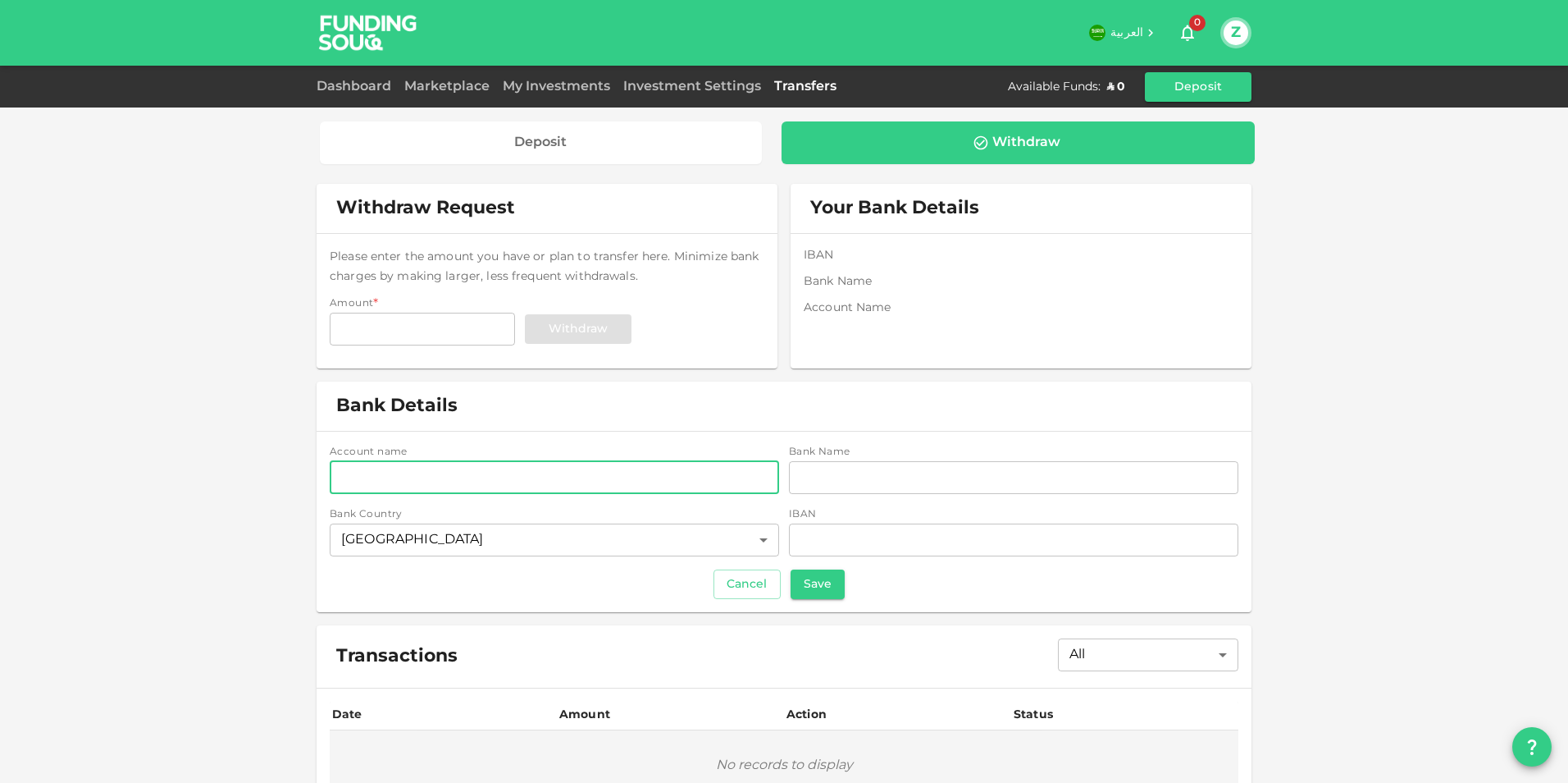
click at [376, 482] on input "accountName" at bounding box center [555, 477] width 450 height 33
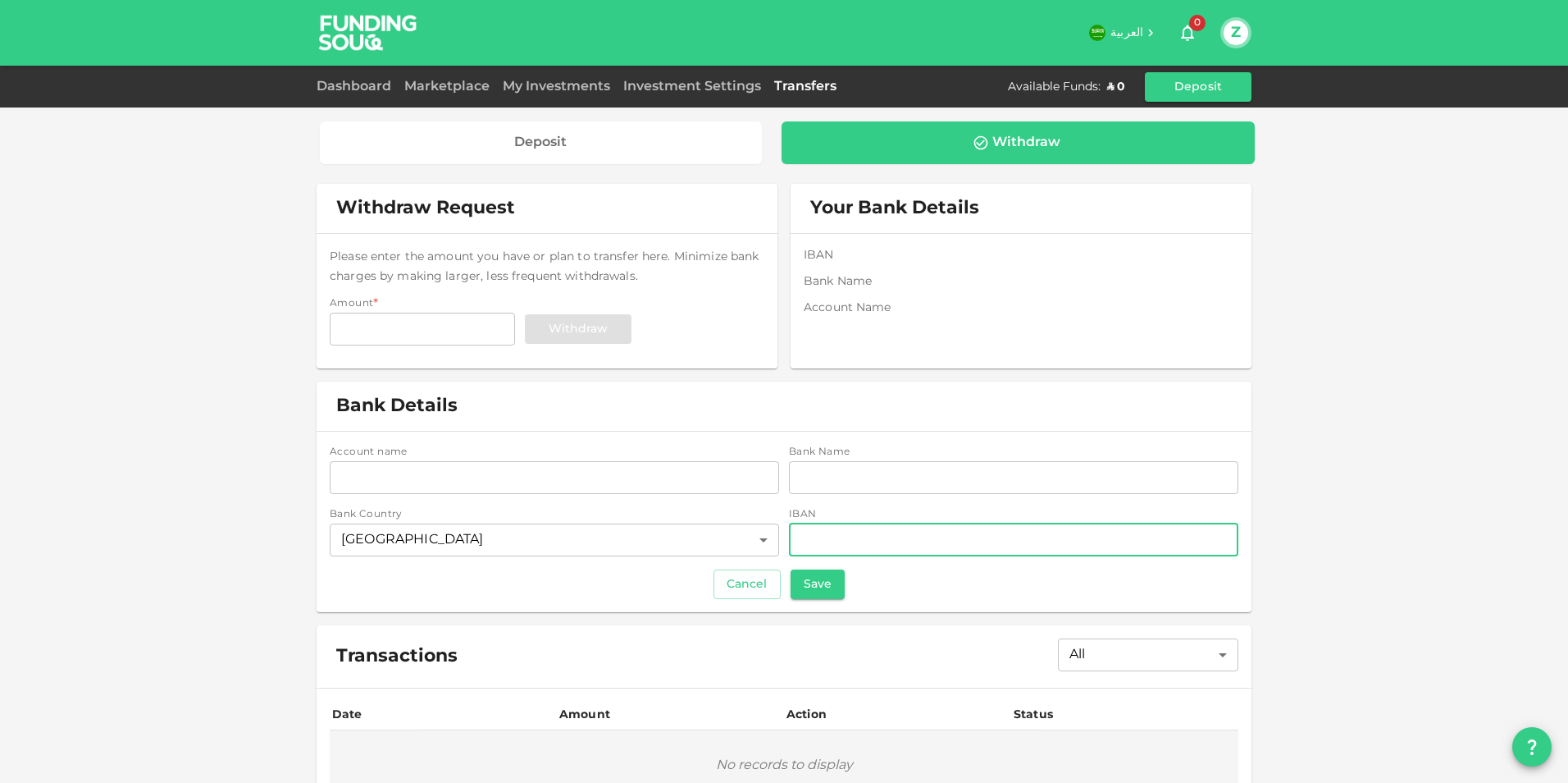
click at [856, 533] on input "iban" at bounding box center [1014, 540] width 450 height 33
paste input "\ǸǵǷǸǰǰǰǰǰǰǰǰǱǰǲǰǴǱǶǳǸǲ"
type input "\"
click at [830, 535] on input "iban" at bounding box center [1014, 540] width 450 height 33
paste input "\ǸǵǷǸǰǰǰǰǰǰǰǰǱǰǲǰǴǱǶǳǸǲ"
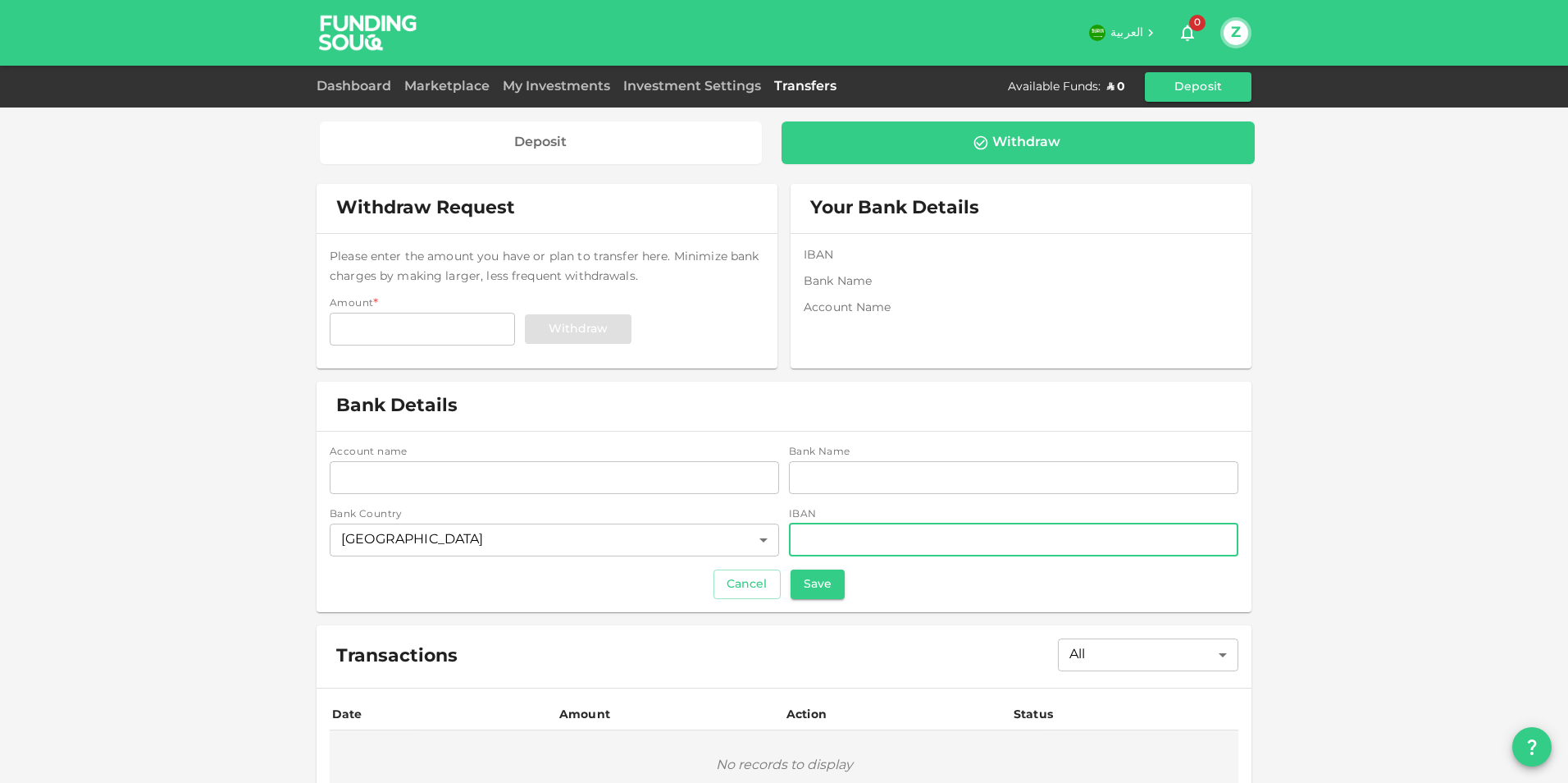
type input "\ǸǵǷǸǰǰǰǰǰǰǰǰǱǰǲǰǴǱǶǳǸǲ"
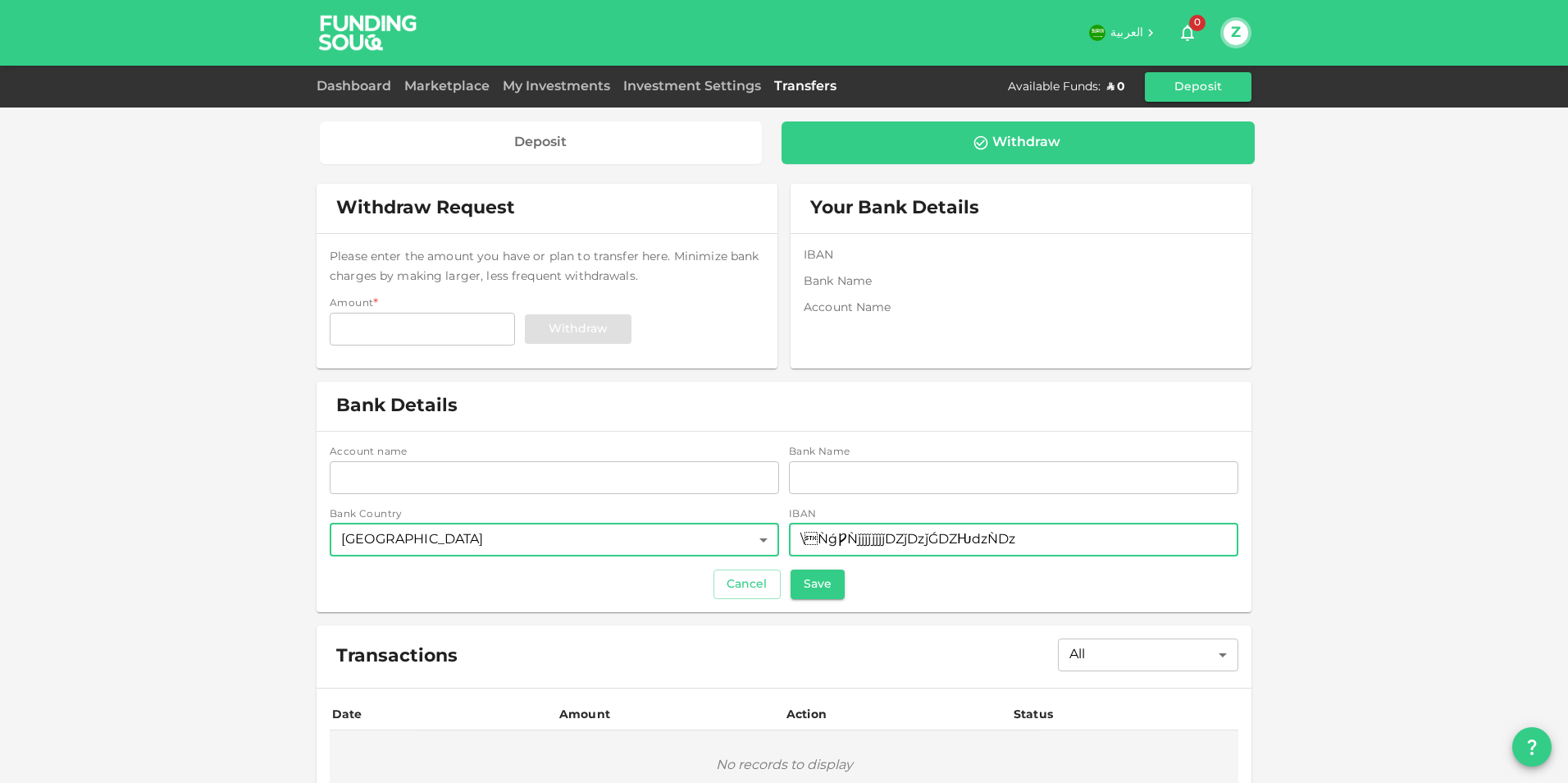
drag, startPoint x: 1027, startPoint y: 538, endPoint x: 667, endPoint y: 535, distance: 360.0
click at [667, 535] on div "Account name accountName accountName Bank Name bankName bankName Bank Country […" at bounding box center [784, 502] width 909 height 114
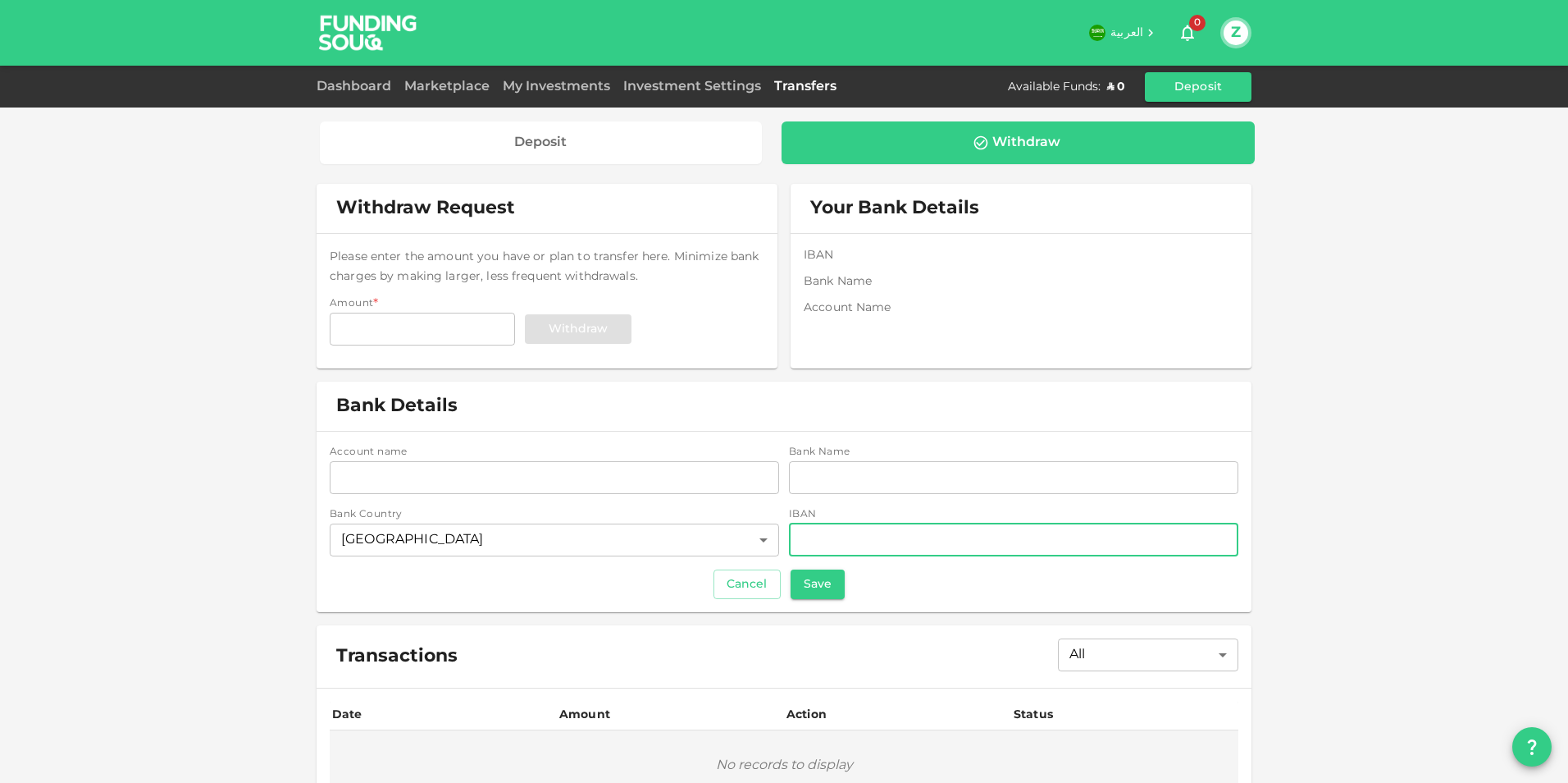
click at [824, 544] on input "iban" at bounding box center [1014, 540] width 450 height 33
paste input "[FINANCIAL_ID]"
click at [795, 540] on input "[FINANCIAL_ID]" at bounding box center [1014, 540] width 450 height 33
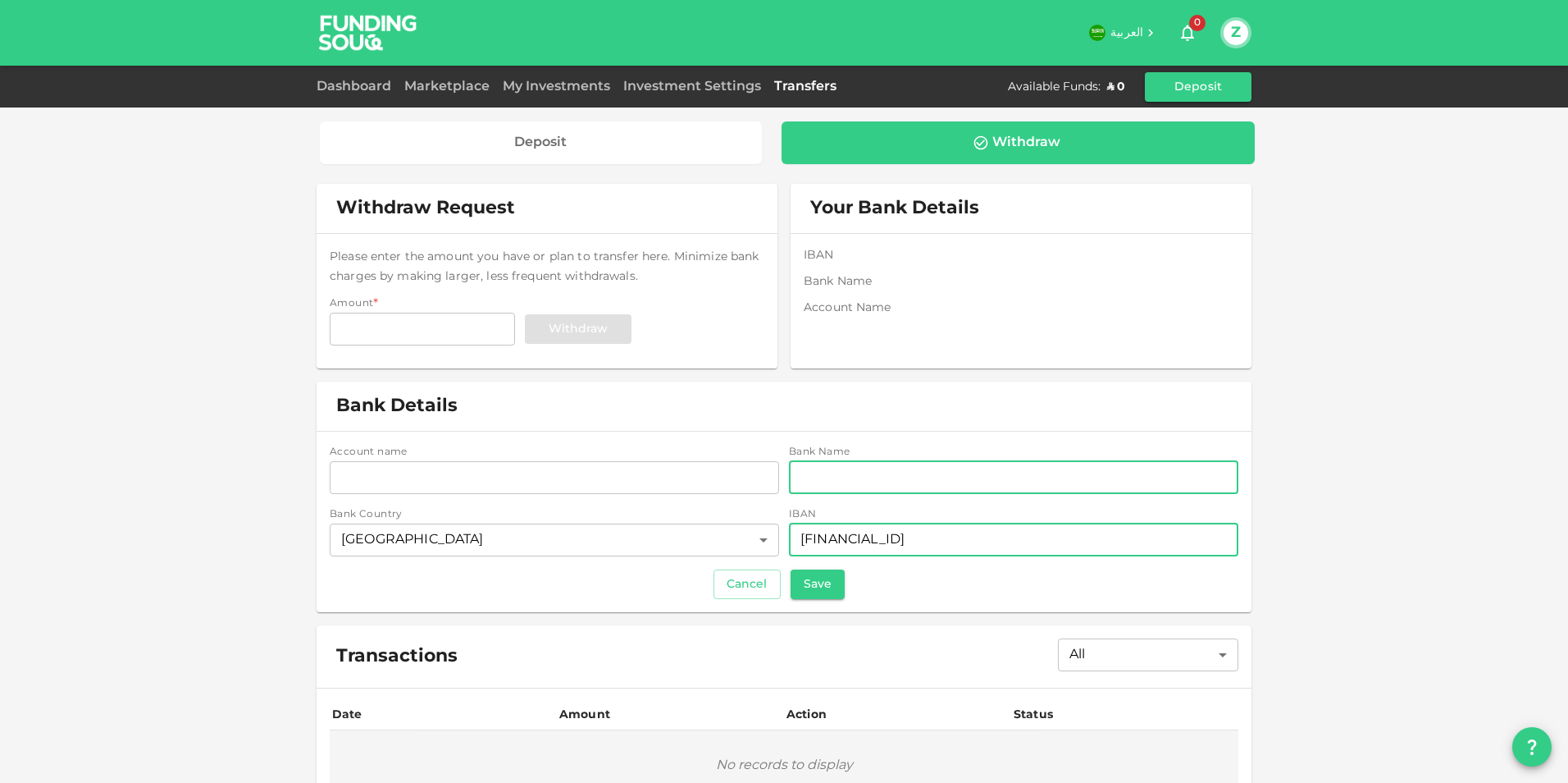
type input "[FINANCIAL_ID]"
click at [878, 466] on input "bankName" at bounding box center [1014, 477] width 450 height 33
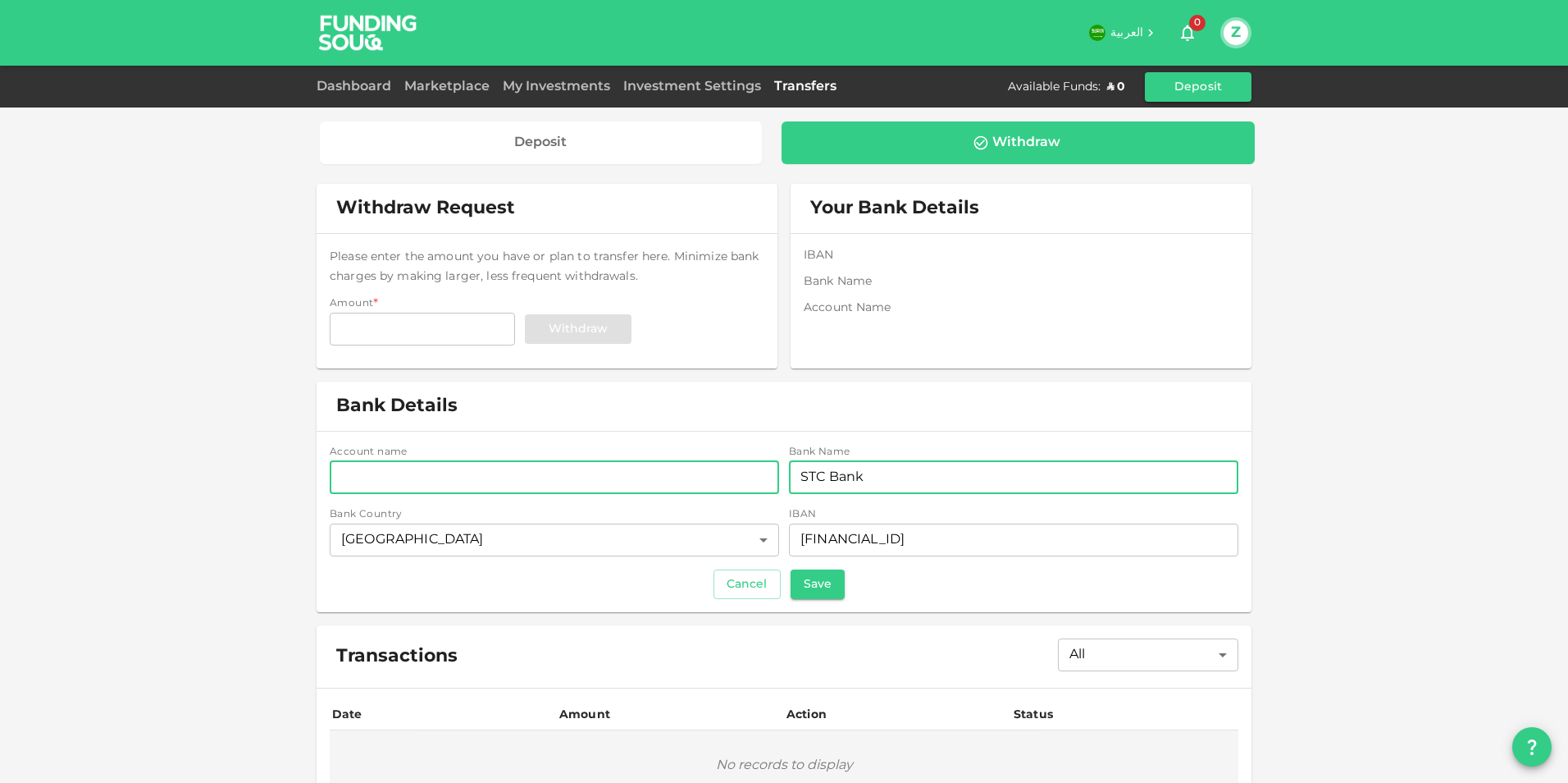
type input "STC Bank"
click at [467, 479] on input "accountName" at bounding box center [555, 477] width 450 height 33
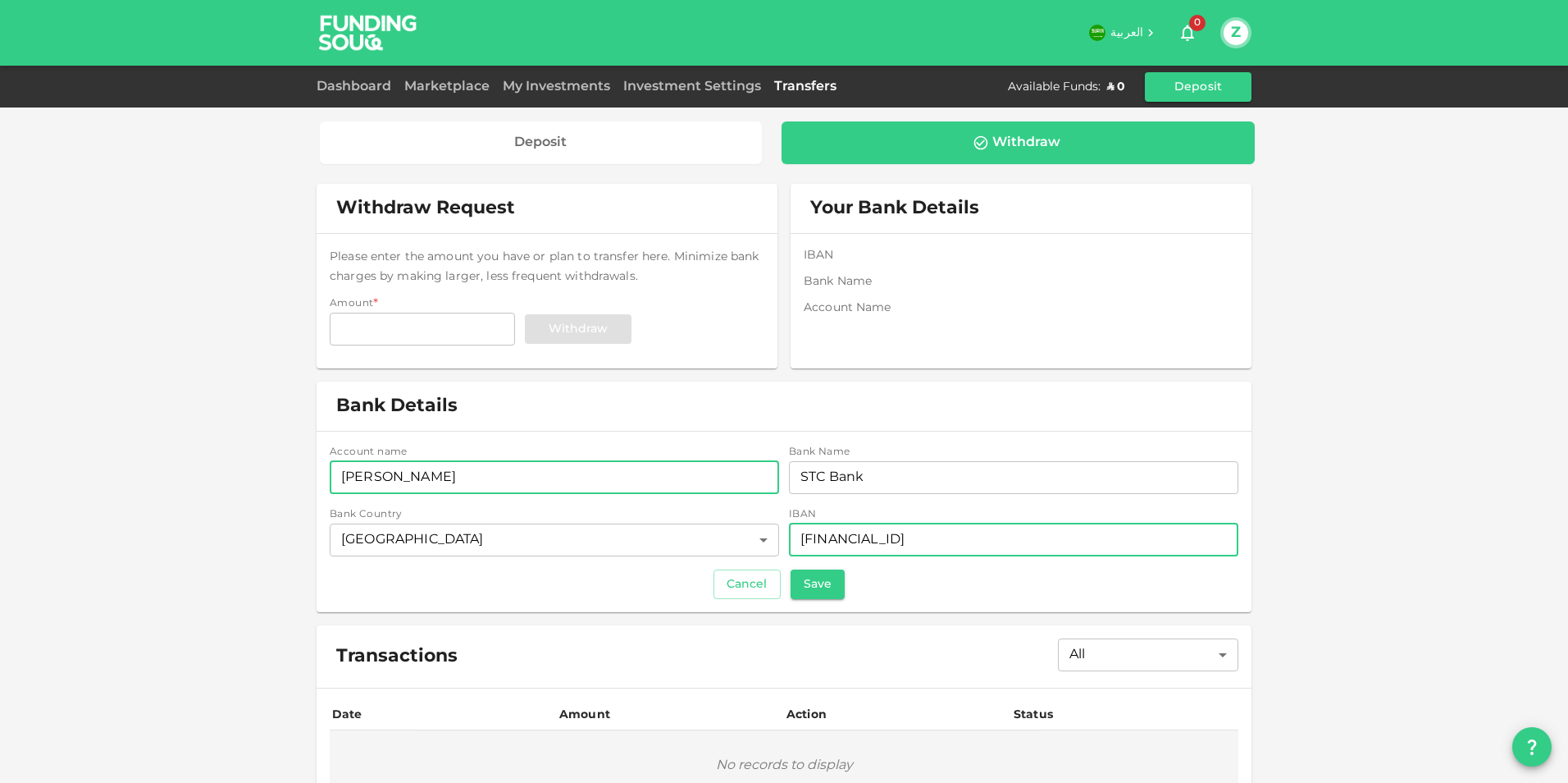
type input "[PERSON_NAME]"
click at [1062, 538] on input "[FINANCIAL_ID]" at bounding box center [1014, 540] width 450 height 33
click at [818, 585] on button "Save" at bounding box center [817, 584] width 54 height 29
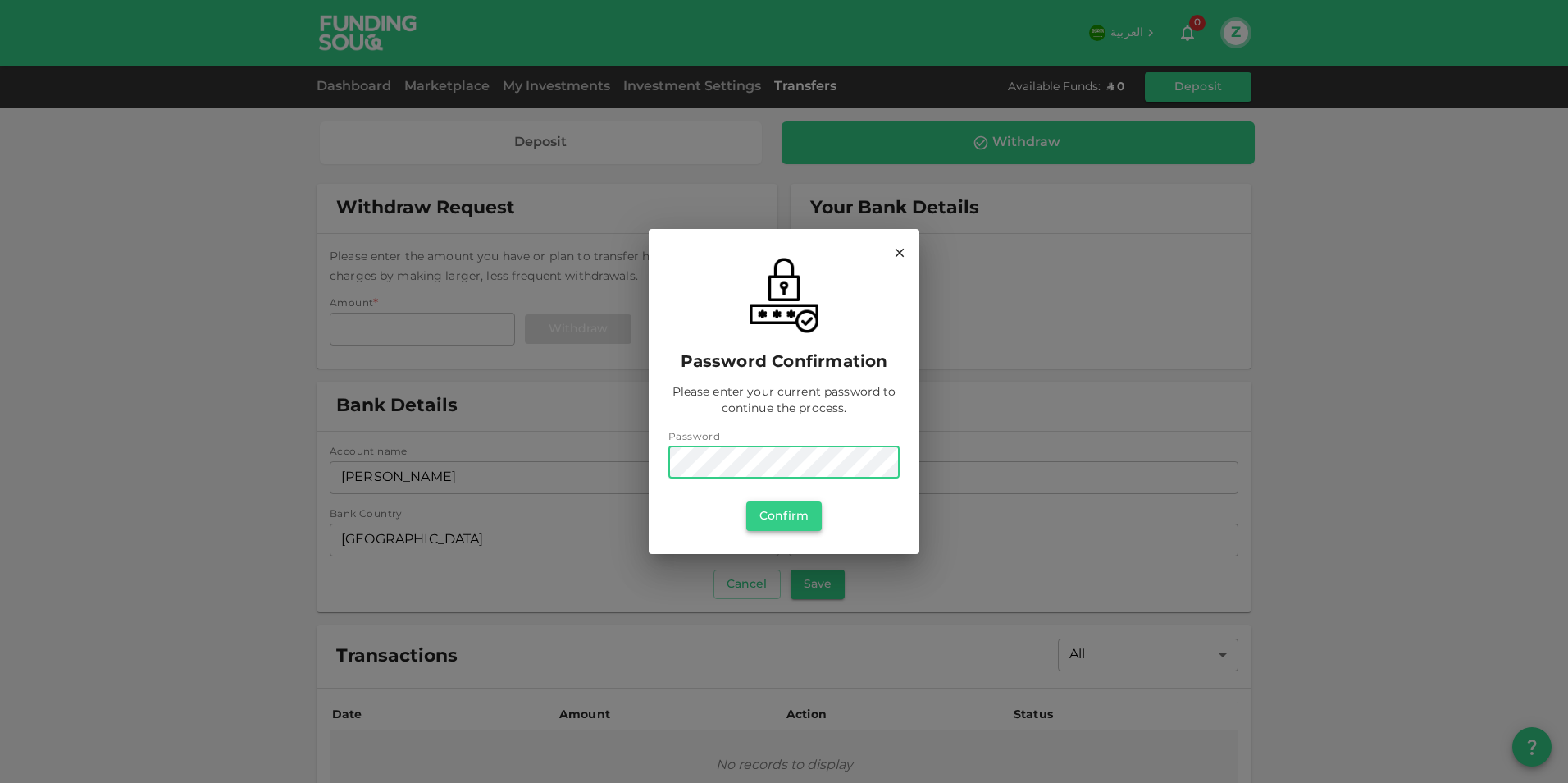
click at [788, 514] on button "Confirm" at bounding box center [784, 516] width 76 height 29
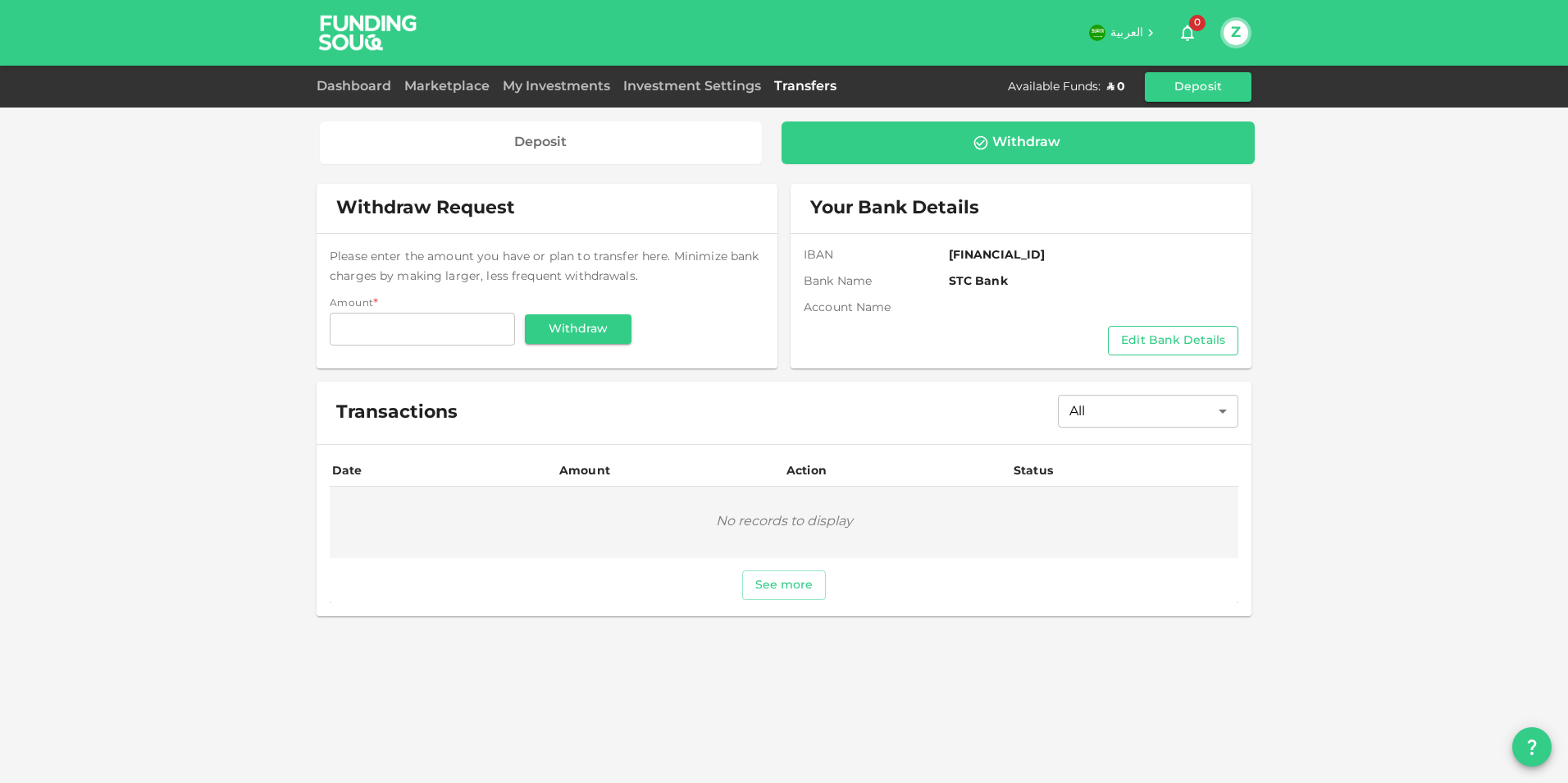
click at [1166, 338] on button "Edit Bank Details" at bounding box center [1173, 341] width 130 height 29
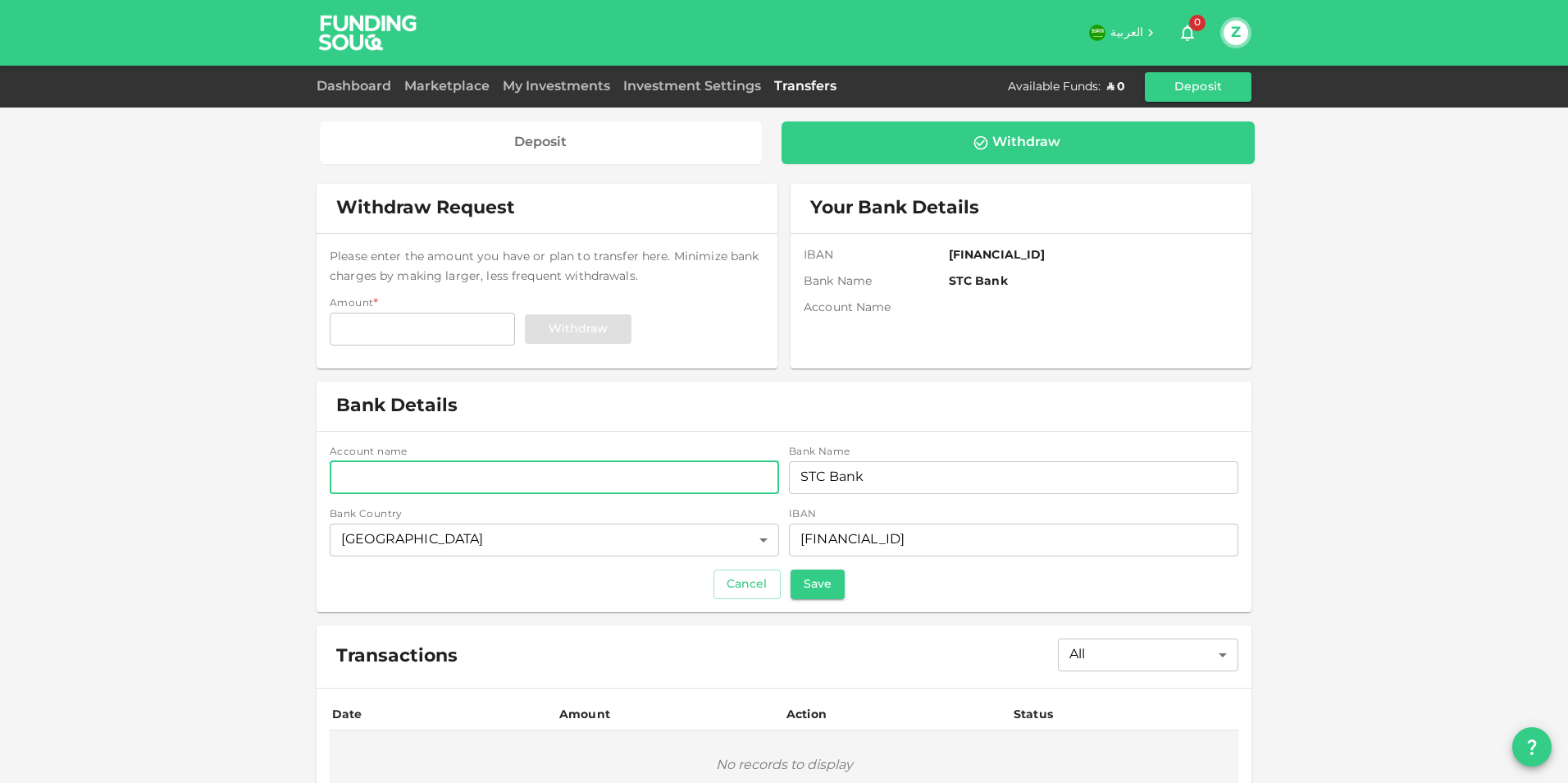
click at [475, 483] on input "accountName" at bounding box center [555, 477] width 450 height 33
type input "[PERSON_NAME]"
click at [429, 598] on div "Cancel Save" at bounding box center [784, 584] width 909 height 29
click at [816, 588] on button "Save" at bounding box center [817, 584] width 54 height 29
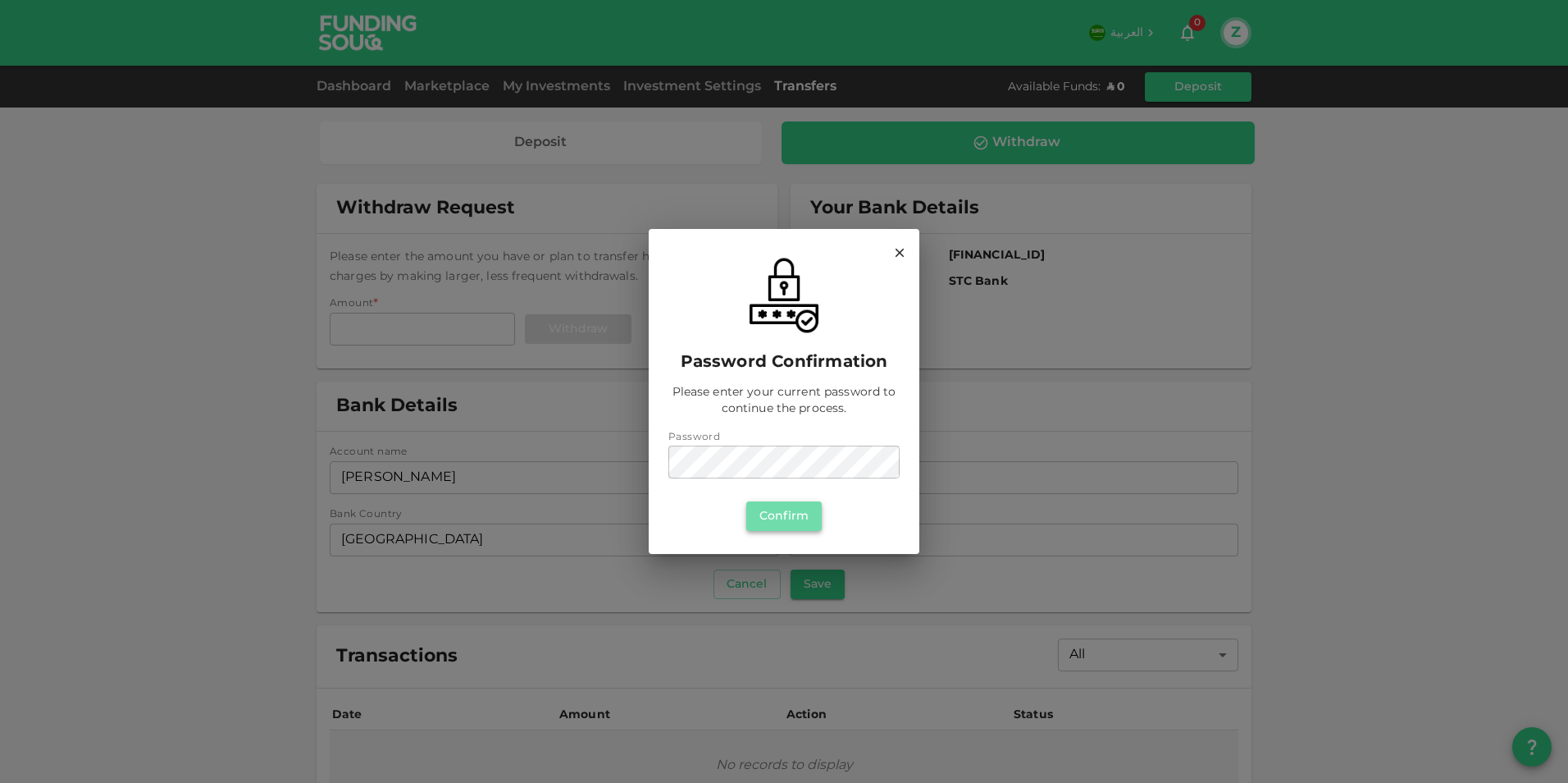
click at [789, 514] on button "Confirm" at bounding box center [784, 516] width 76 height 29
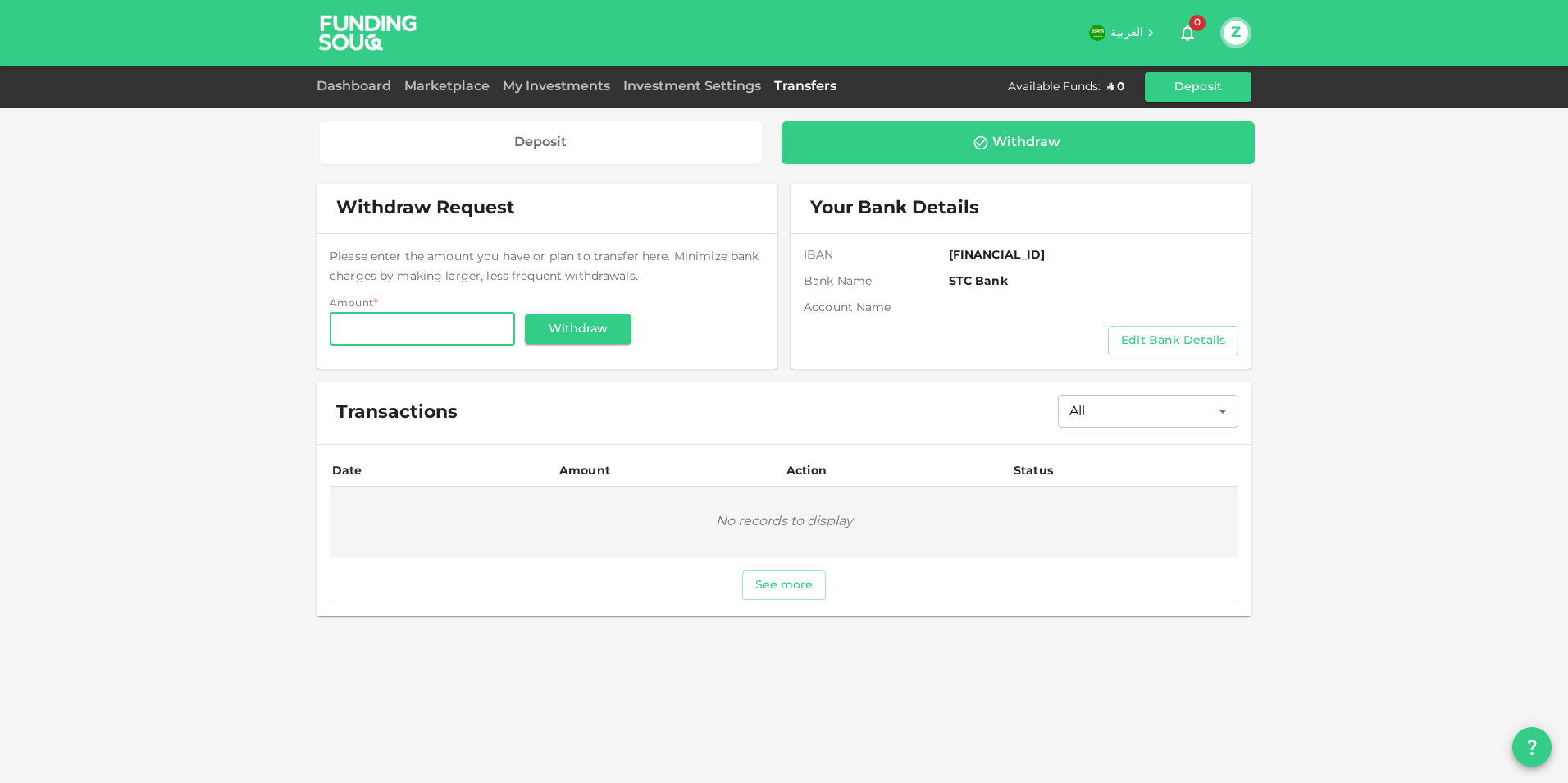
click at [385, 335] on input "Amount" at bounding box center [422, 329] width 185 height 33
type input "100"
click at [575, 336] on button "Withdraw" at bounding box center [578, 329] width 107 height 29
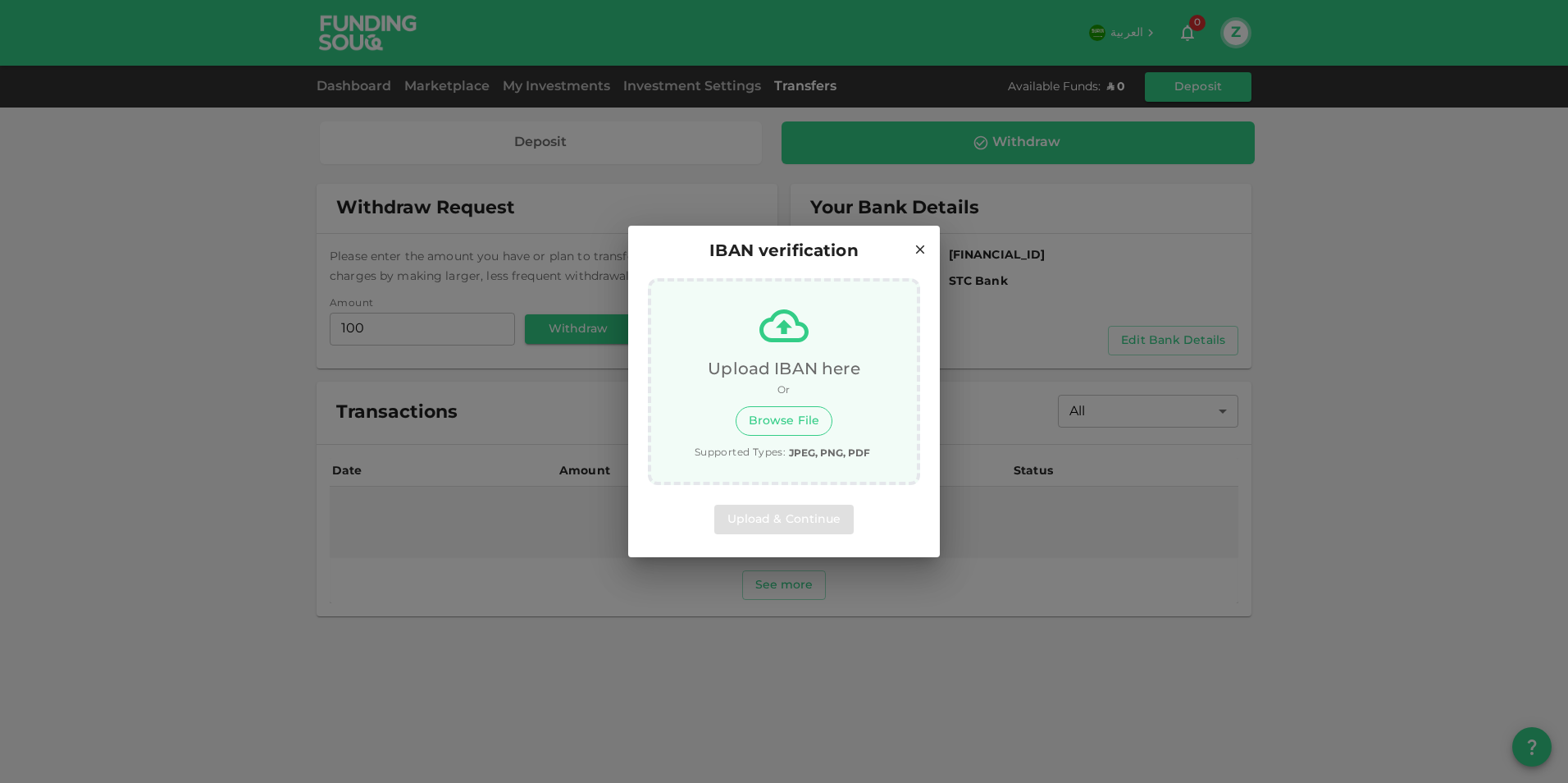
click at [752, 415] on button "Browse File" at bounding box center [784, 421] width 97 height 29
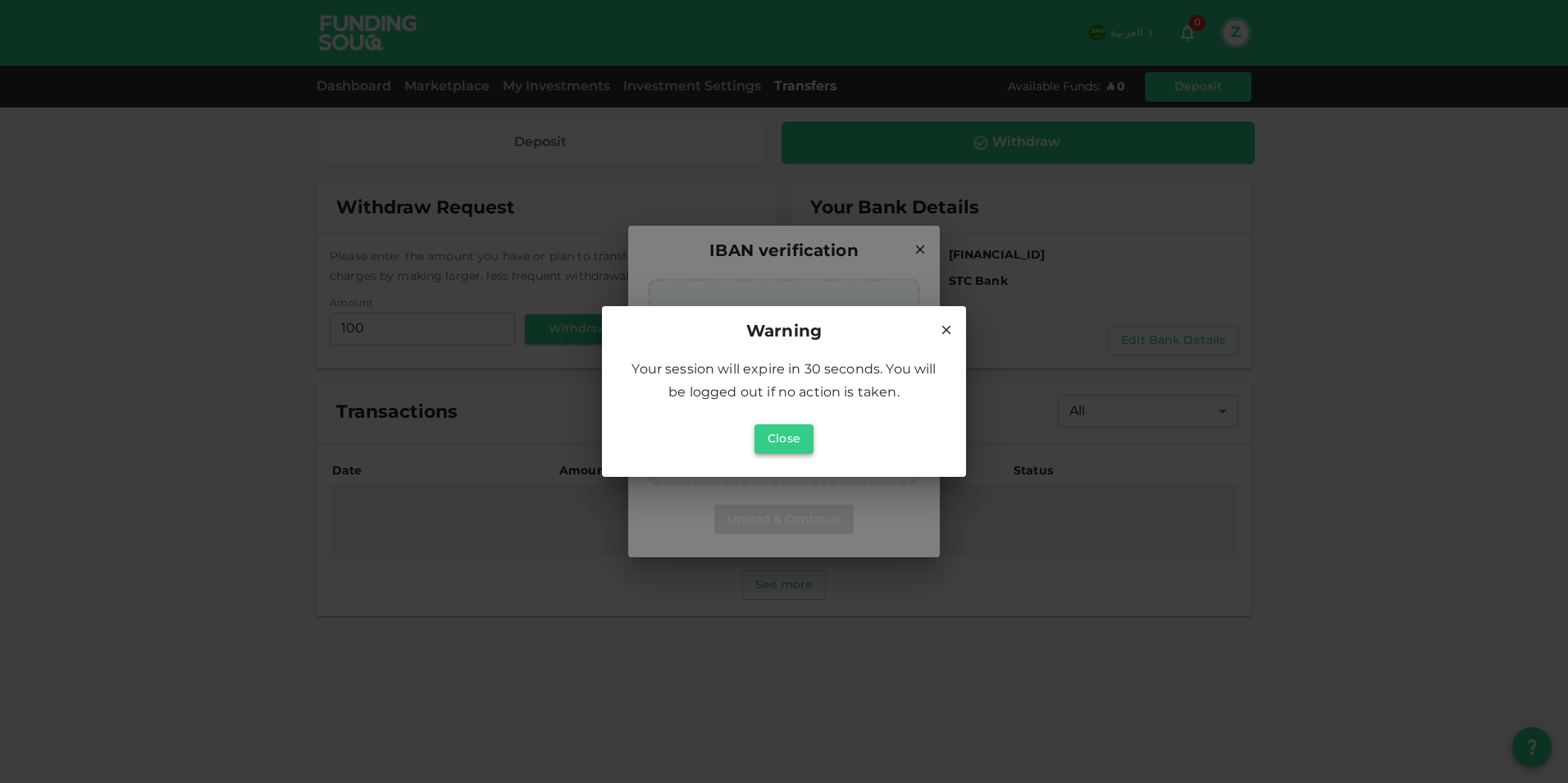
click at [785, 435] on button "Close" at bounding box center [784, 439] width 59 height 29
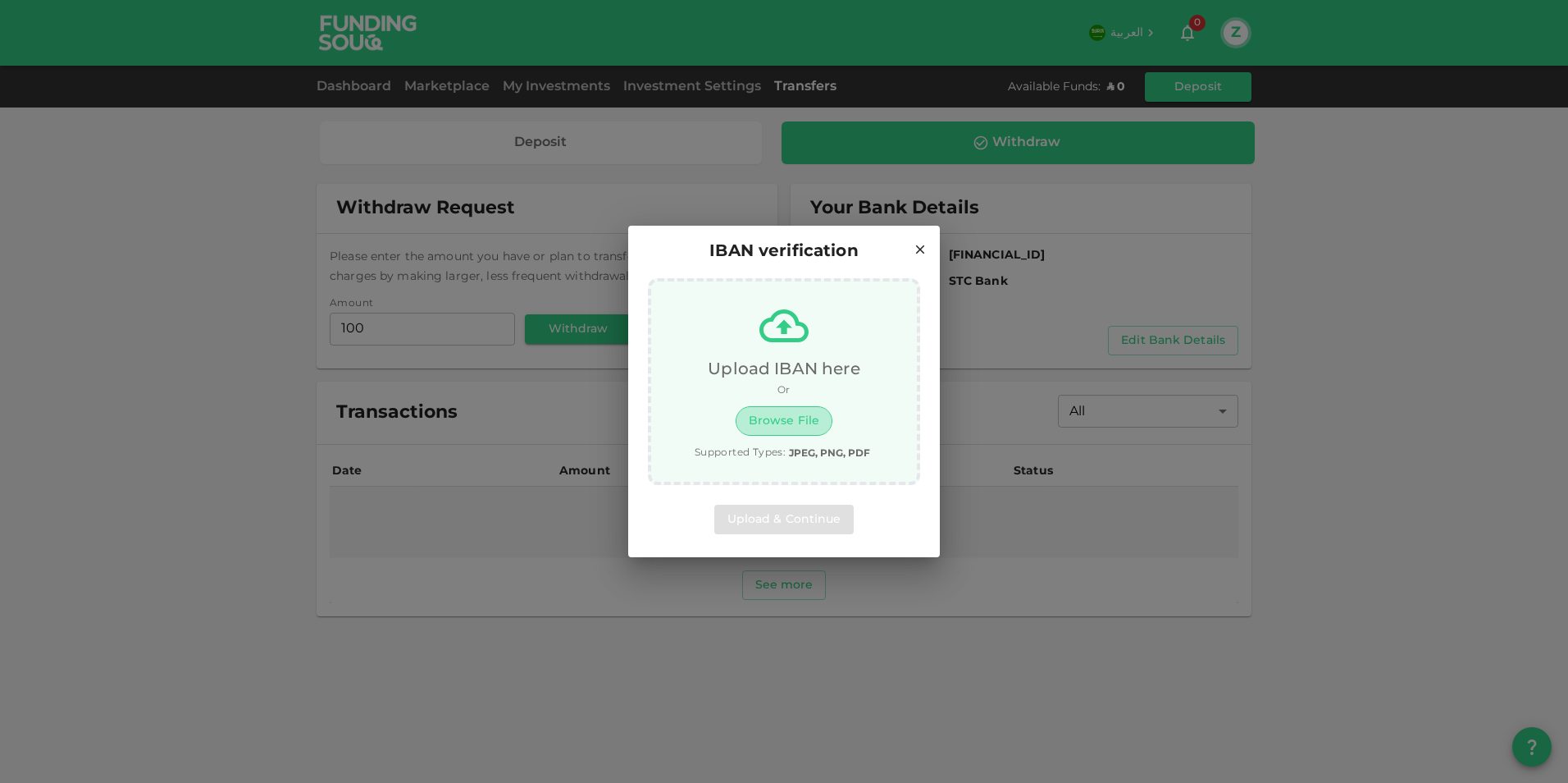
click at [787, 422] on button "Browse File" at bounding box center [784, 421] width 97 height 29
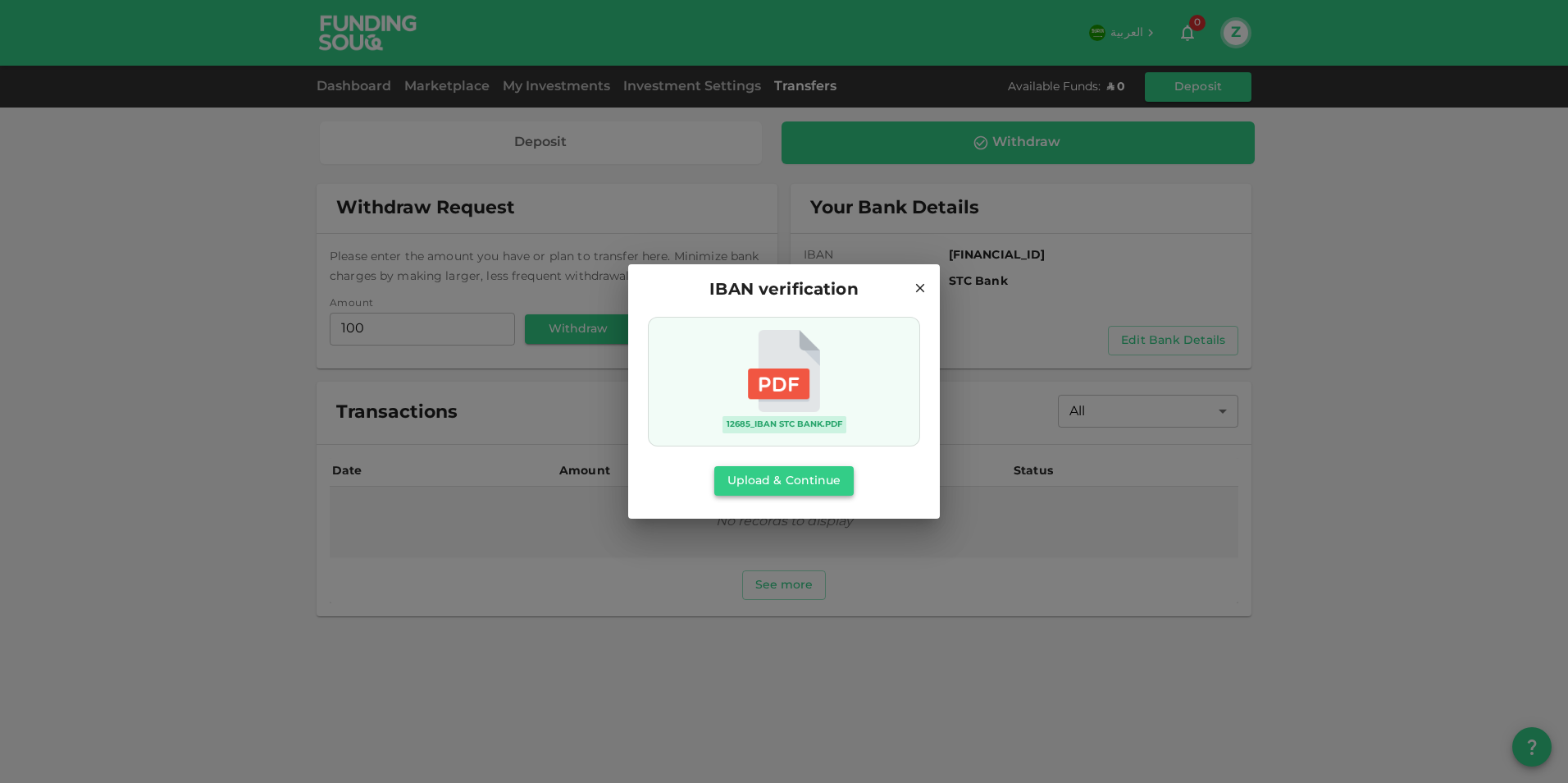
click at [770, 483] on button "Upload & Continue" at bounding box center [784, 480] width 141 height 29
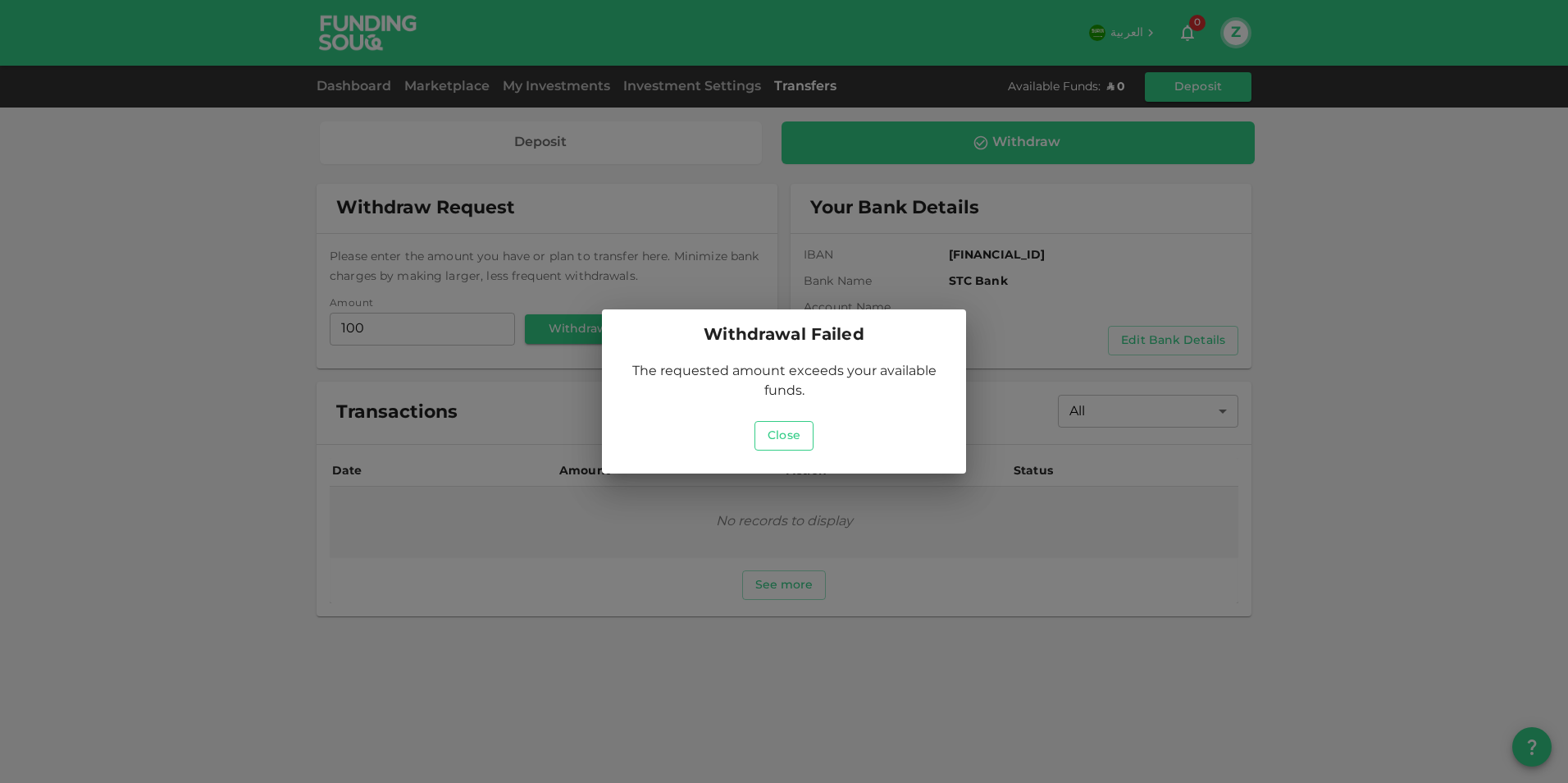
click at [784, 440] on button "Close" at bounding box center [784, 436] width 59 height 29
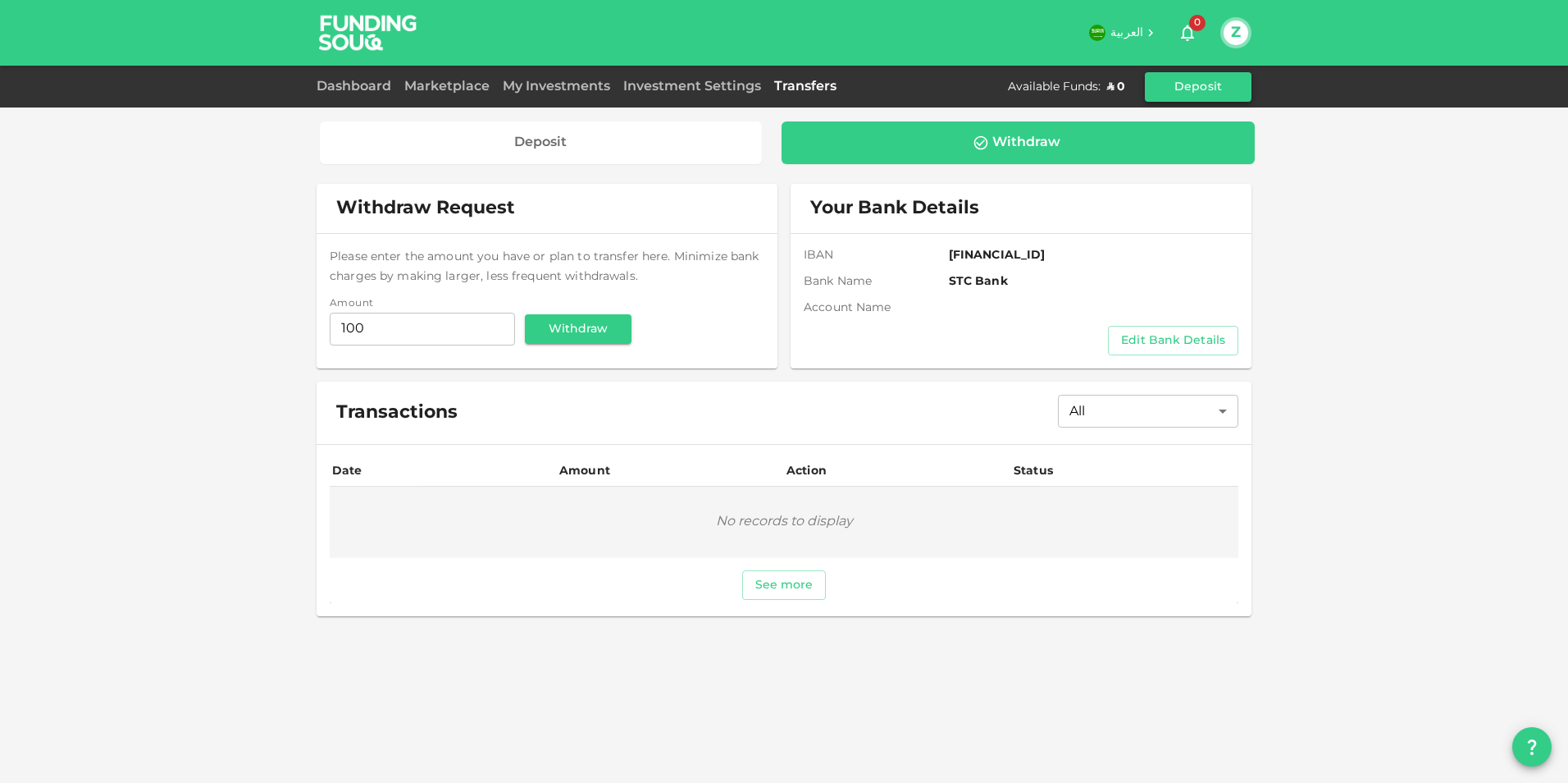
click at [1202, 92] on button "Deposit" at bounding box center [1199, 86] width 107 height 29
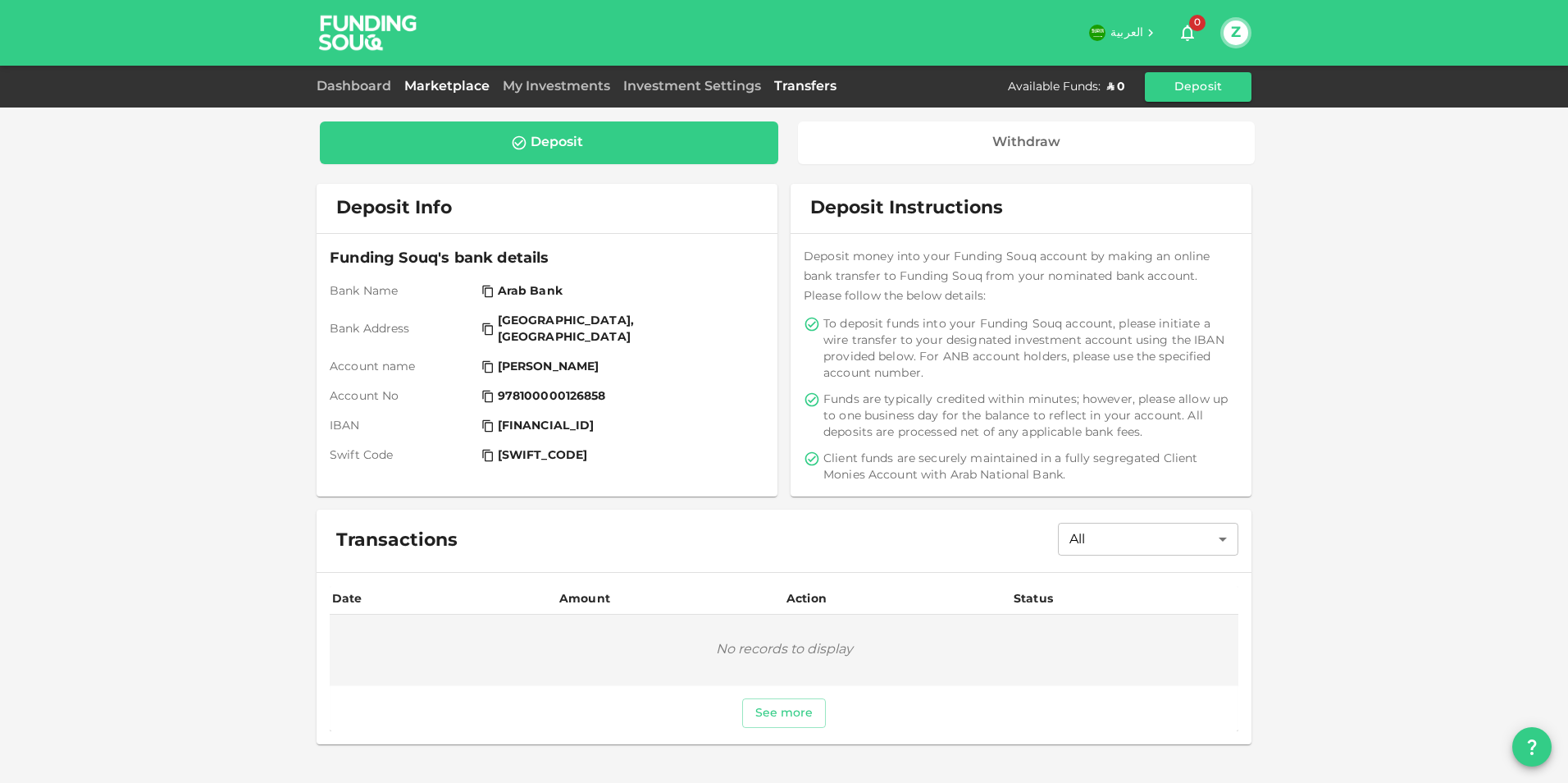
click at [442, 87] on link "Marketplace" at bounding box center [447, 86] width 99 height 13
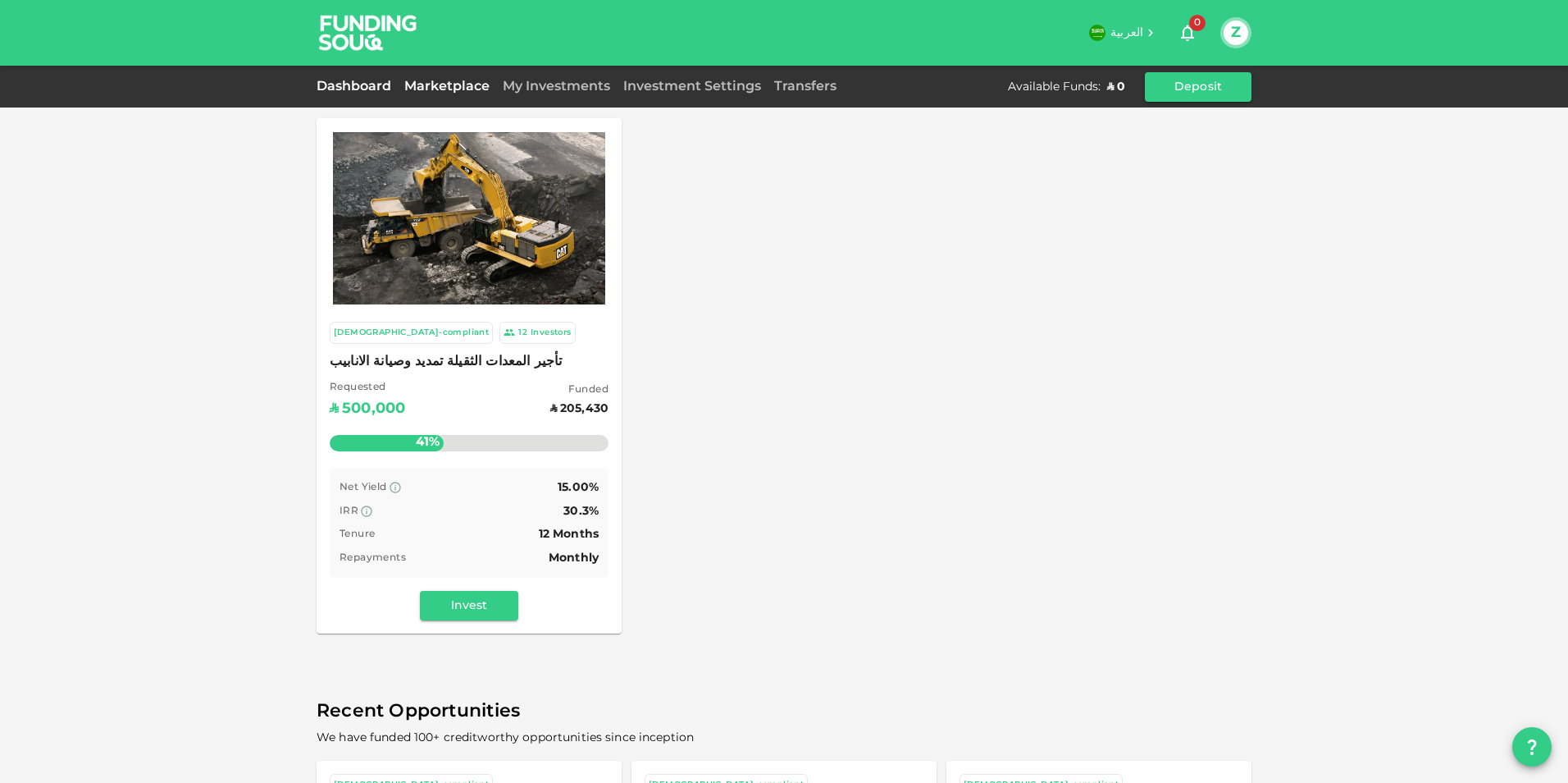
click at [371, 83] on link "Dashboard" at bounding box center [357, 86] width 81 height 13
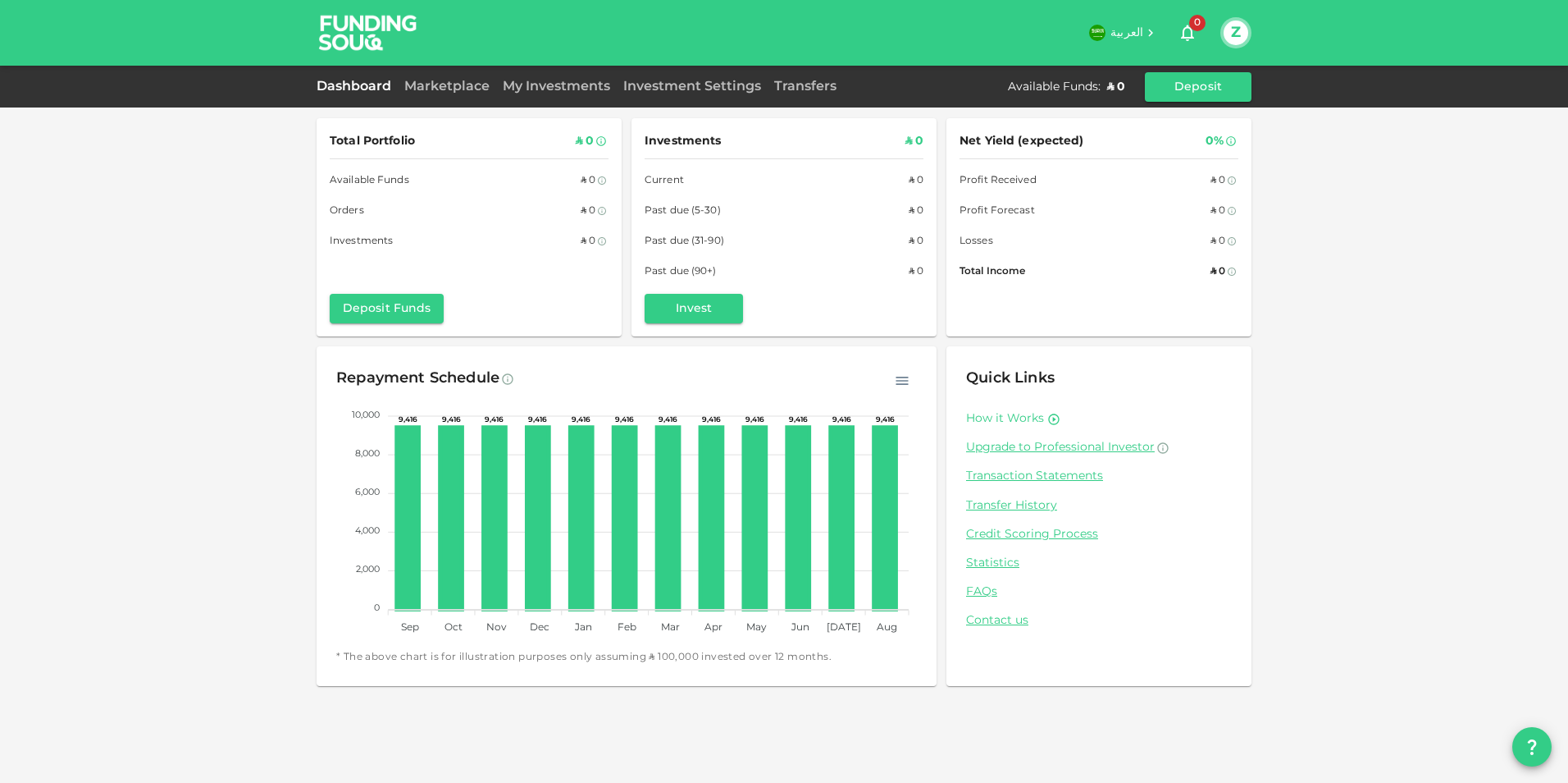
click at [1030, 419] on link "How it Works" at bounding box center [1005, 419] width 78 height 16
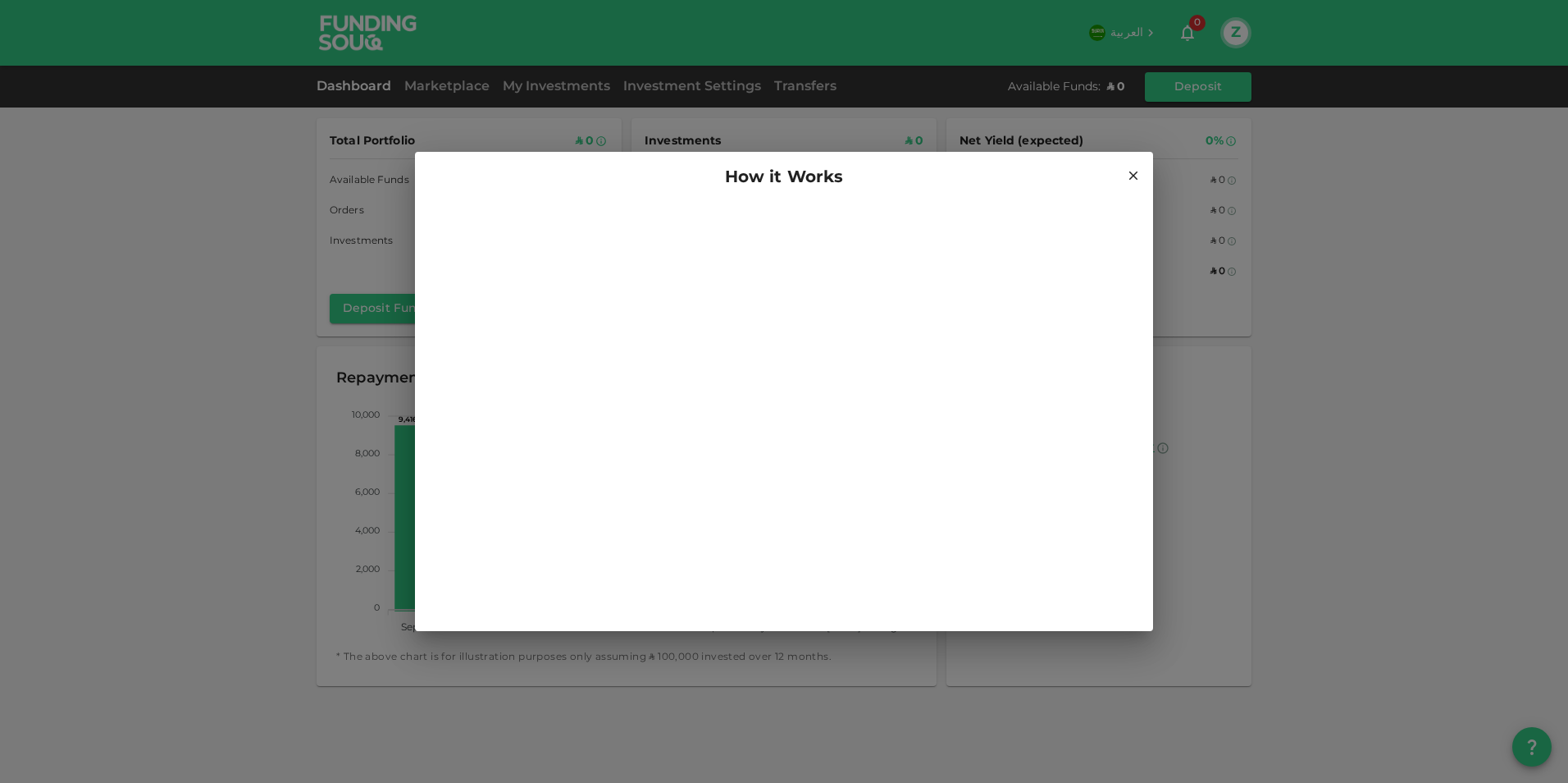
click at [1135, 177] on icon at bounding box center [1134, 176] width 9 height 9
